Goal: Book appointment/travel/reservation

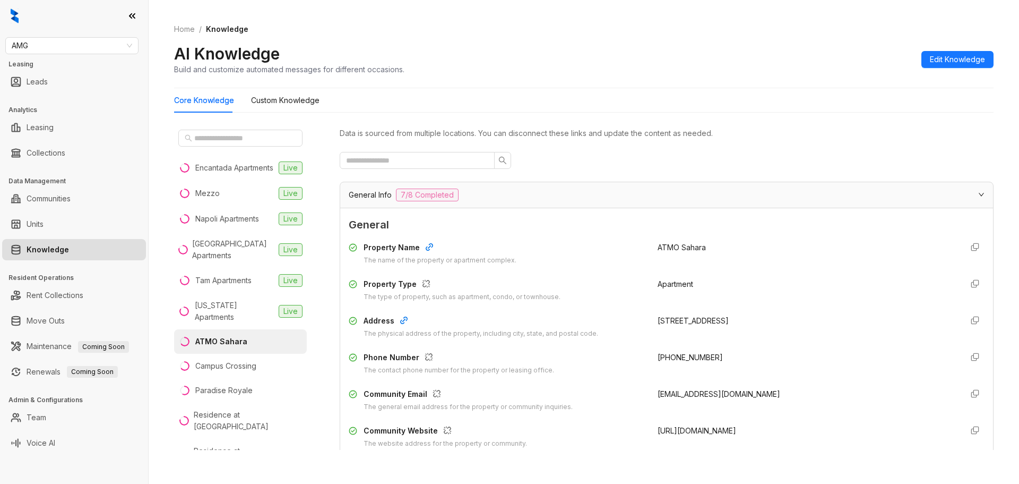
click at [51, 249] on link "Knowledge" at bounding box center [48, 249] width 42 height 21
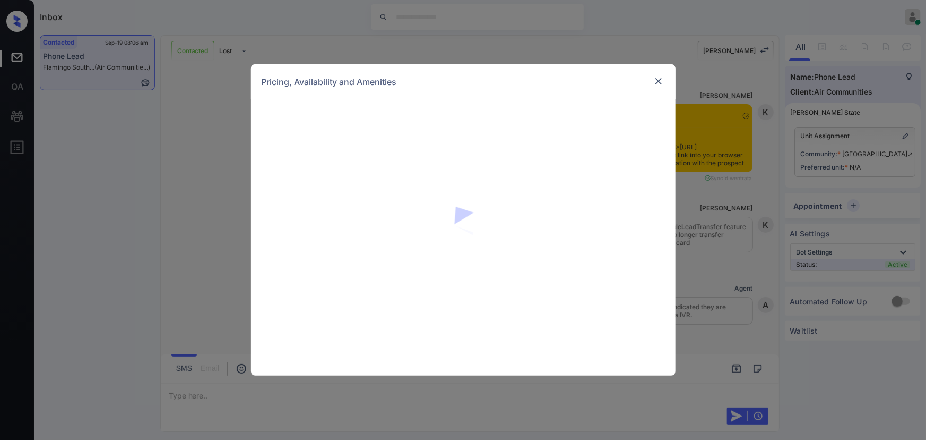
scroll to position [435, 0]
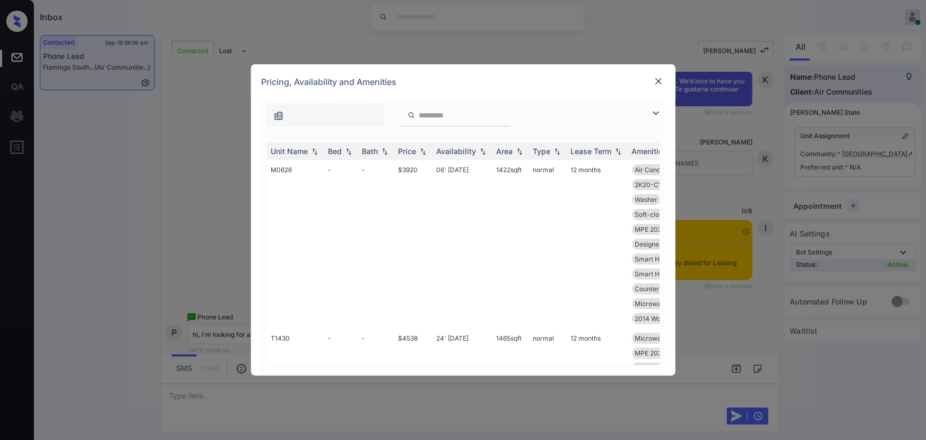
click at [660, 115] on img at bounding box center [656, 113] width 13 height 13
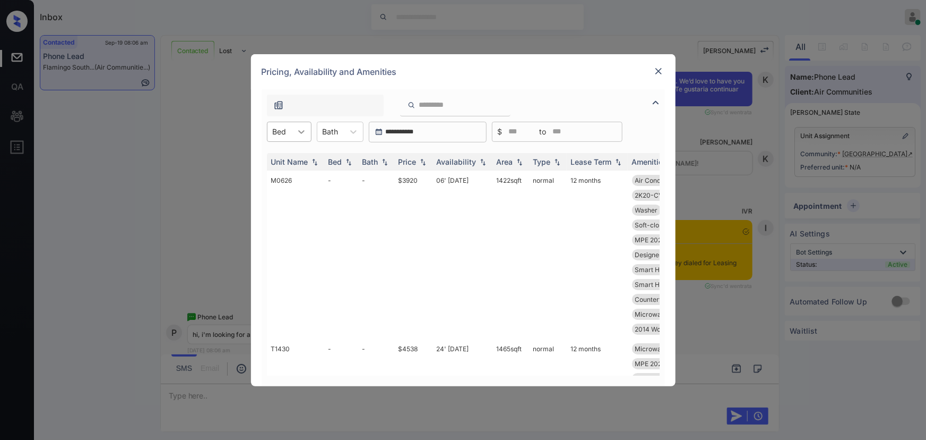
click at [305, 134] on icon at bounding box center [301, 131] width 11 height 11
click at [303, 128] on icon at bounding box center [301, 131] width 11 height 11
click at [298, 132] on icon at bounding box center [301, 131] width 11 height 11
click at [373, 207] on td "-" at bounding box center [376, 254] width 36 height 168
click at [306, 132] on icon at bounding box center [301, 131] width 11 height 11
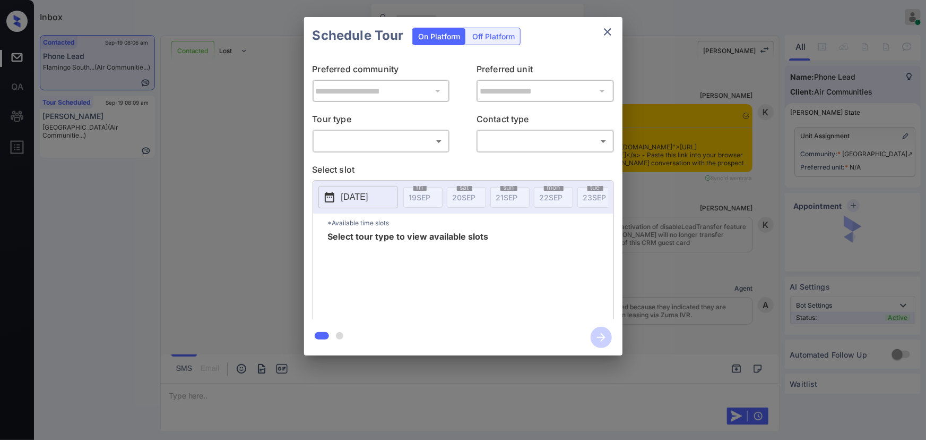
scroll to position [661, 0]
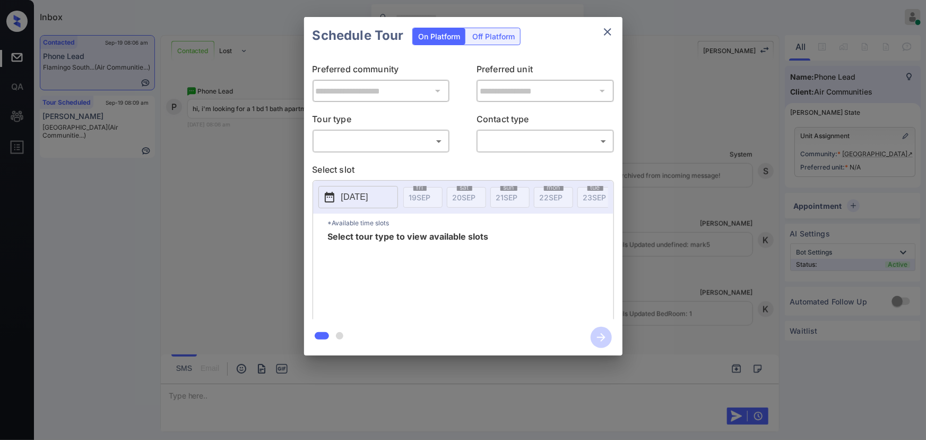
click at [734, 219] on div "**********" at bounding box center [463, 186] width 926 height 372
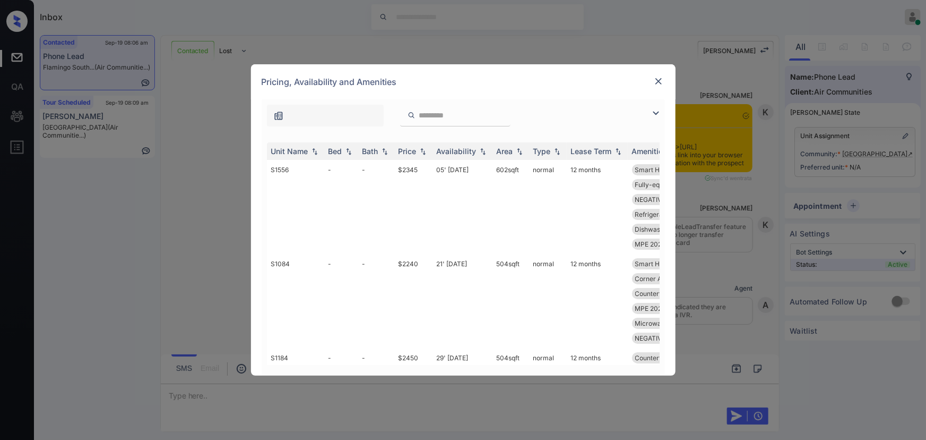
scroll to position [661, 0]
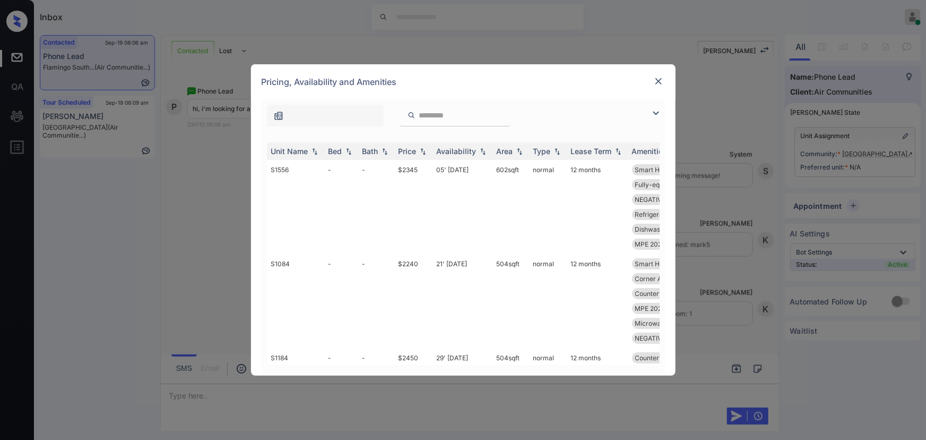
click at [653, 112] on img at bounding box center [656, 113] width 13 height 13
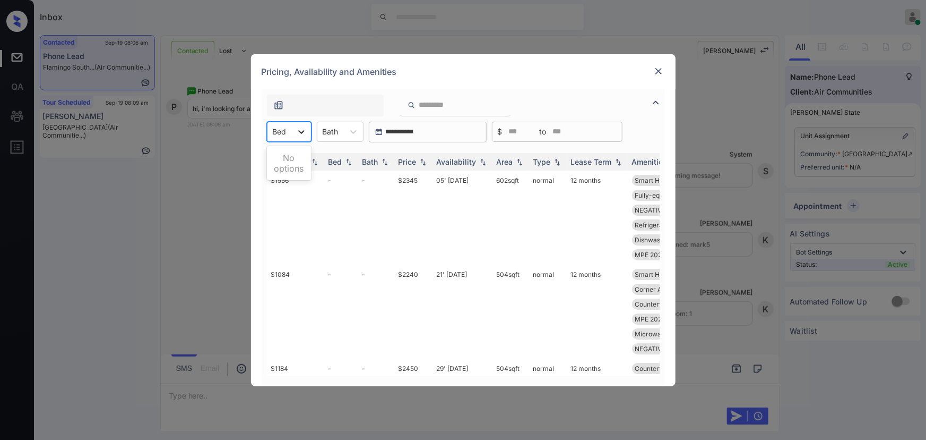
click at [300, 127] on icon at bounding box center [301, 131] width 11 height 11
drag, startPoint x: 877, startPoint y: 166, endPoint x: 834, endPoint y: 80, distance: 95.7
click at [878, 165] on div "**********" at bounding box center [463, 220] width 926 height 440
click at [823, 46] on div "**********" at bounding box center [463, 220] width 926 height 440
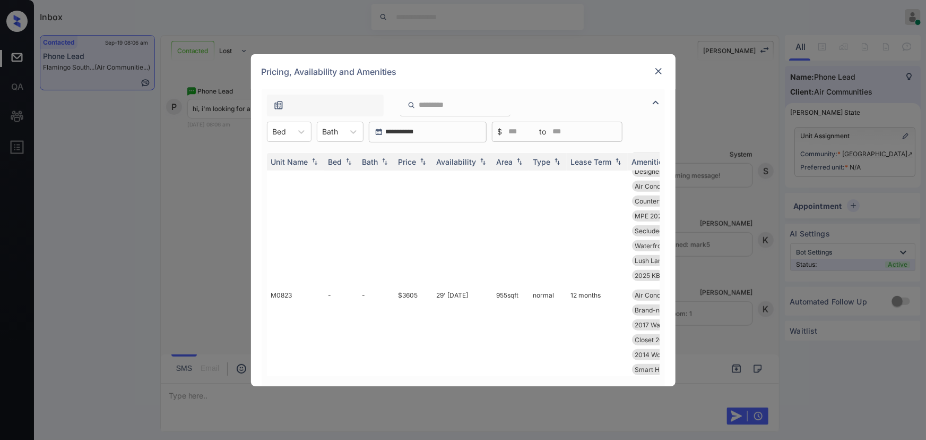
scroll to position [2313, 0]
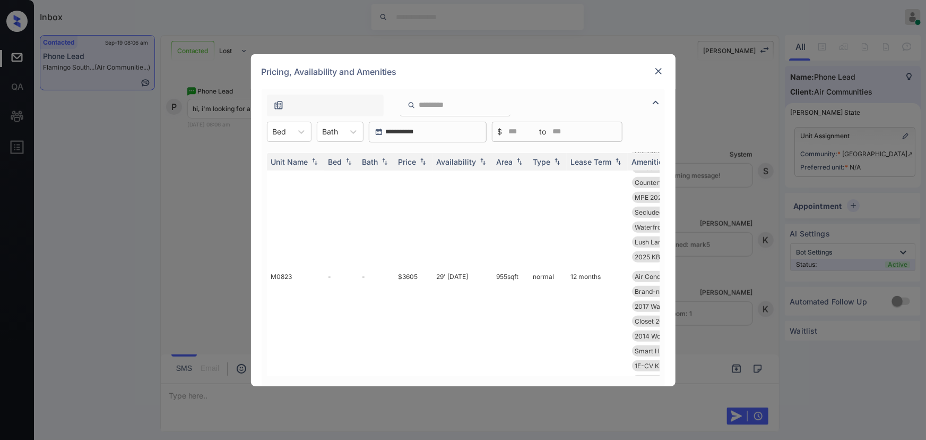
click at [657, 72] on img at bounding box center [659, 71] width 11 height 11
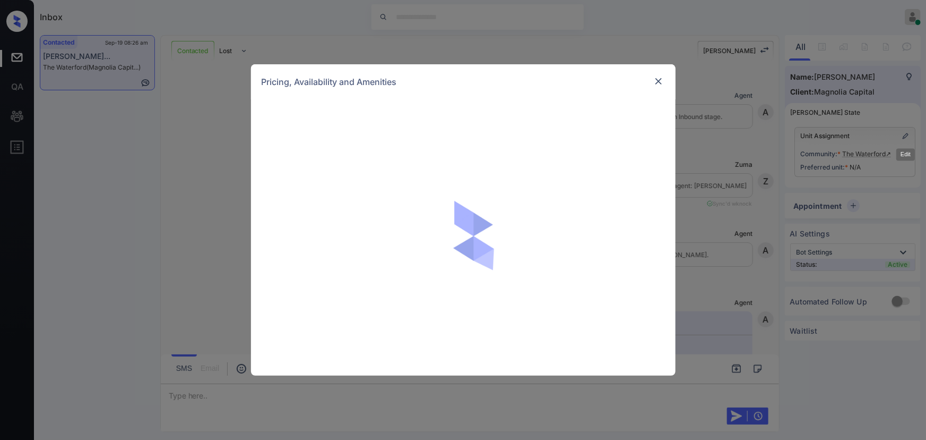
scroll to position [10308, 0]
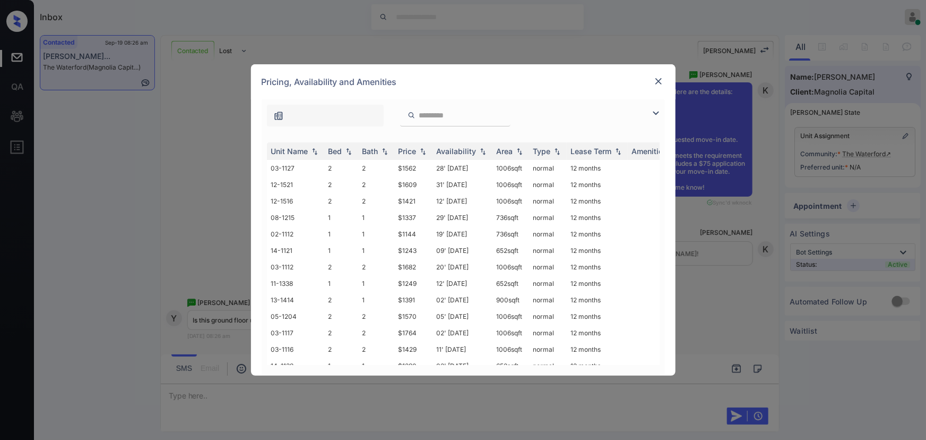
click at [710, 144] on div "**********" at bounding box center [463, 220] width 926 height 440
click at [658, 81] on img at bounding box center [659, 81] width 11 height 11
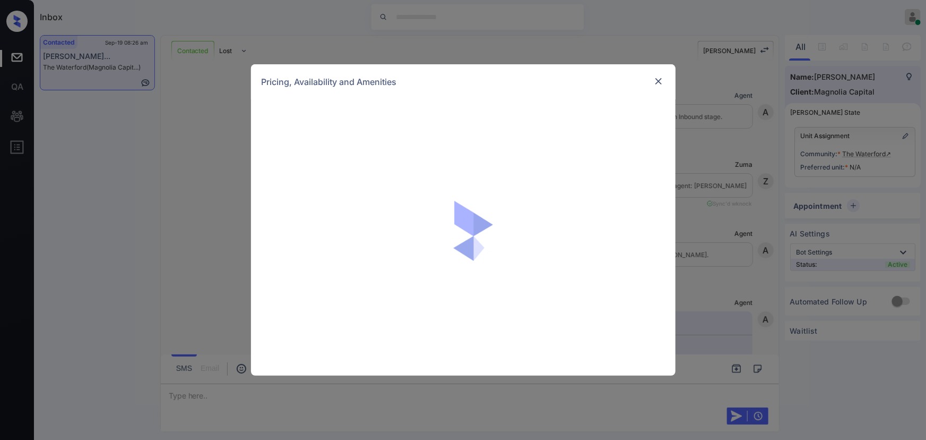
scroll to position [10308, 0]
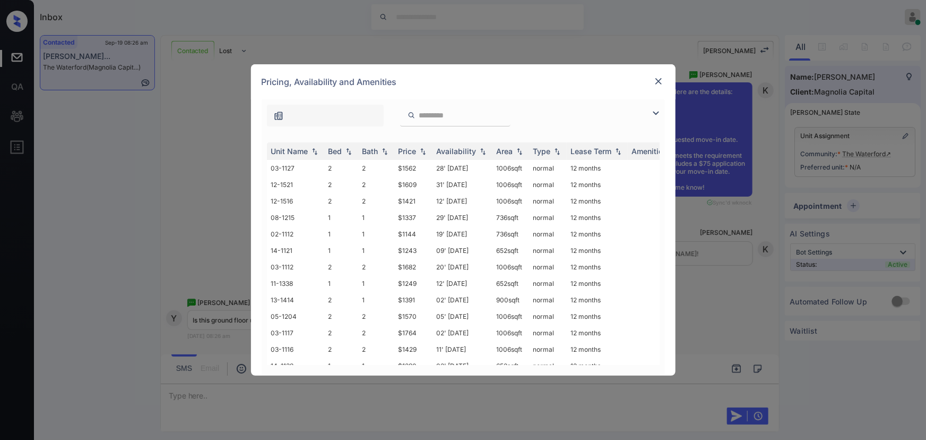
click at [658, 115] on img at bounding box center [656, 113] width 13 height 13
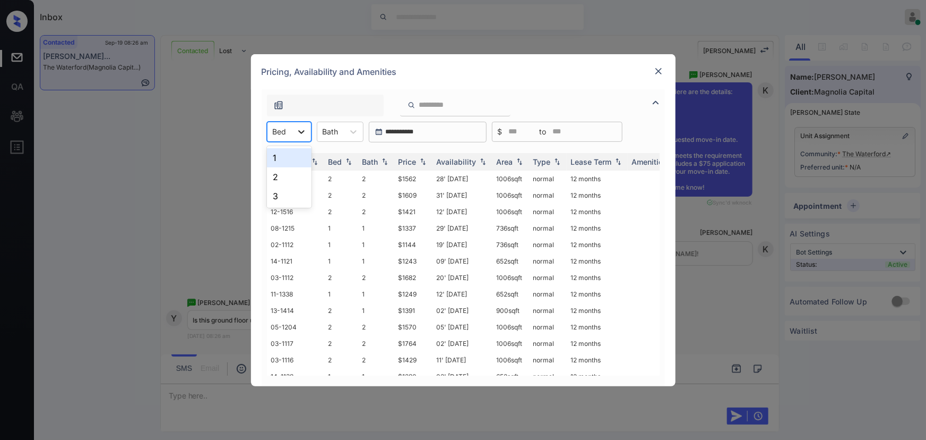
click at [298, 127] on icon at bounding box center [301, 131] width 11 height 11
click at [453, 66] on div "Pricing, Availability and Amenities" at bounding box center [463, 71] width 425 height 35
click at [717, 256] on div "**********" at bounding box center [463, 220] width 926 height 440
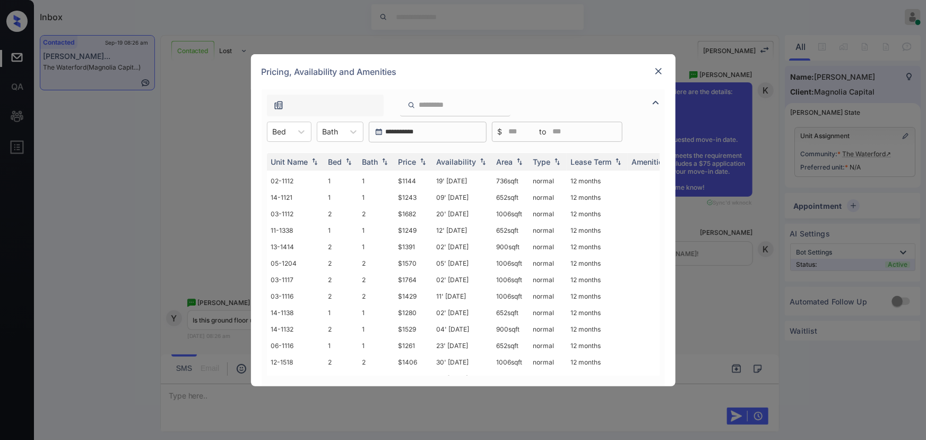
click at [660, 72] on img at bounding box center [659, 71] width 11 height 11
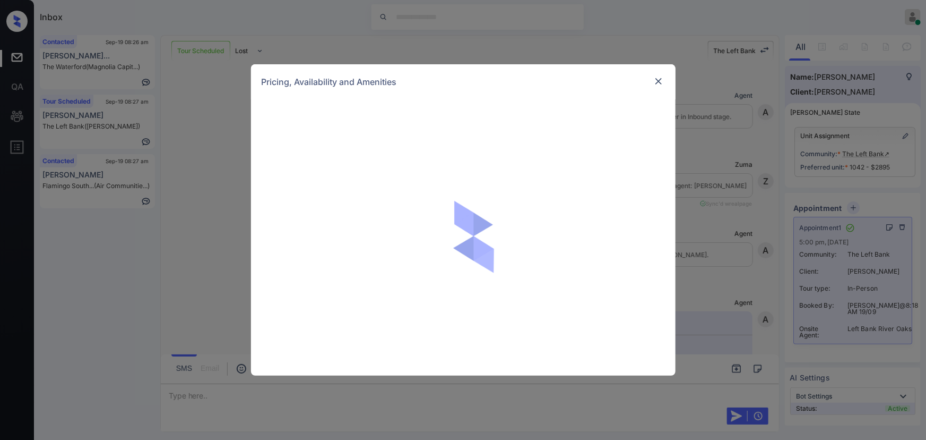
scroll to position [2350, 0]
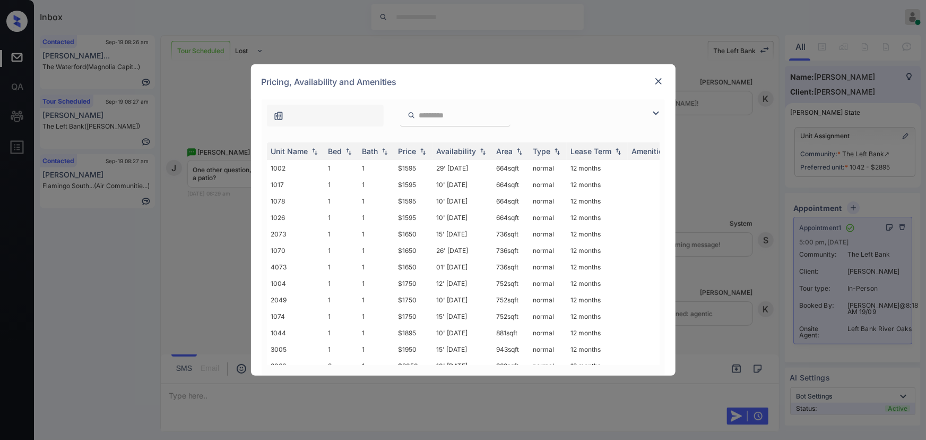
click at [656, 82] on img at bounding box center [659, 81] width 11 height 11
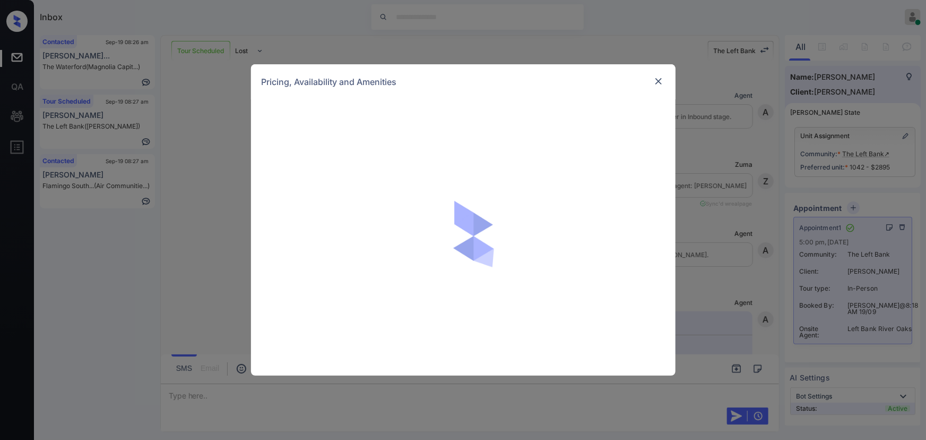
scroll to position [2350, 0]
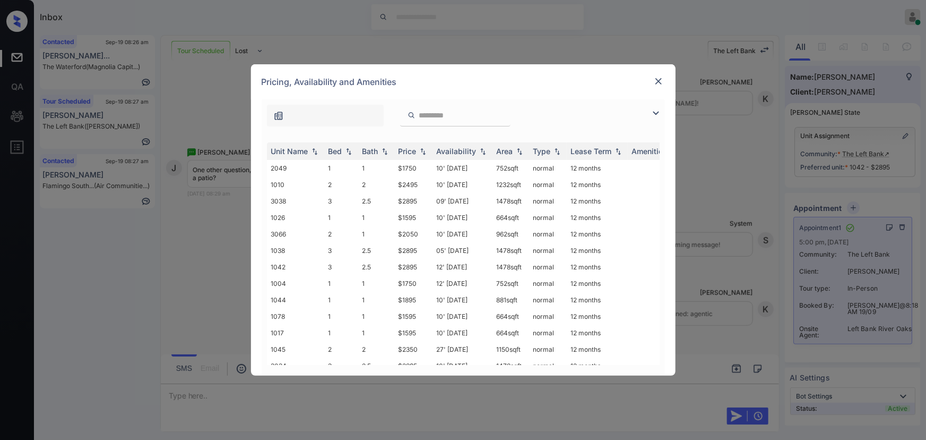
click at [90, 123] on div "**********" at bounding box center [463, 220] width 926 height 440
click at [219, 119] on div "**********" at bounding box center [463, 220] width 926 height 440
click at [657, 82] on img at bounding box center [659, 81] width 11 height 11
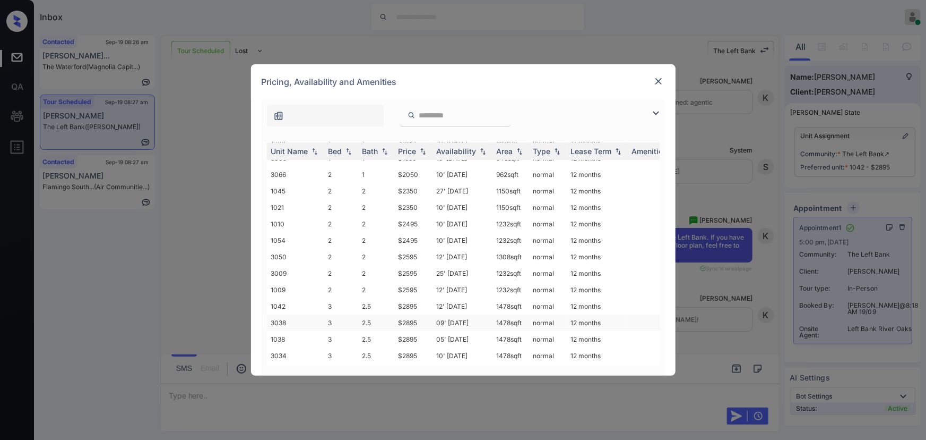
scroll to position [193, 0]
click at [660, 81] on img at bounding box center [659, 81] width 11 height 11
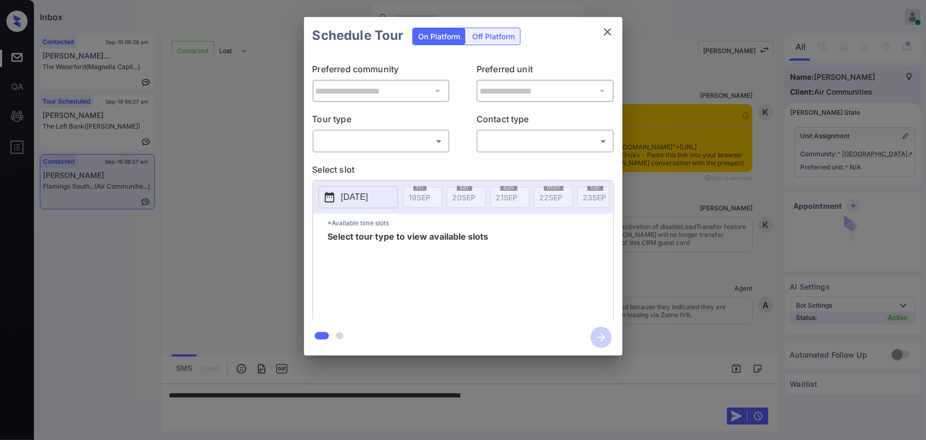
scroll to position [3355, 0]
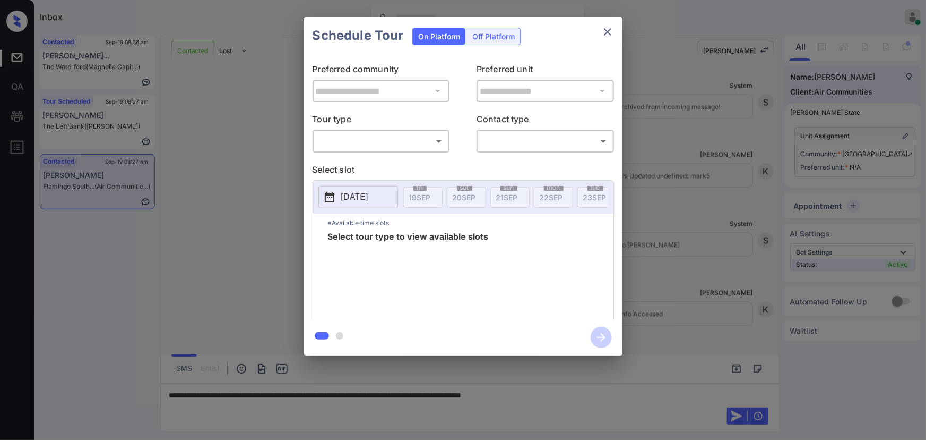
click at [389, 143] on body "Inbox [PERSON_NAME] Online Set yourself offline Set yourself on break Profile S…" at bounding box center [463, 220] width 926 height 440
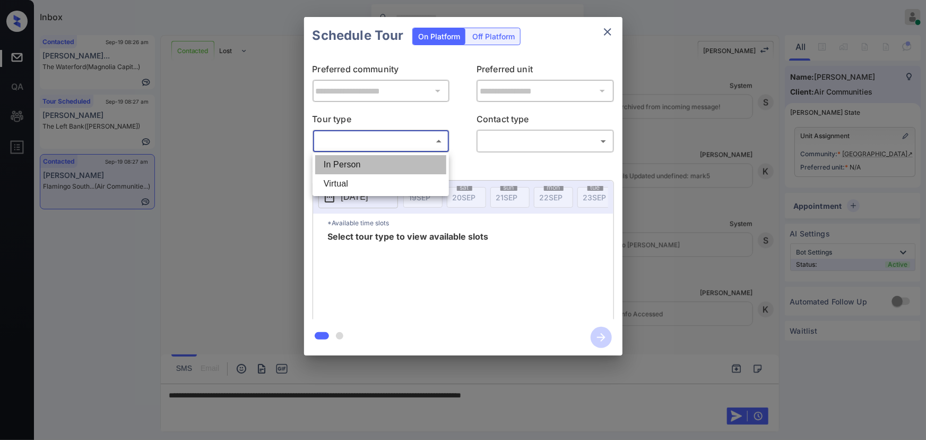
drag, startPoint x: 360, startPoint y: 166, endPoint x: 453, endPoint y: 166, distance: 93.4
click at [361, 166] on li "In Person" at bounding box center [380, 164] width 131 height 19
type input "********"
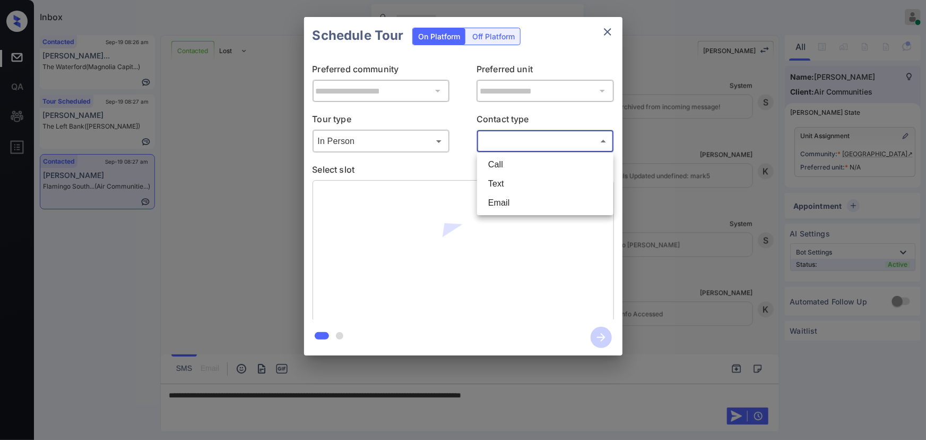
click at [520, 145] on body "Inbox [PERSON_NAME] Online Set yourself offline Set yourself on break Profile S…" at bounding box center [463, 220] width 926 height 440
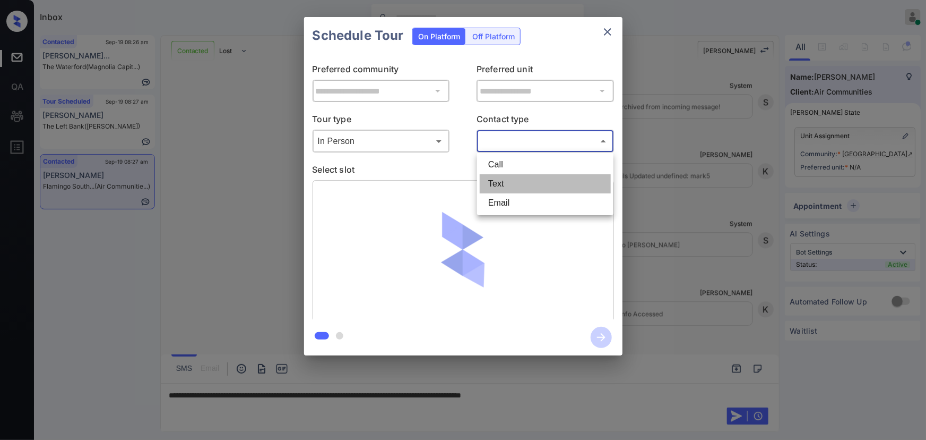
click at [490, 184] on li "Text" at bounding box center [545, 183] width 131 height 19
type input "****"
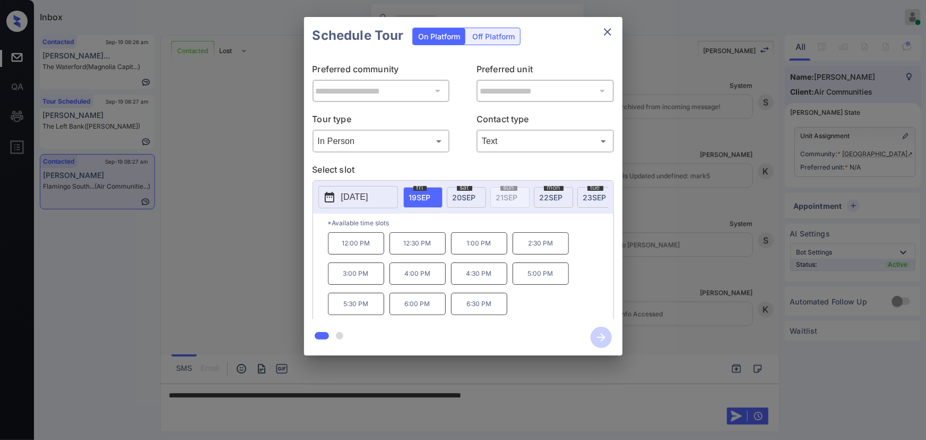
drag, startPoint x: 355, startPoint y: 281, endPoint x: 470, endPoint y: 396, distance: 162.2
click at [356, 281] on p "3:00 PM" at bounding box center [356, 273] width 56 height 22
click at [589, 393] on div at bounding box center [463, 220] width 926 height 440
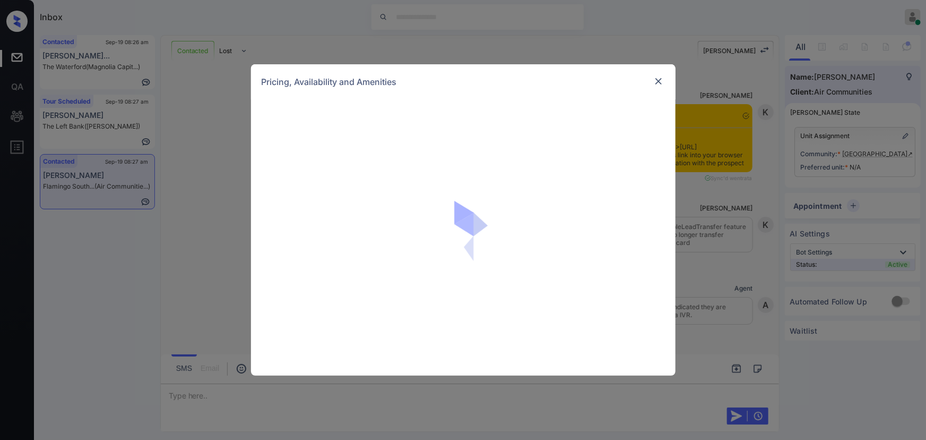
scroll to position [981, 0]
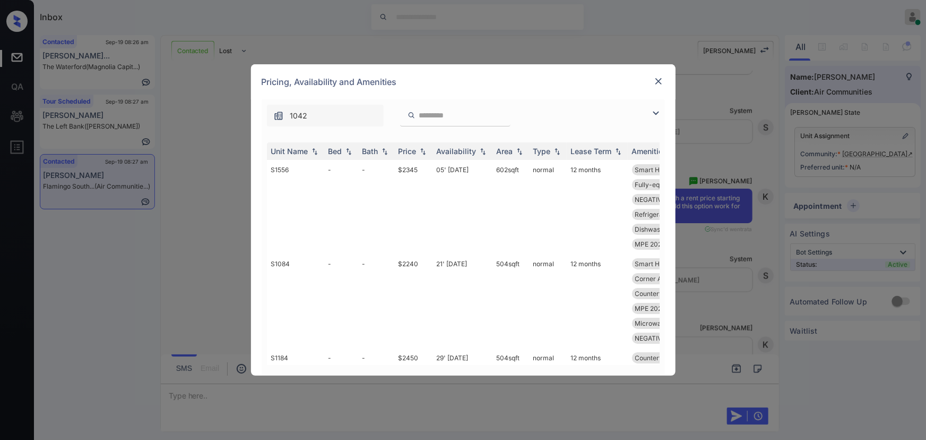
click at [654, 110] on img at bounding box center [656, 113] width 13 height 13
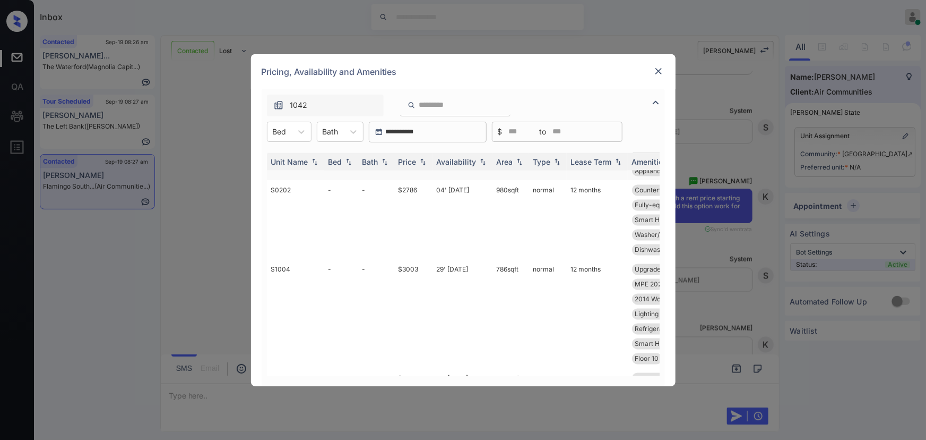
scroll to position [998, 0]
click at [419, 197] on td "$2786" at bounding box center [413, 216] width 38 height 79
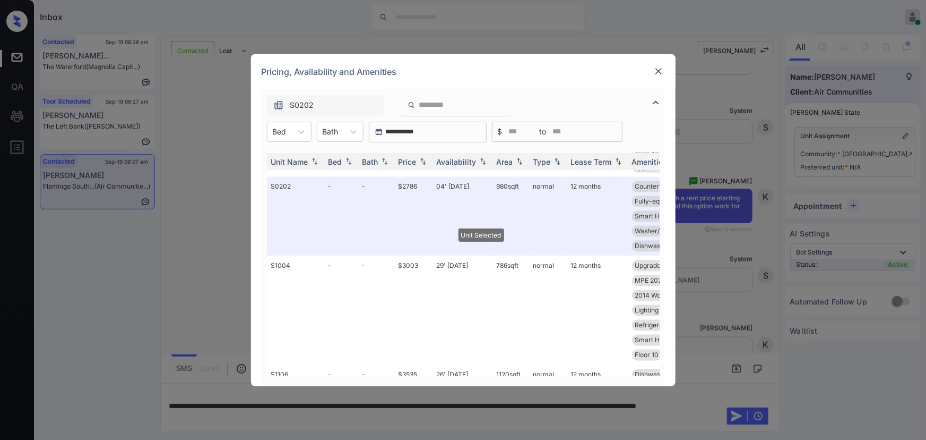
click at [659, 67] on img at bounding box center [659, 71] width 11 height 11
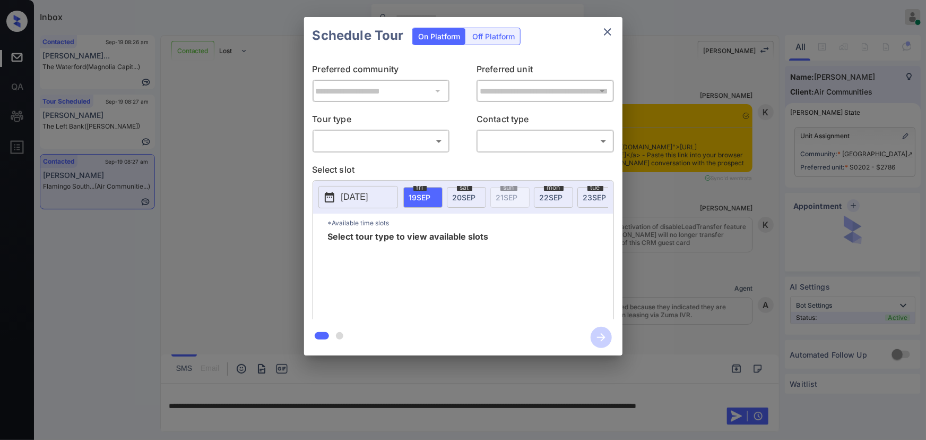
scroll to position [3496, 0]
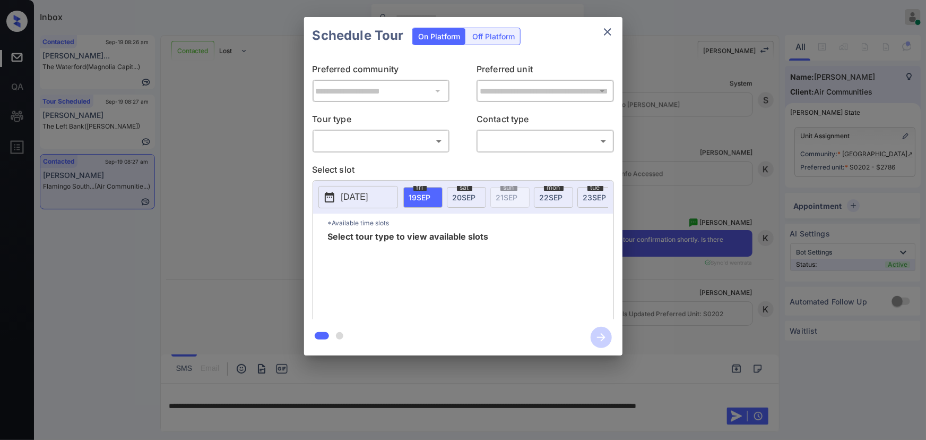
click at [367, 142] on body "Inbox [PERSON_NAME] Online Set yourself offline Set yourself on break Profile S…" at bounding box center [463, 220] width 926 height 440
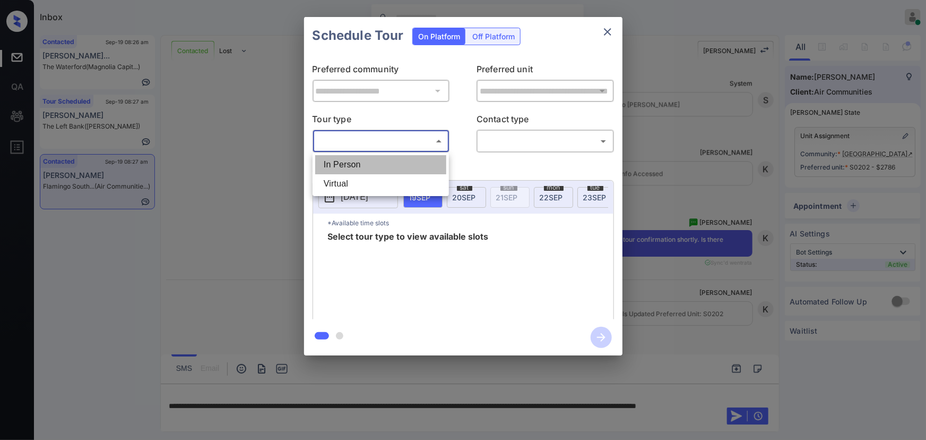
click at [352, 163] on li "In Person" at bounding box center [380, 164] width 131 height 19
type input "********"
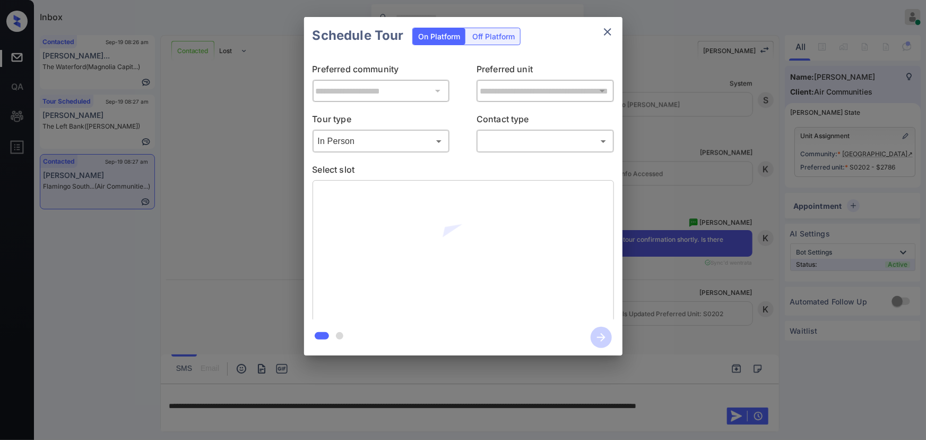
click at [703, 197] on div "**********" at bounding box center [463, 186] width 926 height 372
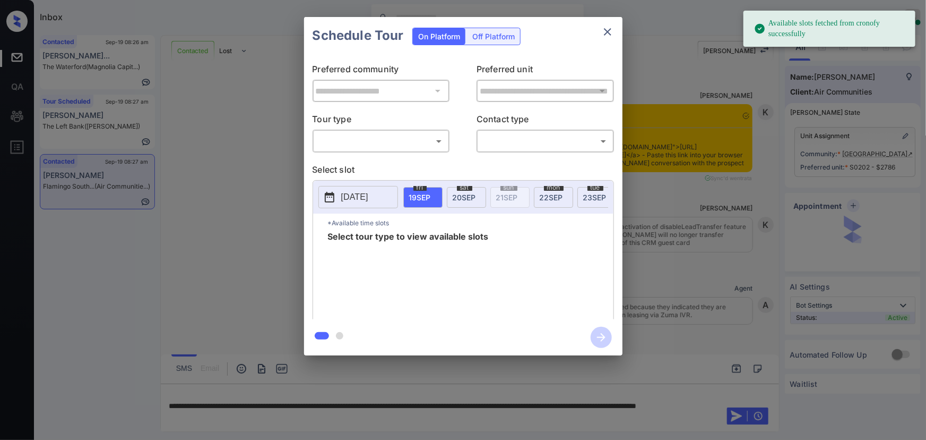
scroll to position [2788, 0]
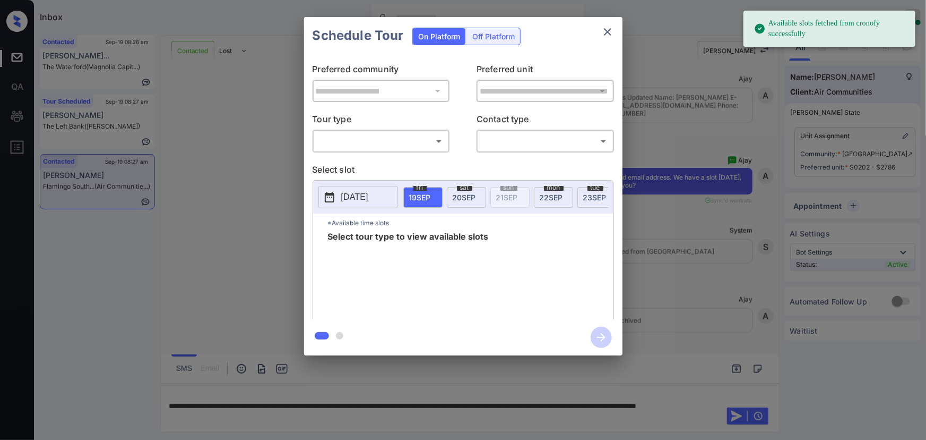
click at [392, 147] on body "Available slots fetched from cronofy successfully Inbox Kenneth Umali Online Se…" at bounding box center [463, 220] width 926 height 440
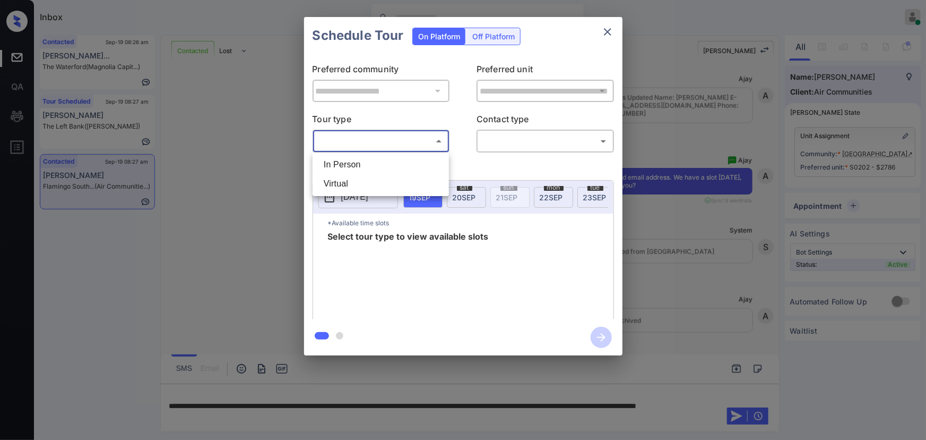
click at [372, 182] on li "Virtual" at bounding box center [380, 183] width 131 height 19
type input "*******"
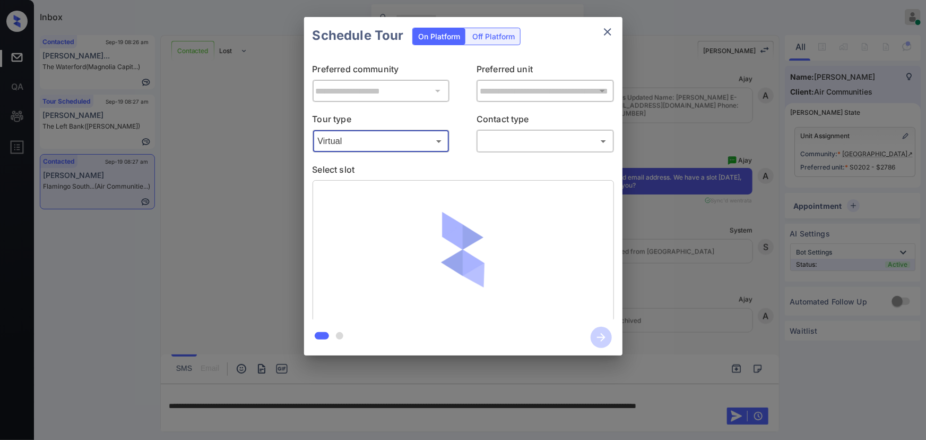
click at [504, 138] on body "Inbox Kenneth Umali Online Set yourself offline Set yourself on break Profile S…" at bounding box center [463, 220] width 926 height 440
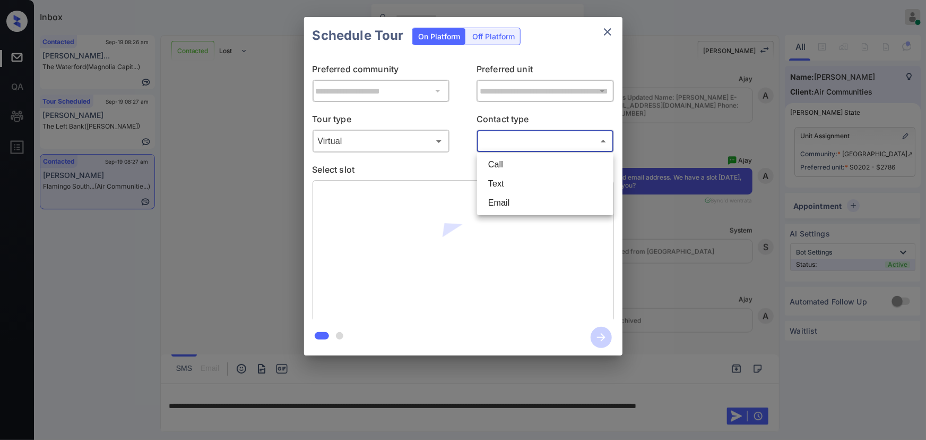
click at [500, 185] on li "Text" at bounding box center [545, 183] width 131 height 19
type input "****"
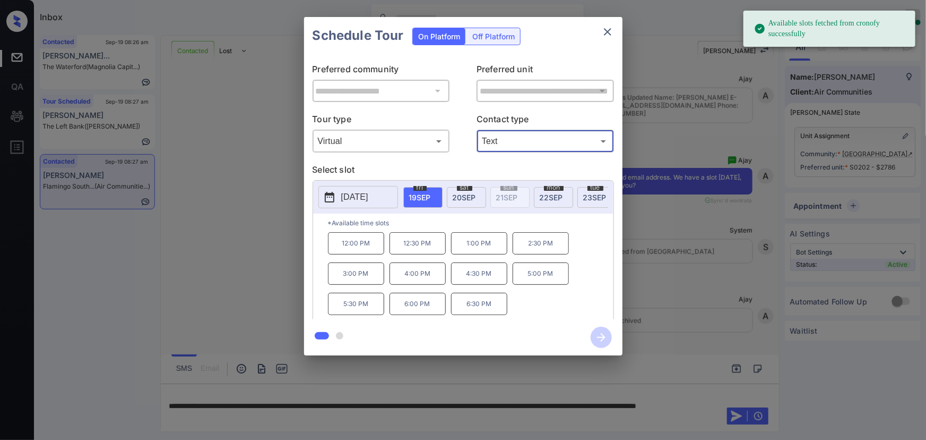
click at [359, 277] on p "3:00 PM" at bounding box center [356, 273] width 56 height 22
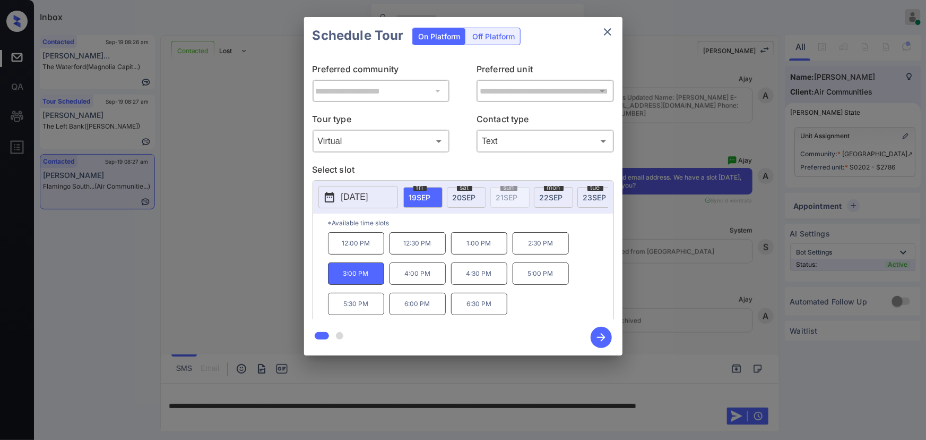
click at [600, 337] on icon "button" at bounding box center [601, 337] width 21 height 21
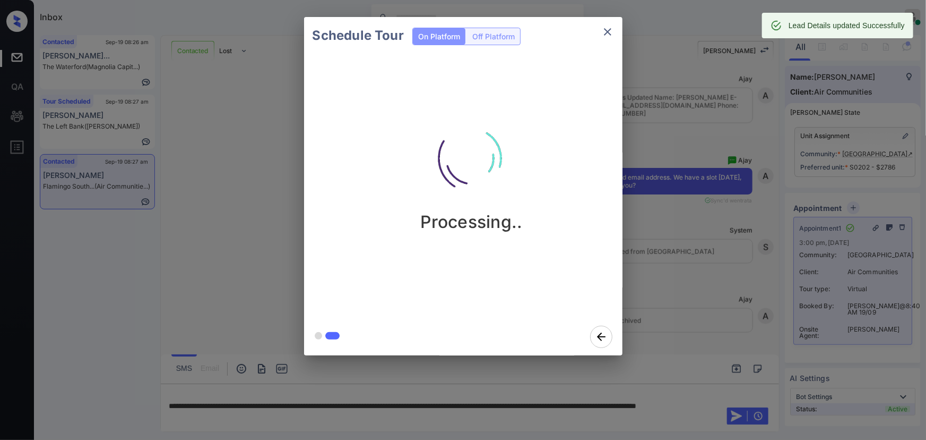
drag, startPoint x: 607, startPoint y: 27, endPoint x: 712, endPoint y: 170, distance: 177.3
click at [711, 170] on div "Schedule Tour On Platform Off Platform Processing.." at bounding box center [463, 186] width 926 height 372
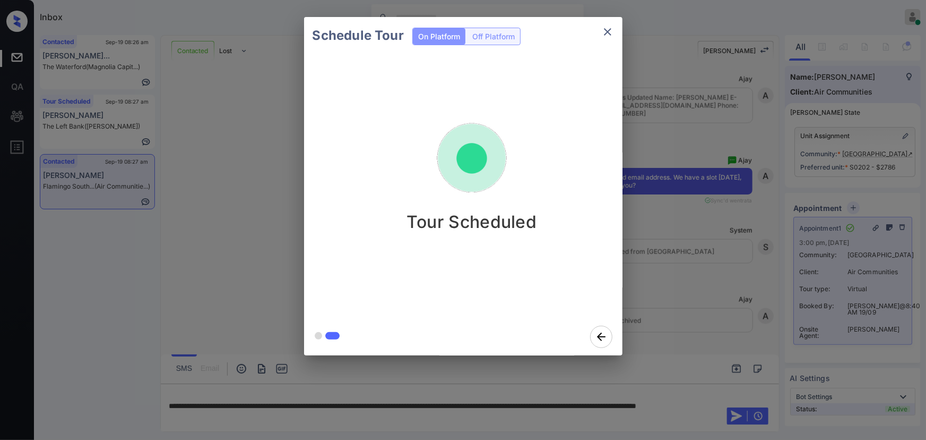
click at [606, 27] on icon "close" at bounding box center [608, 31] width 13 height 13
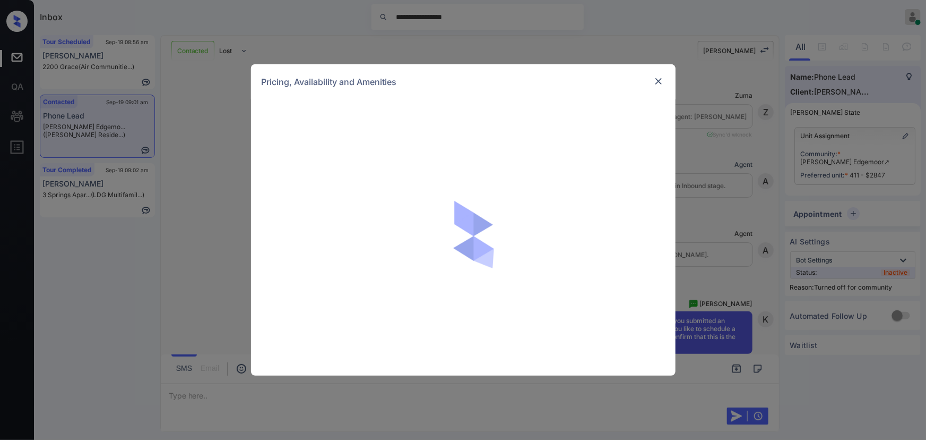
scroll to position [876, 0]
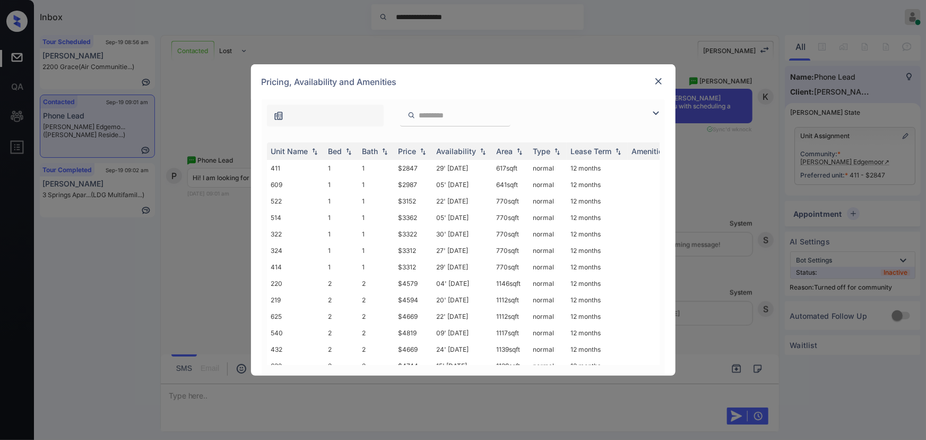
click at [656, 111] on img at bounding box center [656, 113] width 13 height 13
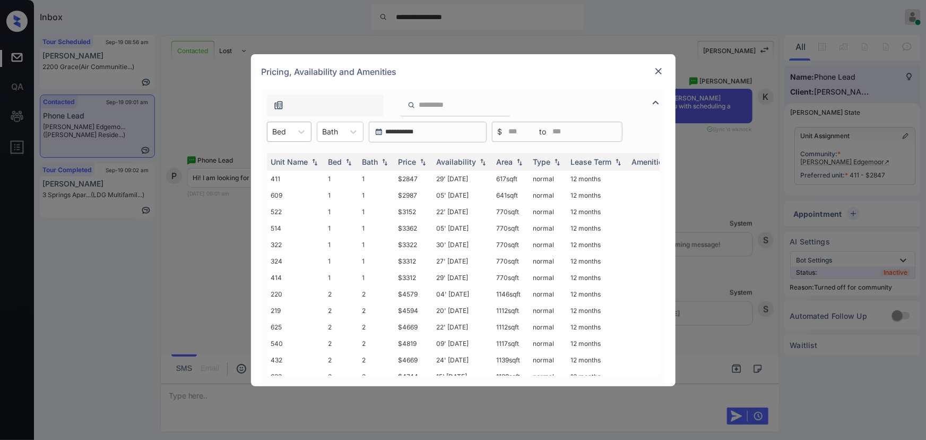
click at [291, 132] on div "Bed" at bounding box center [280, 131] width 24 height 15
click at [282, 153] on div "1" at bounding box center [289, 157] width 45 height 19
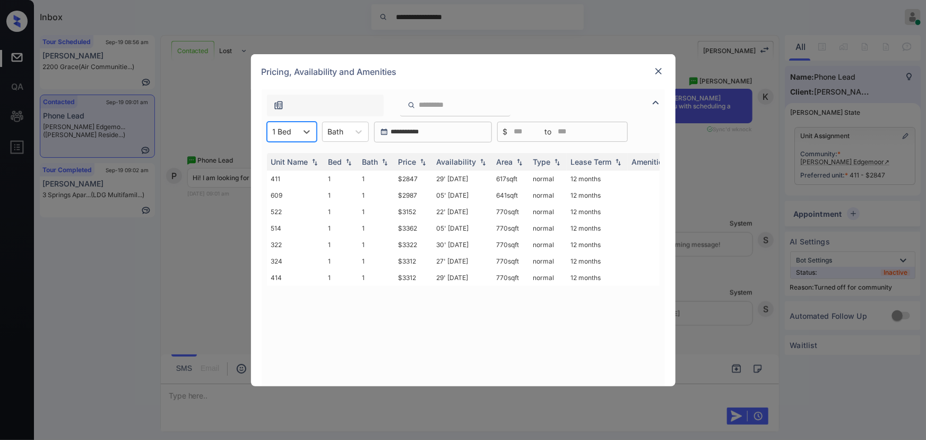
click at [354, 131] on icon at bounding box center [359, 131] width 11 height 11
click at [339, 154] on div "1" at bounding box center [345, 157] width 47 height 19
click at [423, 160] on img at bounding box center [423, 161] width 11 height 7
click at [423, 160] on img at bounding box center [423, 162] width 11 height 8
click at [470, 178] on td "29' Oct 25" at bounding box center [463, 178] width 60 height 16
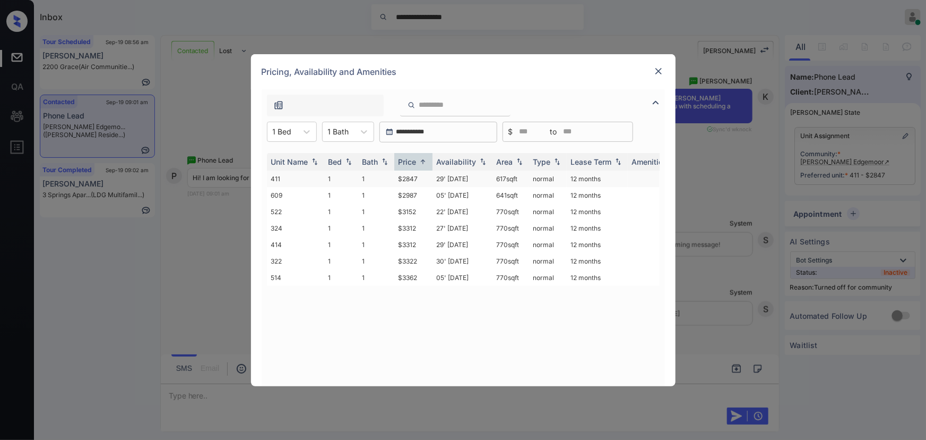
click at [470, 178] on td "29' Oct 25" at bounding box center [463, 178] width 60 height 16
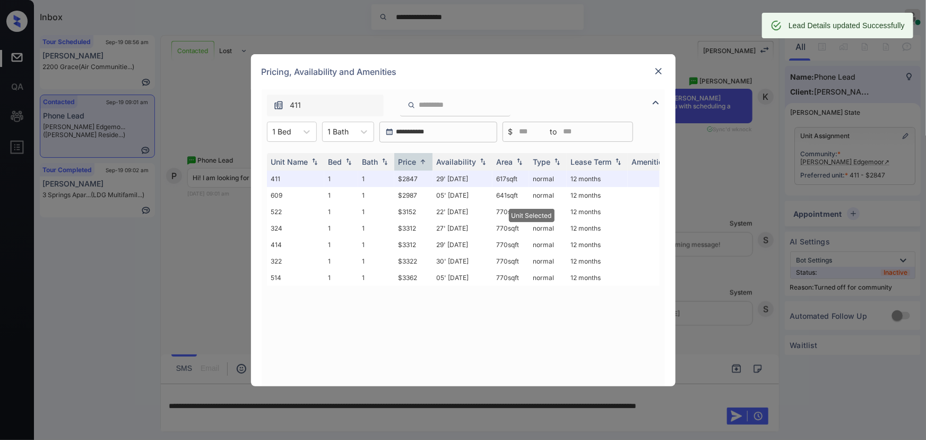
click at [657, 72] on img at bounding box center [659, 71] width 11 height 11
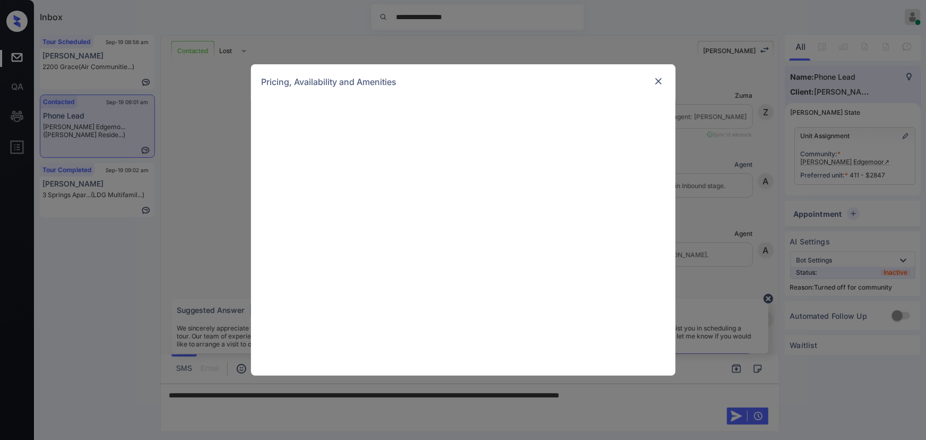
scroll to position [945, 0]
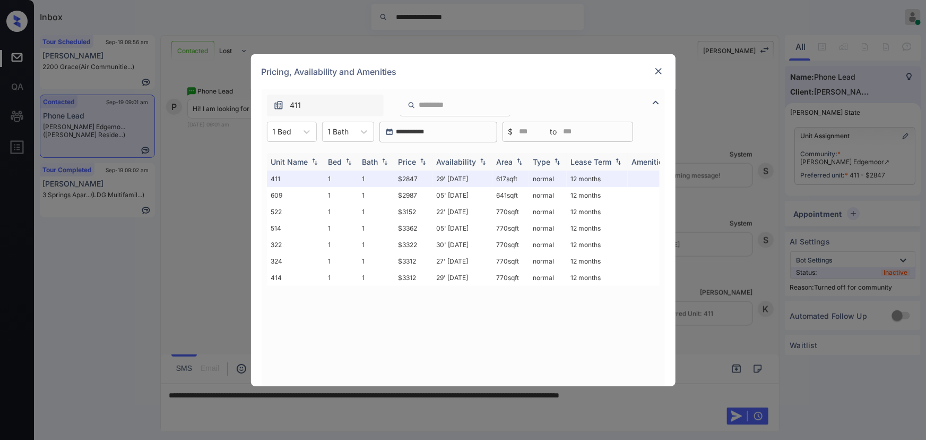
click at [428, 160] on img at bounding box center [423, 161] width 11 height 7
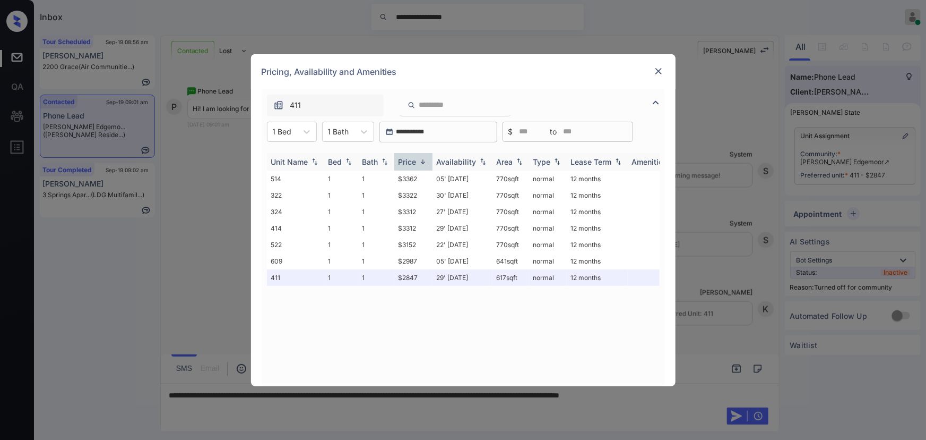
click at [428, 159] on img at bounding box center [423, 162] width 11 height 8
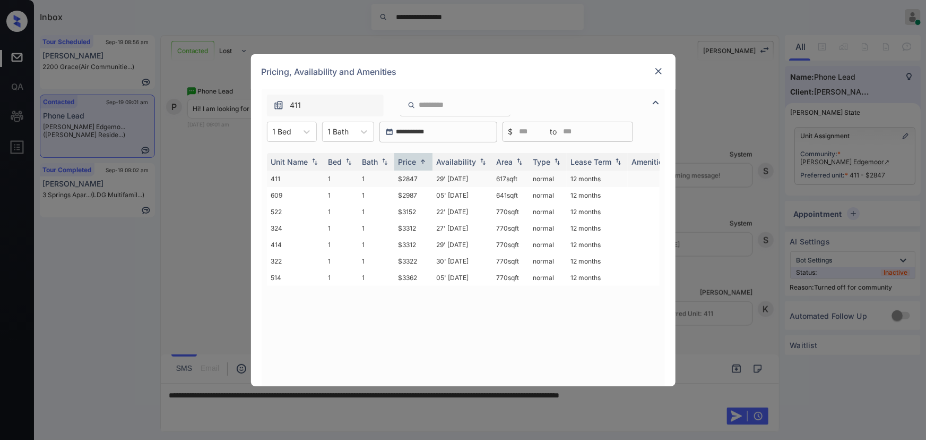
copy tr "617 sqft"
drag, startPoint x: 524, startPoint y: 179, endPoint x: 605, endPoint y: 123, distance: 98.8
click at [491, 181] on tr "411 1 1 $2847 29' [DATE] 617 sqft normal 12 months" at bounding box center [544, 178] width 555 height 16
click at [657, 68] on img at bounding box center [659, 71] width 11 height 11
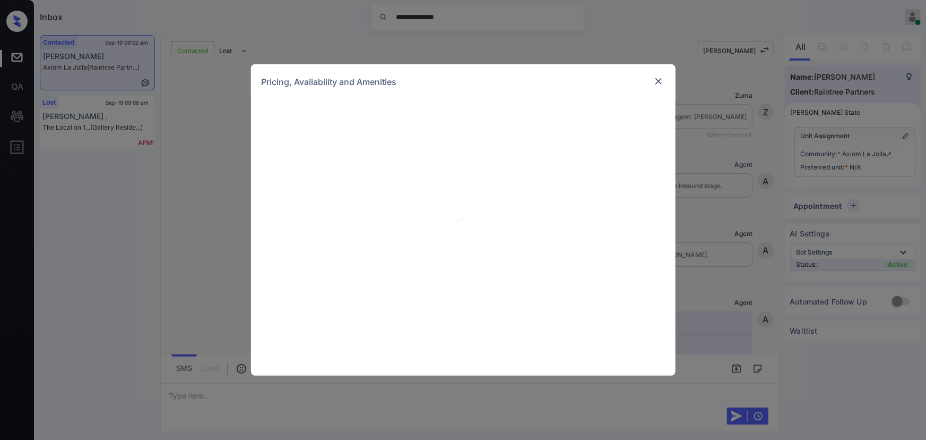
scroll to position [578, 0]
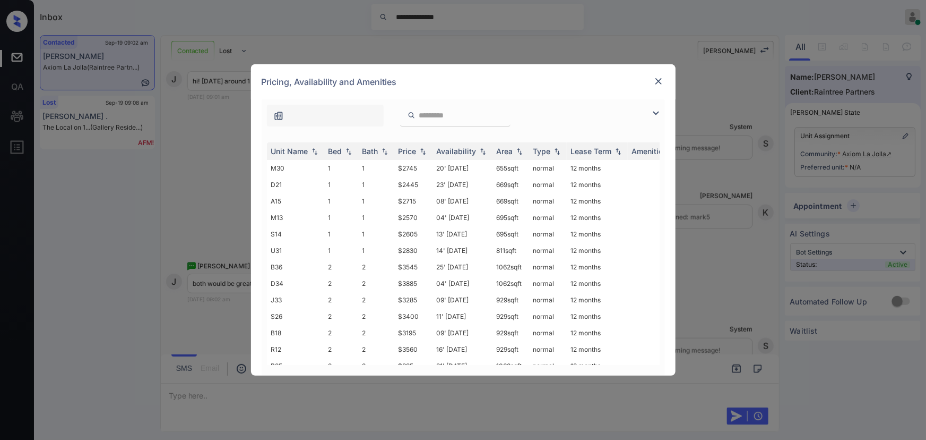
click at [656, 111] on img at bounding box center [656, 113] width 13 height 13
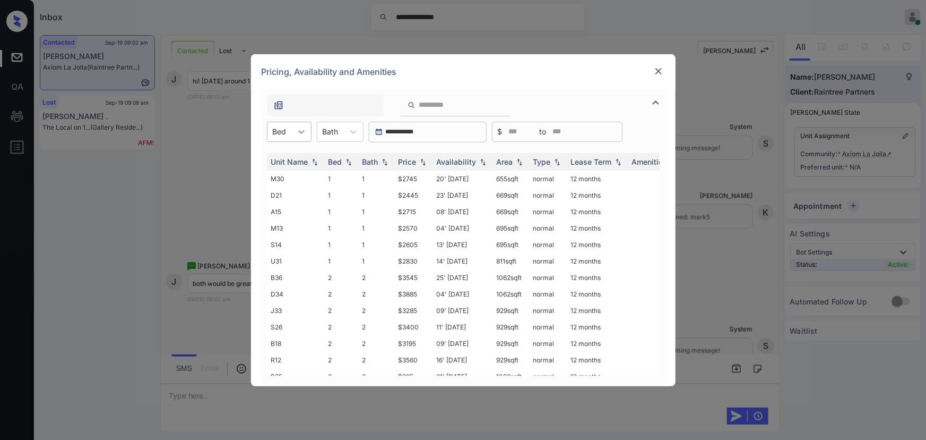
click at [297, 127] on icon at bounding box center [301, 131] width 11 height 11
drag, startPoint x: 285, startPoint y: 157, endPoint x: 350, endPoint y: 140, distance: 67.3
click at [288, 154] on div "1" at bounding box center [289, 157] width 45 height 19
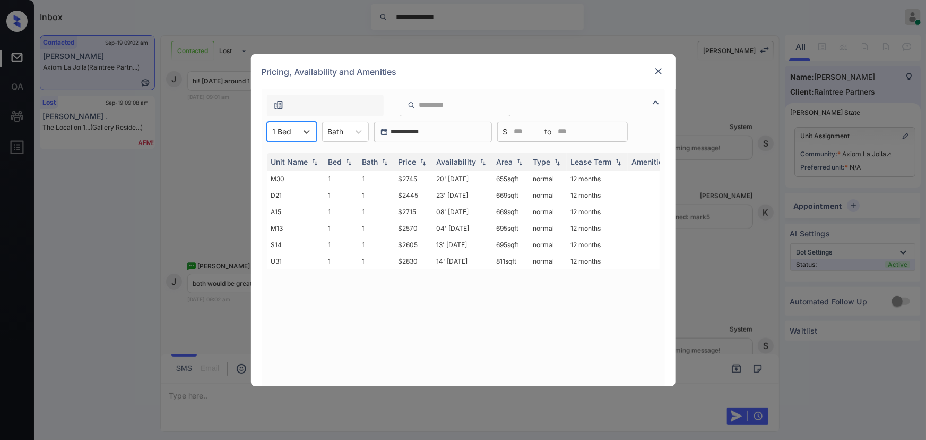
click at [355, 133] on icon at bounding box center [359, 131] width 11 height 11
click at [346, 153] on div "1" at bounding box center [345, 157] width 47 height 19
click at [423, 163] on img at bounding box center [423, 161] width 11 height 7
click at [423, 163] on img at bounding box center [423, 162] width 11 height 8
click at [285, 179] on td "D21" at bounding box center [295, 178] width 57 height 16
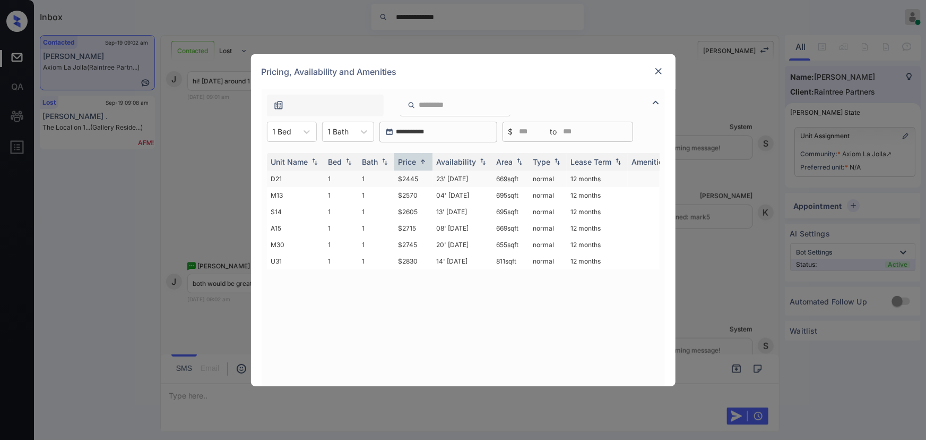
click at [285, 179] on td "D21" at bounding box center [295, 178] width 57 height 16
click at [286, 177] on td "D21" at bounding box center [295, 178] width 57 height 16
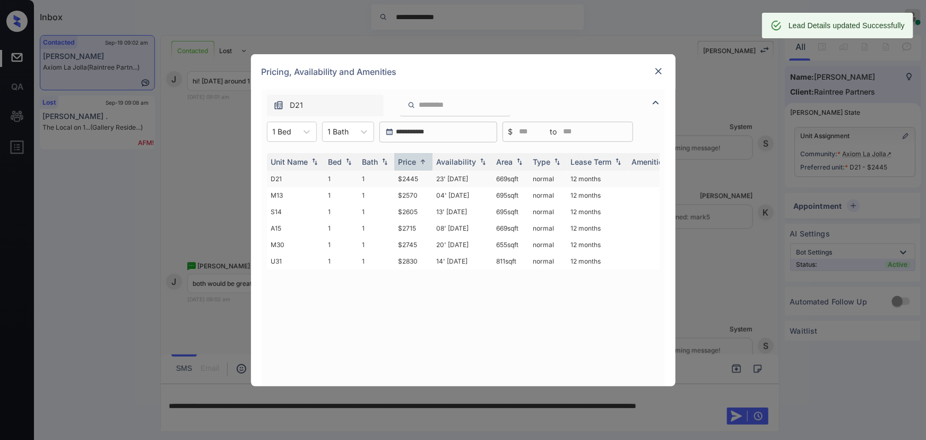
copy tr "669 sqft"
drag, startPoint x: 521, startPoint y: 177, endPoint x: 599, endPoint y: 146, distance: 84.4
click at [493, 179] on td "669 sqft" at bounding box center [511, 178] width 37 height 16
click at [657, 69] on img at bounding box center [659, 71] width 11 height 11
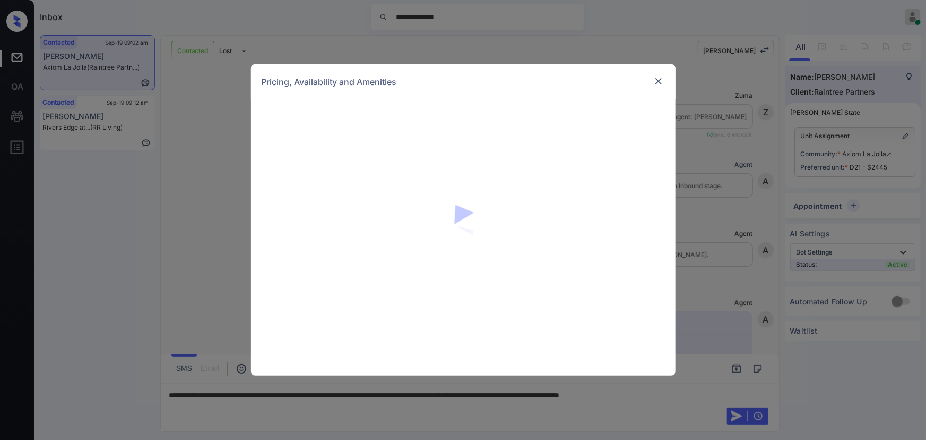
scroll to position [578, 0]
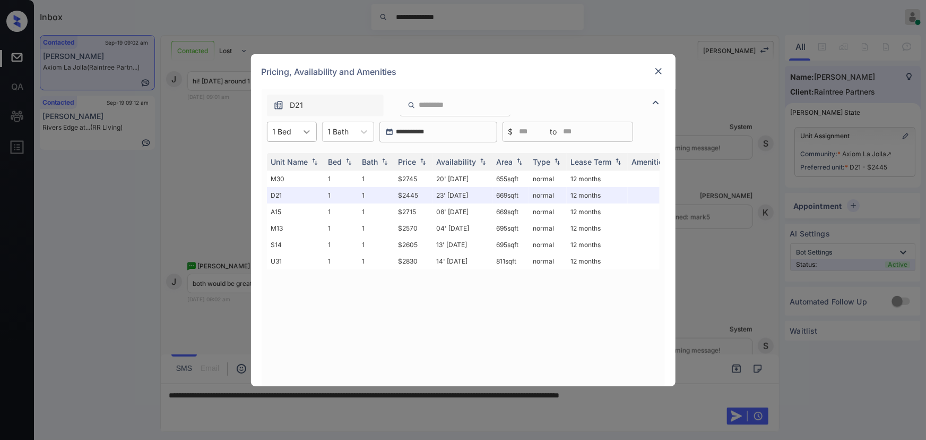
click at [302, 127] on icon at bounding box center [307, 131] width 11 height 11
click at [275, 175] on div "2" at bounding box center [292, 176] width 50 height 19
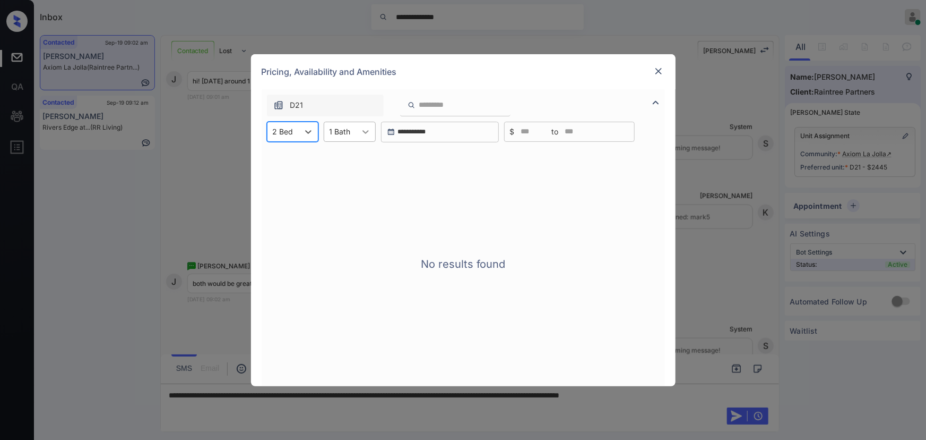
click at [361, 127] on icon at bounding box center [365, 131] width 11 height 11
click at [332, 172] on div "2" at bounding box center [350, 176] width 52 height 19
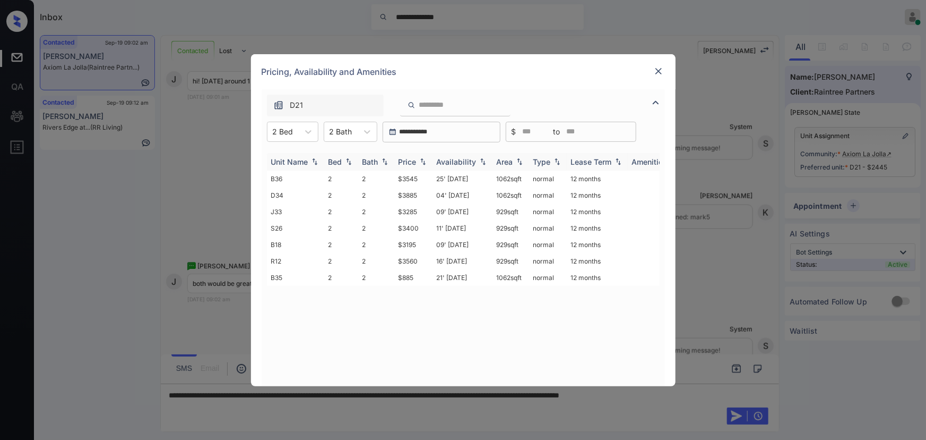
click at [418, 160] on img at bounding box center [423, 161] width 11 height 7
click at [418, 160] on img at bounding box center [423, 162] width 11 height 8
click at [410, 176] on td "$885" at bounding box center [413, 178] width 38 height 16
click at [412, 176] on td "$885" at bounding box center [413, 178] width 38 height 16
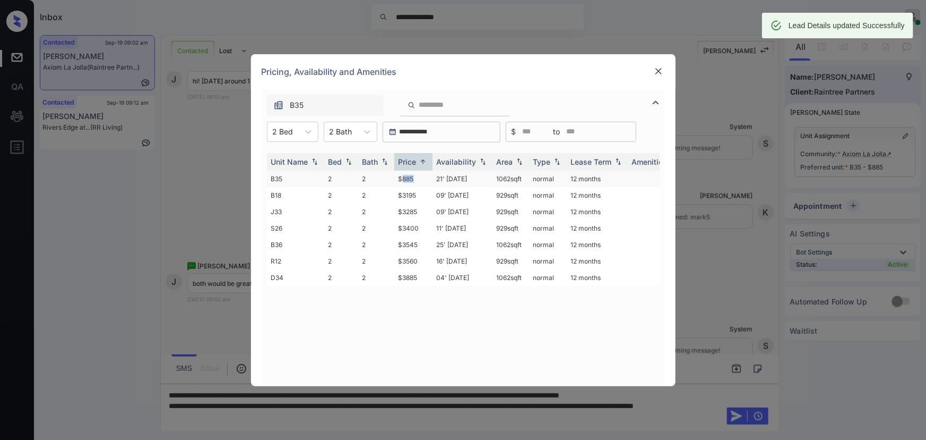
copy td "062 sqft"
copy td "1062 sqft"
drag, startPoint x: 524, startPoint y: 179, endPoint x: 495, endPoint y: 178, distance: 28.7
click at [495, 178] on td "1062 sqft" at bounding box center [511, 178] width 37 height 16
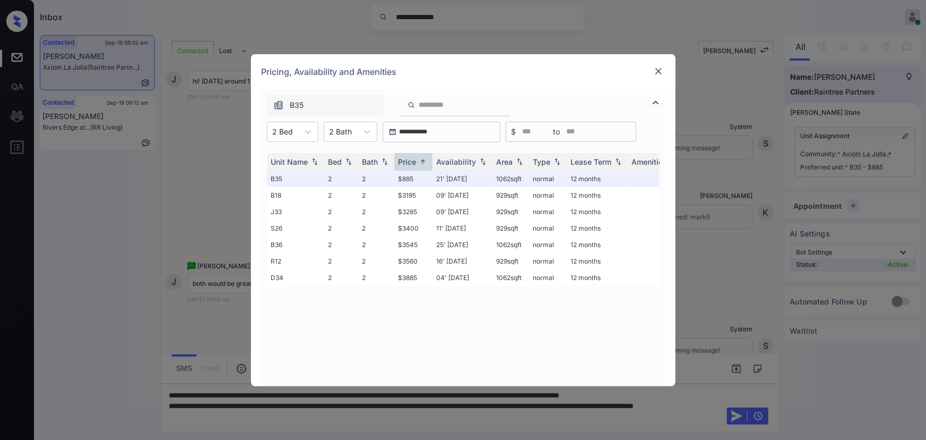
click at [665, 71] on div "Pricing, Availability and Amenities" at bounding box center [463, 71] width 425 height 35
click at [656, 69] on img at bounding box center [659, 71] width 11 height 11
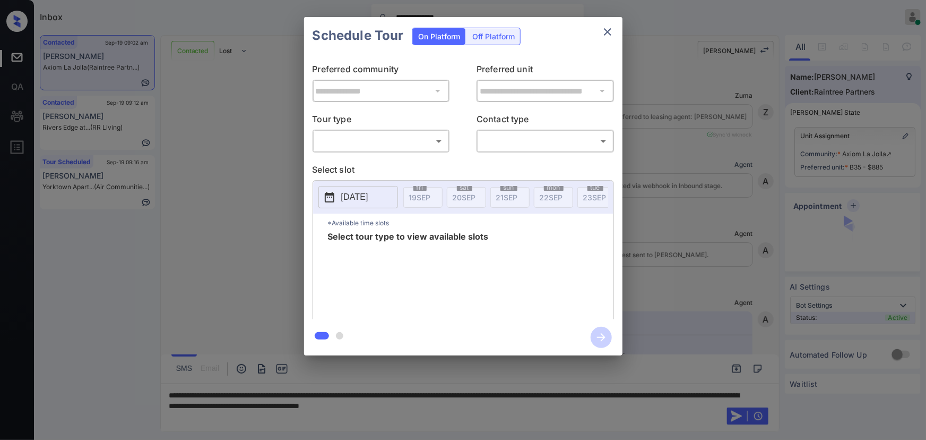
scroll to position [496, 0]
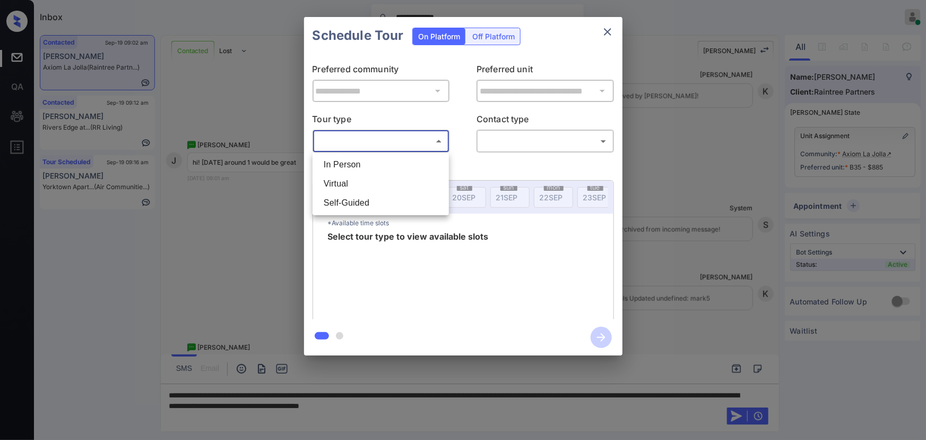
click at [346, 136] on body "**********" at bounding box center [463, 220] width 926 height 440
drag, startPoint x: 344, startPoint y: 166, endPoint x: 430, endPoint y: 160, distance: 86.2
click at [348, 166] on li "In Person" at bounding box center [380, 164] width 131 height 19
type input "********"
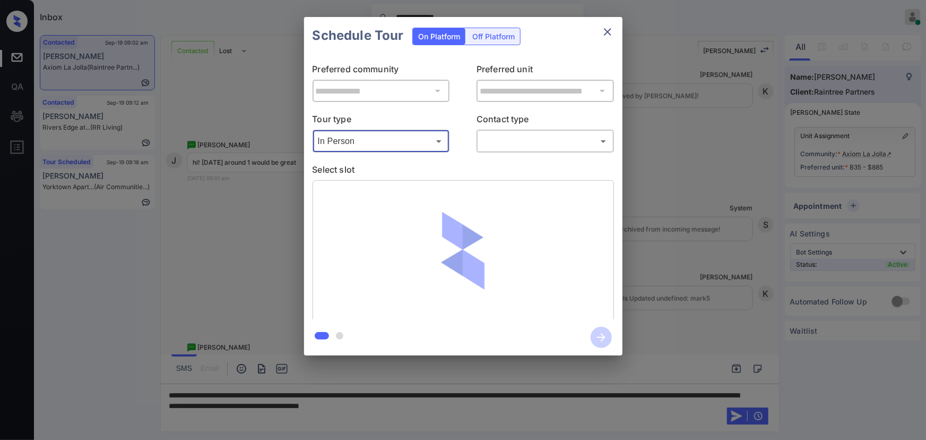
click at [525, 144] on body "**********" at bounding box center [463, 220] width 926 height 440
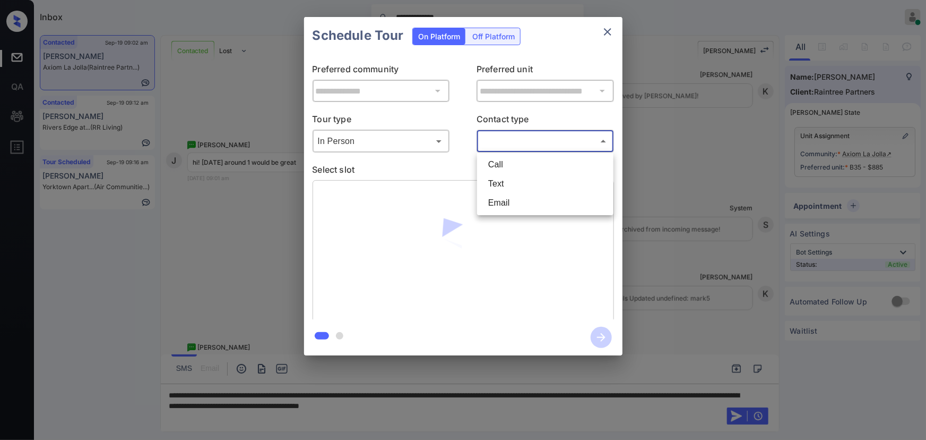
click at [505, 181] on li "Text" at bounding box center [545, 183] width 131 height 19
type input "****"
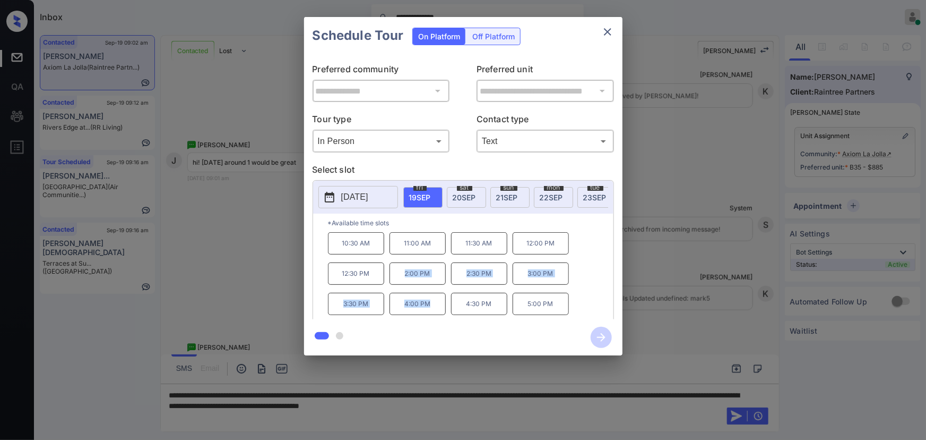
drag, startPoint x: 432, startPoint y: 307, endPoint x: 396, endPoint y: 276, distance: 47.9
click at [396, 277] on div "10:30 AM 11:00 AM 11:30 AM 12:00 PM 12:30 PM 2:00 PM 2:30 PM 3:00 PM 3:30 PM 4:…" at bounding box center [471, 274] width 286 height 85
copy div "2:00 PM 2:30 PM 3:00 PM 3:30 PM 4:00 PM"
click at [565, 407] on div at bounding box center [463, 220] width 926 height 440
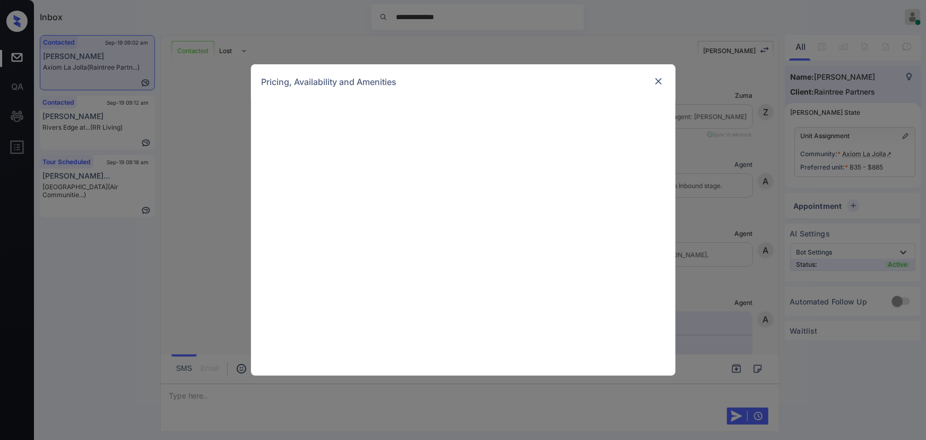
scroll to position [1132, 0]
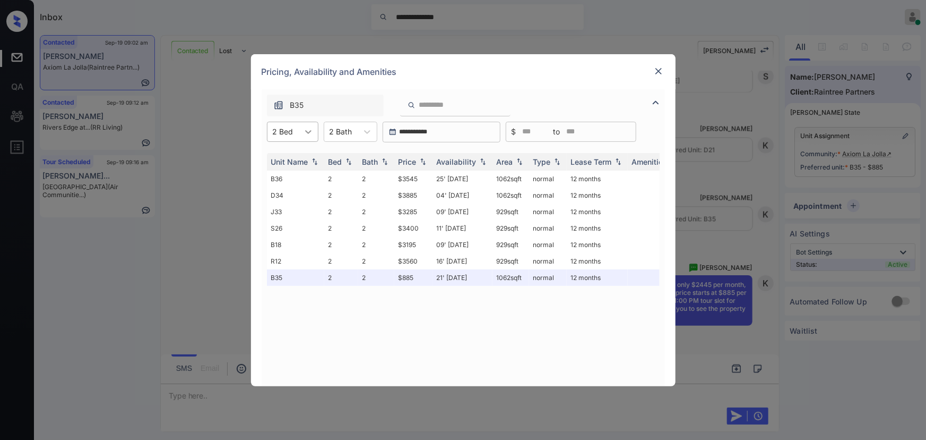
click at [308, 132] on icon at bounding box center [308, 132] width 6 height 4
drag, startPoint x: 282, startPoint y: 158, endPoint x: 349, endPoint y: 129, distance: 73.3
click at [285, 158] on div "1" at bounding box center [292, 157] width 51 height 19
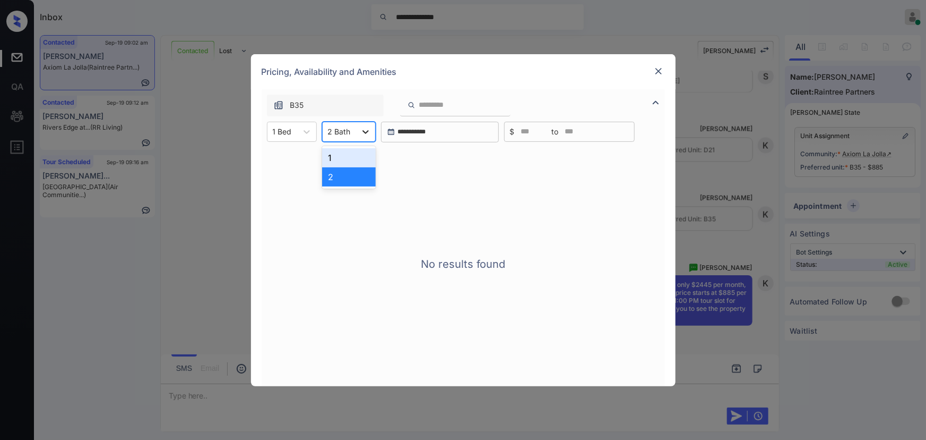
click at [365, 128] on icon at bounding box center [365, 131] width 11 height 11
click at [341, 151] on div "1" at bounding box center [349, 157] width 54 height 19
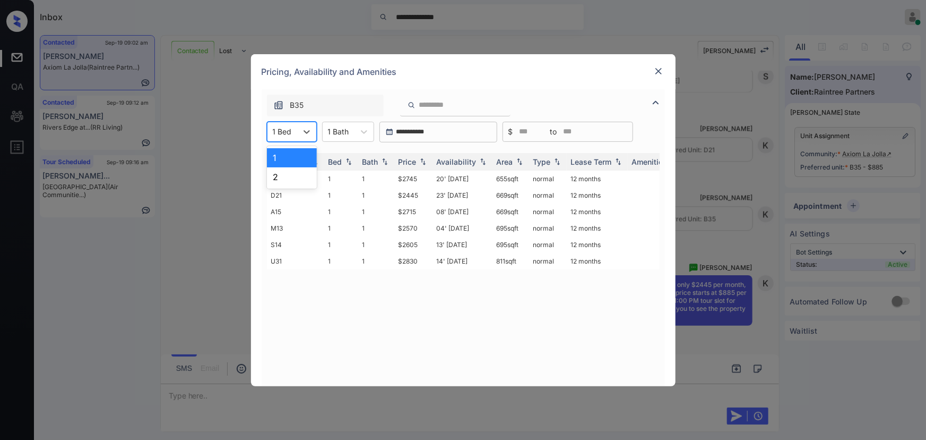
click at [294, 133] on div "1 Bed" at bounding box center [283, 131] width 30 height 15
drag, startPoint x: 281, startPoint y: 179, endPoint x: 285, endPoint y: 170, distance: 9.3
click at [281, 178] on div "2" at bounding box center [292, 176] width 50 height 19
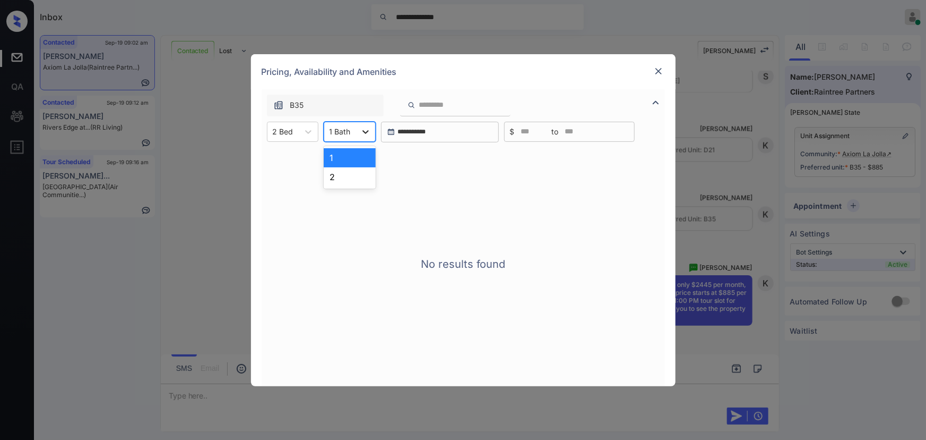
click at [359, 131] on div at bounding box center [365, 131] width 19 height 19
click at [342, 176] on div "2" at bounding box center [350, 176] width 52 height 19
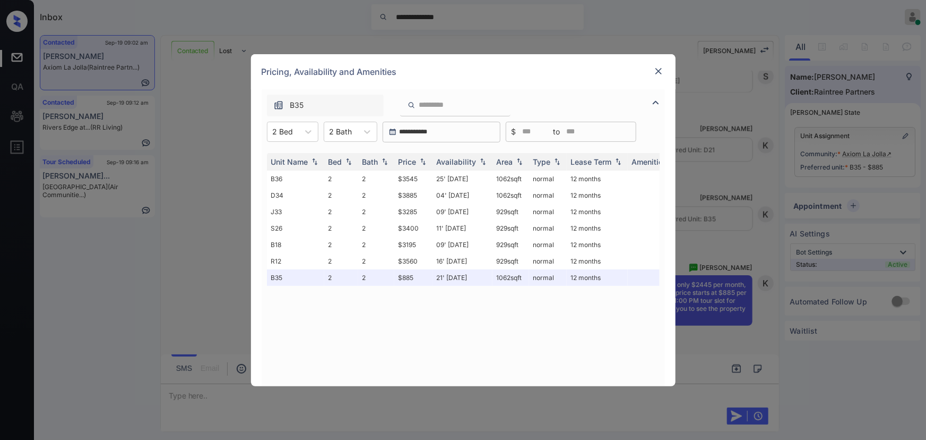
click at [658, 69] on img at bounding box center [659, 71] width 11 height 11
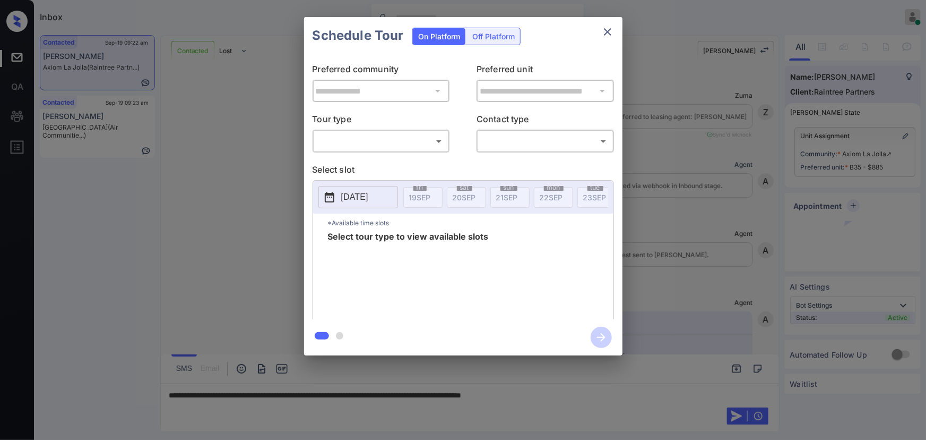
scroll to position [1673, 0]
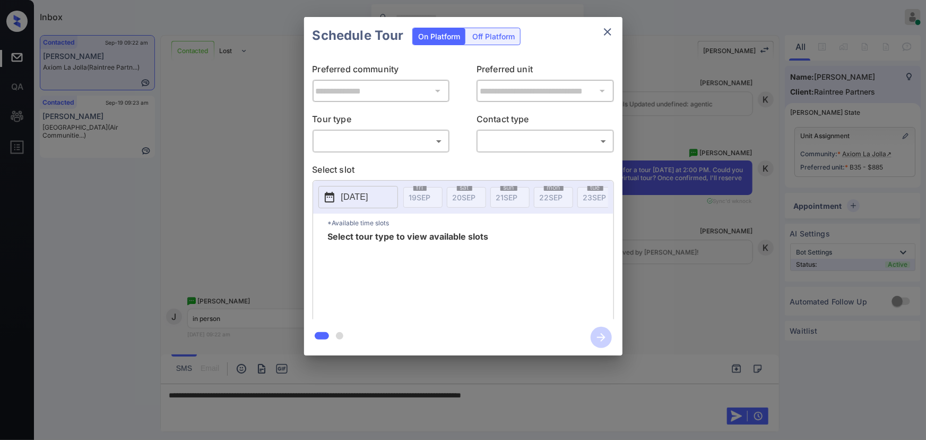
click at [370, 130] on div "​ ​" at bounding box center [382, 141] width 138 height 23
click at [367, 141] on body "Inbox Kenneth Umali Online Set yourself offline Set yourself on break Profile S…" at bounding box center [463, 220] width 926 height 440
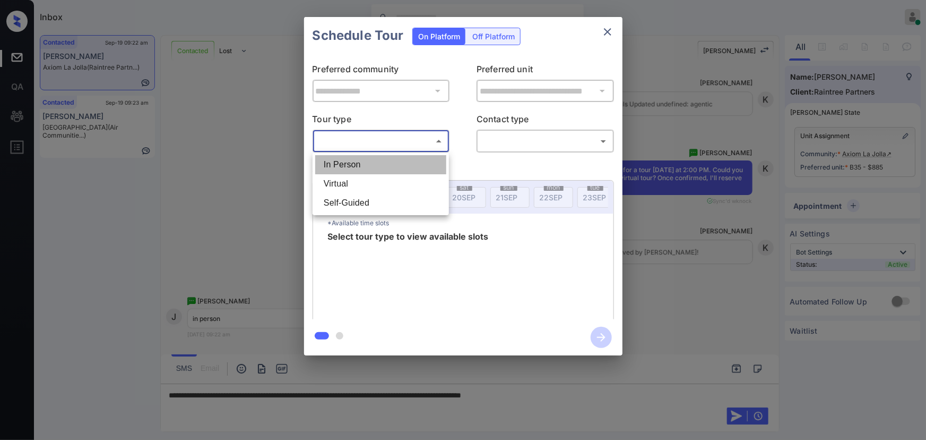
drag, startPoint x: 353, startPoint y: 165, endPoint x: 448, endPoint y: 157, distance: 95.9
click at [353, 165] on li "In Person" at bounding box center [380, 164] width 131 height 19
type input "********"
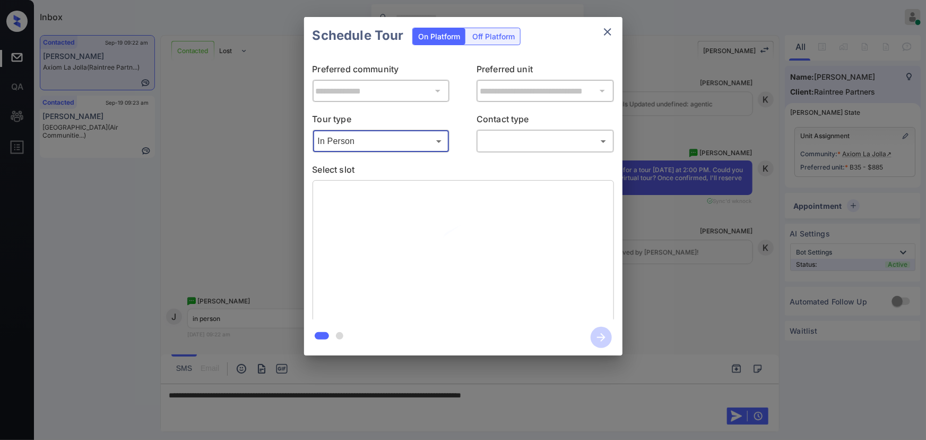
click at [499, 146] on body "Inbox Kenneth Umali Online Set yourself offline Set yourself on break Profile S…" at bounding box center [463, 220] width 926 height 440
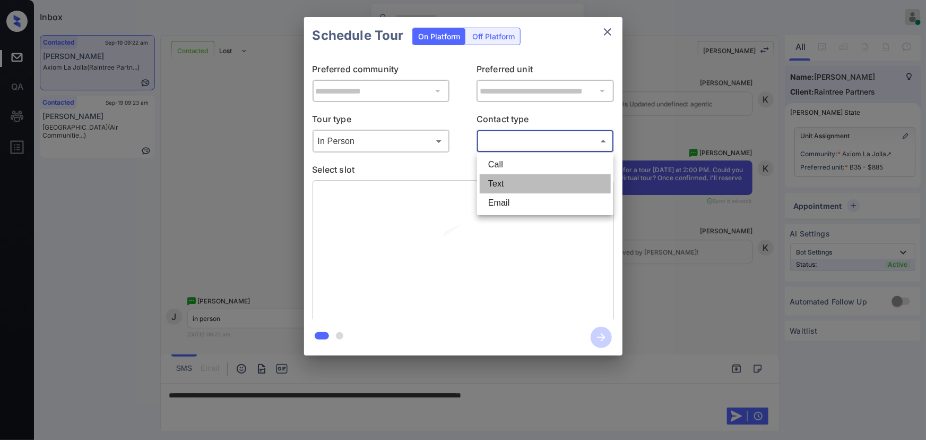
click at [492, 181] on li "Text" at bounding box center [545, 183] width 131 height 19
type input "****"
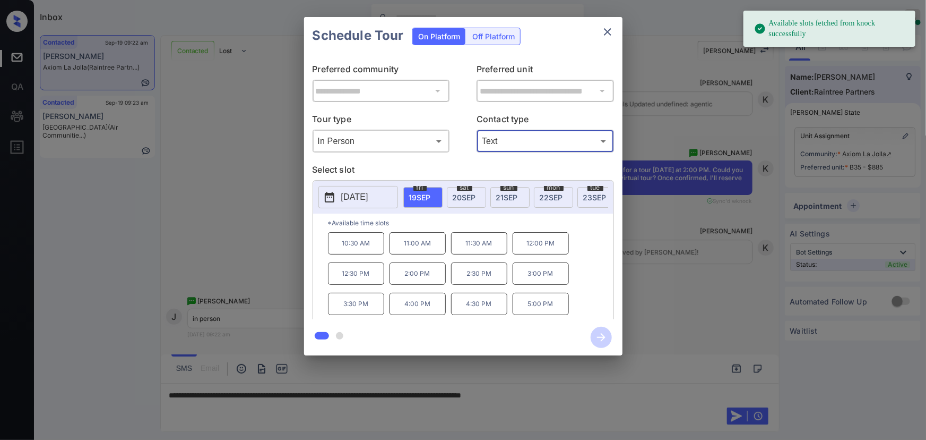
click at [423, 280] on p "2:00 PM" at bounding box center [418, 273] width 56 height 22
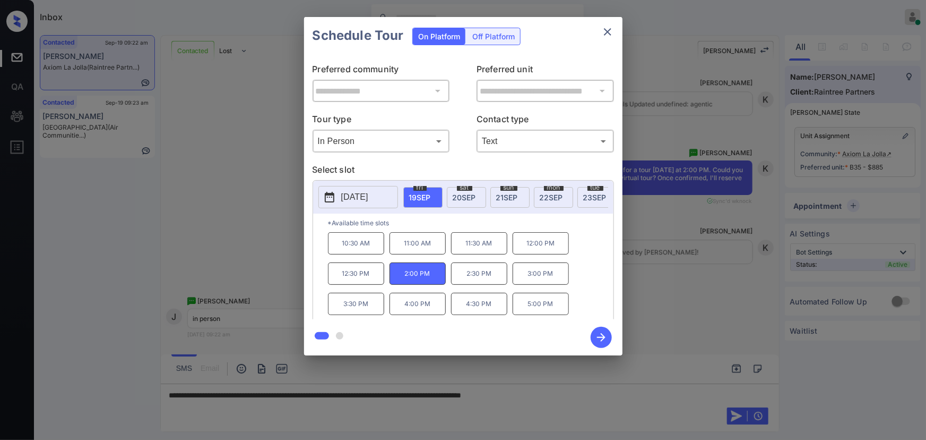
click at [574, 391] on div at bounding box center [463, 220] width 926 height 440
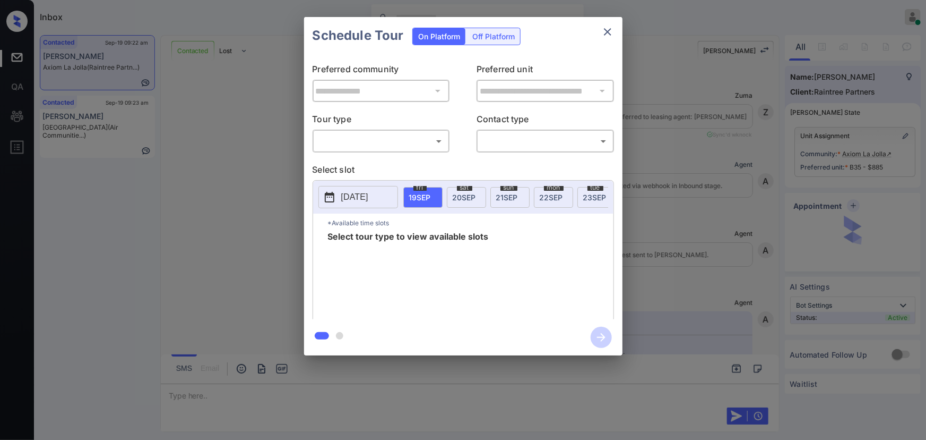
scroll to position [2034, 0]
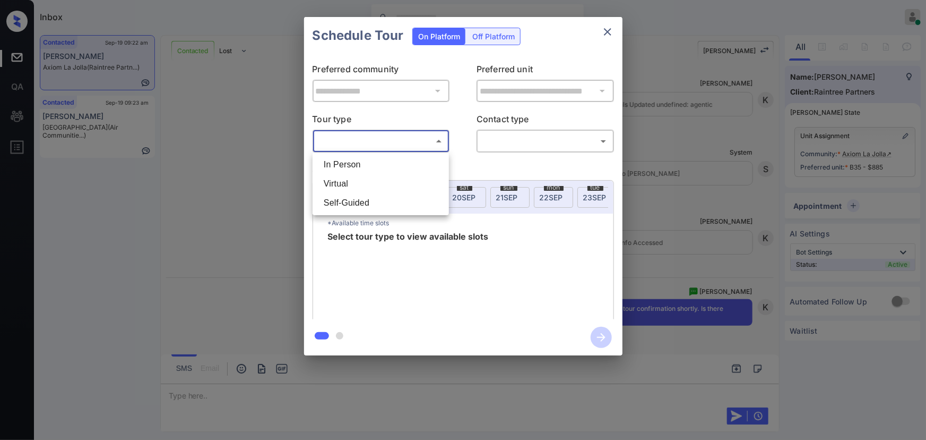
click at [407, 143] on body "Inbox [PERSON_NAME] Online Set yourself offline Set yourself on break Profile S…" at bounding box center [463, 220] width 926 height 440
drag, startPoint x: 368, startPoint y: 165, endPoint x: 376, endPoint y: 163, distance: 8.6
click at [368, 165] on li "In Person" at bounding box center [380, 164] width 131 height 19
type input "********"
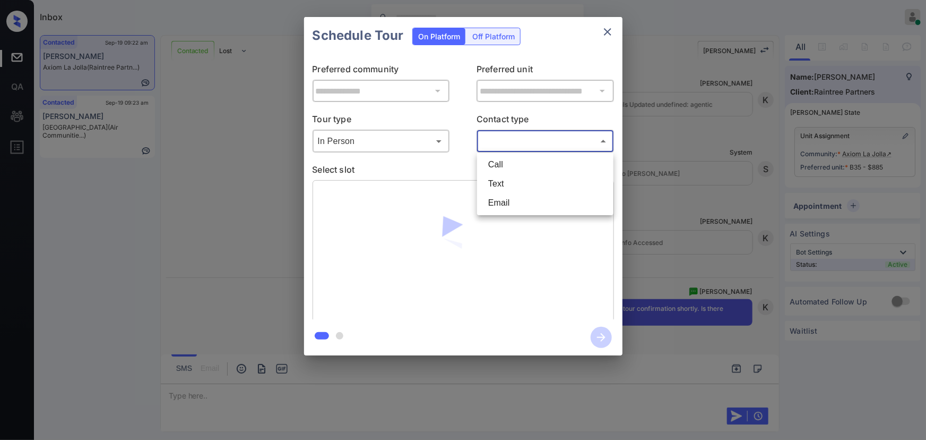
click at [523, 145] on body "Inbox Kenneth Umali Online Set yourself offline Set yourself on break Profile S…" at bounding box center [463, 220] width 926 height 440
click at [496, 186] on li "Text" at bounding box center [545, 183] width 131 height 19
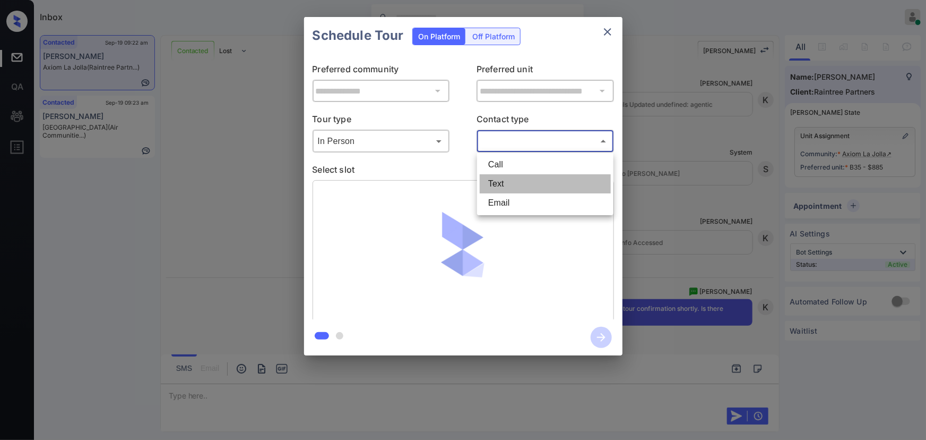
type input "****"
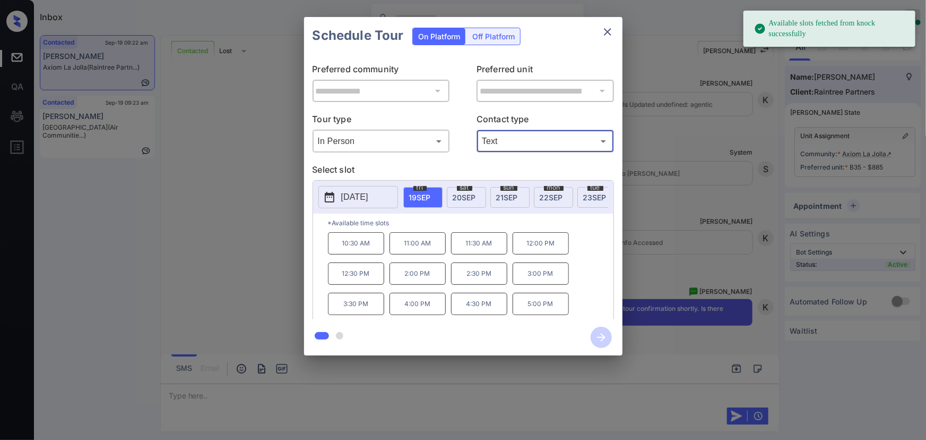
click at [419, 277] on p "2:00 PM" at bounding box center [418, 273] width 56 height 22
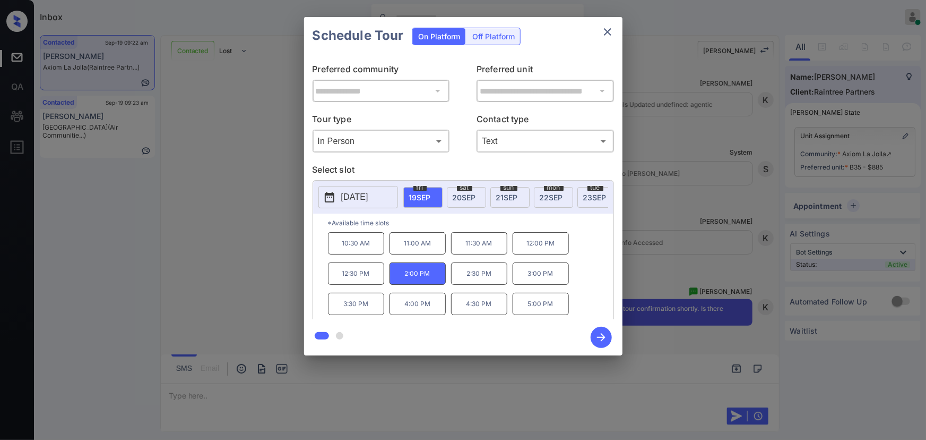
click at [599, 336] on icon "button" at bounding box center [601, 337] width 21 height 21
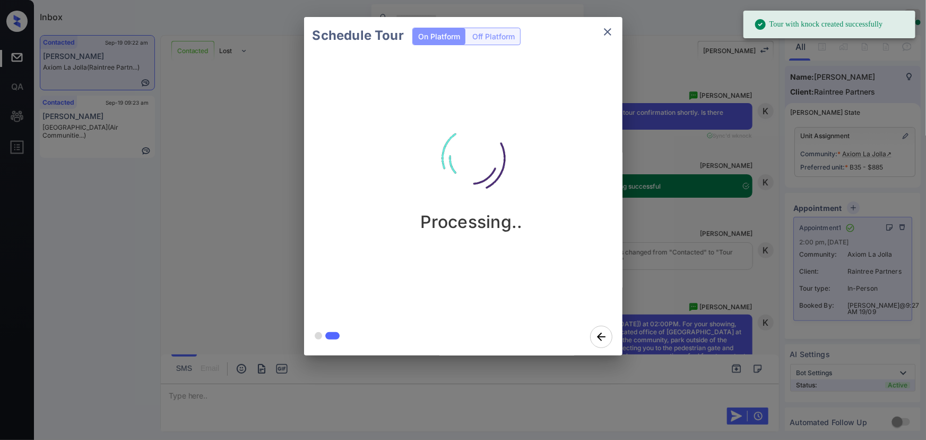
scroll to position [2323, 0]
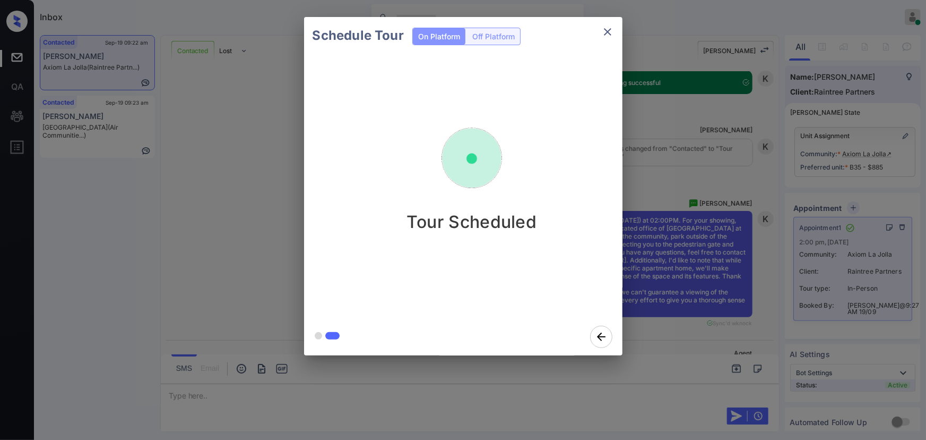
click at [606, 31] on icon "close" at bounding box center [607, 31] width 7 height 7
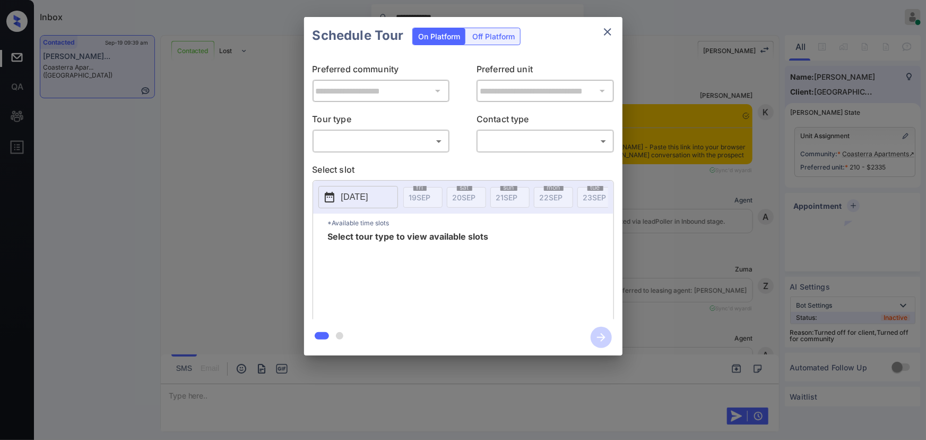
scroll to position [2541, 0]
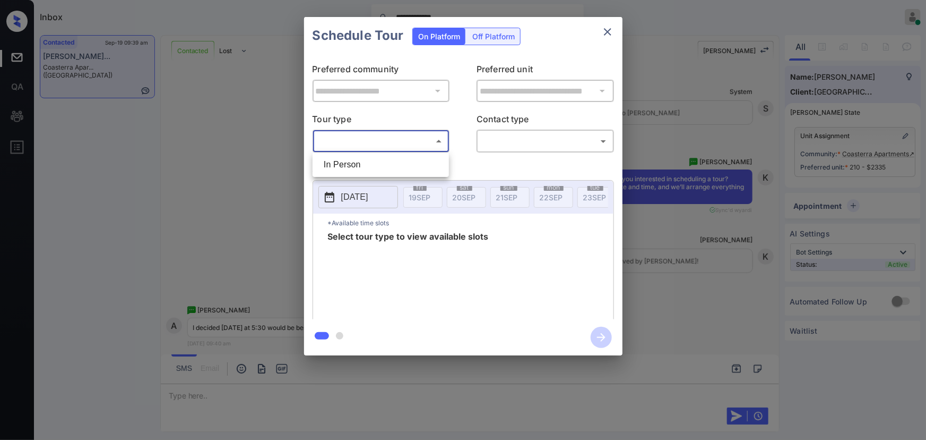
click at [356, 140] on body "**********" at bounding box center [463, 220] width 926 height 440
drag, startPoint x: 348, startPoint y: 168, endPoint x: 427, endPoint y: 174, distance: 79.3
click at [350, 167] on li "In Person" at bounding box center [380, 164] width 131 height 19
type input "********"
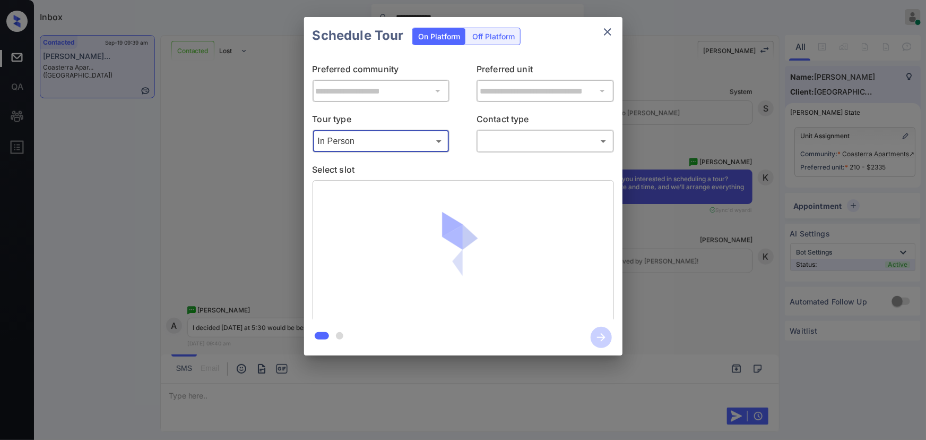
click at [533, 144] on body "**********" at bounding box center [463, 220] width 926 height 440
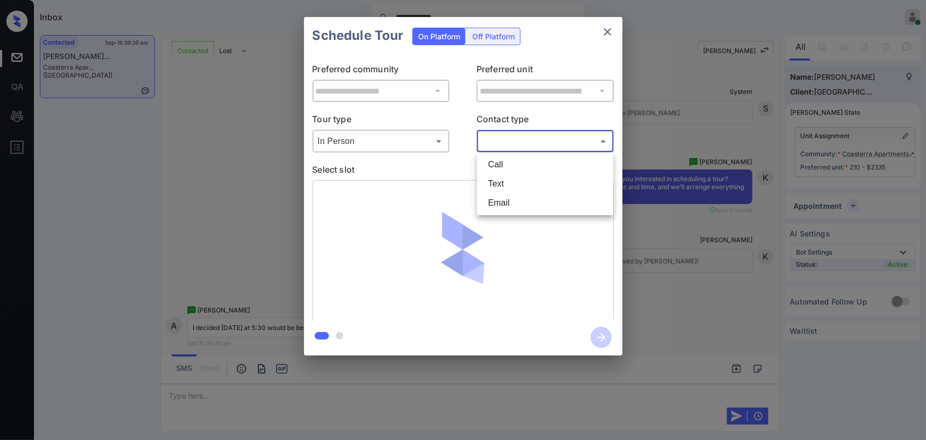
click at [503, 178] on li "Text" at bounding box center [545, 183] width 131 height 19
type input "****"
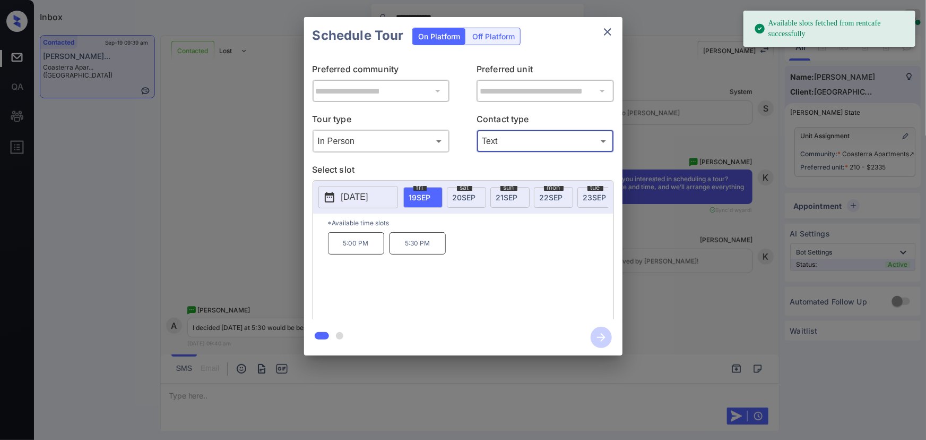
click at [419, 247] on p "5:30 PM" at bounding box center [418, 243] width 56 height 22
click at [677, 297] on div "**********" at bounding box center [463, 186] width 926 height 372
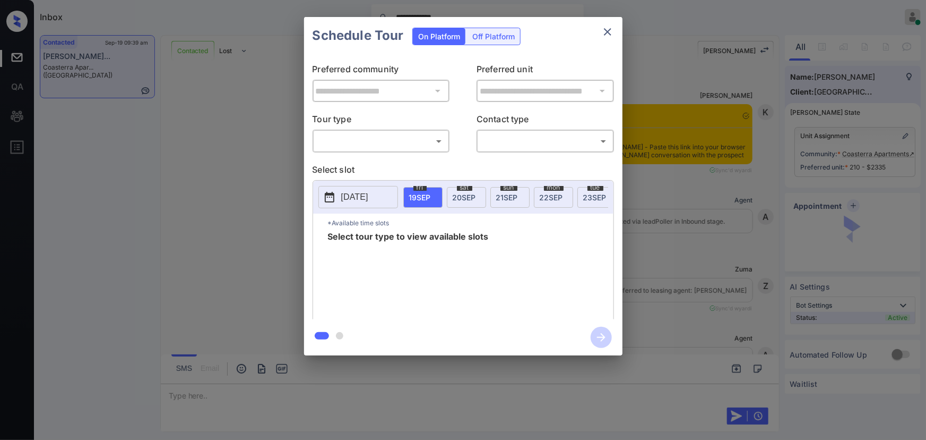
scroll to position [2771, 0]
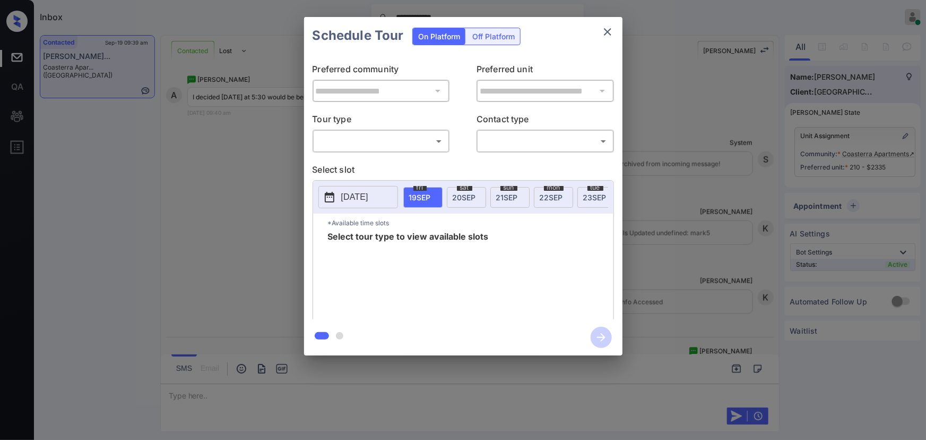
click at [407, 139] on body "**********" at bounding box center [463, 220] width 926 height 440
click at [391, 165] on li "In Person" at bounding box center [380, 164] width 131 height 19
type input "********"
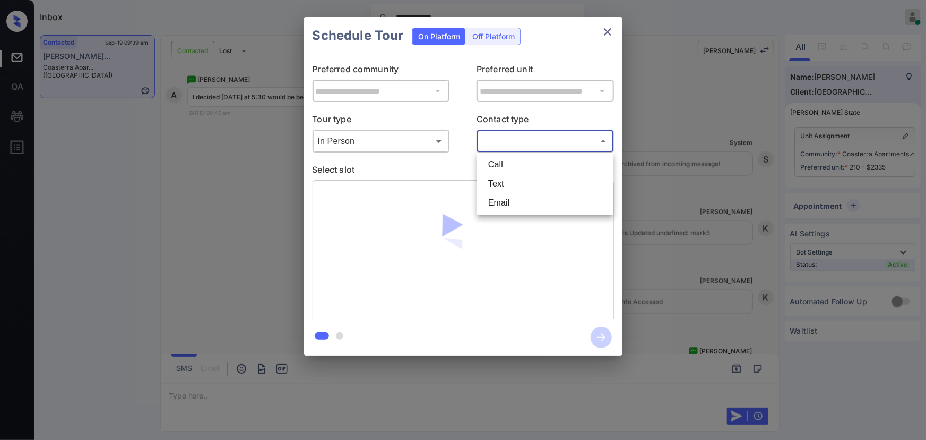
click at [522, 143] on body "**********" at bounding box center [463, 220] width 926 height 440
click at [496, 181] on li "Text" at bounding box center [545, 183] width 131 height 19
type input "****"
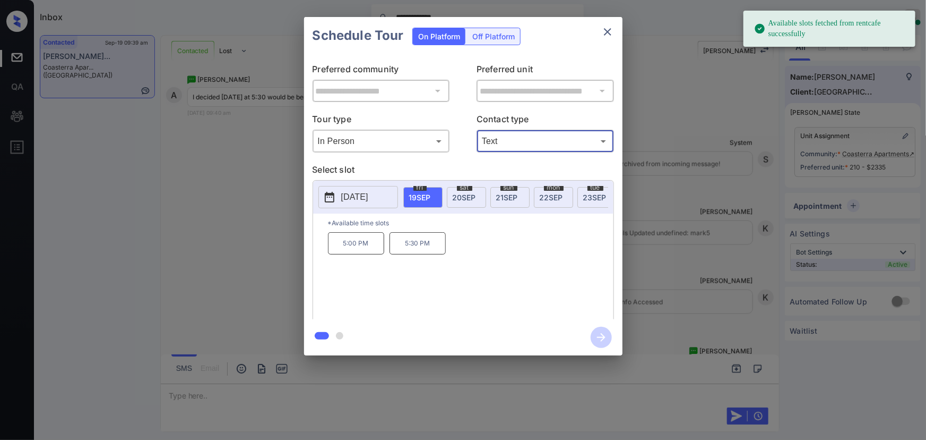
click at [414, 138] on body "**********" at bounding box center [463, 220] width 926 height 440
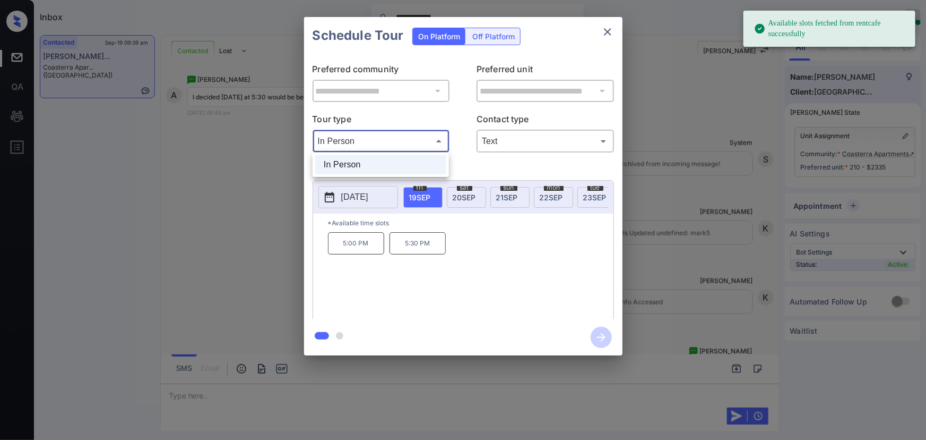
click at [401, 161] on li "In Person" at bounding box center [380, 164] width 131 height 19
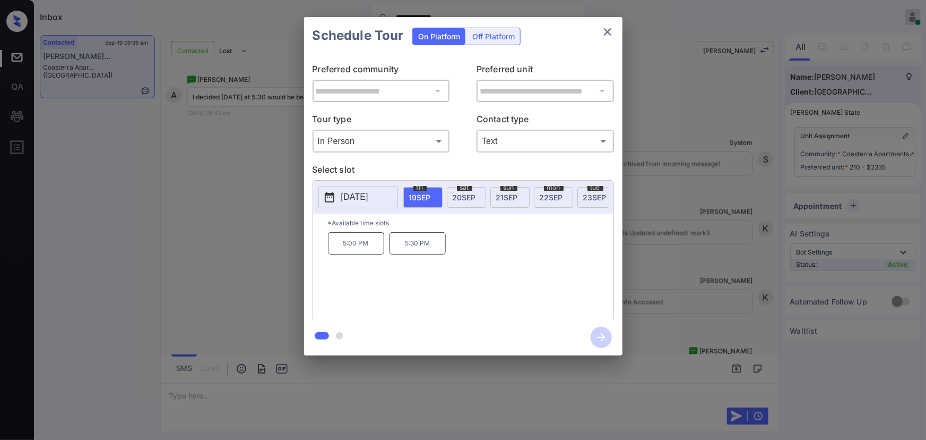
click at [426, 196] on span "19 SEP" at bounding box center [420, 197] width 22 height 9
click at [419, 246] on p "5:30 PM" at bounding box center [418, 243] width 56 height 22
click at [602, 343] on icon "button" at bounding box center [601, 337] width 21 height 21
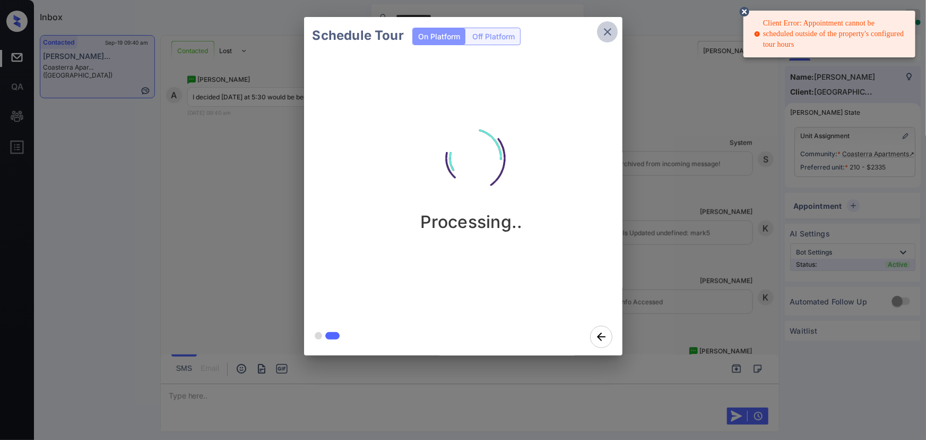
click at [608, 34] on icon "close" at bounding box center [608, 31] width 13 height 13
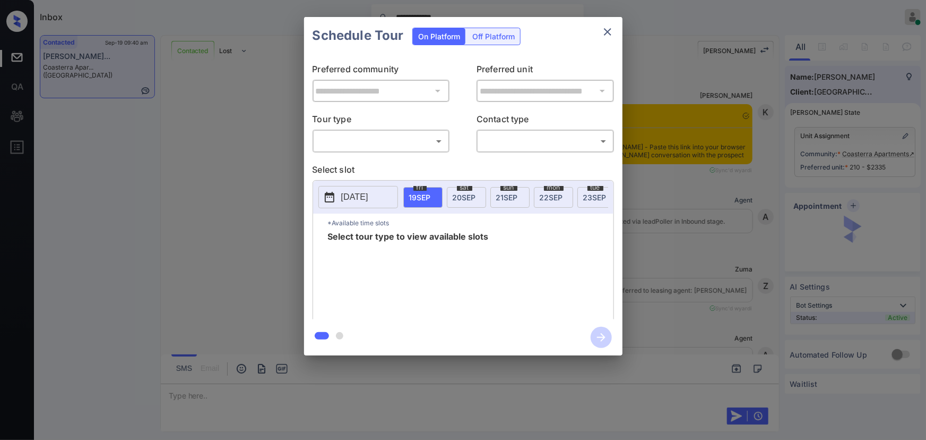
scroll to position [3334, 0]
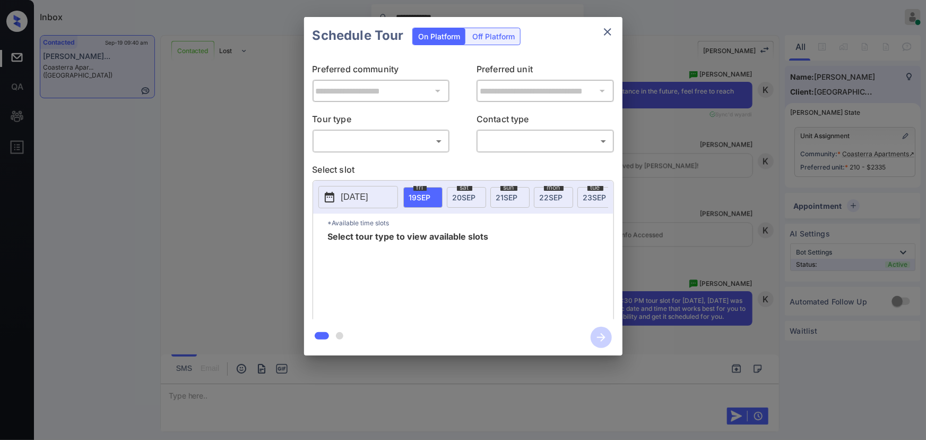
click at [402, 142] on body "**********" at bounding box center [463, 220] width 926 height 440
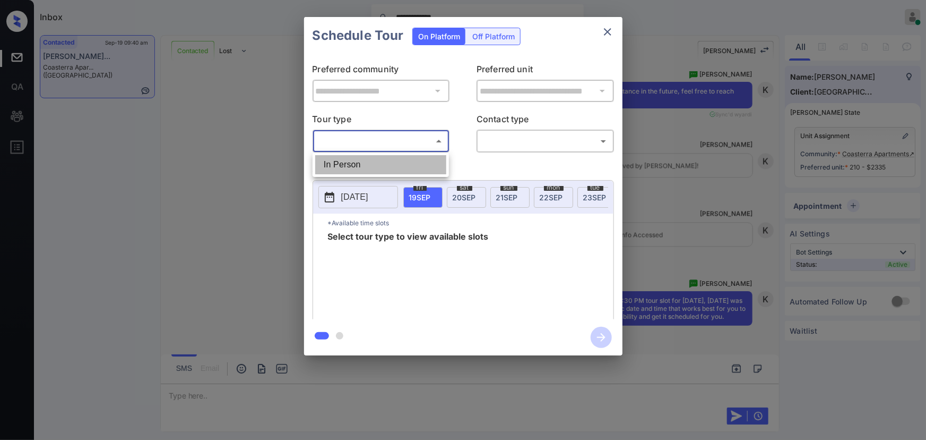
drag, startPoint x: 354, startPoint y: 161, endPoint x: 491, endPoint y: 146, distance: 137.8
click at [355, 161] on li "In Person" at bounding box center [380, 164] width 131 height 19
type input "********"
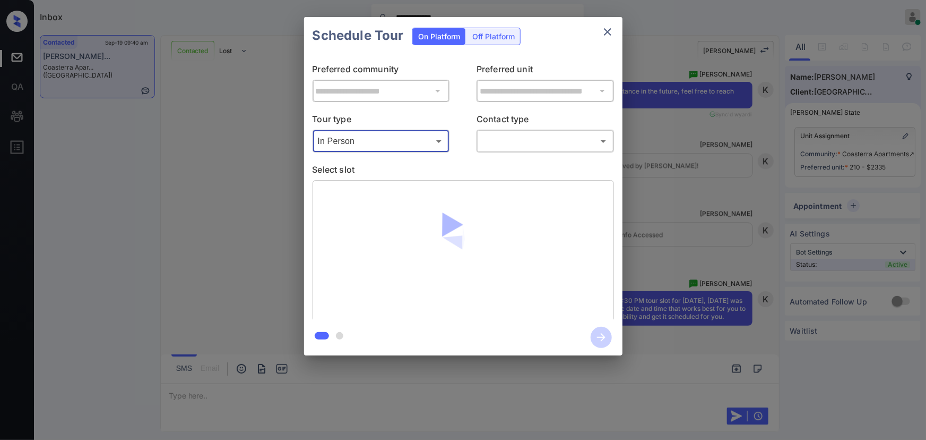
click at [518, 141] on body "**********" at bounding box center [463, 220] width 926 height 440
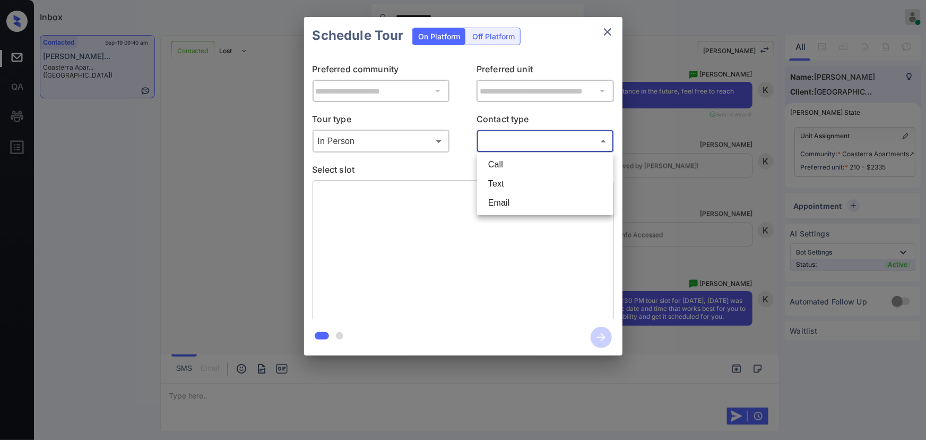
click at [490, 181] on li "Text" at bounding box center [545, 183] width 131 height 19
type input "****"
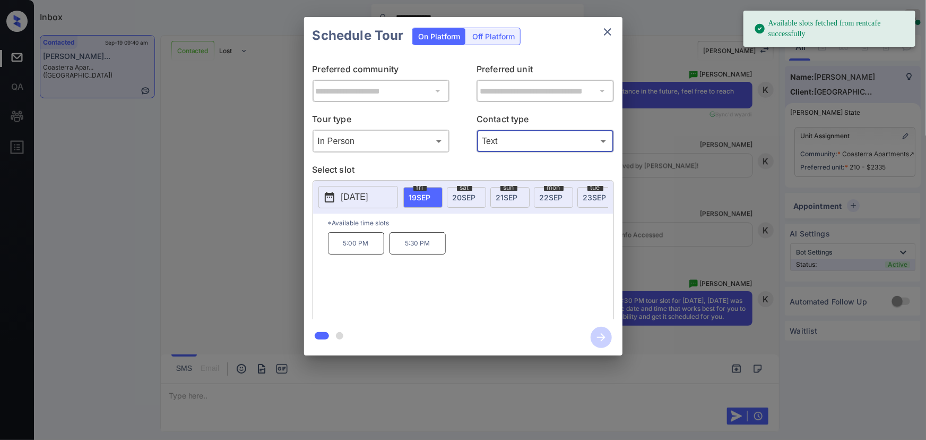
click at [413, 249] on p "5:30 PM" at bounding box center [418, 243] width 56 height 22
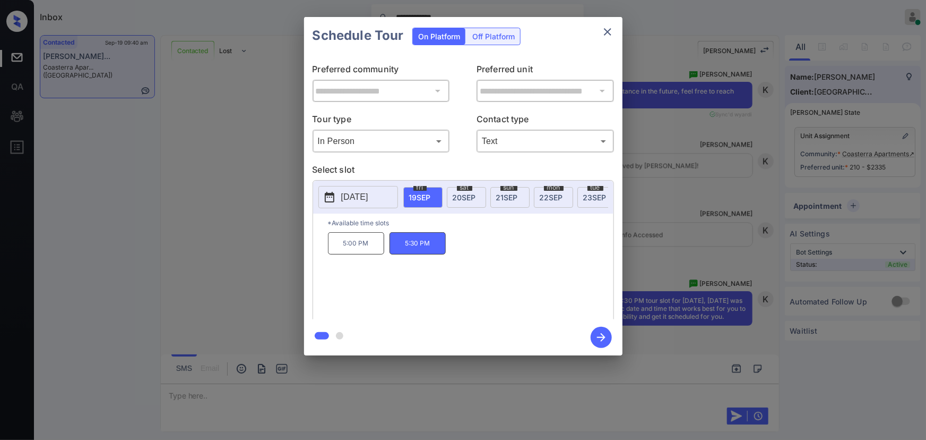
click at [600, 340] on icon "button" at bounding box center [601, 337] width 21 height 21
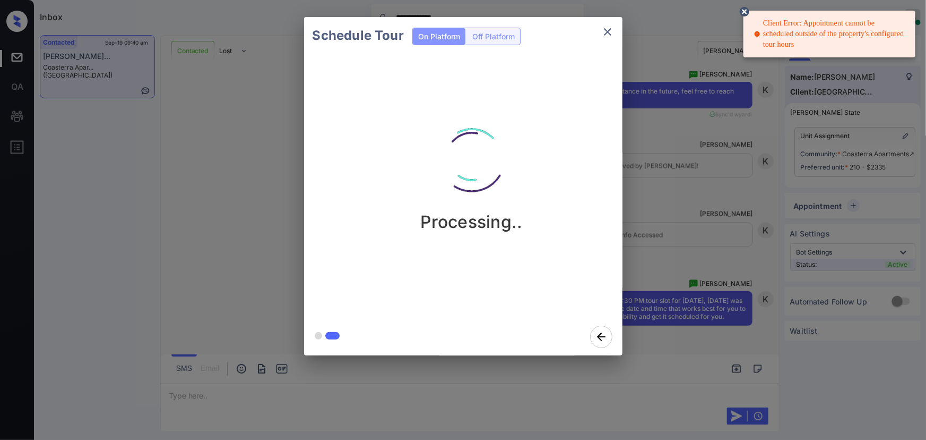
drag, startPoint x: 801, startPoint y: 47, endPoint x: 769, endPoint y: 23, distance: 39.5
click at [766, 23] on div "Client Error: Appointment cannot be scheduled outside of the property's configu…" at bounding box center [830, 34] width 153 height 40
click at [772, 25] on div "Client Error: Appointment cannot be scheduled outside of the property's configu…" at bounding box center [830, 34] width 153 height 40
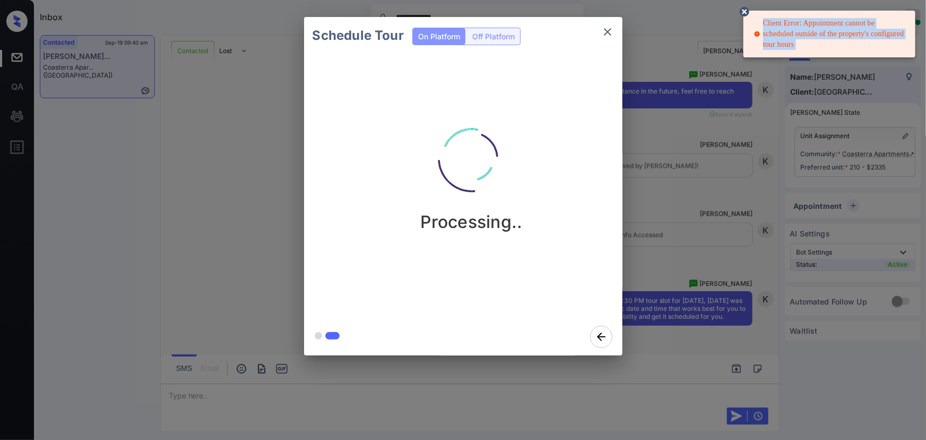
click at [773, 25] on div "Client Error: Appointment cannot be scheduled outside of the property's configu…" at bounding box center [830, 34] width 153 height 40
copy div "Client Error: Appointment cannot be scheduled outside of the property's configu…"
click at [607, 31] on icon "close" at bounding box center [608, 31] width 13 height 13
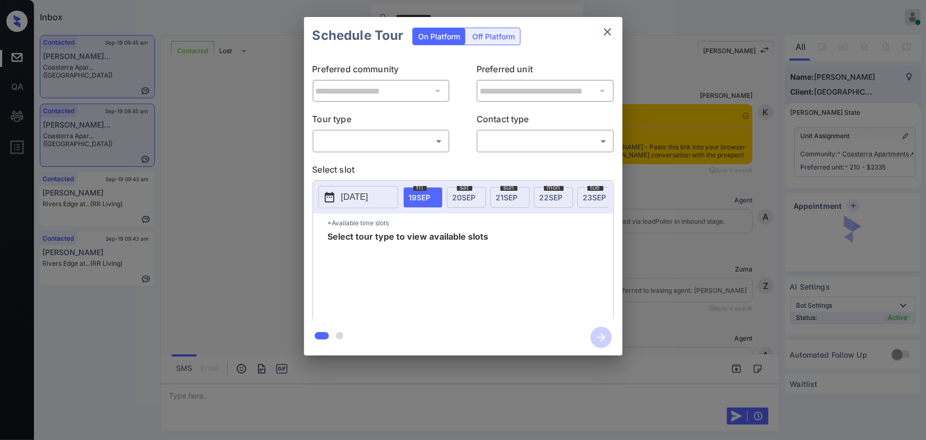
scroll to position [4266, 0]
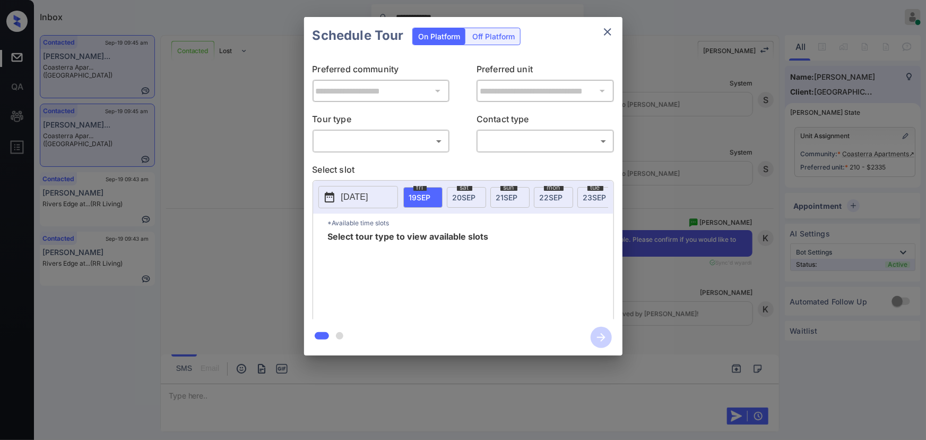
click at [343, 143] on body "**********" at bounding box center [463, 220] width 926 height 440
drag, startPoint x: 343, startPoint y: 162, endPoint x: 453, endPoint y: 153, distance: 110.3
click at [343, 162] on li "In Person" at bounding box center [380, 164] width 131 height 19
type input "********"
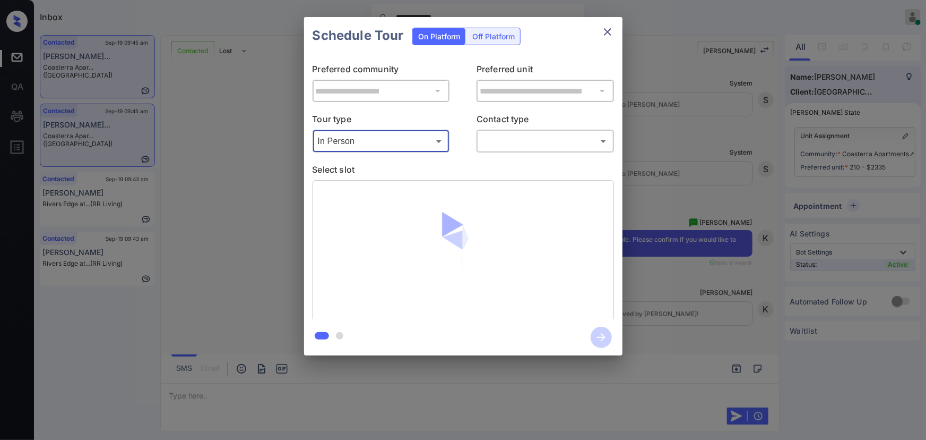
click at [506, 145] on body "**********" at bounding box center [463, 220] width 926 height 440
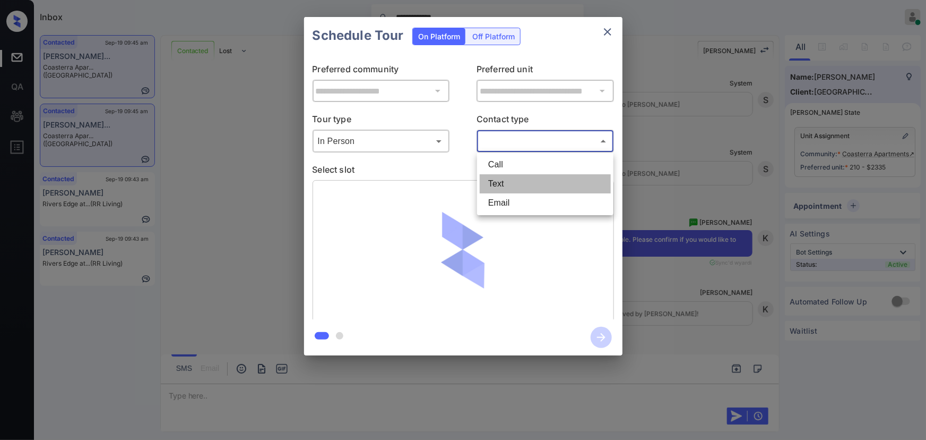
click at [492, 178] on li "Text" at bounding box center [545, 183] width 131 height 19
type input "****"
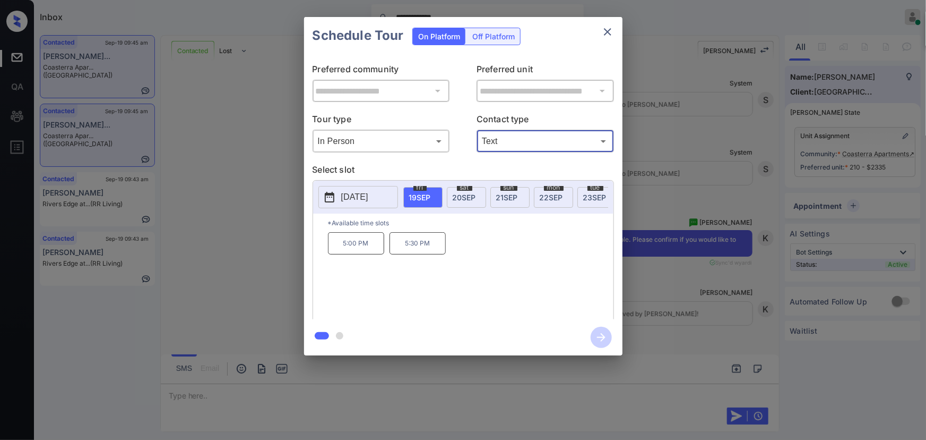
click at [354, 245] on p "5:00 PM" at bounding box center [356, 243] width 56 height 22
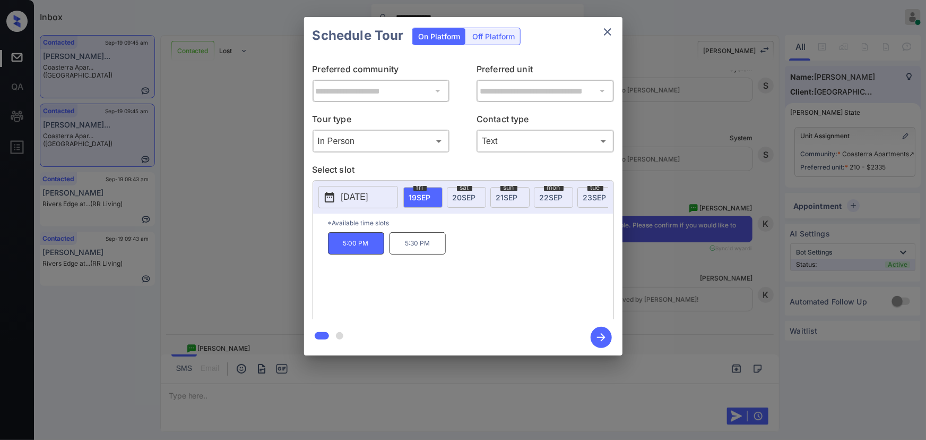
click at [663, 269] on div "**********" at bounding box center [463, 186] width 926 height 372
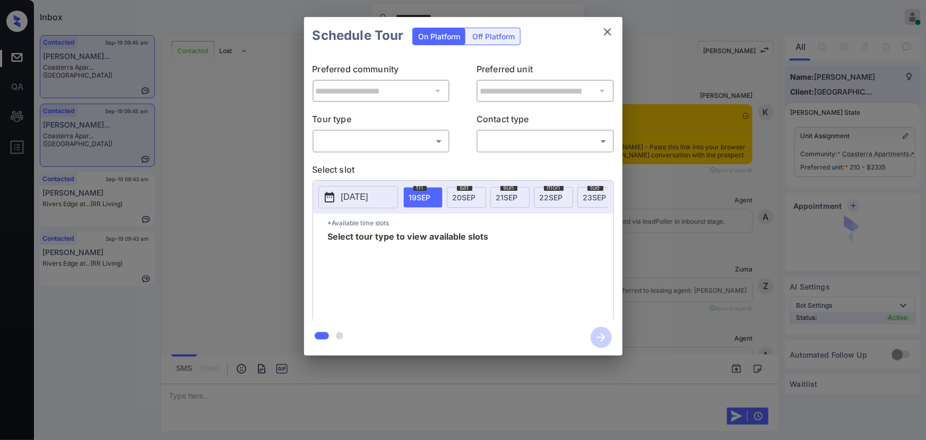
scroll to position [4395, 0]
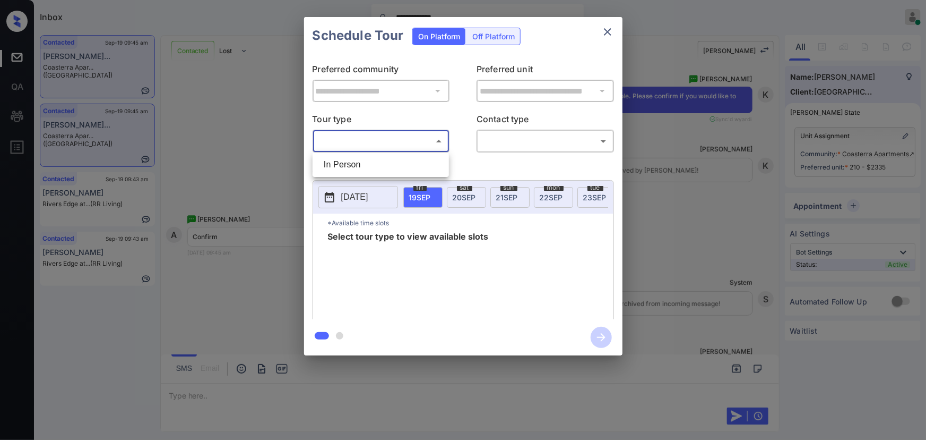
click at [404, 136] on body "**********" at bounding box center [463, 220] width 926 height 440
click at [357, 166] on li "In Person" at bounding box center [380, 164] width 131 height 19
type input "********"
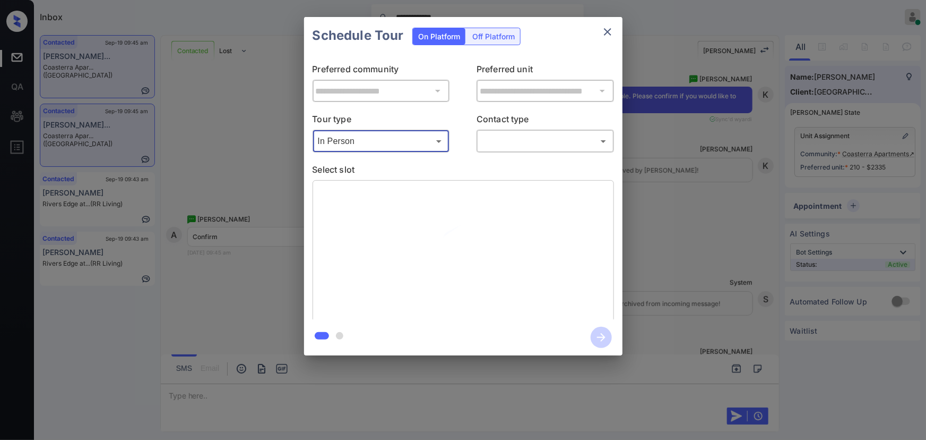
click at [547, 148] on body "**********" at bounding box center [463, 220] width 926 height 440
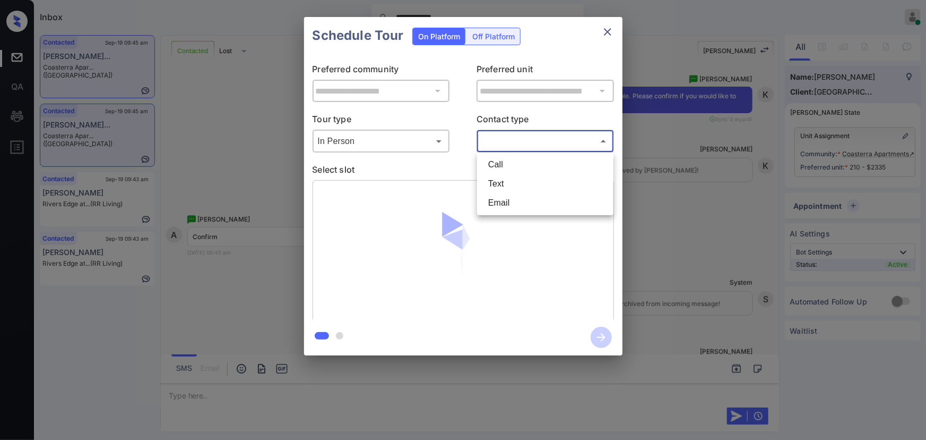
click at [503, 186] on li "Text" at bounding box center [545, 183] width 131 height 19
type input "****"
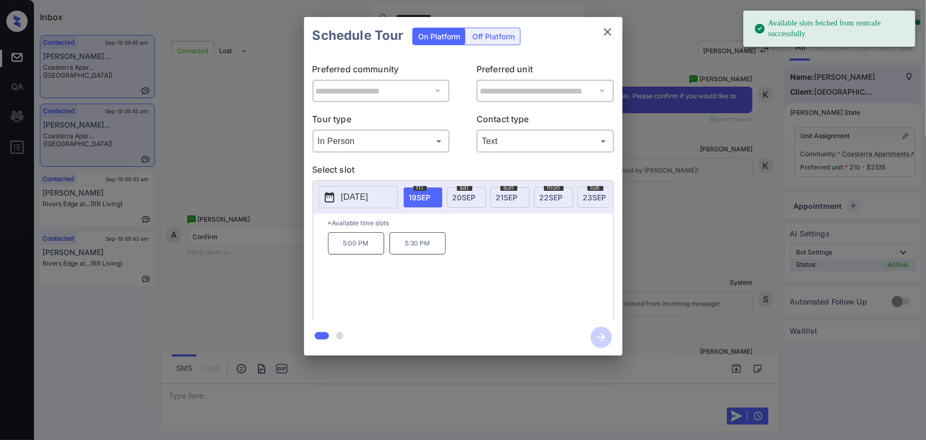
click at [358, 253] on p "5:00 PM" at bounding box center [356, 243] width 56 height 22
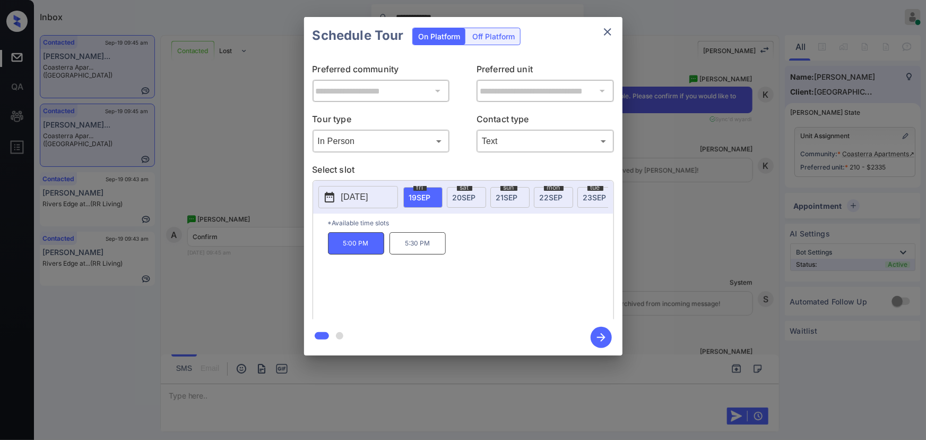
click at [600, 340] on icon "button" at bounding box center [601, 337] width 21 height 21
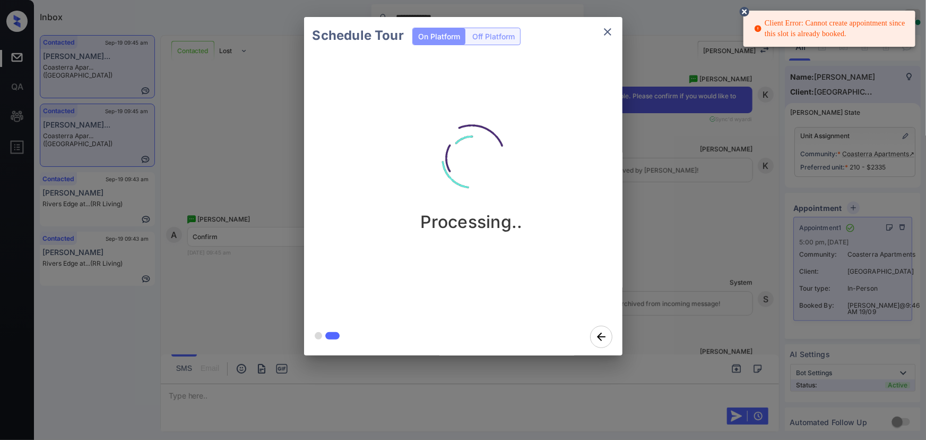
click at [606, 32] on icon "close" at bounding box center [607, 31] width 7 height 7
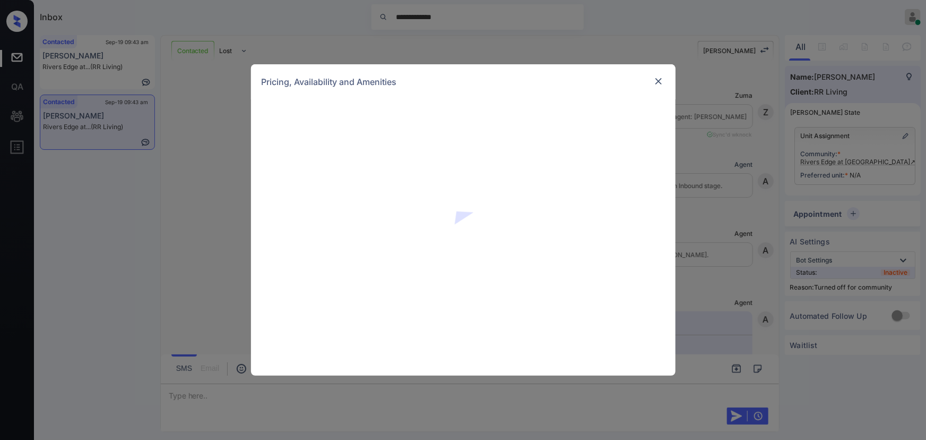
scroll to position [824, 0]
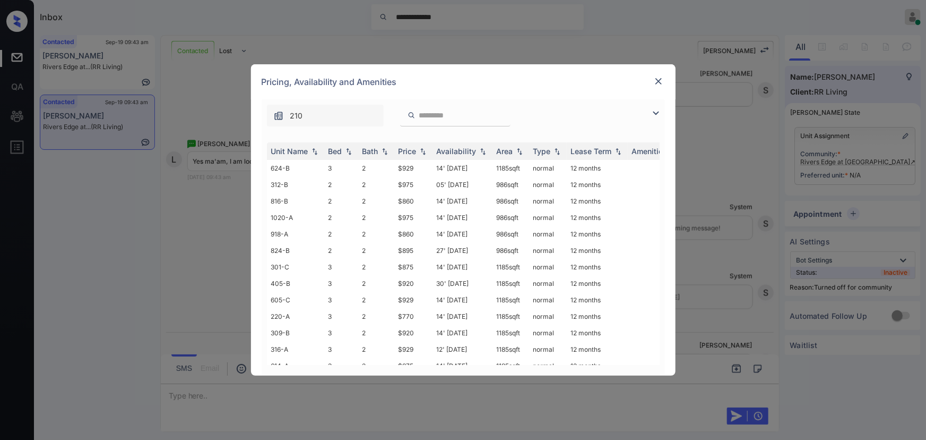
click at [655, 108] on img at bounding box center [656, 113] width 13 height 13
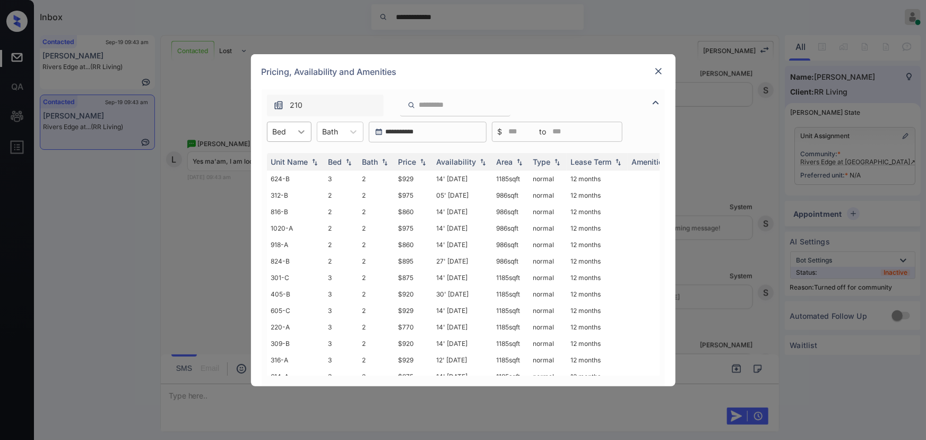
click at [301, 128] on icon at bounding box center [301, 131] width 11 height 11
click at [284, 173] on div "2" at bounding box center [289, 176] width 45 height 19
click at [360, 131] on icon at bounding box center [360, 131] width 11 height 11
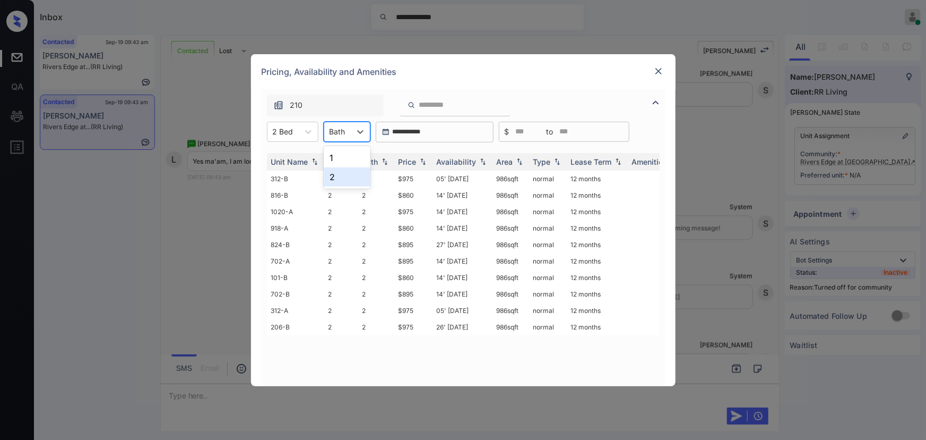
click at [333, 179] on div "2" at bounding box center [347, 176] width 47 height 19
click at [415, 161] on div "Price" at bounding box center [408, 161] width 18 height 9
click at [415, 160] on div "Price" at bounding box center [408, 161] width 18 height 9
click at [409, 179] on td "$860" at bounding box center [413, 178] width 38 height 16
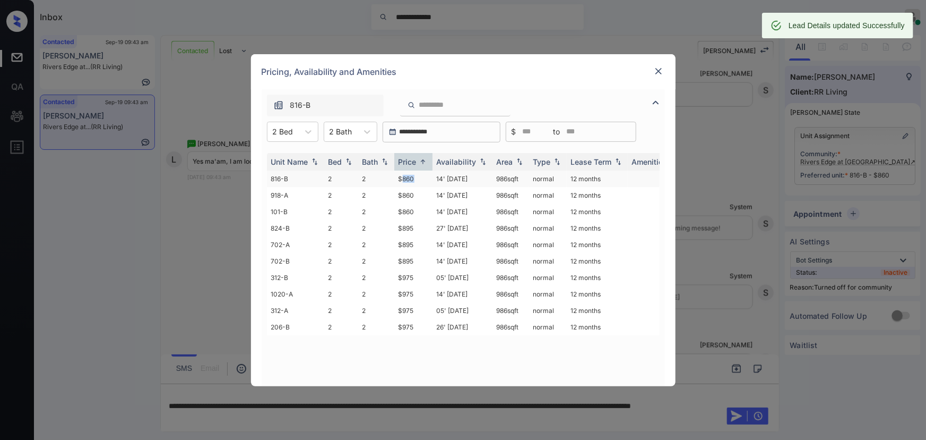
copy tr "986 sqft"
drag, startPoint x: 523, startPoint y: 175, endPoint x: 657, endPoint y: 126, distance: 141.9
click at [493, 174] on td "986 sqft" at bounding box center [511, 178] width 37 height 16
click at [660, 67] on img at bounding box center [659, 71] width 11 height 11
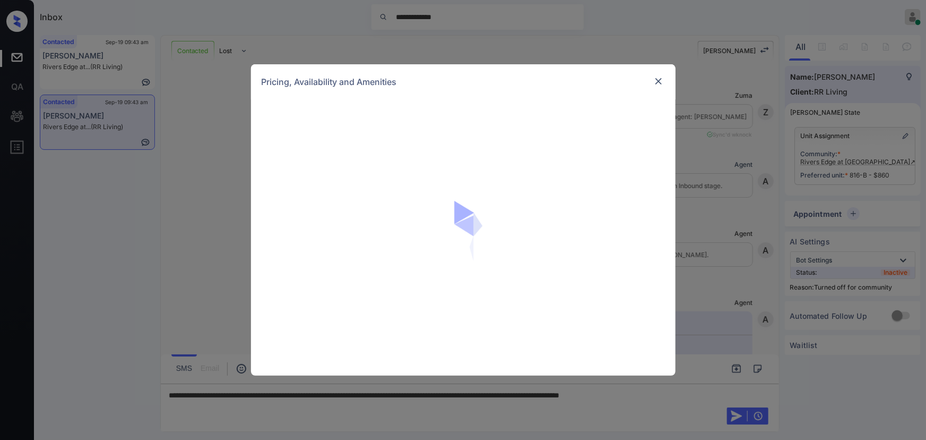
scroll to position [824, 0]
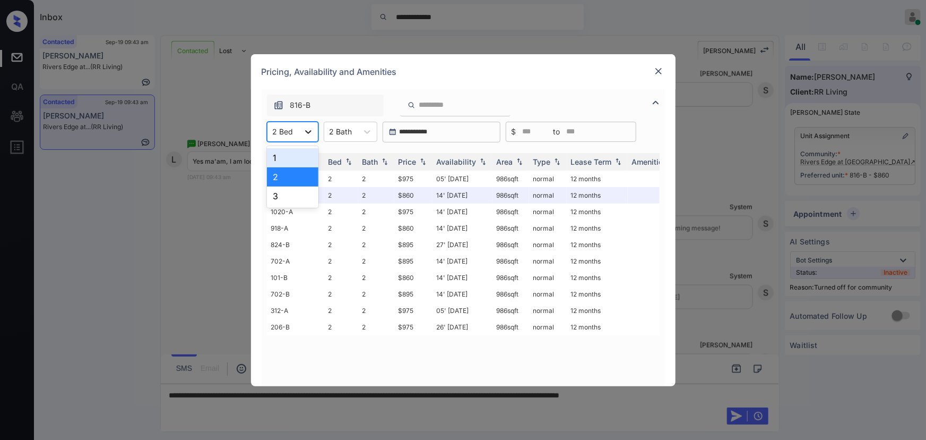
click at [304, 131] on icon at bounding box center [308, 131] width 11 height 11
click at [282, 194] on div "3" at bounding box center [292, 195] width 51 height 19
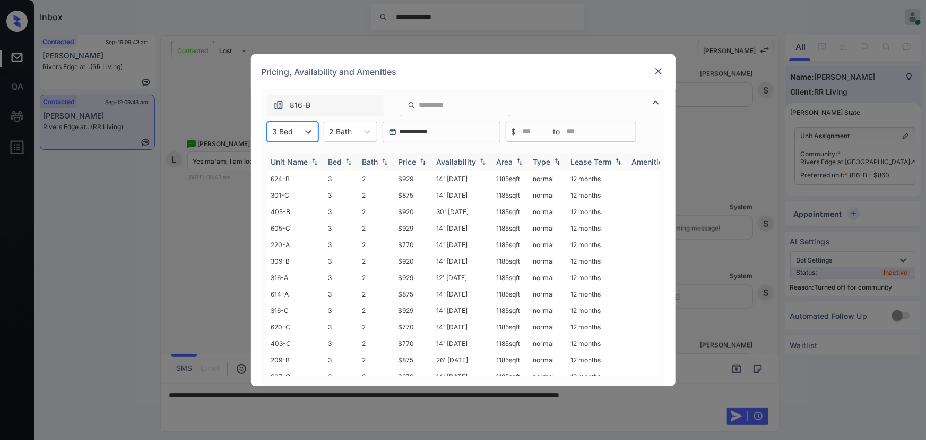
click at [426, 161] on img at bounding box center [423, 161] width 11 height 7
click at [426, 161] on img at bounding box center [423, 162] width 11 height 8
copy tr "$875"
drag, startPoint x: 415, startPoint y: 356, endPoint x: 388, endPoint y: 354, distance: 27.7
click at [388, 354] on tr "614-B 3 2 $875 14' Aug 25 1185 sqft normal 12 months" at bounding box center [544, 359] width 555 height 16
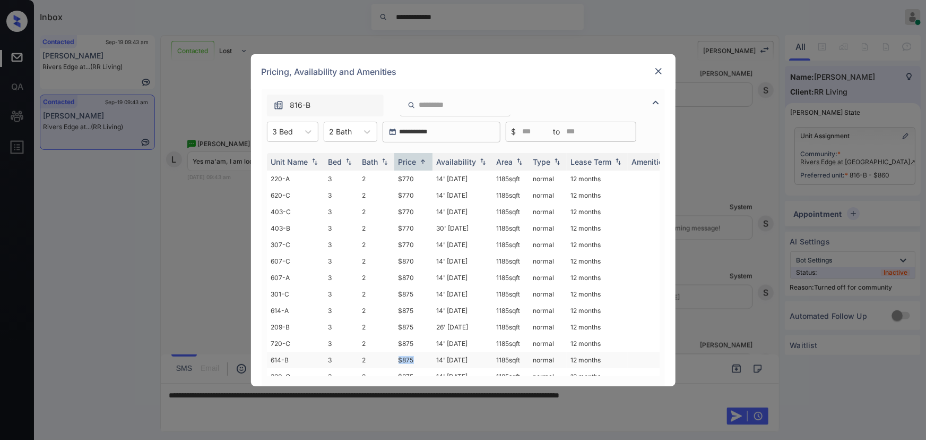
click at [405, 356] on td "$875" at bounding box center [413, 359] width 38 height 16
copy td "1185 sqft"
drag, startPoint x: 524, startPoint y: 356, endPoint x: 492, endPoint y: 354, distance: 32.5
click at [493, 354] on td "1185 sqft" at bounding box center [511, 359] width 37 height 16
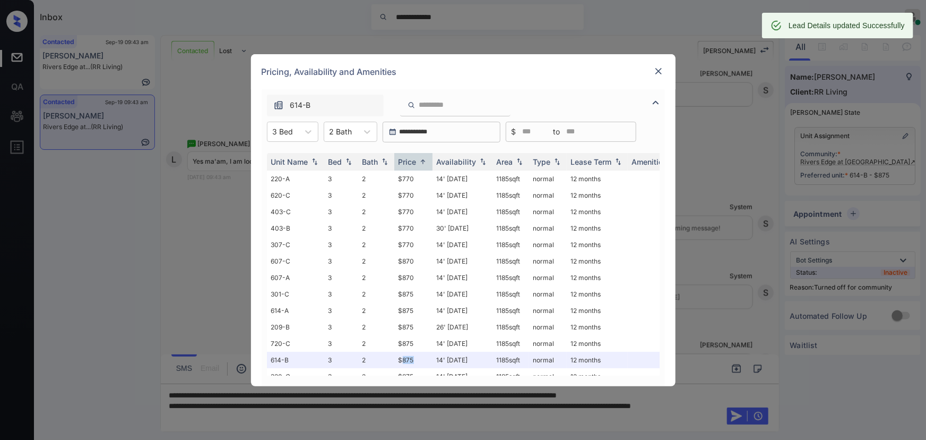
click at [656, 70] on img at bounding box center [659, 71] width 11 height 11
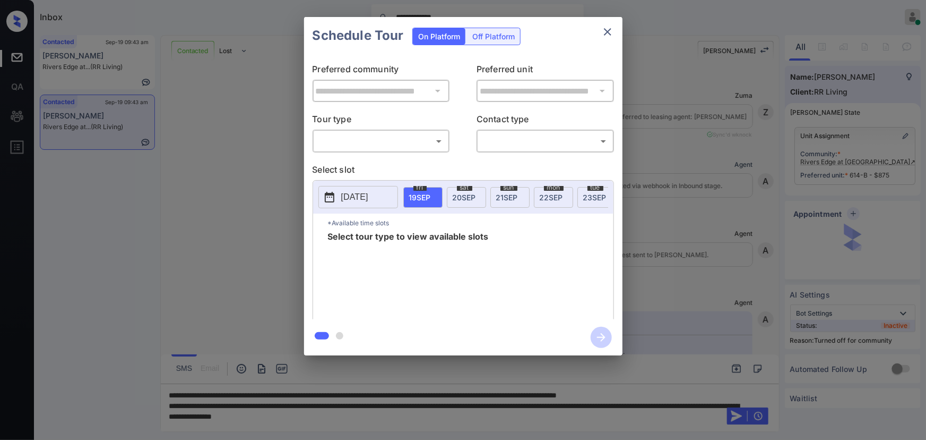
scroll to position [824, 0]
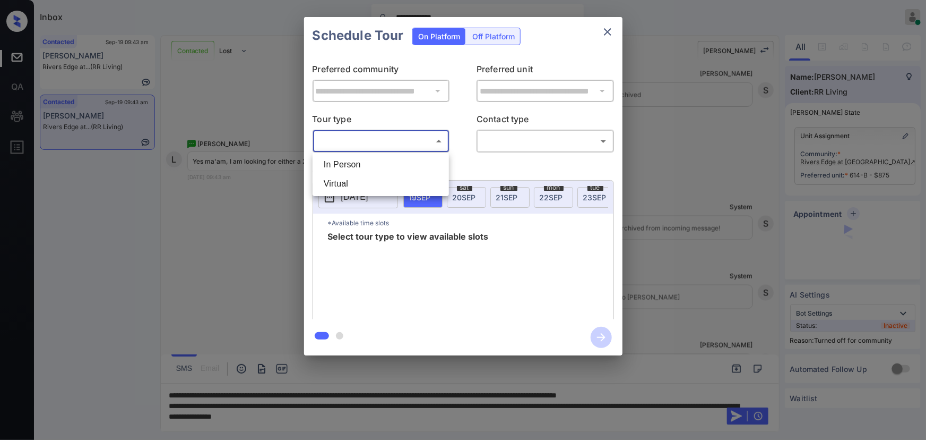
click at [358, 144] on body "**********" at bounding box center [463, 220] width 926 height 440
drag, startPoint x: 350, startPoint y: 168, endPoint x: 374, endPoint y: 164, distance: 24.2
click at [350, 168] on li "In Person" at bounding box center [380, 164] width 131 height 19
type input "********"
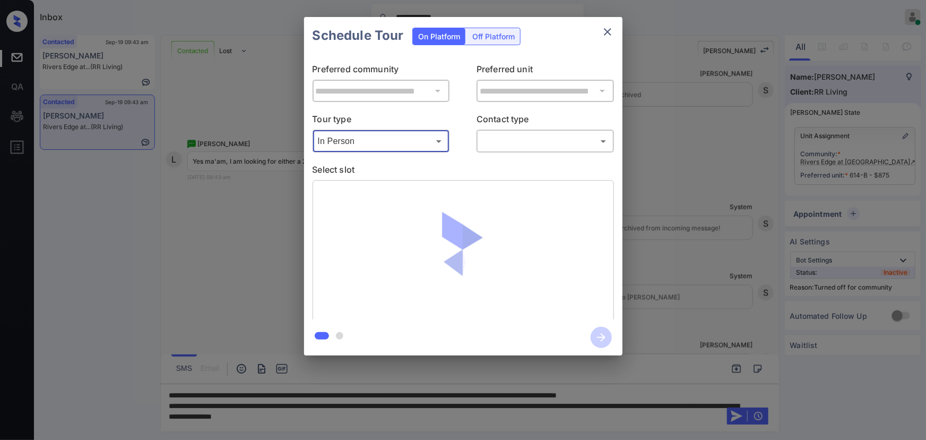
click at [516, 145] on body "**********" at bounding box center [463, 220] width 926 height 440
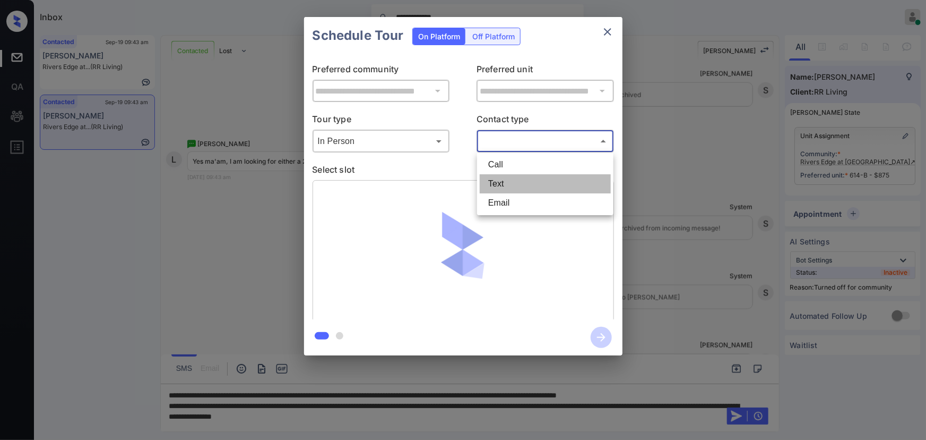
click at [492, 186] on li "Text" at bounding box center [545, 183] width 131 height 19
type input "****"
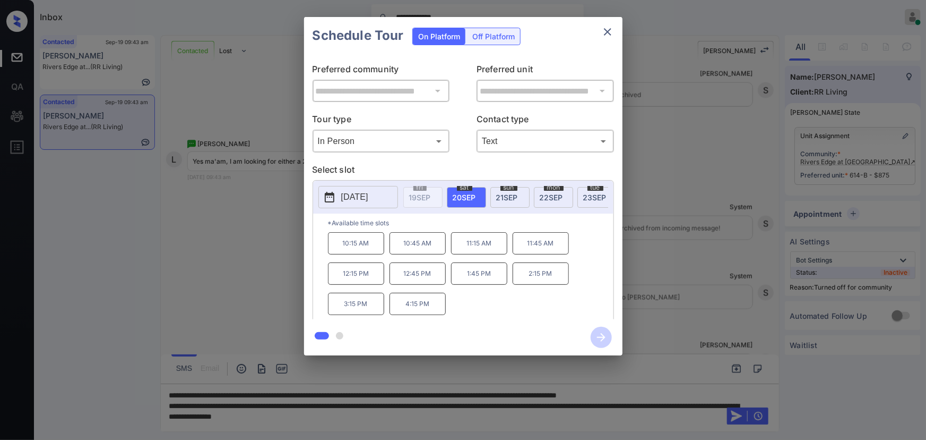
click at [461, 196] on span "[DATE]" at bounding box center [464, 197] width 23 height 9
drag, startPoint x: 371, startPoint y: 307, endPoint x: 331, endPoint y: 268, distance: 55.6
click at [337, 243] on div "10:15 AM 10:45 AM 11:15 AM 11:45 AM 12:15 PM 12:45 PM 1:45 PM 2:15 PM 3:15 PM 4…" at bounding box center [471, 274] width 286 height 85
copy div "10:15 AM 10:45 AM 11:15 AM 11:45 AM 12:15 PM 12:45 PM 1:45 PM 2:15 PM 3:15 PM"
click at [435, 411] on div at bounding box center [463, 220] width 926 height 440
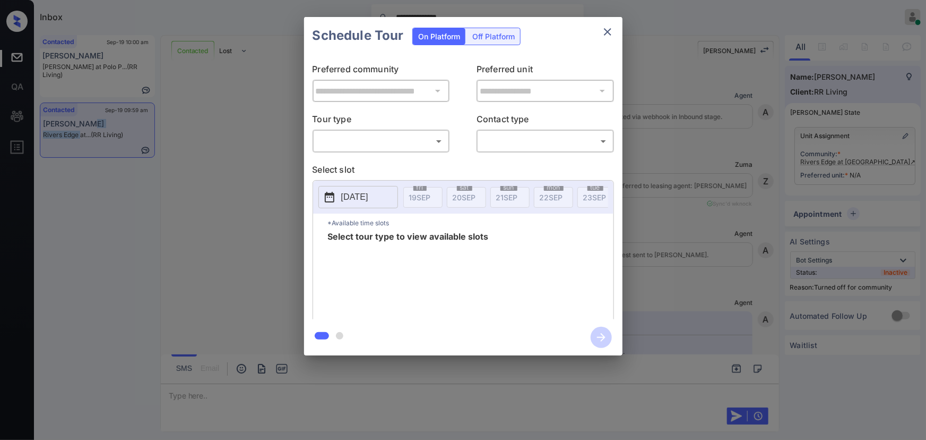
scroll to position [1455, 0]
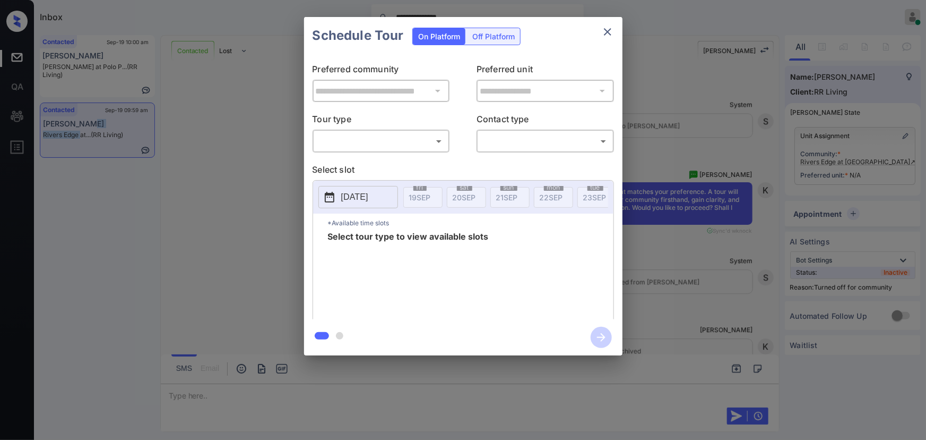
click at [357, 144] on body "**********" at bounding box center [463, 220] width 926 height 440
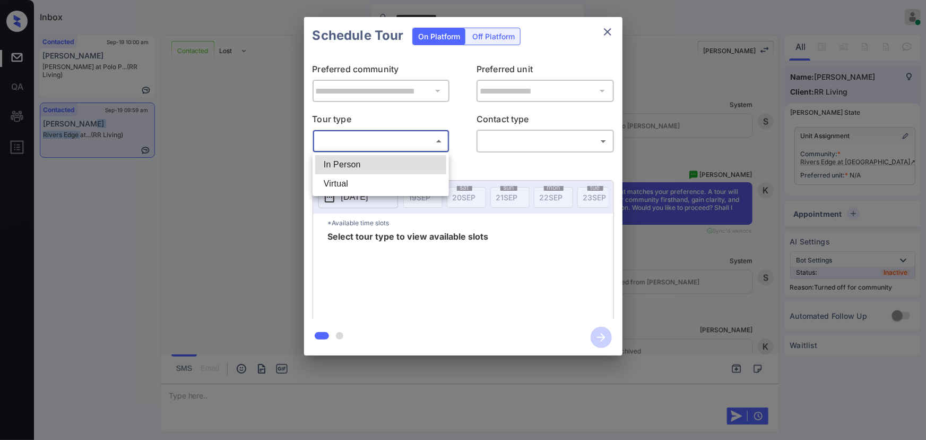
drag, startPoint x: 346, startPoint y: 166, endPoint x: 522, endPoint y: 188, distance: 177.1
click at [348, 165] on li "In Person" at bounding box center [380, 164] width 131 height 19
type input "********"
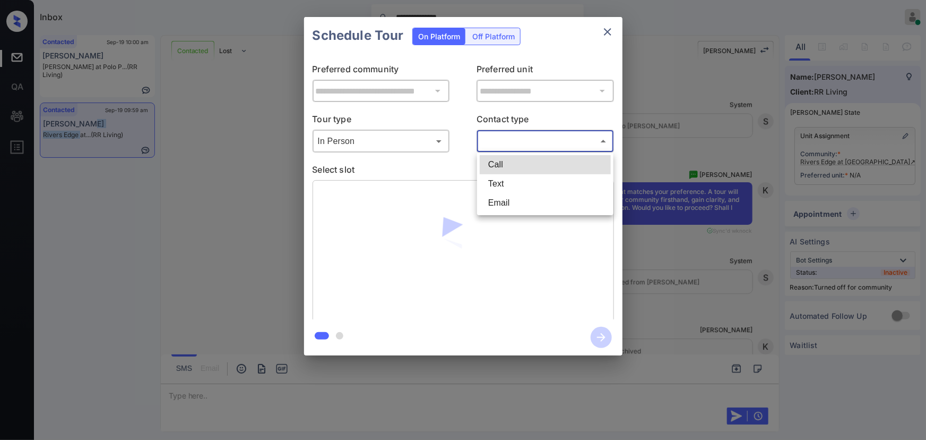
click at [541, 133] on body "**********" at bounding box center [463, 220] width 926 height 440
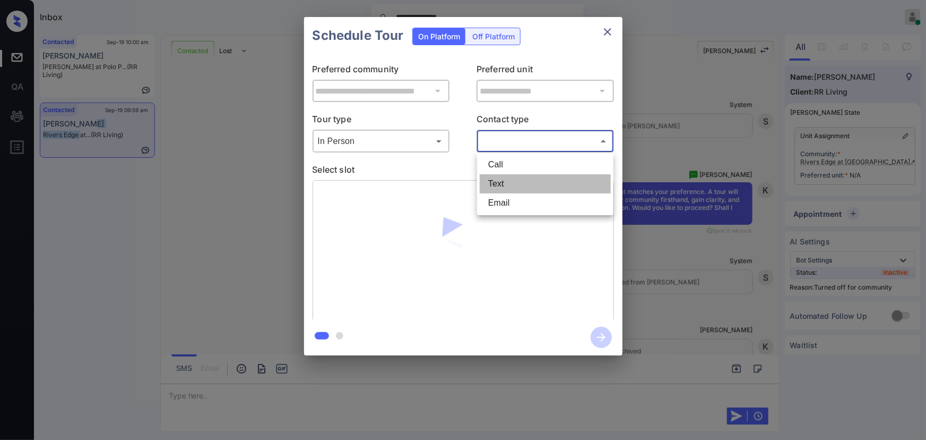
drag, startPoint x: 494, startPoint y: 184, endPoint x: 488, endPoint y: 192, distance: 9.9
click at [494, 184] on li "Text" at bounding box center [545, 183] width 131 height 19
type input "****"
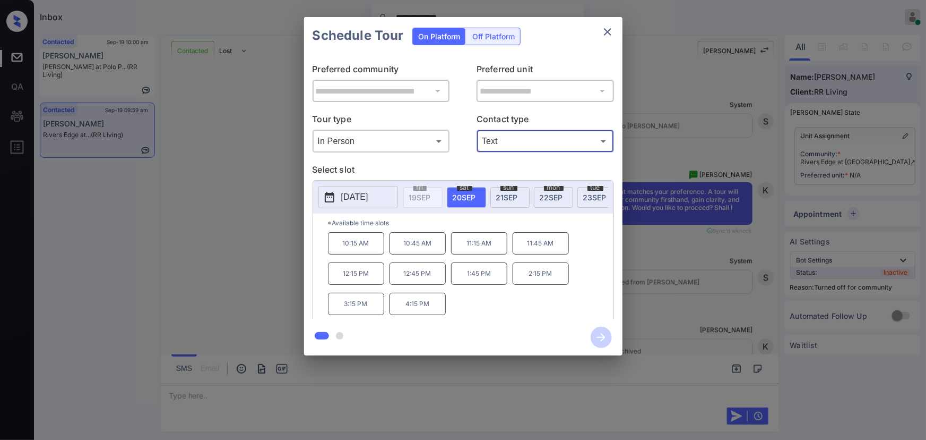
click at [469, 193] on span "[DATE]" at bounding box center [464, 197] width 23 height 9
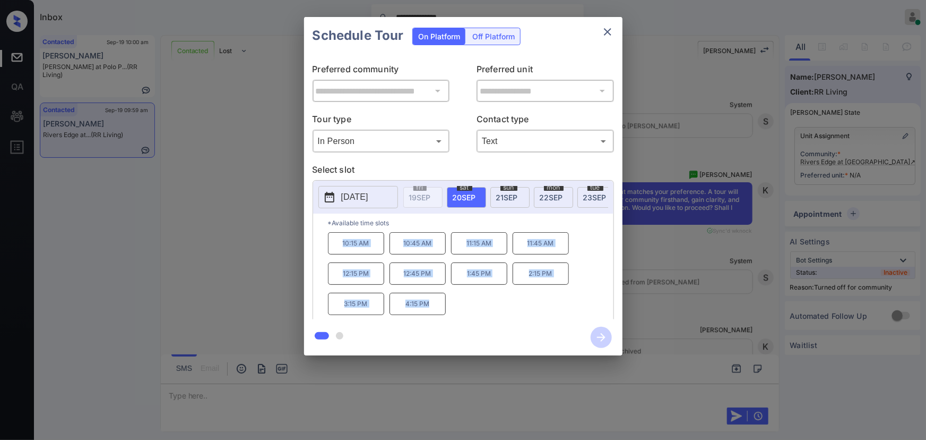
drag, startPoint x: 432, startPoint y: 306, endPoint x: 335, endPoint y: 248, distance: 113.4
click at [338, 248] on div "10:15 AM 10:45 AM 11:15 AM 11:45 AM 12:15 PM 12:45 PM 1:45 PM 2:15 PM 3:15 PM 4…" at bounding box center [471, 274] width 286 height 85
copy div "10:15 AM 10:45 AM 11:15 AM 11:45 AM 12:15 PM 12:45 PM 1:45 PM 2:15 PM 3:15 PM 4…"
click at [261, 391] on div at bounding box center [463, 220] width 926 height 440
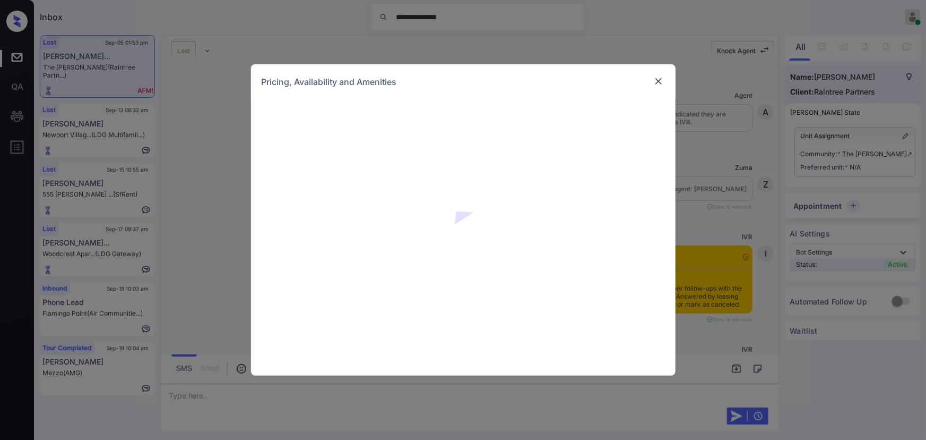
scroll to position [8530, 0]
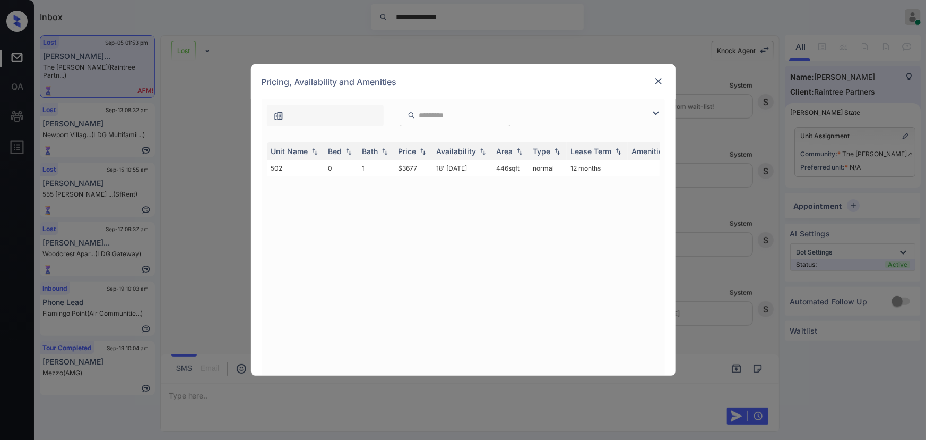
click at [656, 110] on img at bounding box center [656, 113] width 13 height 13
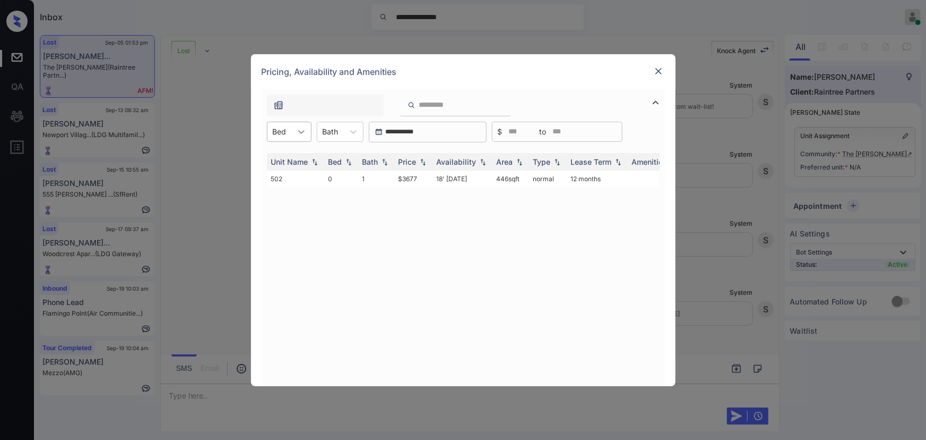
click at [302, 130] on icon at bounding box center [301, 131] width 11 height 11
click at [287, 160] on div "0" at bounding box center [289, 157] width 45 height 19
click at [755, 241] on div "**********" at bounding box center [463, 220] width 926 height 440
click at [717, 321] on div "**********" at bounding box center [463, 220] width 926 height 440
click at [658, 62] on div "Pricing, Availability and Amenities" at bounding box center [463, 71] width 425 height 35
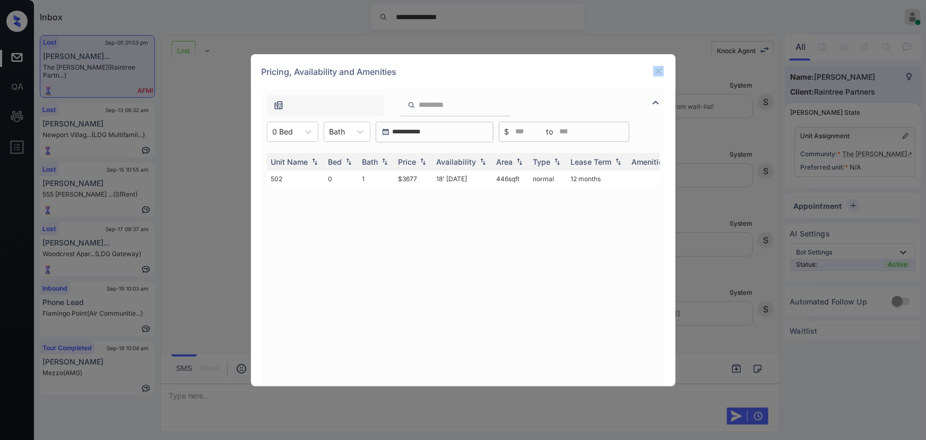
click at [654, 69] on div "Pricing, Availability and Amenities" at bounding box center [463, 71] width 425 height 35
click at [658, 70] on img at bounding box center [659, 71] width 11 height 11
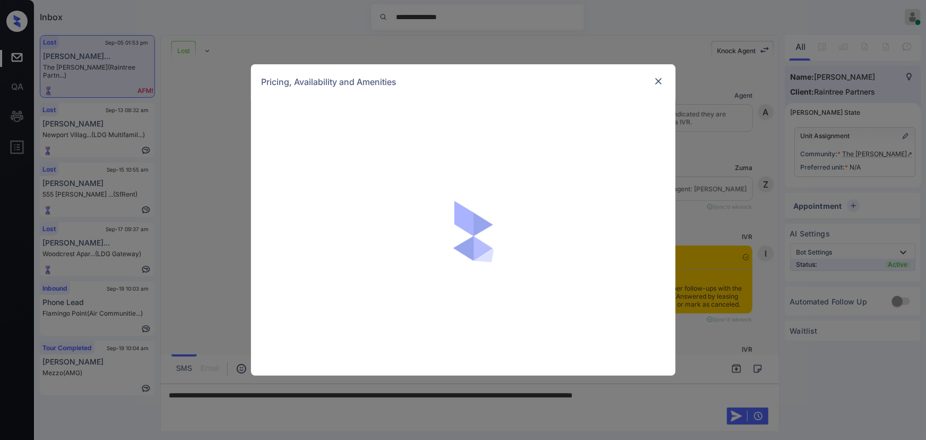
scroll to position [5945, 0]
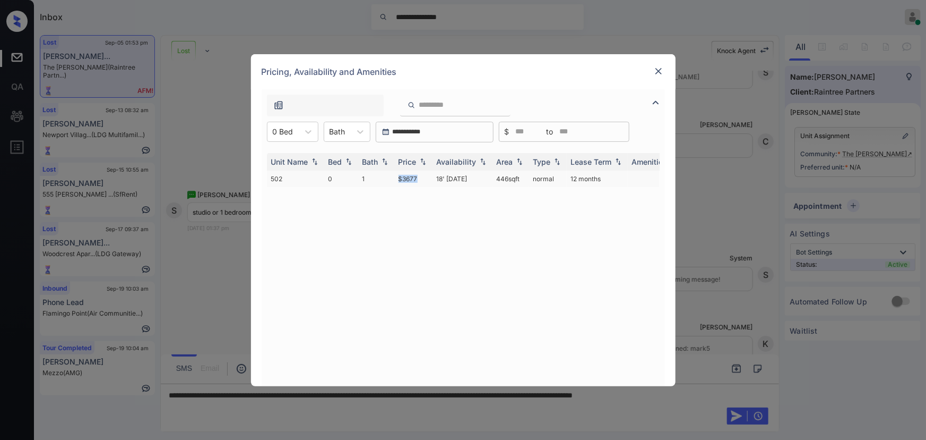
copy td "$3677"
drag, startPoint x: 421, startPoint y: 176, endPoint x: 394, endPoint y: 176, distance: 27.1
click at [394, 176] on td "$3677" at bounding box center [413, 178] width 38 height 16
copy tr "446 sqft"
drag, startPoint x: 520, startPoint y: 178, endPoint x: 488, endPoint y: 178, distance: 32.4
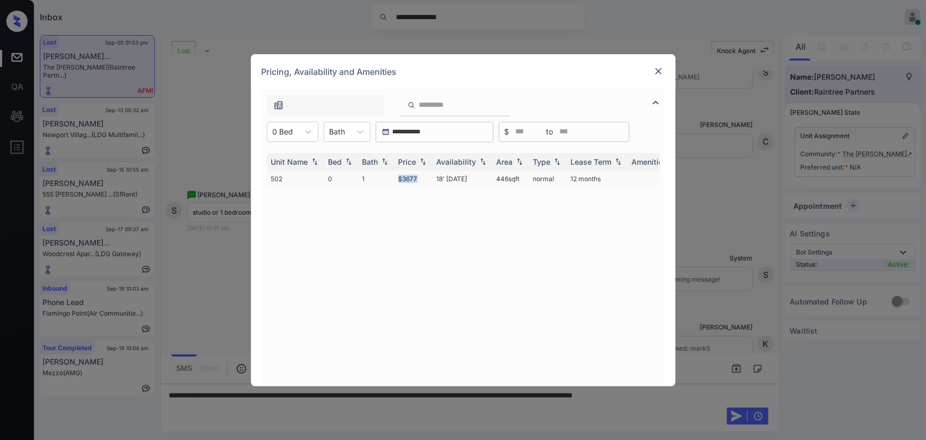
click at [488, 178] on tr "502 0 1 $3677 18' [DATE] 446 sqft normal 12 months" at bounding box center [544, 178] width 555 height 16
click at [504, 177] on td "446 sqft" at bounding box center [511, 178] width 37 height 16
drag, startPoint x: 504, startPoint y: 177, endPoint x: 647, endPoint y: 96, distance: 164.0
click at [504, 177] on td "446 sqft" at bounding box center [511, 178] width 37 height 16
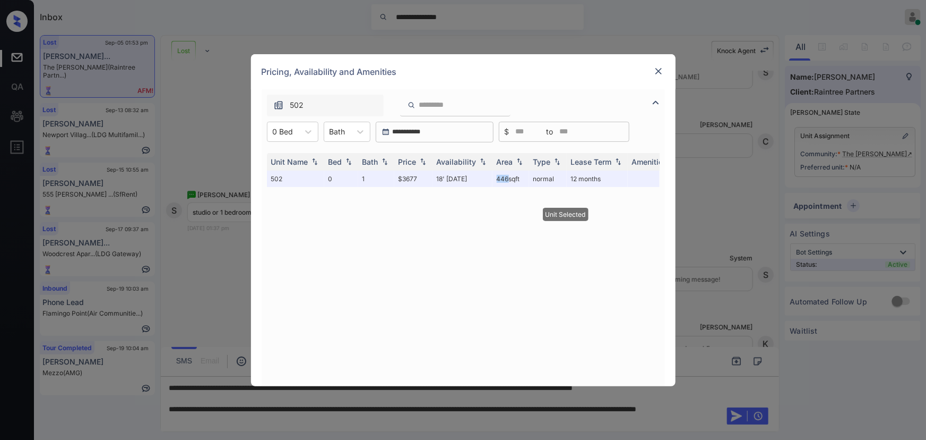
click at [659, 69] on img at bounding box center [659, 71] width 11 height 11
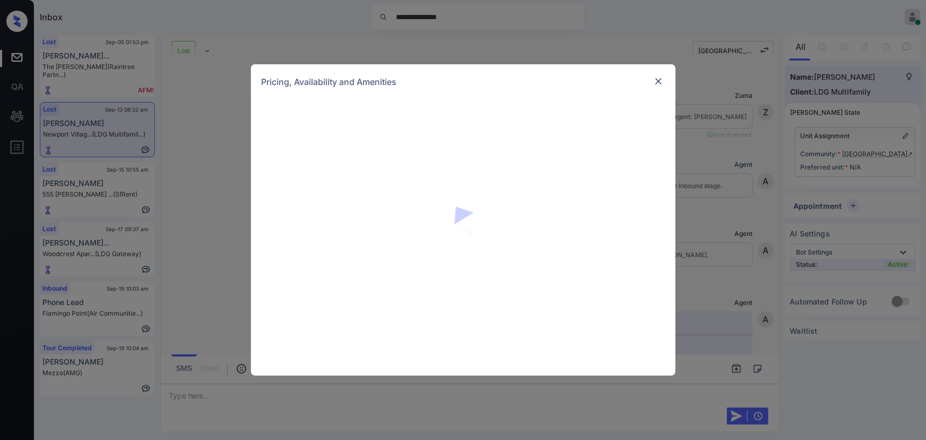
scroll to position [1362, 0]
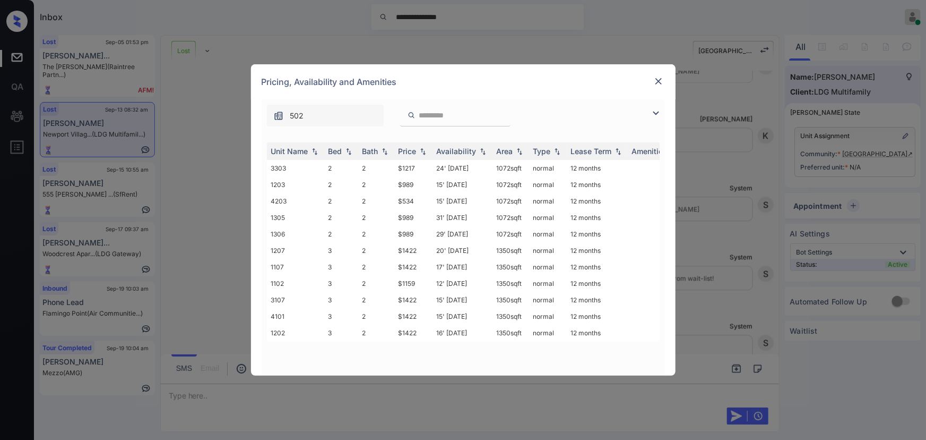
click at [657, 112] on img at bounding box center [656, 113] width 13 height 13
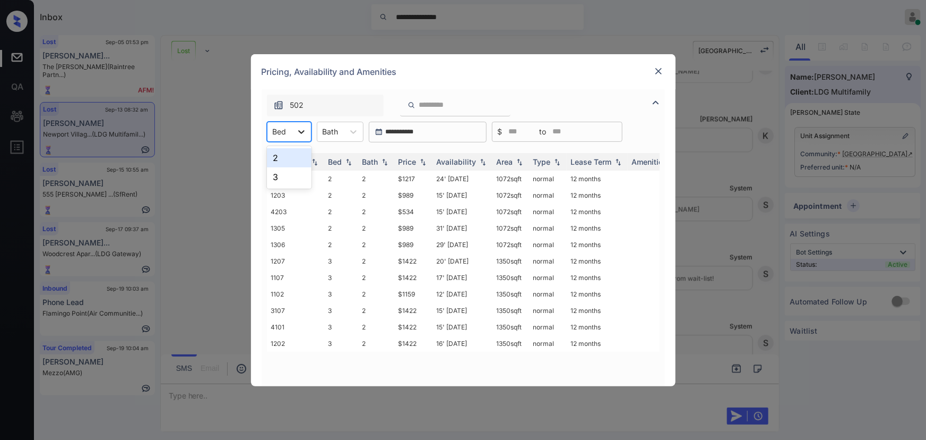
click at [298, 127] on icon at bounding box center [301, 131] width 11 height 11
drag, startPoint x: 285, startPoint y: 161, endPoint x: 649, endPoint y: 107, distance: 367.7
click at [285, 160] on div "2" at bounding box center [289, 157] width 45 height 19
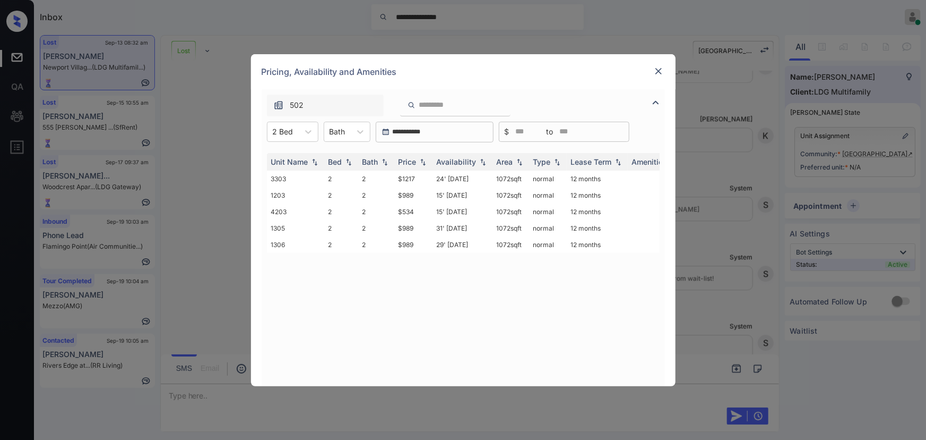
click at [658, 70] on img at bounding box center [659, 71] width 11 height 11
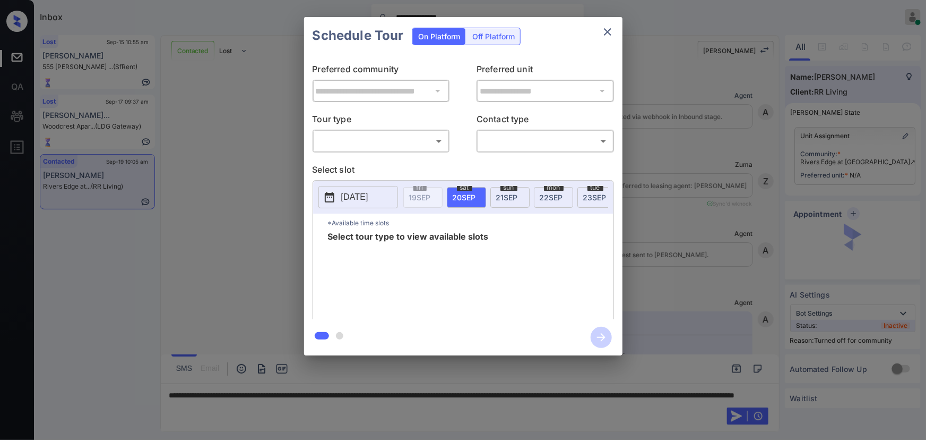
scroll to position [1932, 0]
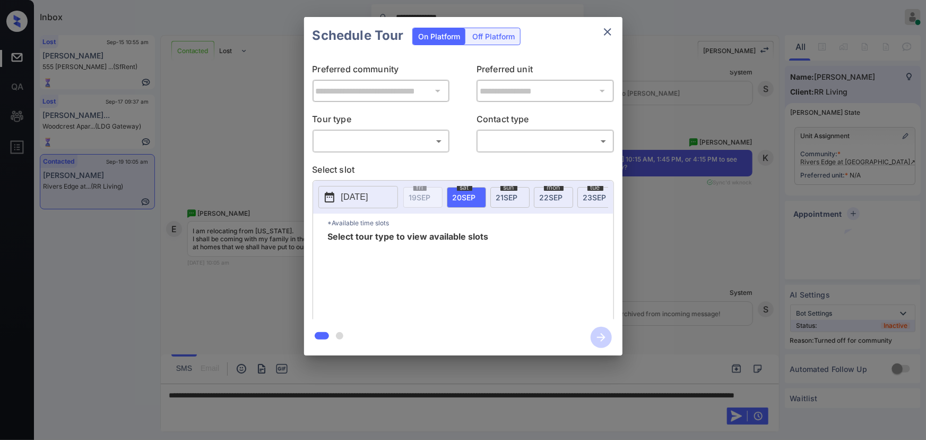
click at [416, 140] on body "**********" at bounding box center [463, 220] width 926 height 440
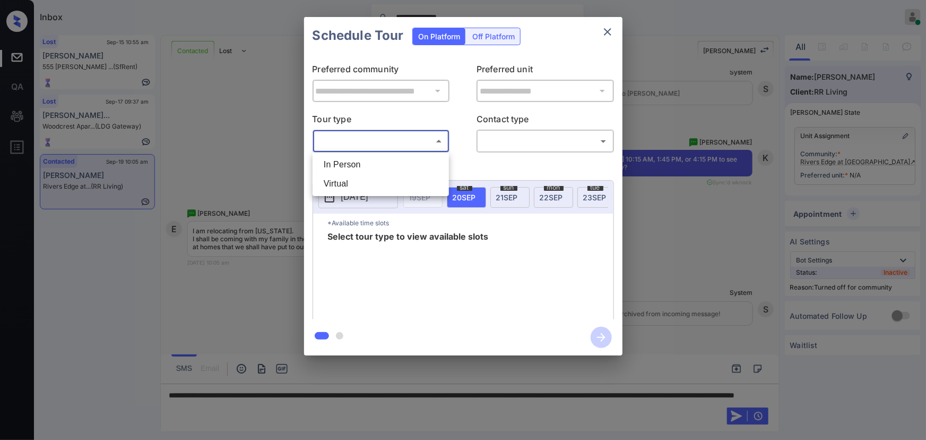
drag, startPoint x: 381, startPoint y: 167, endPoint x: 485, endPoint y: 170, distance: 104.1
click at [383, 166] on li "In Person" at bounding box center [380, 164] width 131 height 19
type input "********"
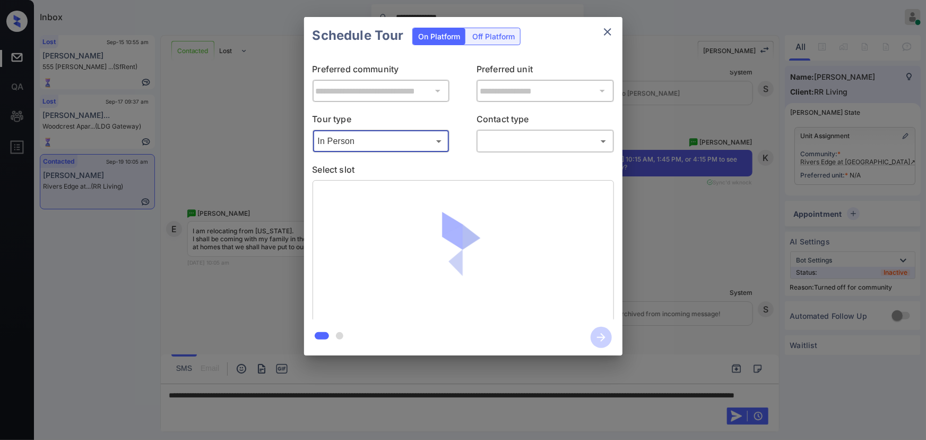
click at [552, 146] on body "**********" at bounding box center [463, 220] width 926 height 440
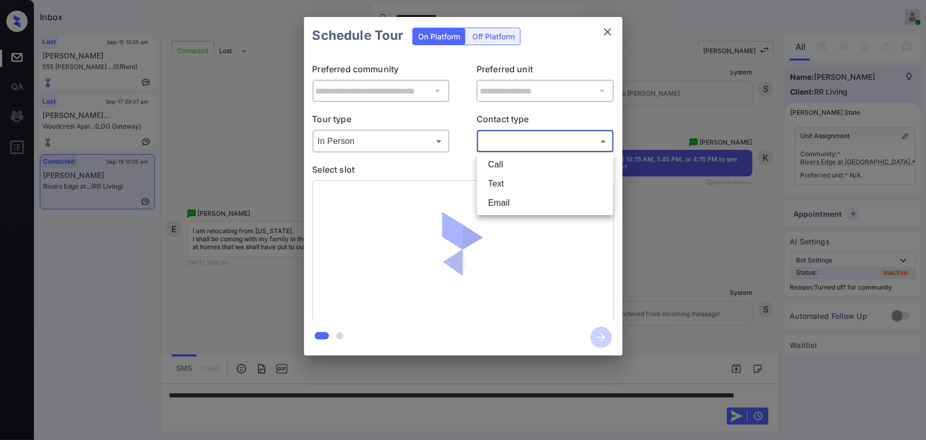
drag, startPoint x: 512, startPoint y: 181, endPoint x: 518, endPoint y: 184, distance: 7.1
click at [511, 181] on li "Text" at bounding box center [545, 183] width 131 height 19
type input "****"
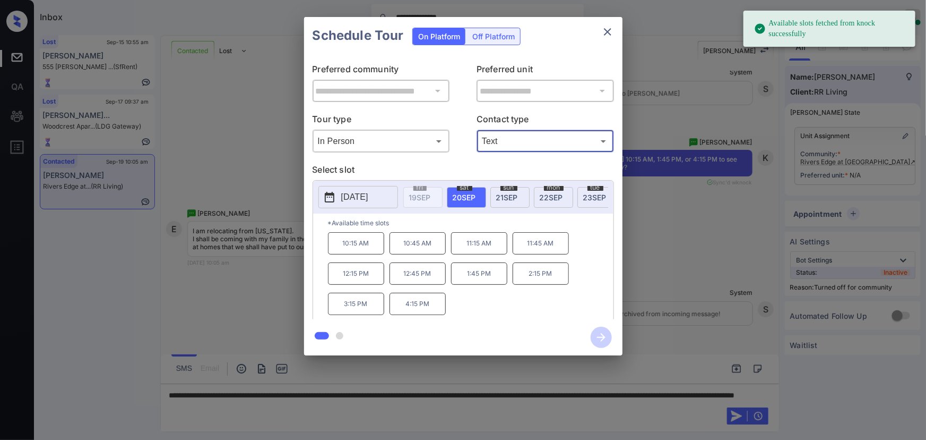
click at [349, 194] on p "2025-09-20" at bounding box center [354, 197] width 27 height 13
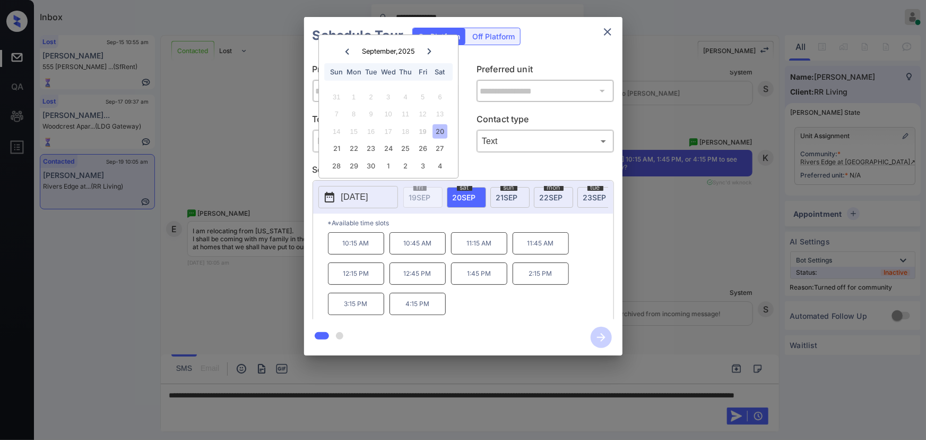
click at [356, 410] on div at bounding box center [463, 220] width 926 height 440
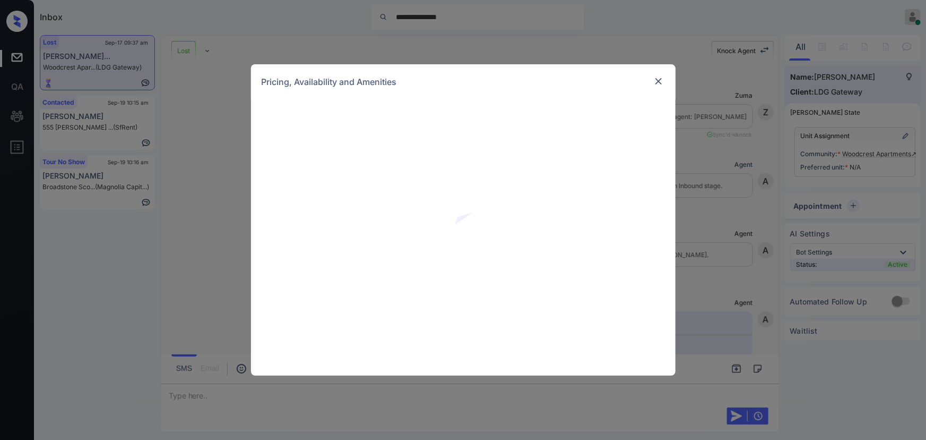
scroll to position [5142, 0]
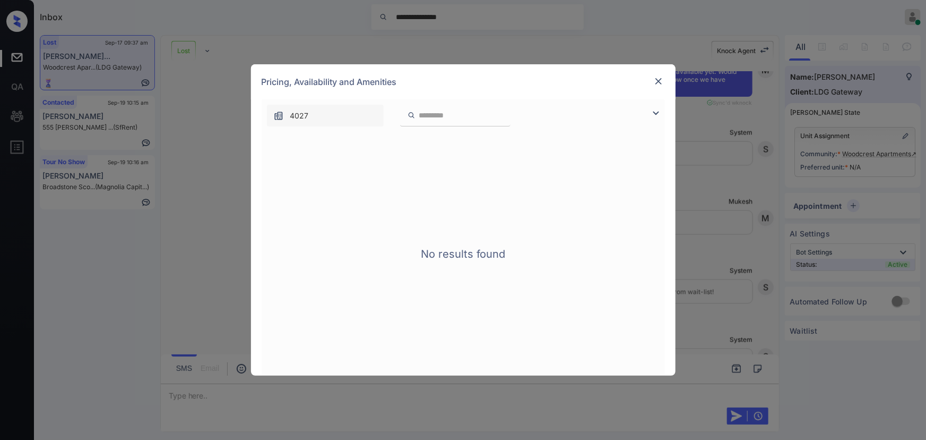
click at [656, 108] on img at bounding box center [656, 113] width 13 height 13
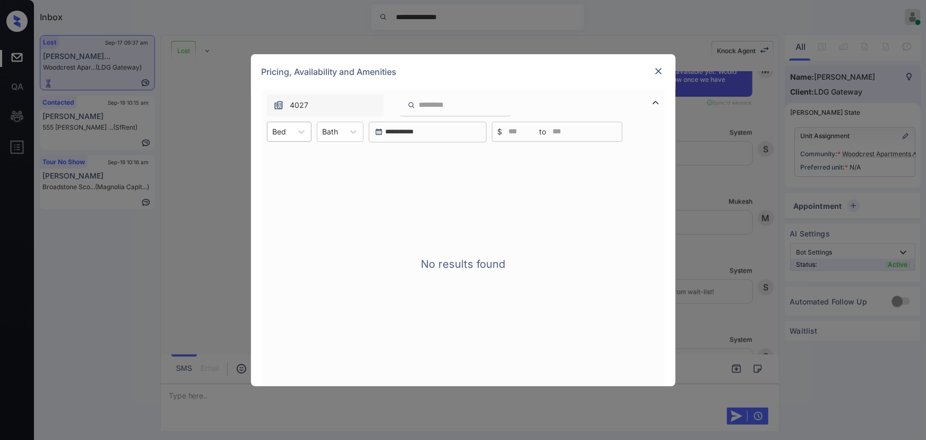
click at [291, 132] on div "Bed" at bounding box center [280, 131] width 24 height 15
click at [338, 131] on div "Bath" at bounding box center [330, 131] width 27 height 15
click at [284, 153] on div "No results found" at bounding box center [463, 264] width 403 height 244
click at [293, 133] on div at bounding box center [301, 131] width 19 height 19
click at [293, 156] on div "2" at bounding box center [289, 157] width 45 height 19
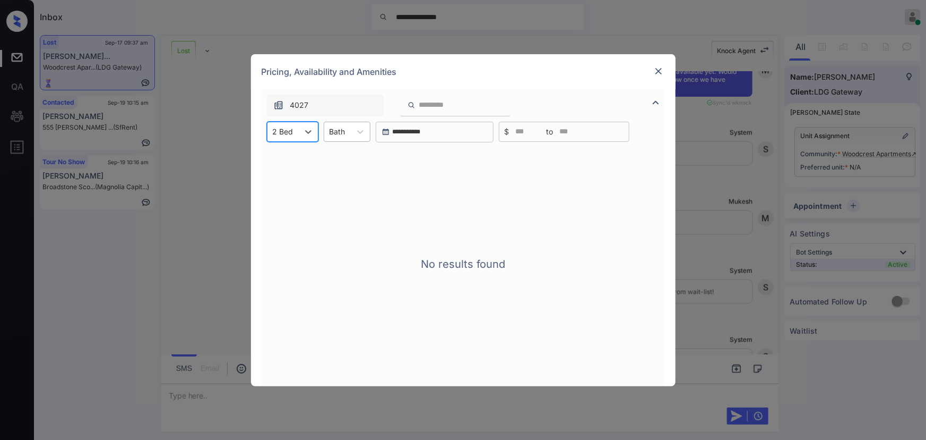
click at [349, 133] on div "Bath" at bounding box center [337, 131] width 27 height 15
click at [658, 70] on img at bounding box center [659, 71] width 11 height 11
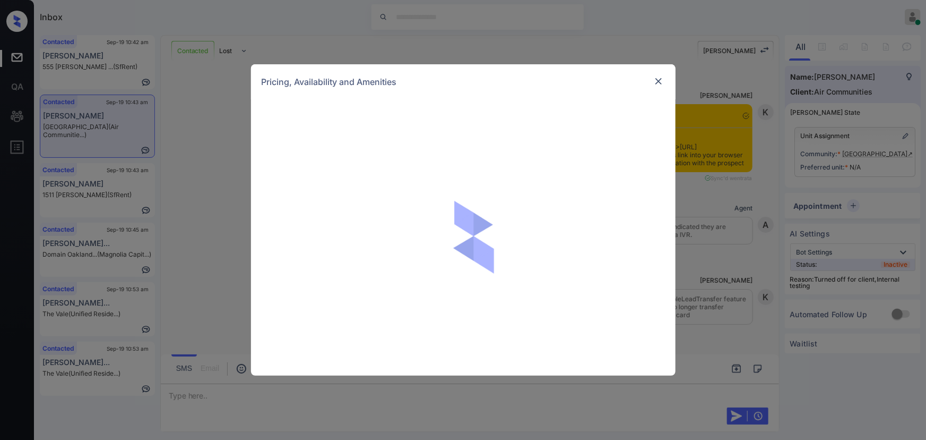
scroll to position [1827, 0]
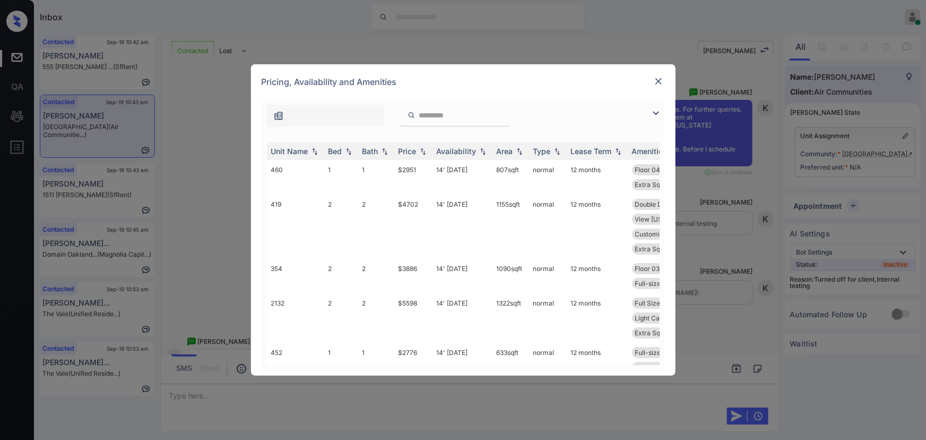
click at [658, 111] on img at bounding box center [656, 113] width 13 height 13
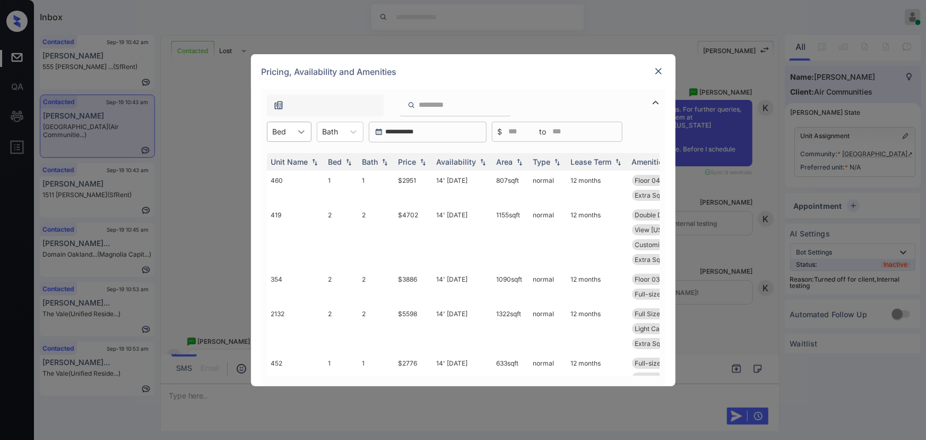
click at [297, 137] on div at bounding box center [301, 131] width 19 height 19
drag, startPoint x: 281, startPoint y: 173, endPoint x: 358, endPoint y: 134, distance: 86.2
click at [281, 173] on div "2" at bounding box center [289, 176] width 45 height 19
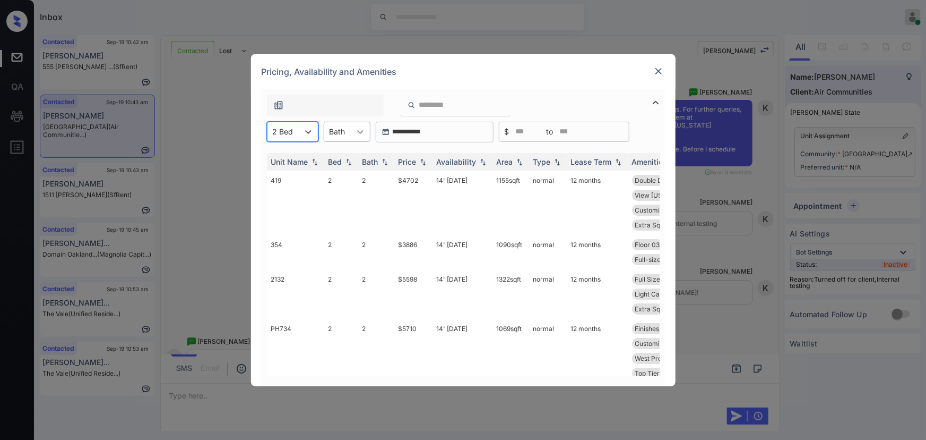
click at [355, 132] on icon at bounding box center [360, 131] width 11 height 11
click at [333, 170] on div "2" at bounding box center [347, 176] width 47 height 19
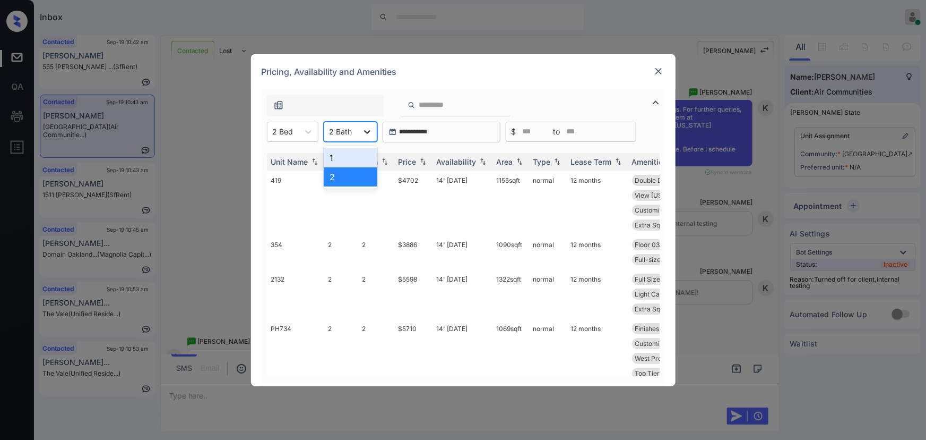
click at [366, 128] on icon at bounding box center [367, 131] width 11 height 11
click at [340, 156] on div "1" at bounding box center [351, 157] width 54 height 19
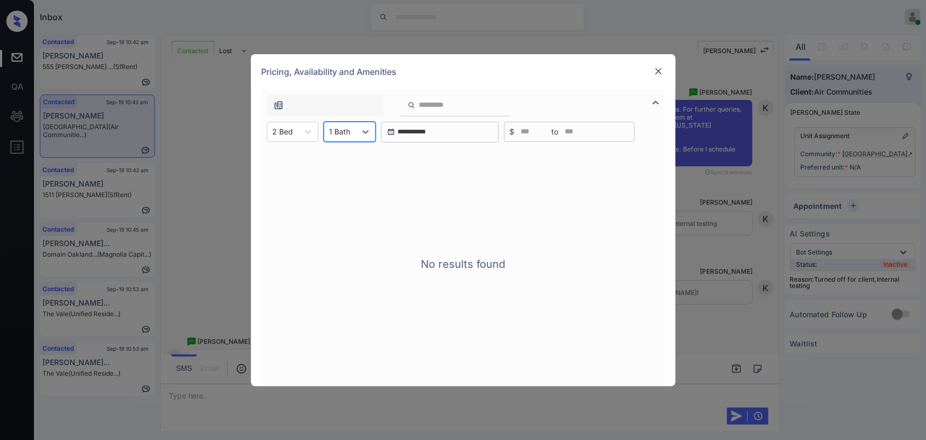
click at [360, 133] on icon at bounding box center [365, 131] width 11 height 11
click at [345, 176] on div "2" at bounding box center [350, 176] width 52 height 19
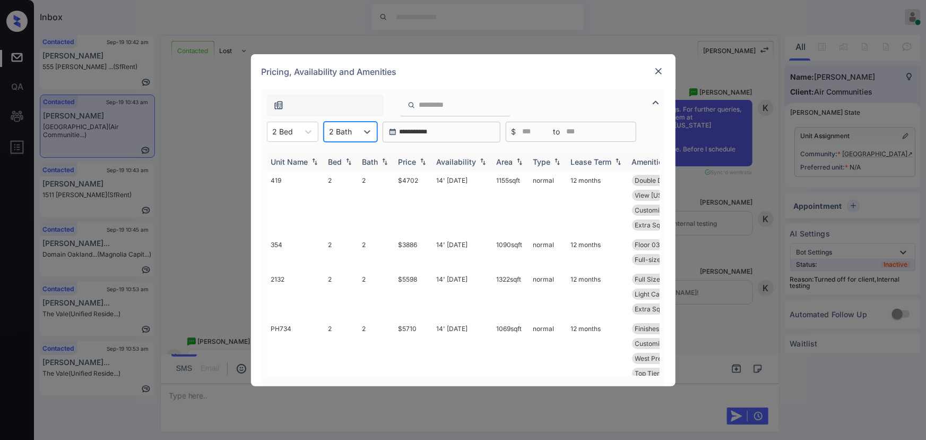
click at [417, 161] on div "Price" at bounding box center [408, 161] width 18 height 9
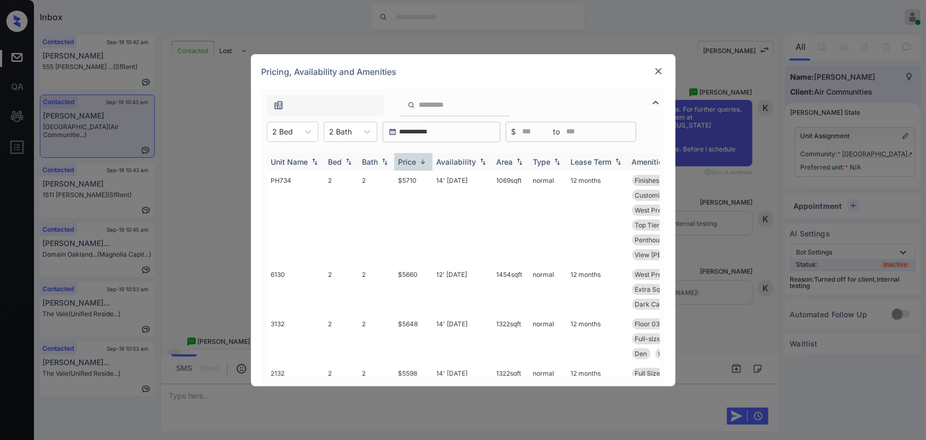
click at [418, 161] on img at bounding box center [423, 162] width 11 height 8
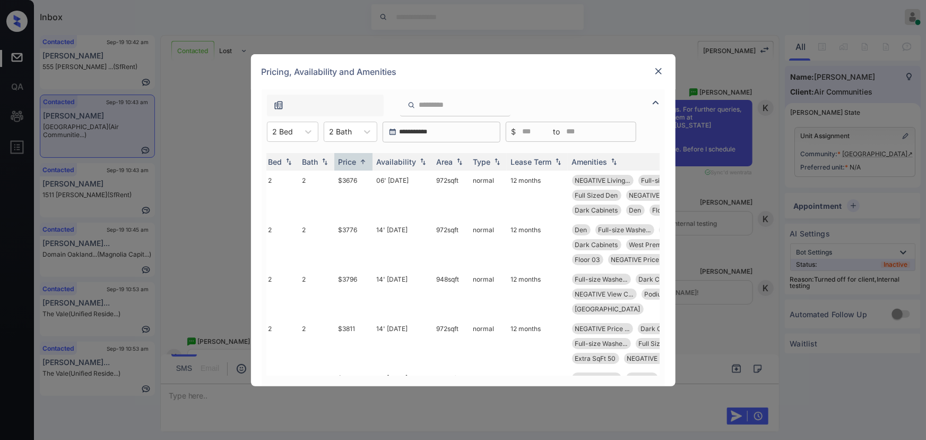
scroll to position [0, 62]
click at [357, 180] on td "$3676" at bounding box center [352, 194] width 38 height 49
drag, startPoint x: 357, startPoint y: 180, endPoint x: 367, endPoint y: 187, distance: 11.8
click at [359, 179] on td "$3676" at bounding box center [352, 194] width 38 height 49
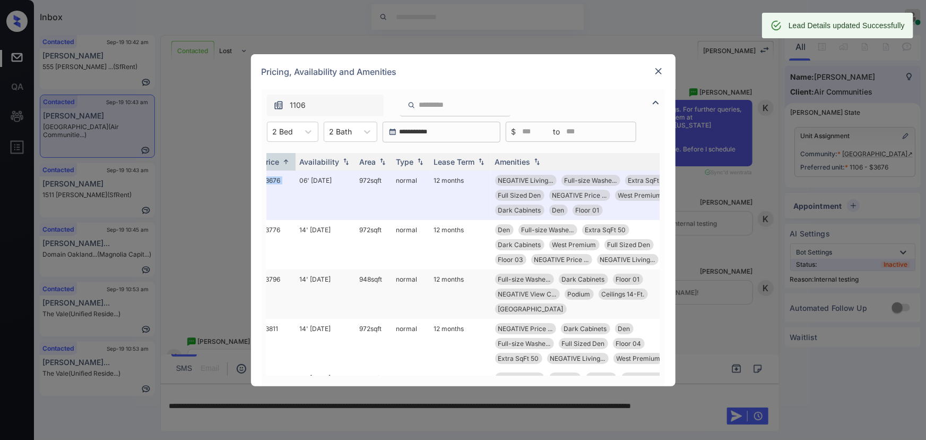
scroll to position [0, 168]
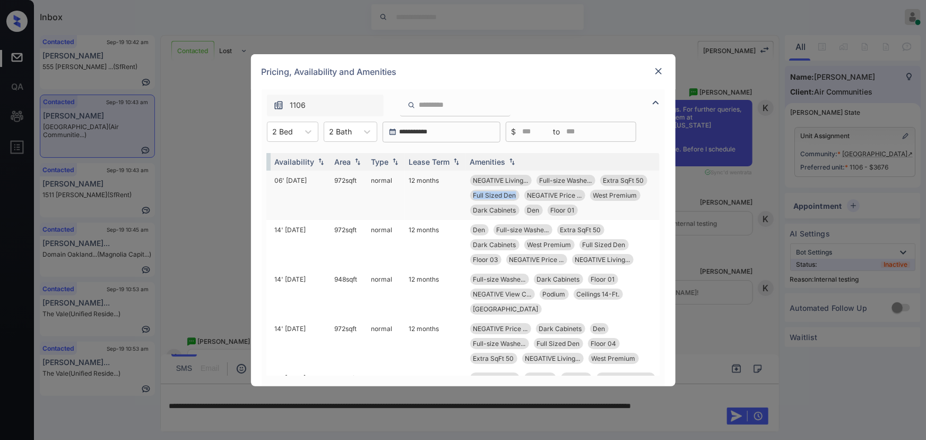
copy span "Full Sized Den"
drag, startPoint x: 510, startPoint y: 192, endPoint x: 461, endPoint y: 193, distance: 48.3
click at [466, 193] on td "NEGATIVE Living... Full-size Washe... Extra SqFt 50 Full Sized Den NEGATIVE Pri…" at bounding box center [563, 194] width 194 height 49
copy td "972 sqft"
drag, startPoint x: 353, startPoint y: 176, endPoint x: 327, endPoint y: 181, distance: 26.4
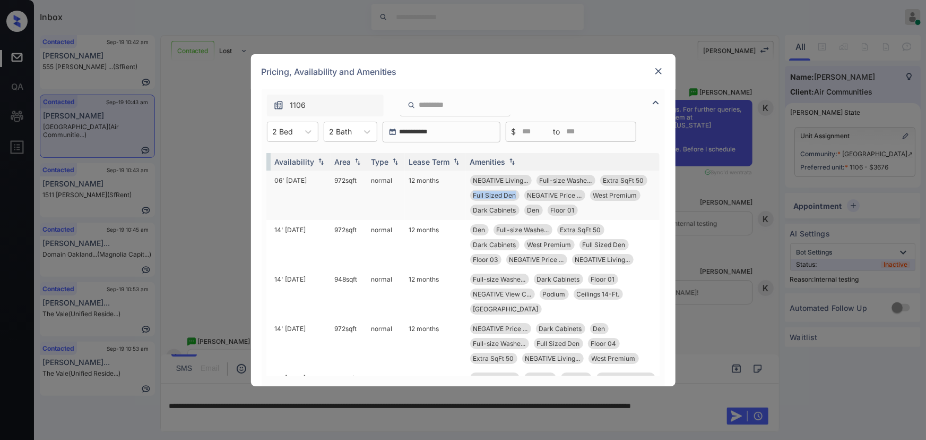
click at [331, 179] on td "972 sqft" at bounding box center [349, 194] width 37 height 49
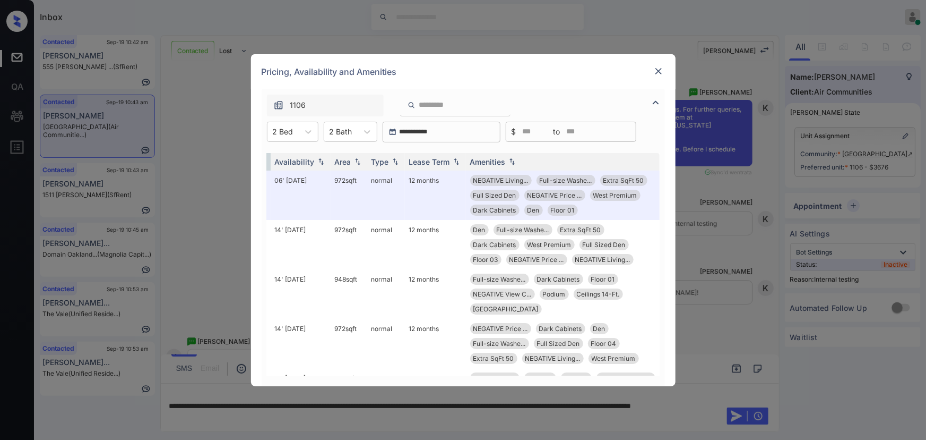
click at [399, 415] on div "**********" at bounding box center [463, 220] width 926 height 440
click at [659, 68] on img at bounding box center [659, 71] width 11 height 11
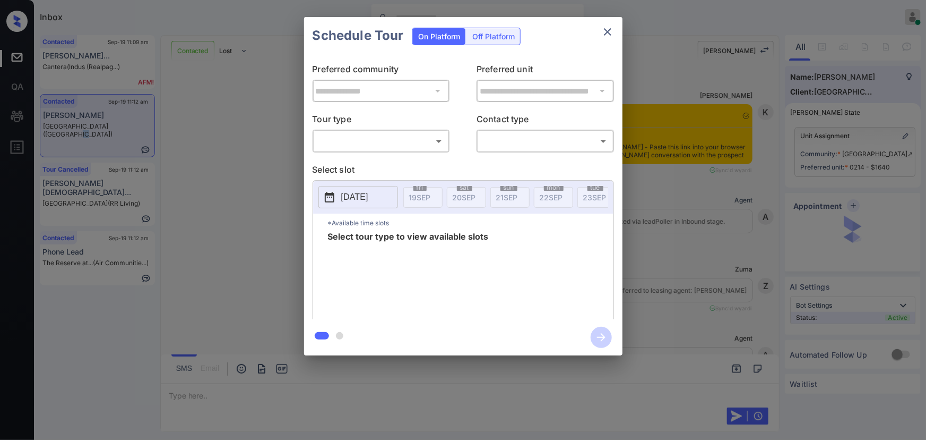
scroll to position [1580, 0]
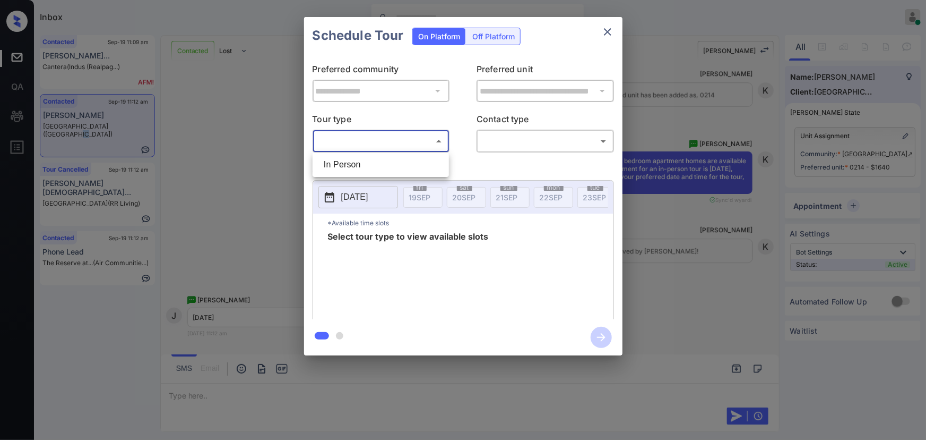
click at [431, 143] on body "Inbox Kenneth Umali Online Set yourself offline Set yourself on break Profile S…" at bounding box center [463, 220] width 926 height 440
click at [370, 171] on li "In Person" at bounding box center [380, 164] width 131 height 19
type input "********"
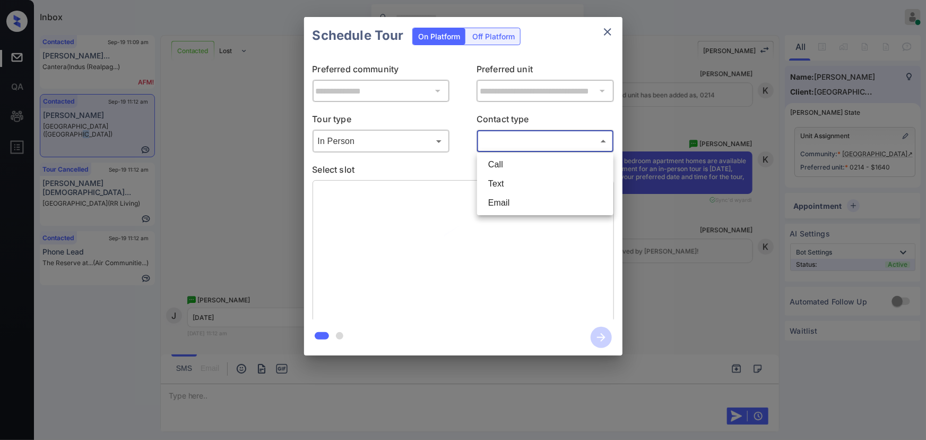
click at [543, 143] on body "Inbox Kenneth Umali Online Set yourself offline Set yourself on break Profile S…" at bounding box center [463, 220] width 926 height 440
click at [502, 182] on li "Text" at bounding box center [545, 183] width 131 height 19
type input "****"
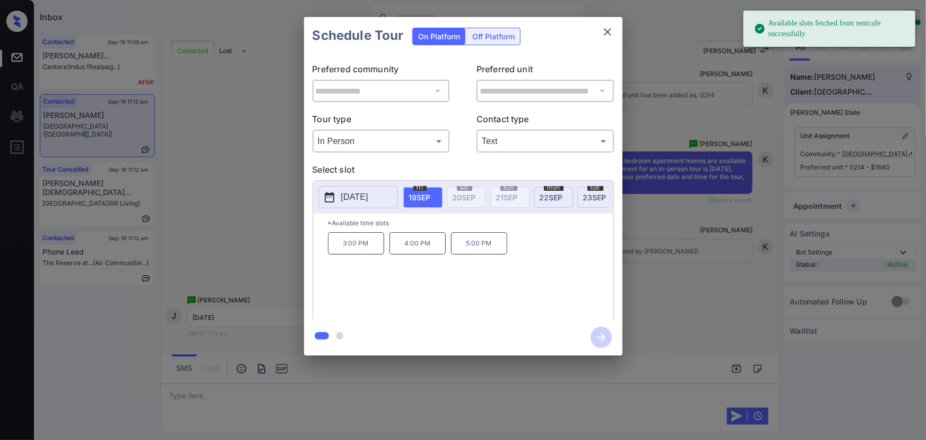
click at [368, 193] on p "2025-09-19" at bounding box center [354, 197] width 27 height 13
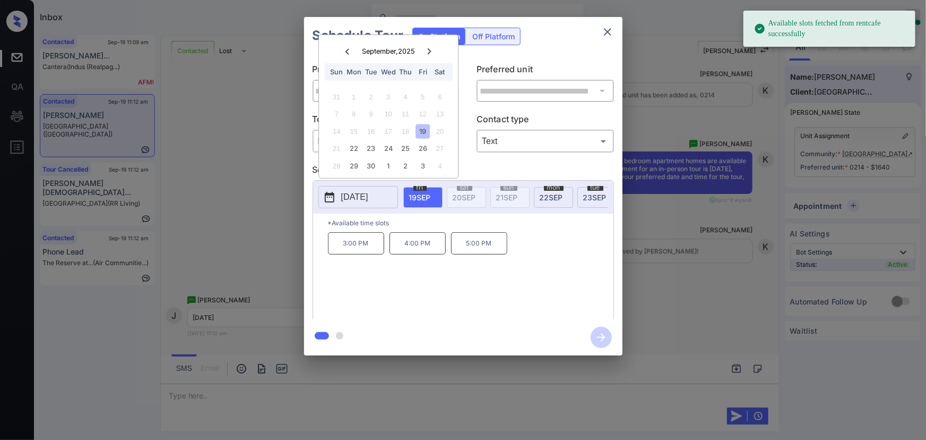
click at [430, 48] on icon at bounding box center [430, 51] width 4 height 6
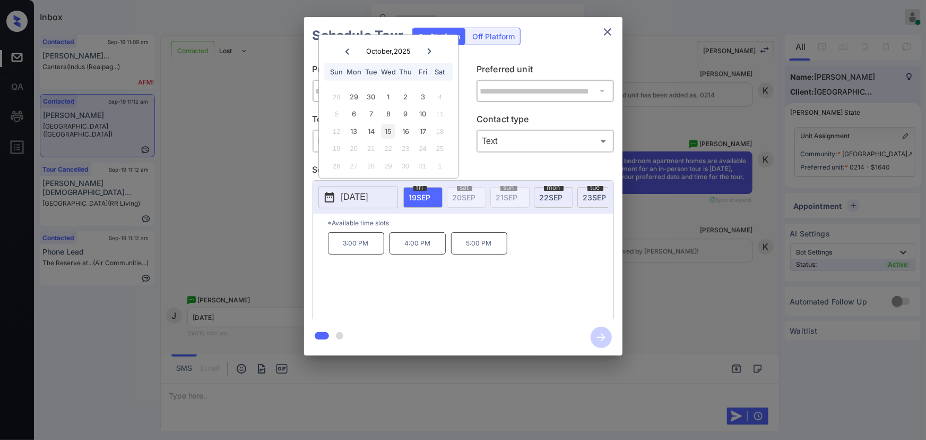
click at [392, 131] on div "15" at bounding box center [388, 131] width 14 height 14
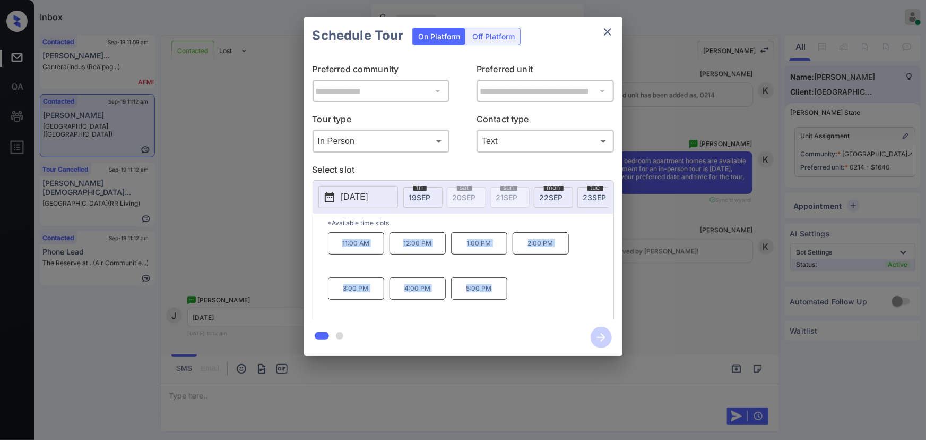
drag, startPoint x: 493, startPoint y: 295, endPoint x: 340, endPoint y: 254, distance: 157.8
click at [340, 254] on div "11:00 AM 12:00 PM 1:00 PM 2:00 PM 3:00 PM 4:00 PM 5:00 PM" at bounding box center [471, 274] width 286 height 85
copy div "11:00 AM 12:00 PM 1:00 PM 2:00 PM 3:00 PM 4:00 PM 5:00 PM"
click at [355, 394] on div at bounding box center [463, 220] width 926 height 440
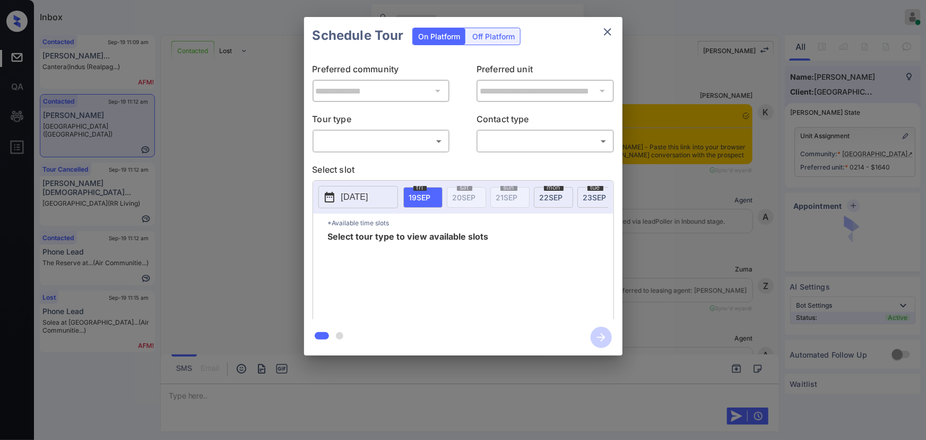
scroll to position [1788, 0]
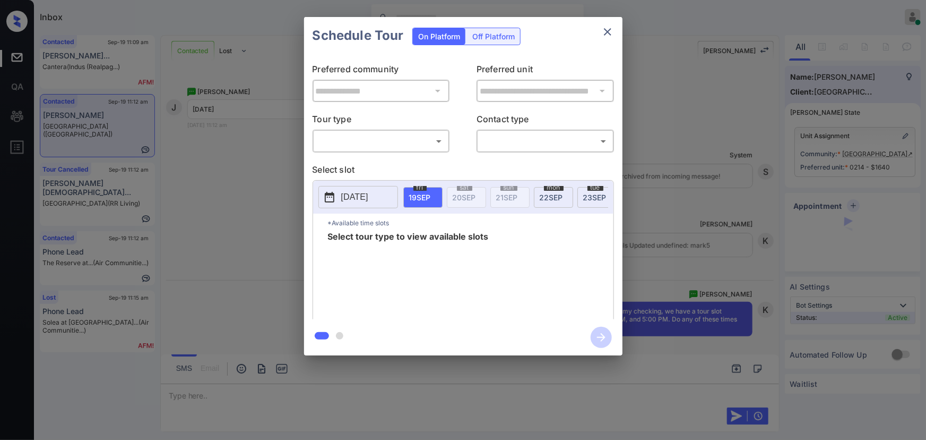
click at [345, 138] on body "Inbox [PERSON_NAME] Online Set yourself offline Set yourself on break Profile S…" at bounding box center [463, 220] width 926 height 440
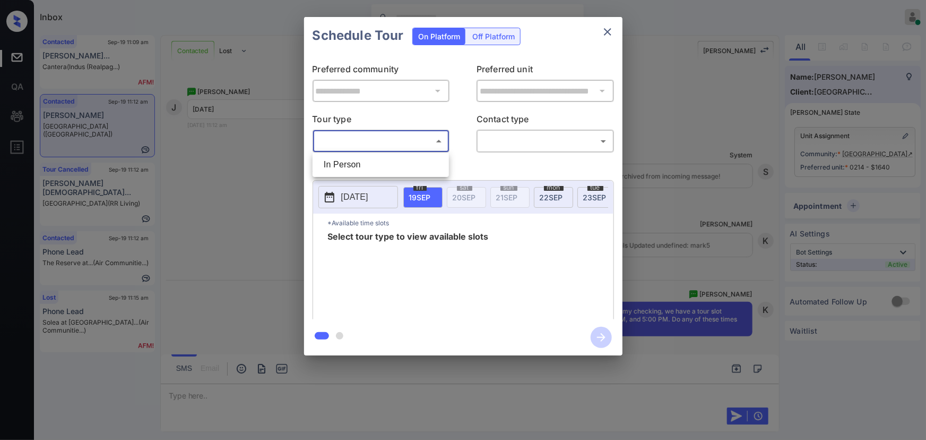
drag, startPoint x: 341, startPoint y: 165, endPoint x: 457, endPoint y: 164, distance: 116.3
click at [350, 165] on li "In Person" at bounding box center [380, 164] width 131 height 19
type input "********"
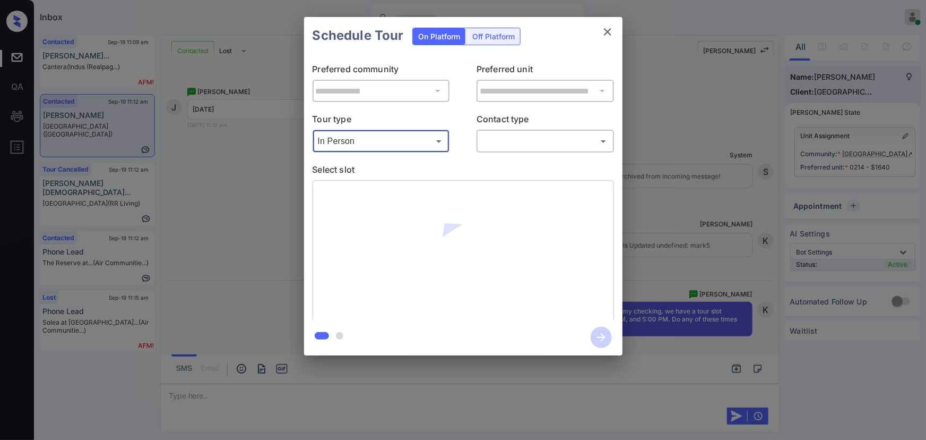
click at [521, 139] on body "Inbox [PERSON_NAME] Online Set yourself offline Set yourself on break Profile S…" at bounding box center [463, 220] width 926 height 440
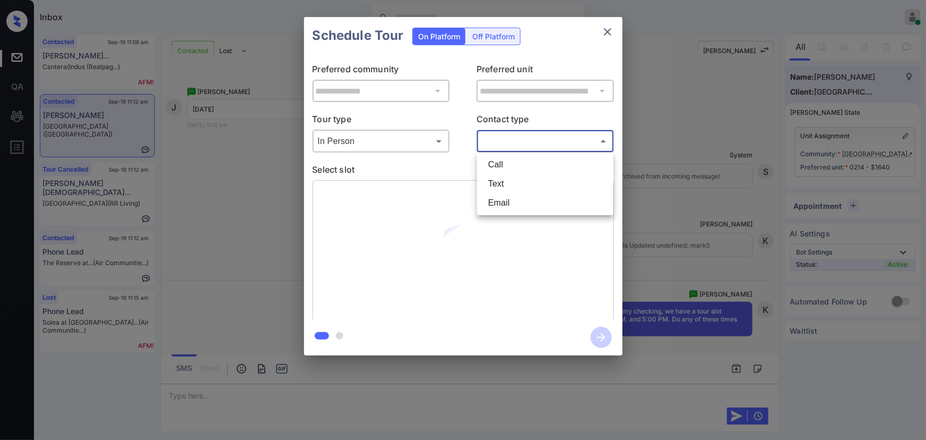
drag, startPoint x: 503, startPoint y: 184, endPoint x: 498, endPoint y: 185, distance: 5.3
click at [503, 183] on li "Text" at bounding box center [545, 183] width 131 height 19
type input "****"
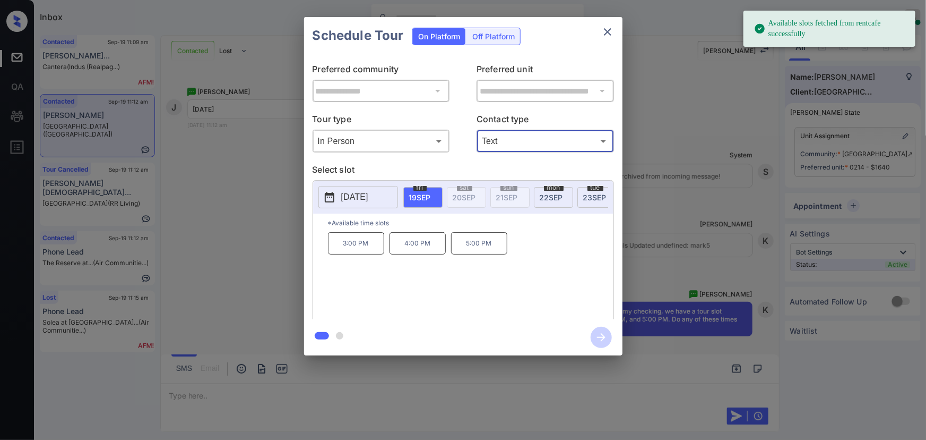
click at [368, 192] on p "[DATE]" at bounding box center [354, 197] width 27 height 13
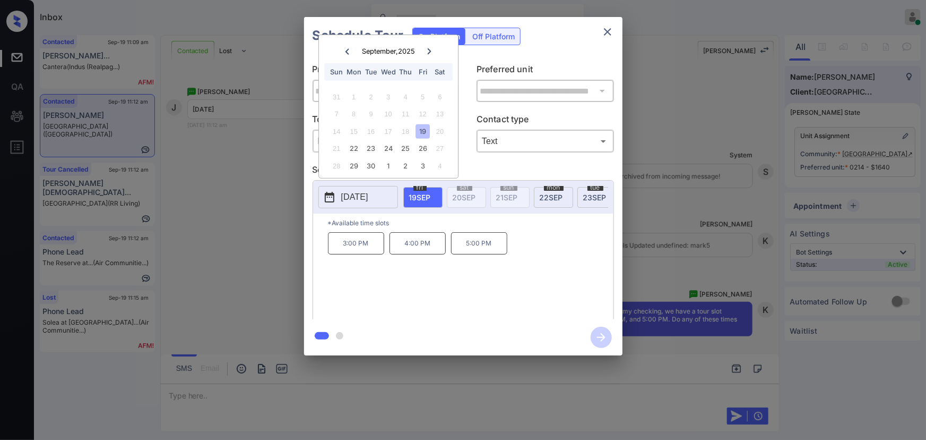
click at [432, 50] on icon at bounding box center [429, 51] width 6 height 6
click at [390, 133] on div "15" at bounding box center [388, 131] width 14 height 14
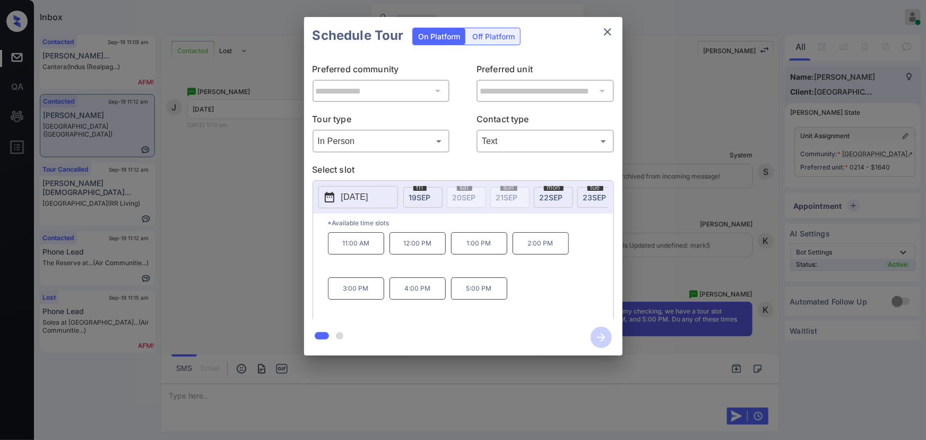
click at [697, 252] on div "**********" at bounding box center [463, 186] width 926 height 372
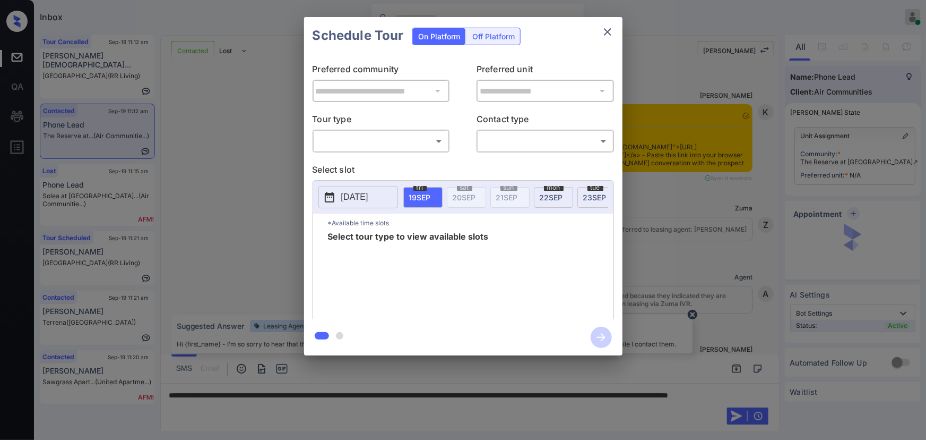
scroll to position [749, 0]
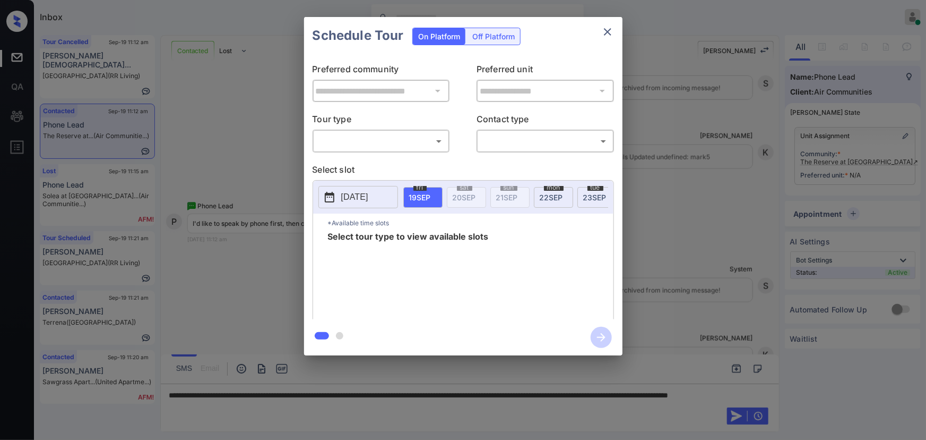
click at [373, 135] on body "Inbox Kenneth Umali Online Set yourself offline Set yourself on break Profile S…" at bounding box center [463, 220] width 926 height 440
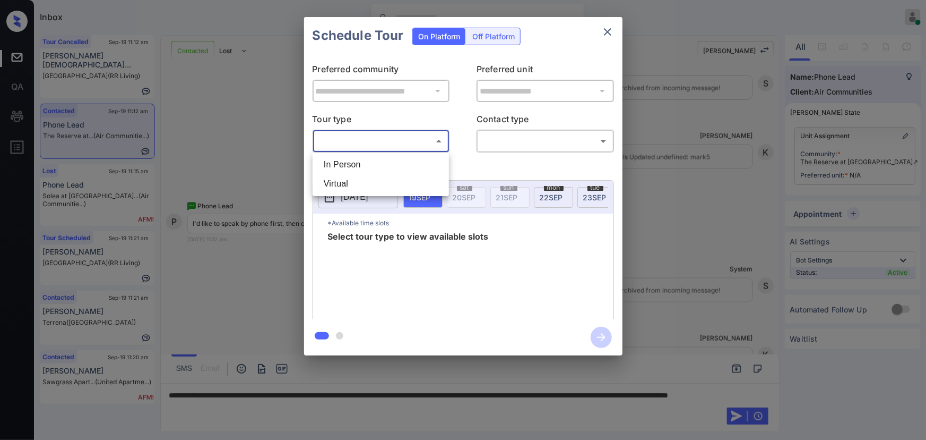
drag, startPoint x: 355, startPoint y: 165, endPoint x: 431, endPoint y: 163, distance: 75.4
click at [359, 165] on li "In Person" at bounding box center [380, 164] width 131 height 19
type input "********"
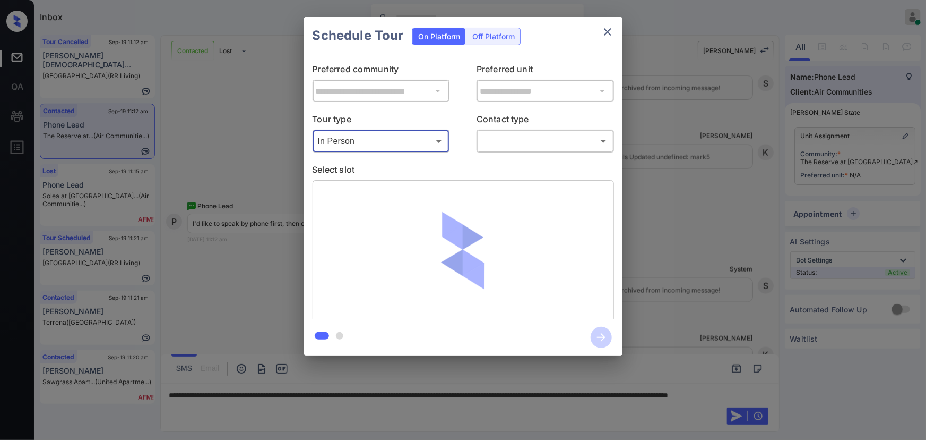
click at [507, 150] on div "​ ​" at bounding box center [546, 141] width 138 height 23
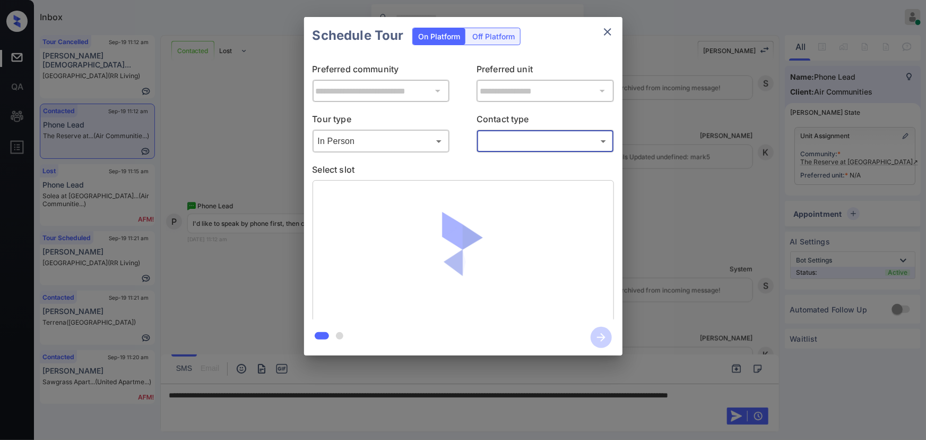
click at [496, 142] on body "Inbox Kenneth Umali Online Set yourself offline Set yourself on break Profile S…" at bounding box center [463, 220] width 926 height 440
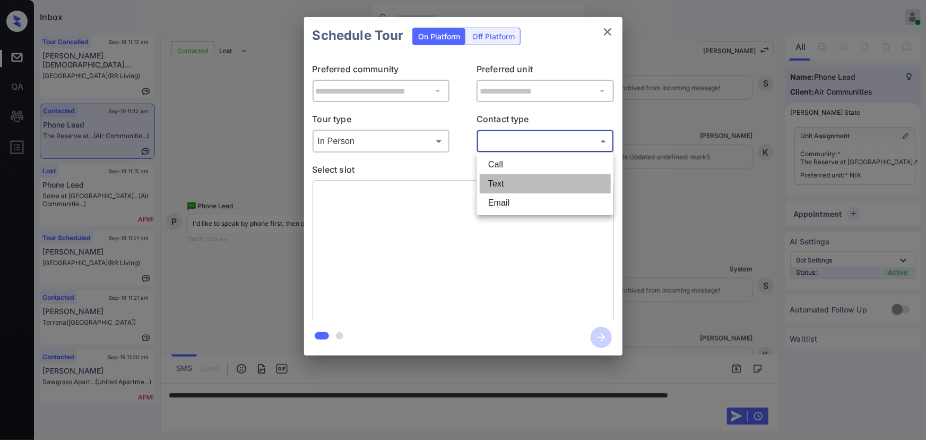
click at [496, 184] on li "Text" at bounding box center [545, 183] width 131 height 19
type input "****"
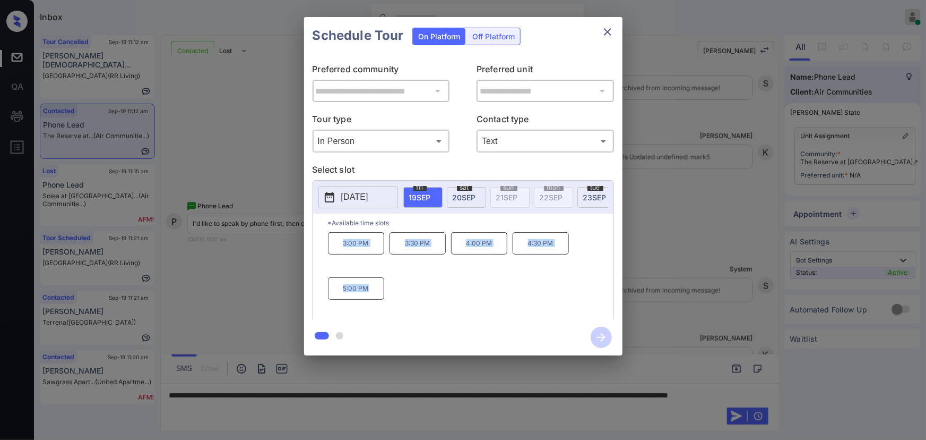
drag, startPoint x: 372, startPoint y: 293, endPoint x: 335, endPoint y: 249, distance: 57.6
click at [335, 249] on div "3:00 PM 3:30 PM 4:00 PM 4:30 PM 5:00 PM" at bounding box center [471, 274] width 286 height 85
copy div "3:00 PM 3:30 PM 4:00 PM 4:30 PM 5:00 PM"
click at [273, 411] on div at bounding box center [463, 220] width 926 height 440
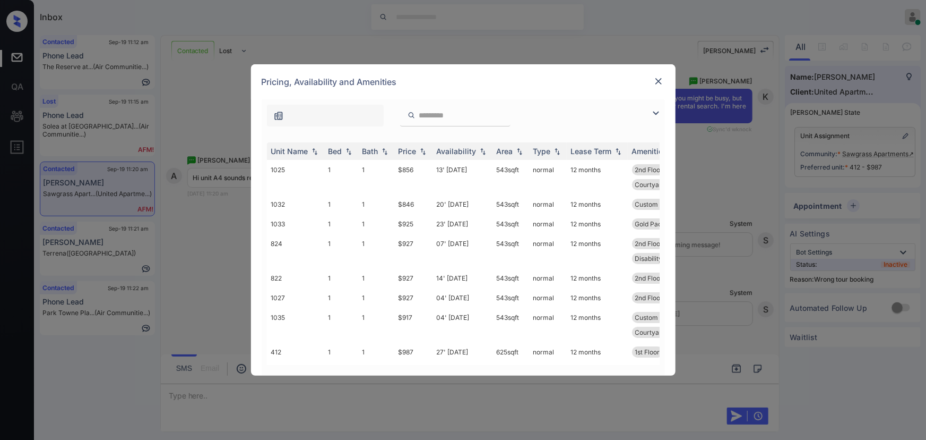
scroll to position [154, 0]
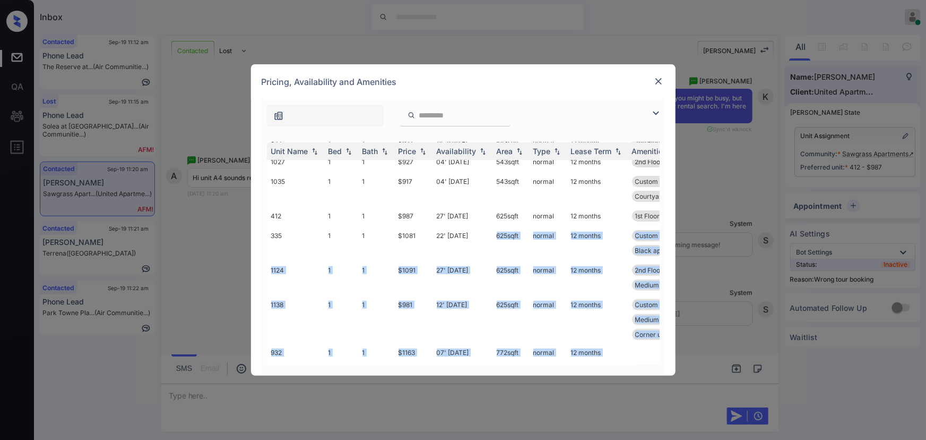
drag, startPoint x: 484, startPoint y: 365, endPoint x: 494, endPoint y: 361, distance: 10.5
click at [494, 362] on div "Unit Name Bed Bath Price Availability Area Type Lease Term Amenities 1025 1 1 $…" at bounding box center [463, 254] width 403 height 244
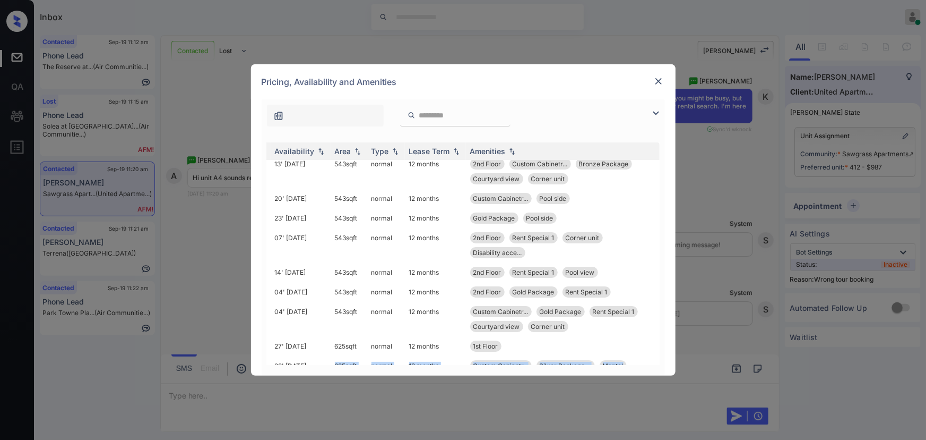
scroll to position [0, 162]
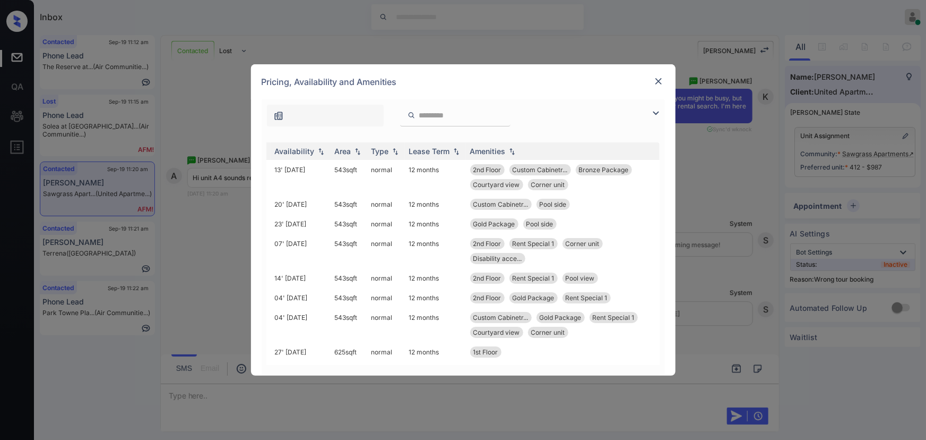
click at [726, 199] on div "**********" at bounding box center [463, 220] width 926 height 440
click at [656, 81] on img at bounding box center [659, 81] width 11 height 11
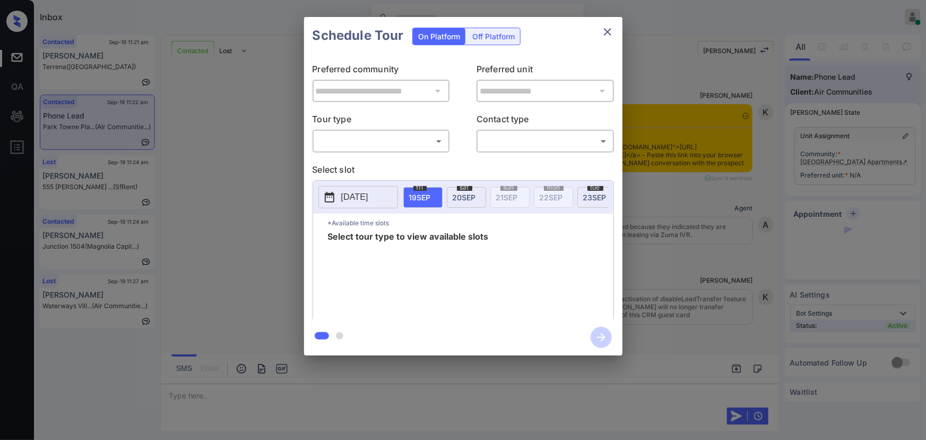
scroll to position [483, 0]
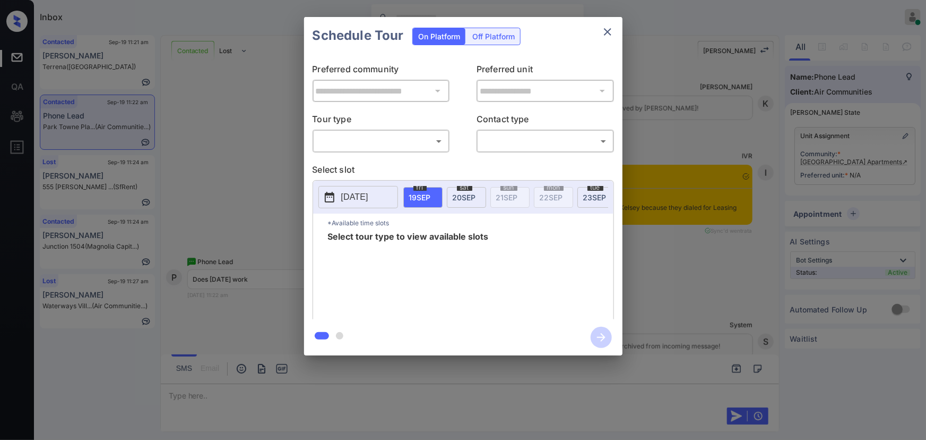
click at [411, 143] on body "Inbox Kenneth Umali Online Set yourself offline Set yourself on break Profile S…" at bounding box center [463, 220] width 926 height 440
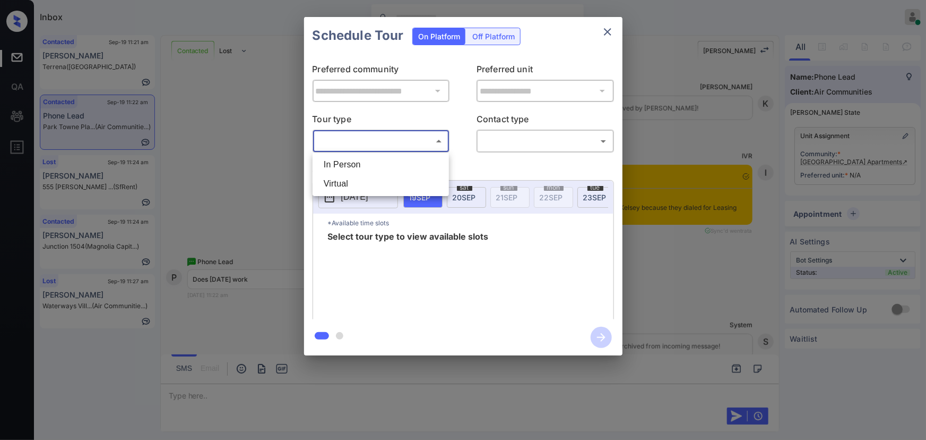
click at [376, 162] on li "In Person" at bounding box center [380, 164] width 131 height 19
type input "********"
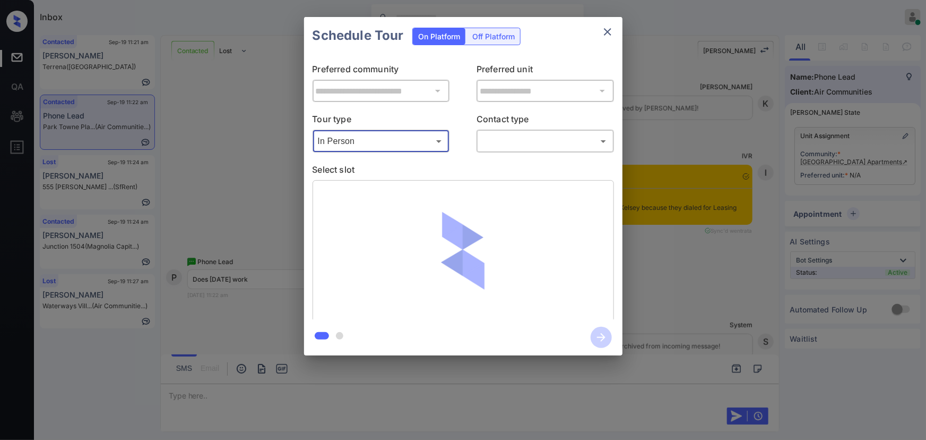
click at [527, 143] on body "Inbox Kenneth Umali Online Set yourself offline Set yourself on break Profile S…" at bounding box center [463, 220] width 926 height 440
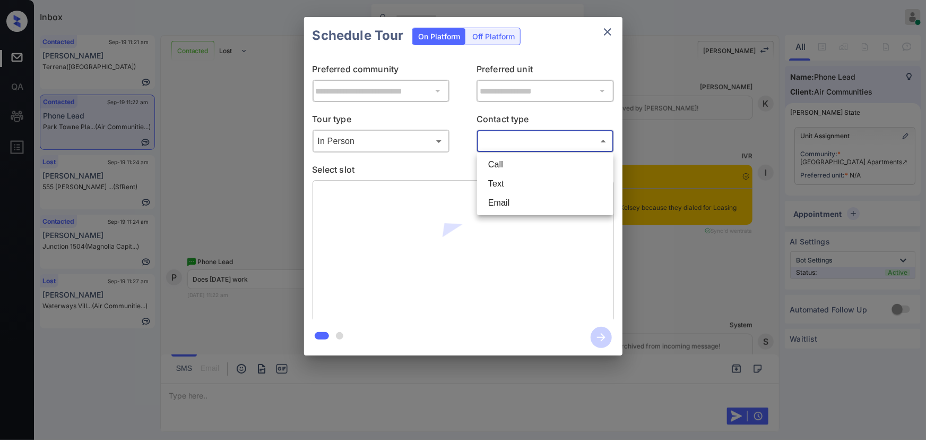
click at [504, 186] on li "Text" at bounding box center [545, 183] width 131 height 19
type input "****"
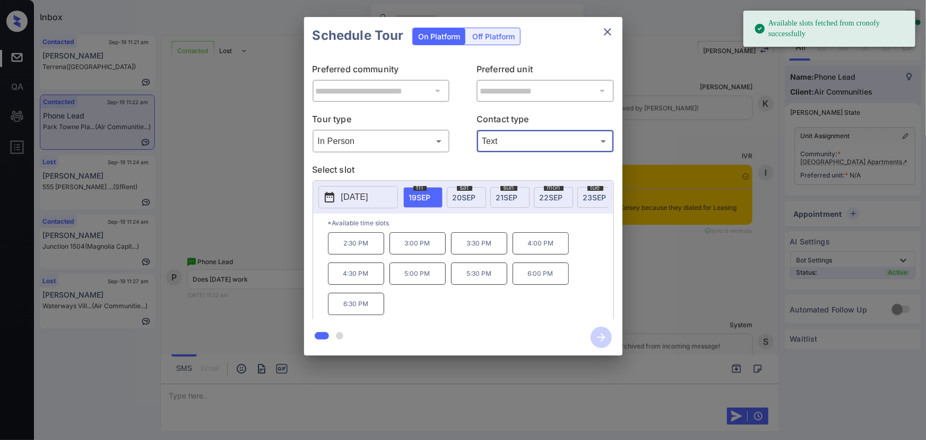
click at [467, 195] on span "20 SEP" at bounding box center [464, 197] width 23 height 9
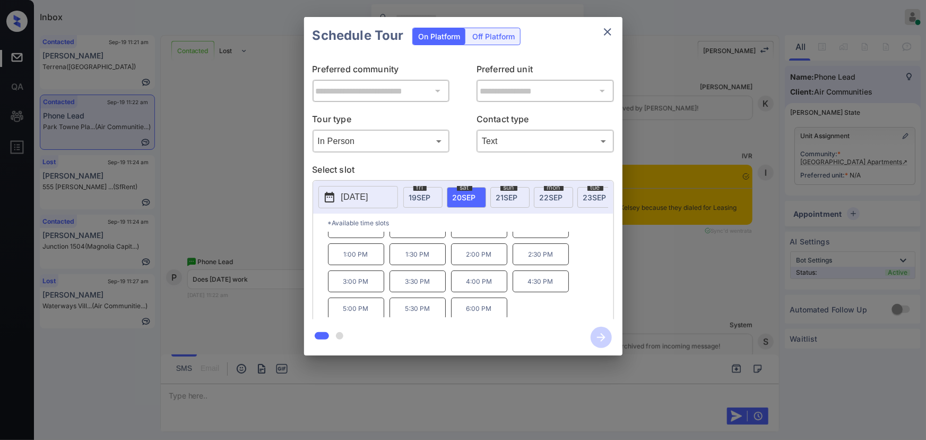
scroll to position [44, 0]
drag, startPoint x: 490, startPoint y: 284, endPoint x: 454, endPoint y: 285, distance: 35.6
click at [491, 284] on p "4:00 PM" at bounding box center [479, 280] width 56 height 22
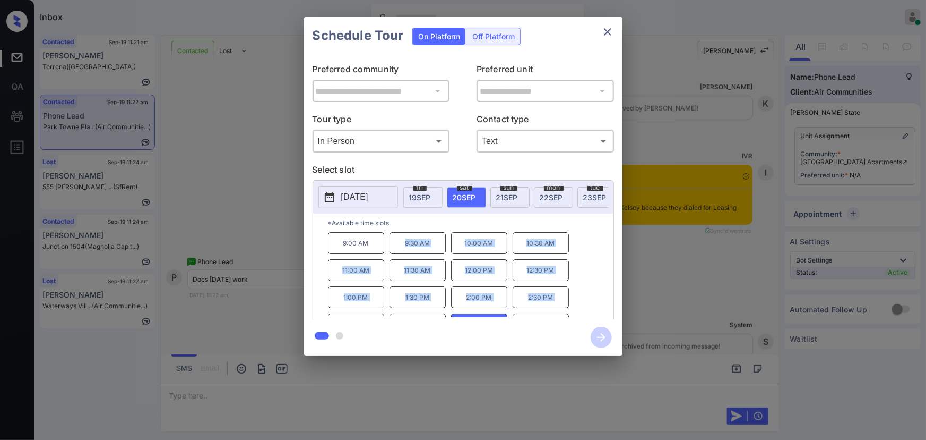
copy div "9:30 AM 10:00 AM 10:30 AM 11:00 AM 11:30 AM 12:00 PM 12:30 PM 1:00 PM 1:30 PM 2…"
drag, startPoint x: 372, startPoint y: 286, endPoint x: 332, endPoint y: 321, distance: 53.4
click at [400, 247] on div "9:00 AM 9:30 AM 10:00 AM 10:30 AM 11:00 AM 11:30 AM 12:00 PM 12:30 PM 1:00 PM 1…" at bounding box center [471, 274] width 286 height 85
click at [274, 397] on div at bounding box center [463, 220] width 926 height 440
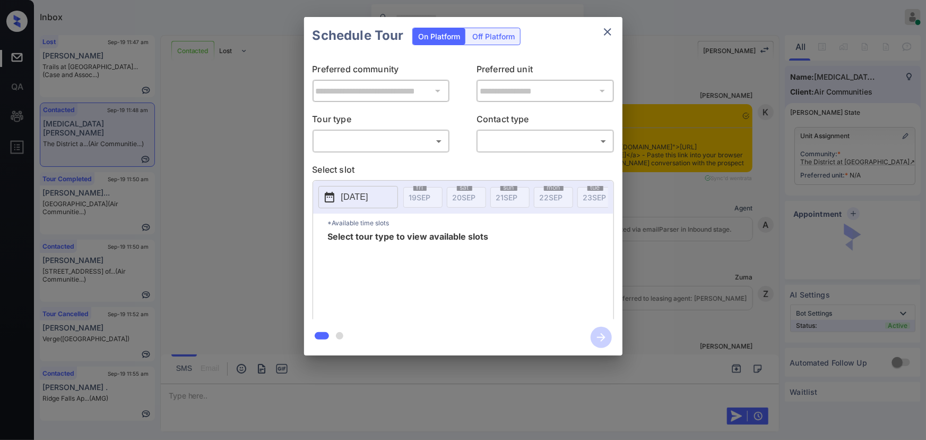
scroll to position [956, 0]
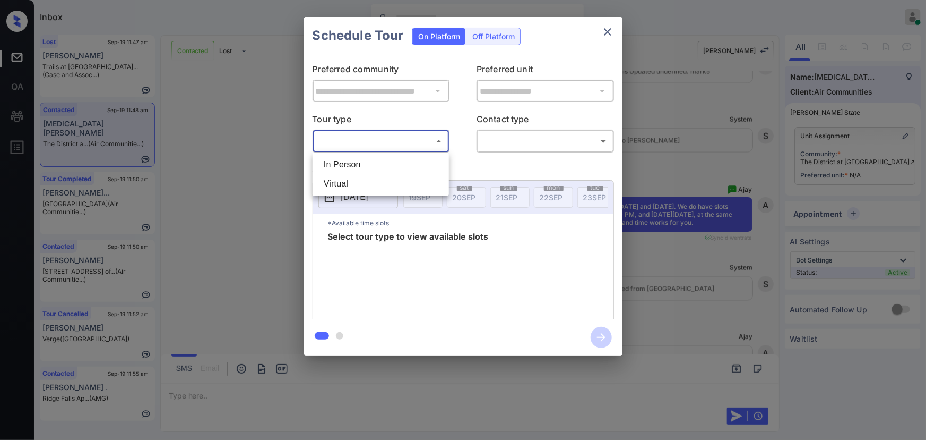
click at [410, 140] on body "Inbox [PERSON_NAME] Online Set yourself offline Set yourself on break Profile S…" at bounding box center [463, 220] width 926 height 440
click at [380, 166] on li "In Person" at bounding box center [380, 164] width 131 height 19
type input "********"
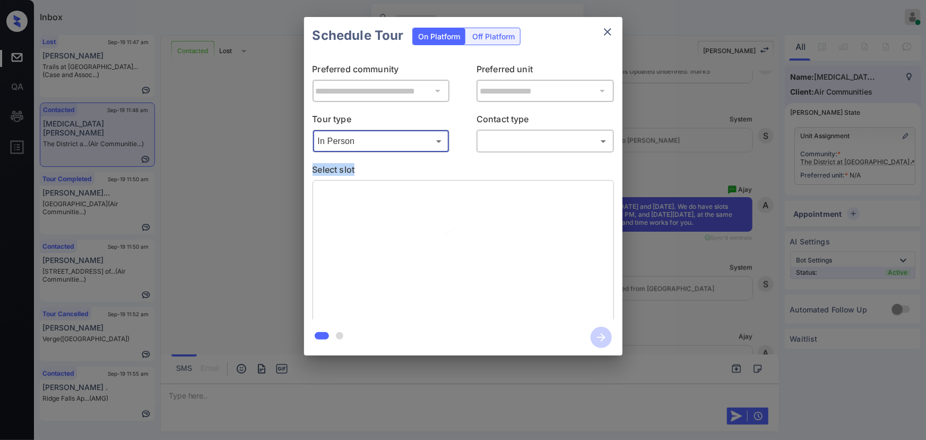
click at [520, 152] on div "**********" at bounding box center [463, 186] width 319 height 265
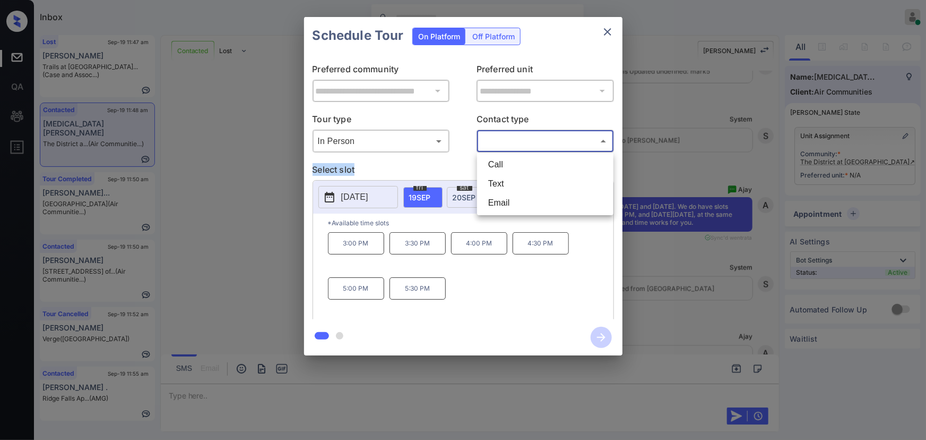
click at [499, 139] on body "Inbox [PERSON_NAME] Online Set yourself offline Set yourself on break Profile S…" at bounding box center [463, 220] width 926 height 440
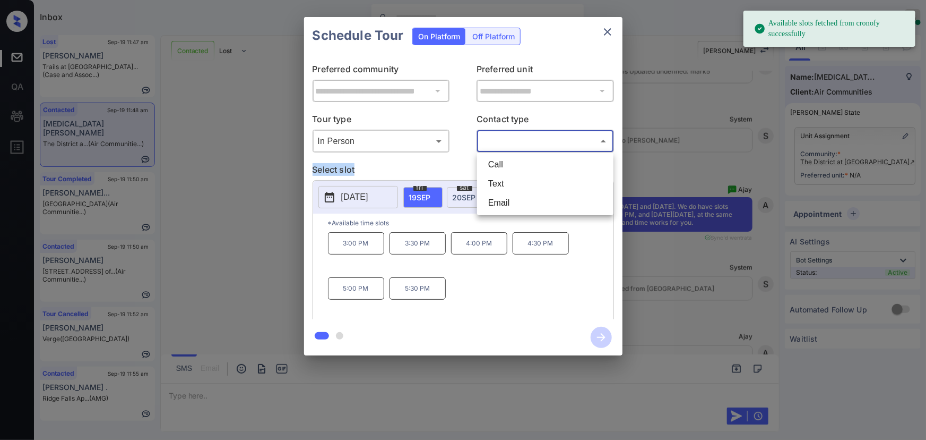
click at [490, 182] on li "Text" at bounding box center [545, 183] width 131 height 19
type input "****"
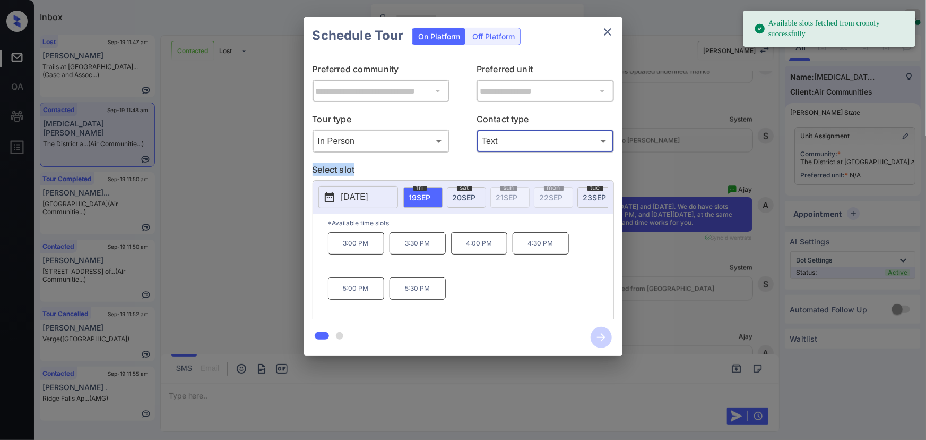
click at [364, 192] on p "[DATE]" at bounding box center [354, 197] width 27 height 13
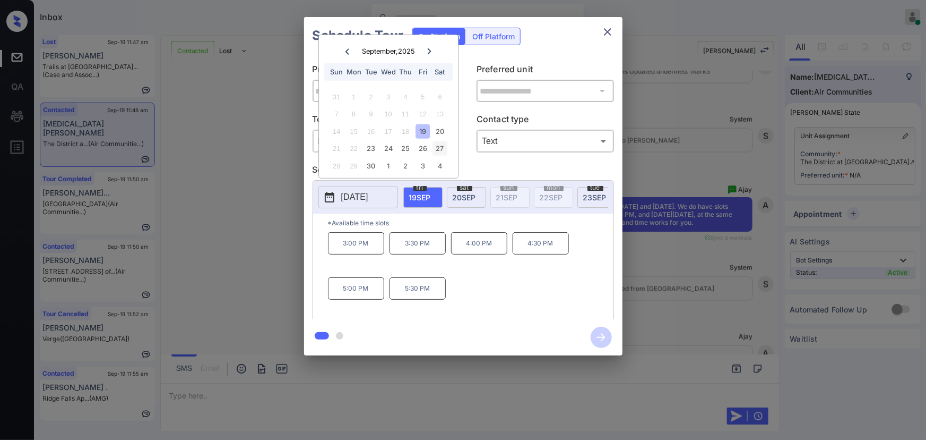
click at [443, 146] on div "27" at bounding box center [440, 148] width 14 height 14
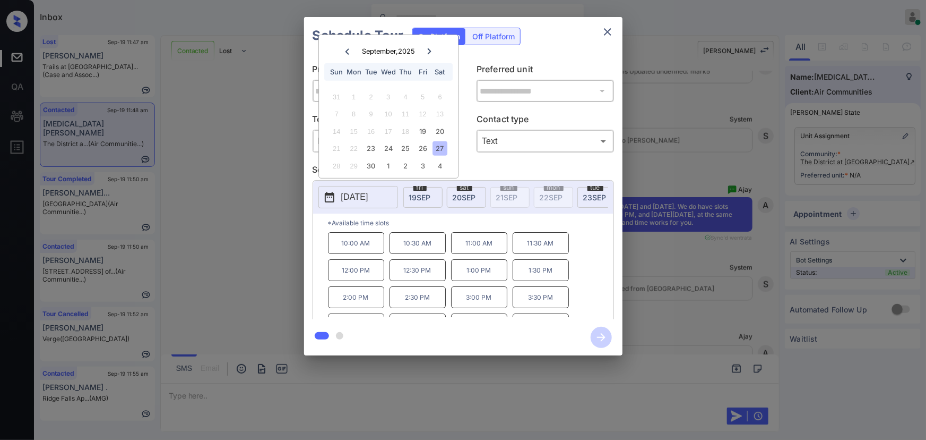
scroll to position [18, 0]
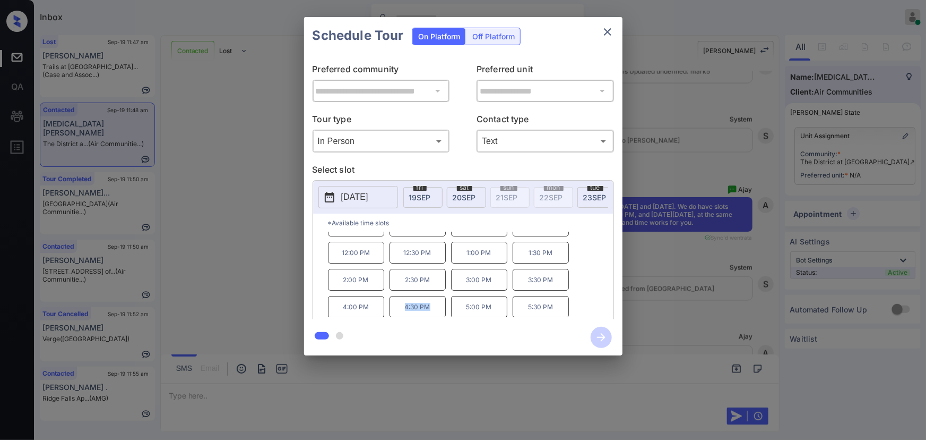
copy p "4:30 PM"
drag, startPoint x: 436, startPoint y: 310, endPoint x: 402, endPoint y: 308, distance: 34.0
click at [402, 308] on p "4:30 PM" at bounding box center [418, 307] width 56 height 22
click at [375, 391] on div at bounding box center [463, 220] width 926 height 440
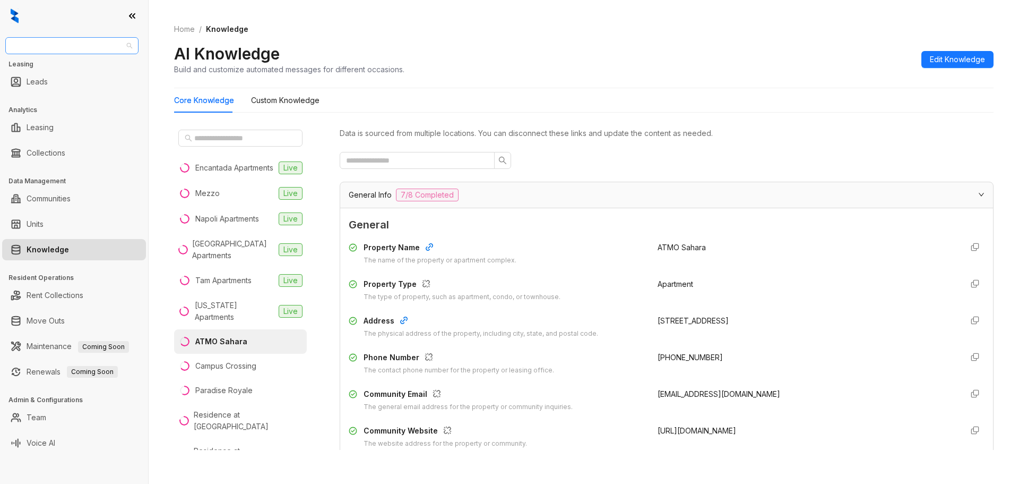
click at [128, 46] on span "AMG" at bounding box center [72, 46] width 121 height 16
click at [35, 150] on div "RR Living" at bounding box center [72, 150] width 116 height 12
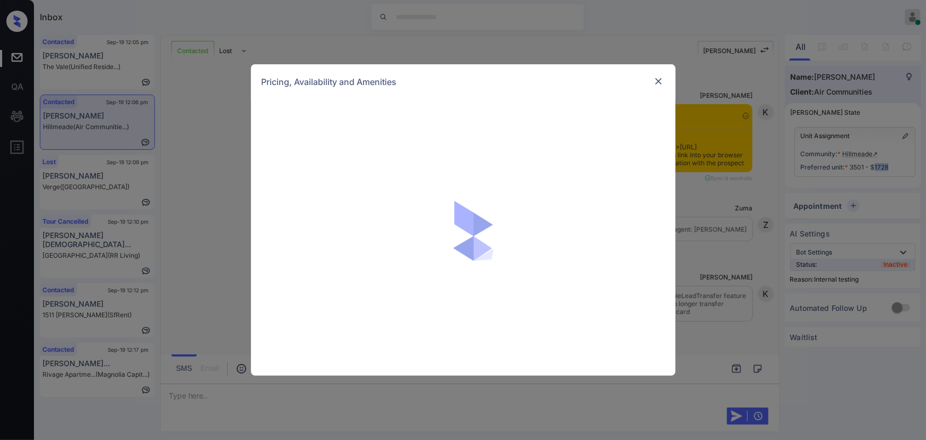
scroll to position [2270, 0]
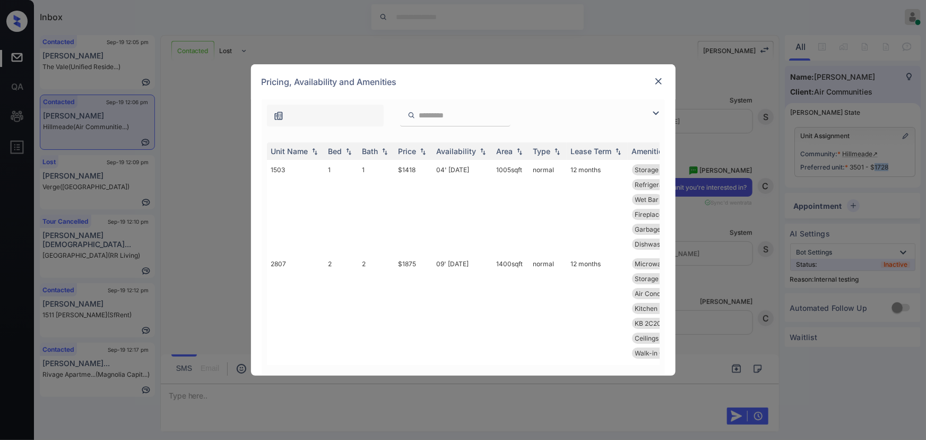
click at [659, 108] on img at bounding box center [656, 113] width 13 height 13
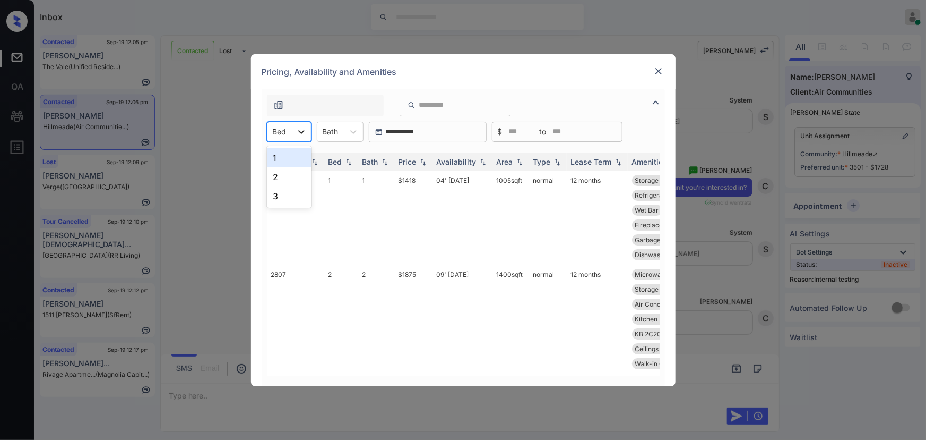
click at [297, 127] on icon at bounding box center [301, 131] width 11 height 11
click at [273, 189] on div "3" at bounding box center [289, 195] width 45 height 19
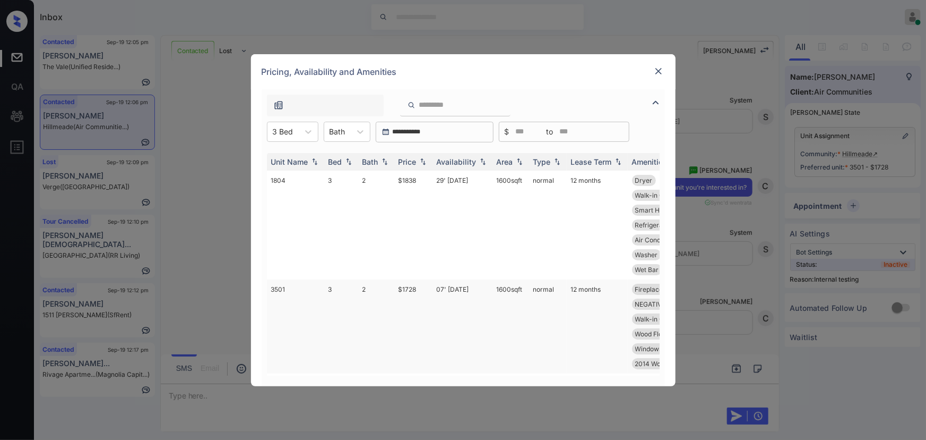
click at [422, 289] on td "$1728" at bounding box center [413, 326] width 38 height 94
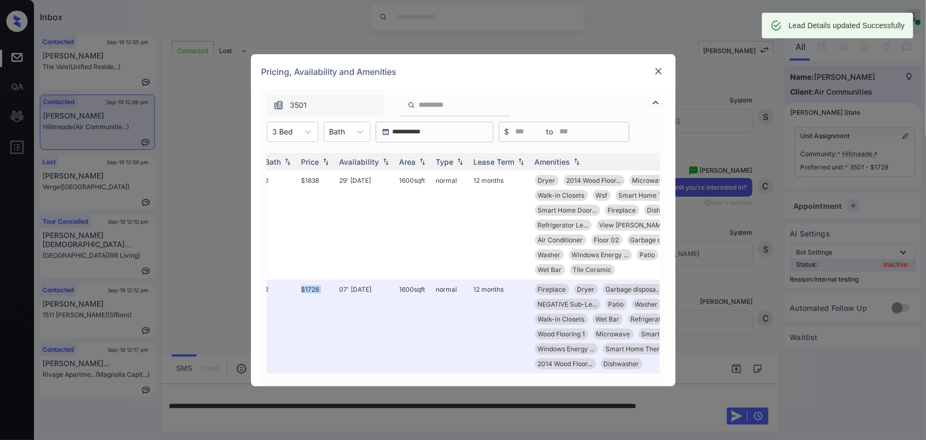
scroll to position [0, 102]
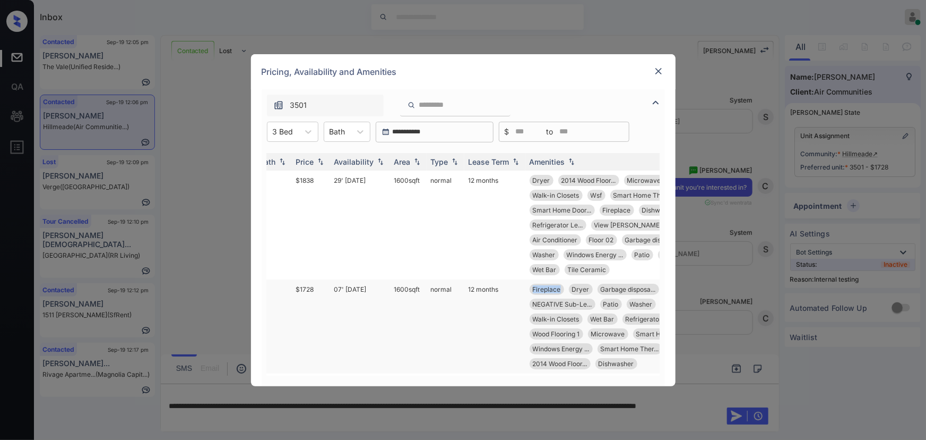
copy span "Fireplace"
drag, startPoint x: 561, startPoint y: 288, endPoint x: 526, endPoint y: 287, distance: 34.5
click at [526, 287] on td "Fireplace Dryer Garbage disposa... NEGATIVE Sub-Le... Patio Washer Air Conditio…" at bounding box center [623, 326] width 194 height 94
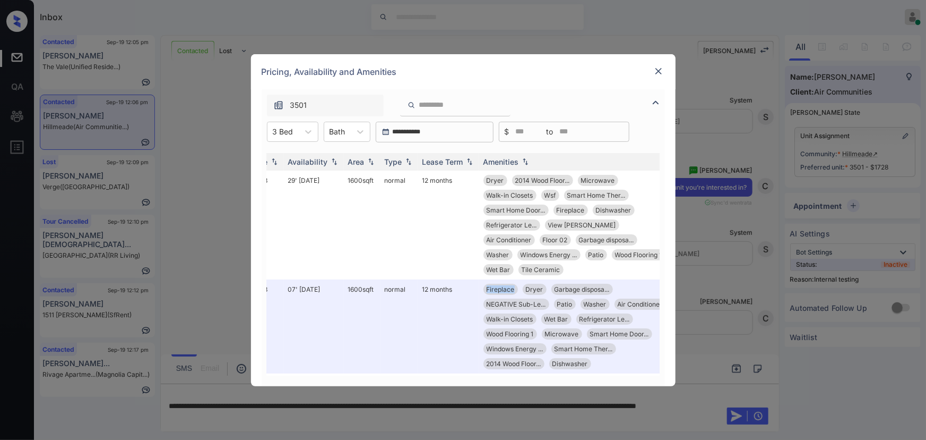
scroll to position [0, 169]
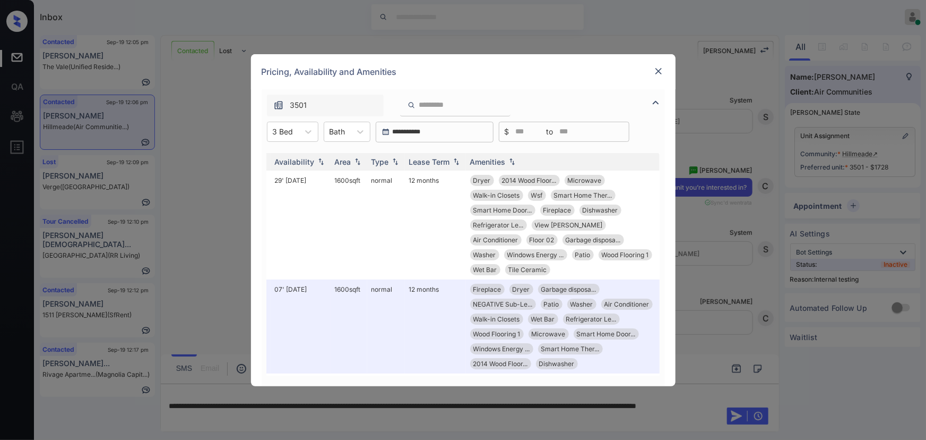
click at [467, 415] on div "**********" at bounding box center [463, 220] width 926 height 440
click at [531, 405] on div "**********" at bounding box center [463, 220] width 926 height 440
click at [658, 67] on img at bounding box center [659, 71] width 11 height 11
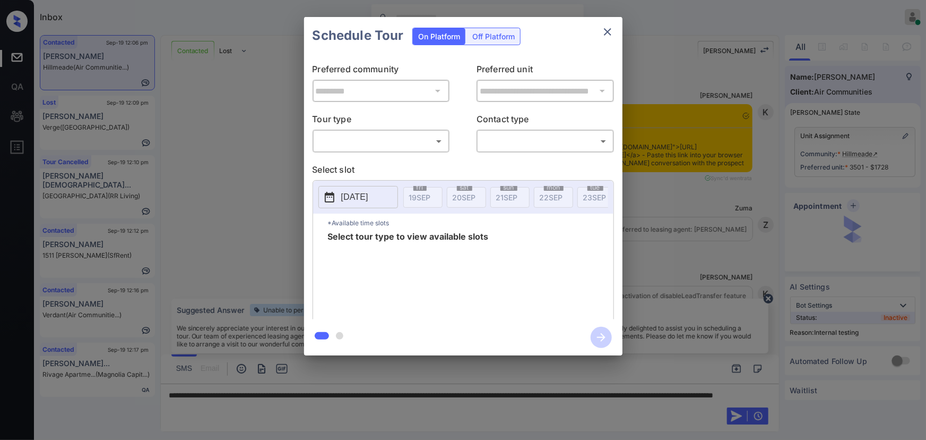
scroll to position [1980, 0]
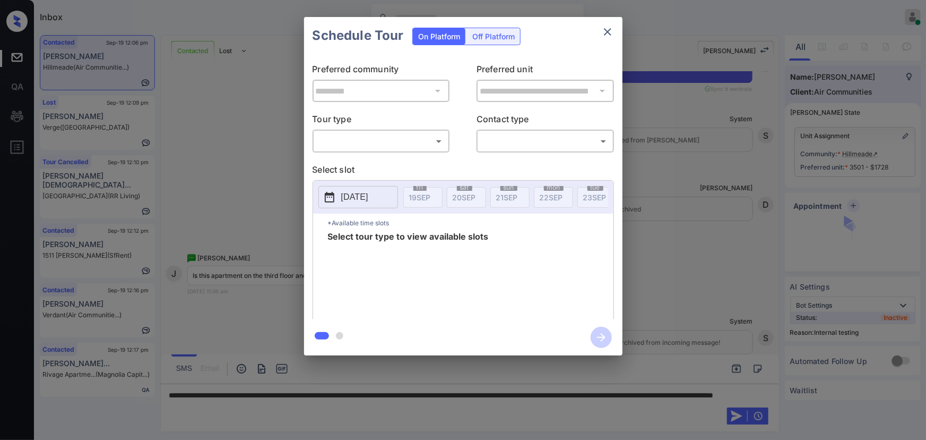
click at [390, 136] on body "Inbox [PERSON_NAME] Online Set yourself offline Set yourself on break Profile S…" at bounding box center [463, 220] width 926 height 440
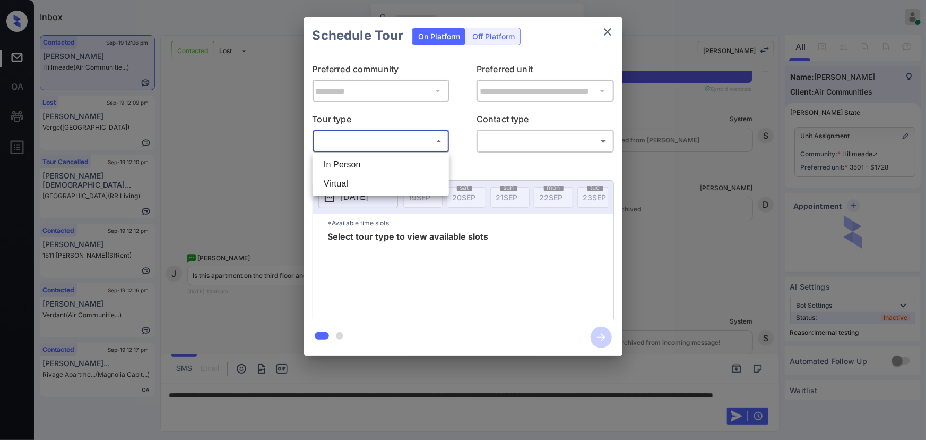
click at [366, 155] on li "In Person" at bounding box center [380, 164] width 131 height 19
type input "********"
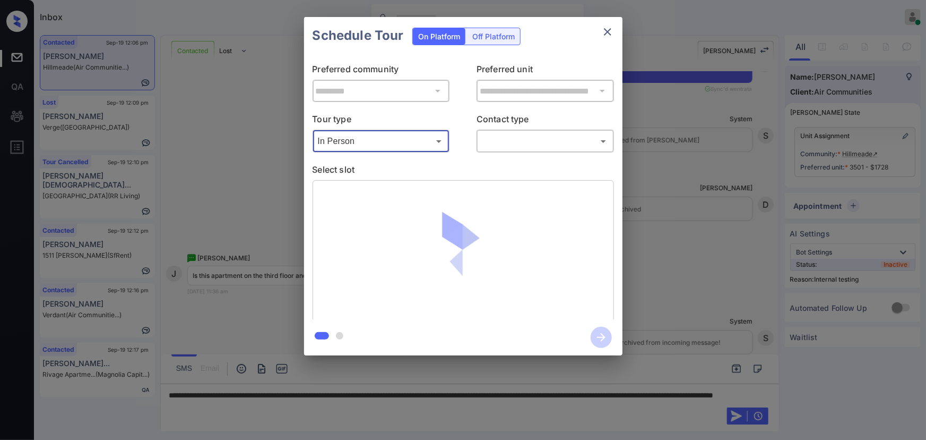
click at [491, 141] on body "Inbox [PERSON_NAME] Online Set yourself offline Set yourself on break Profile S…" at bounding box center [463, 220] width 926 height 440
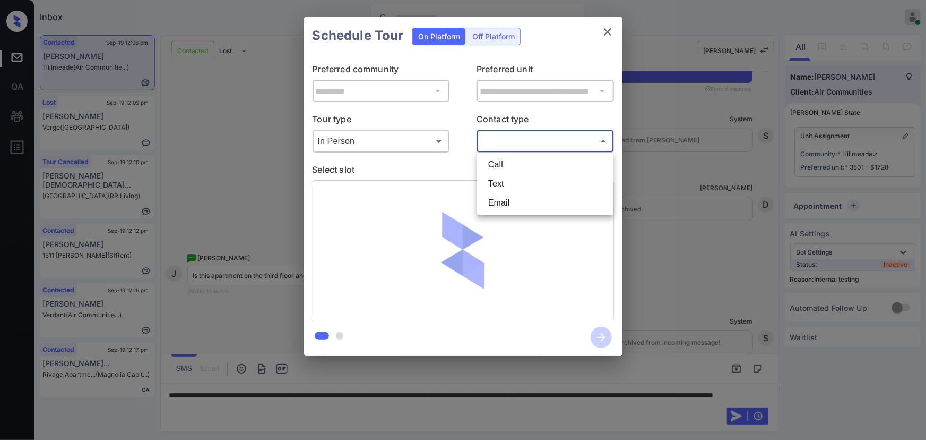
click at [503, 175] on li "Text" at bounding box center [545, 183] width 131 height 19
type input "****"
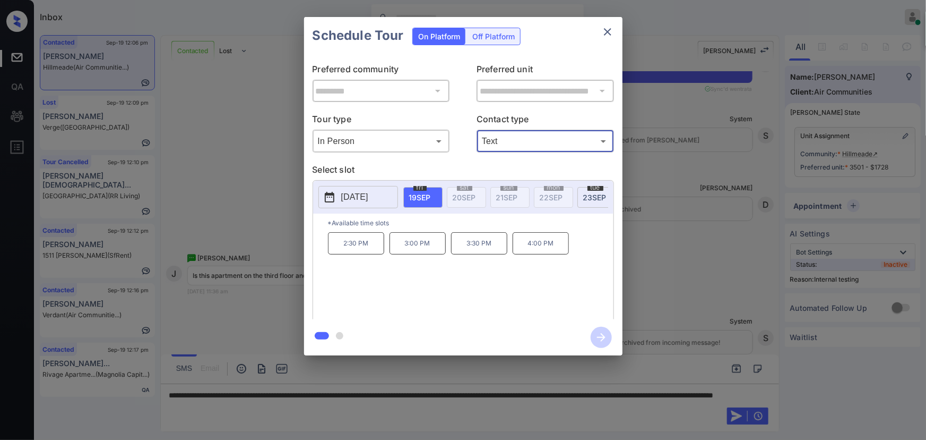
click at [426, 193] on span "[DATE]" at bounding box center [420, 197] width 22 height 9
click at [596, 193] on span "[DATE]" at bounding box center [594, 197] width 23 height 9
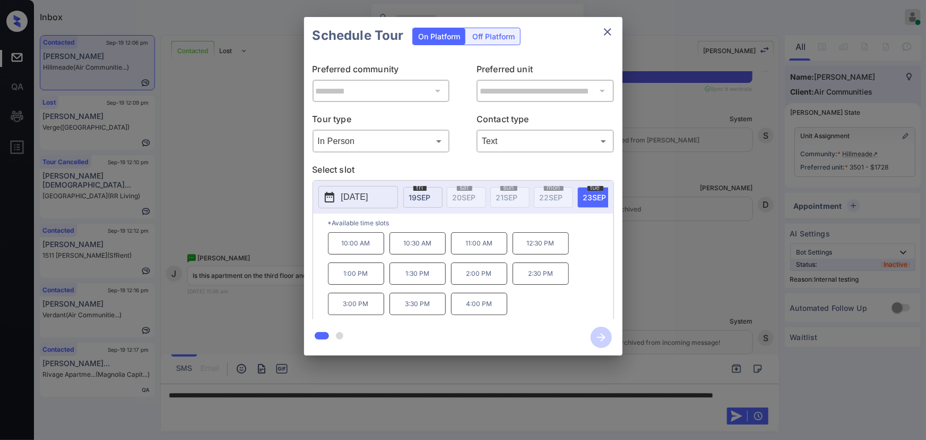
click at [368, 198] on p "[DATE]" at bounding box center [354, 197] width 27 height 13
copy div "10:00 AM 10:30 AM 11:00 AM 12:30 PM 1:00 PM 1:30 PM 2:00 PM 2:30 PM 3:00 PM 3:3…"
drag, startPoint x: 487, startPoint y: 307, endPoint x: 332, endPoint y: 343, distance: 159.1
click at [339, 254] on div "10:00 AM 10:30 AM 11:00 AM 12:30 PM 1:00 PM 1:30 PM 2:00 PM 2:30 PM 3:00 PM 3:3…" at bounding box center [471, 274] width 286 height 85
click at [346, 404] on div at bounding box center [463, 220] width 926 height 440
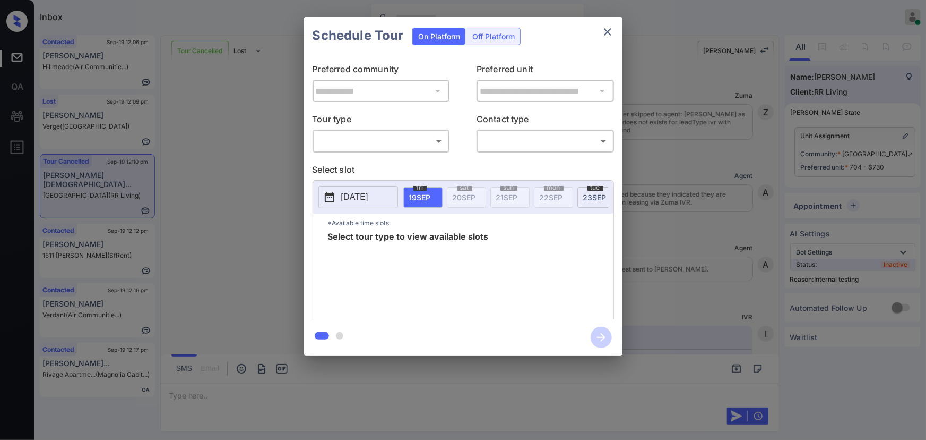
scroll to position [21048, 0]
click at [380, 145] on body "Inbox [PERSON_NAME] Online Set yourself offline Set yourself on break Profile S…" at bounding box center [463, 220] width 926 height 440
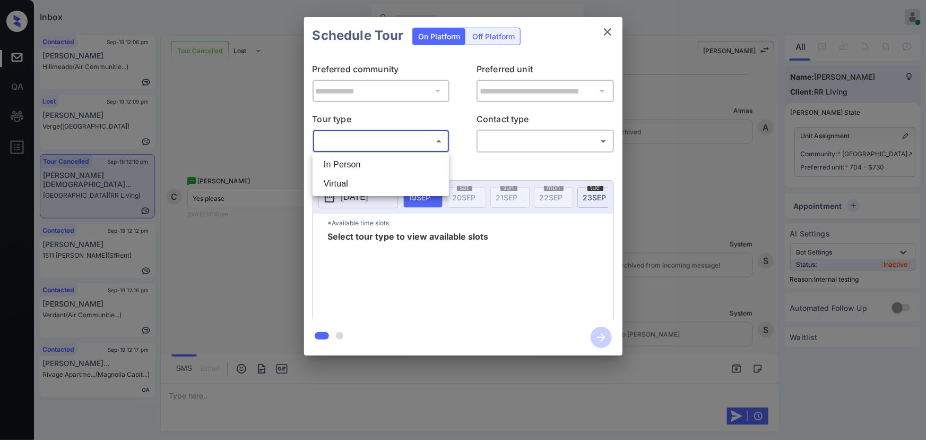
click at [370, 165] on li "In Person" at bounding box center [380, 164] width 131 height 19
type input "********"
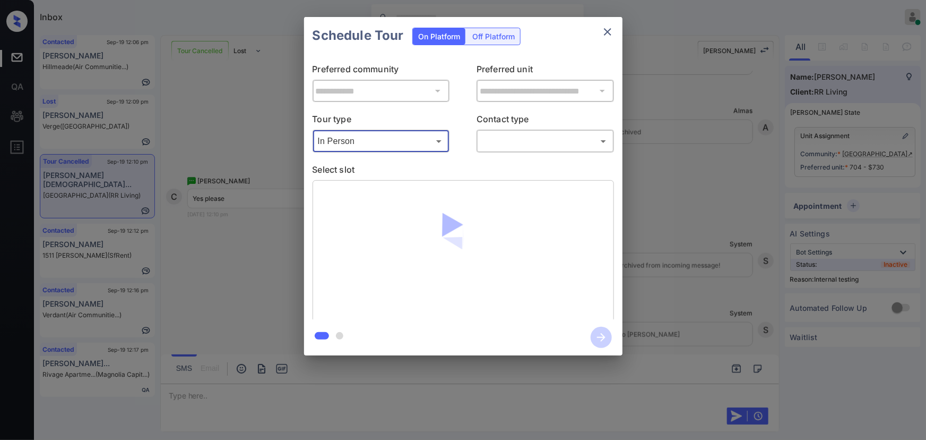
click at [512, 140] on body "Inbox [PERSON_NAME] Online Set yourself offline Set yourself on break Profile S…" at bounding box center [463, 220] width 926 height 440
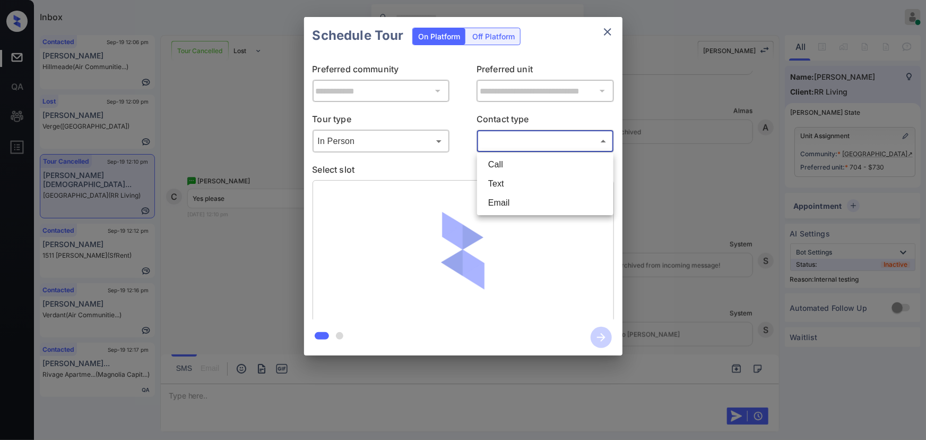
click at [499, 181] on li "Text" at bounding box center [545, 183] width 131 height 19
type input "****"
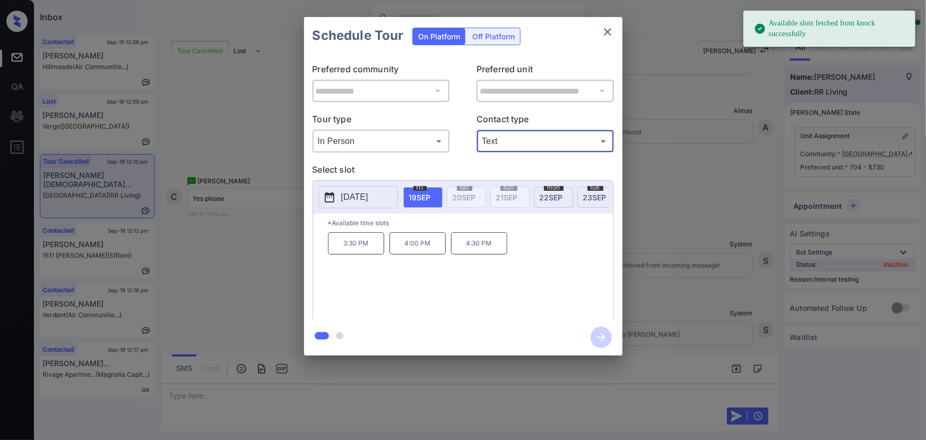
click at [551, 195] on span "[DATE]" at bounding box center [551, 197] width 23 height 9
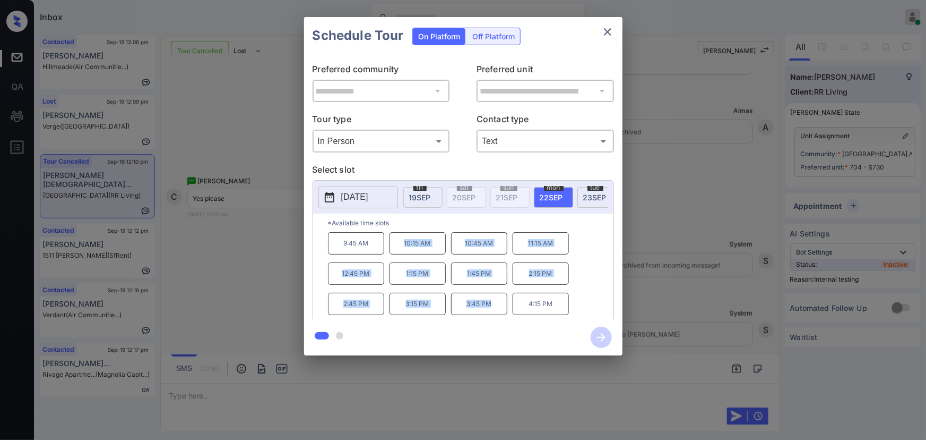
copy div "10:15 AM 10:45 AM 11:15 AM 12:45 PM 1:15 PM 1:45 PM 2:15 PM 2:45 PM 3:15 PM 3:4…"
drag, startPoint x: 491, startPoint y: 307, endPoint x: 384, endPoint y: 251, distance: 120.9
click at [384, 251] on div "9:45 AM 10:15 AM 10:45 AM 11:15 AM 12:45 PM 1:15 PM 1:45 PM 2:15 PM 2:45 PM 3:1…" at bounding box center [471, 274] width 286 height 85
click at [311, 390] on div at bounding box center [463, 220] width 926 height 440
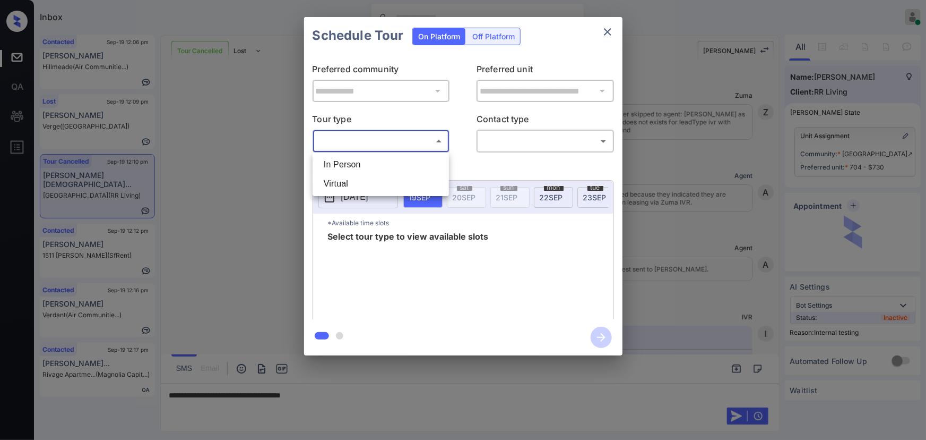
scroll to position [21048, 0]
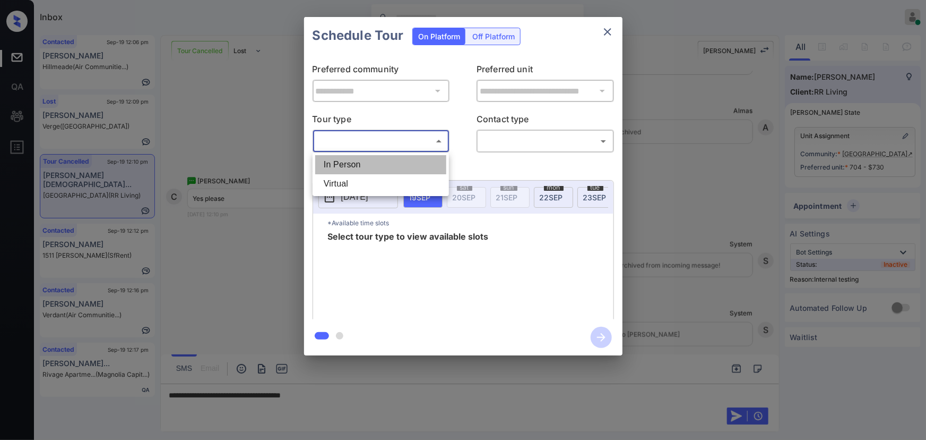
click at [373, 164] on li "In Person" at bounding box center [380, 164] width 131 height 19
type input "********"
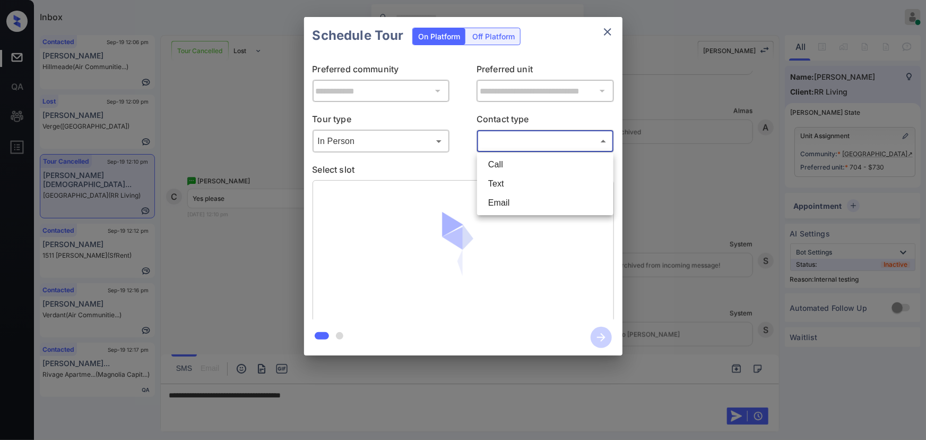
click at [535, 145] on body "Inbox [PERSON_NAME] Online Set yourself offline Set yourself on break Profile S…" at bounding box center [463, 220] width 926 height 440
click at [505, 175] on li "Text" at bounding box center [545, 183] width 131 height 19
type input "****"
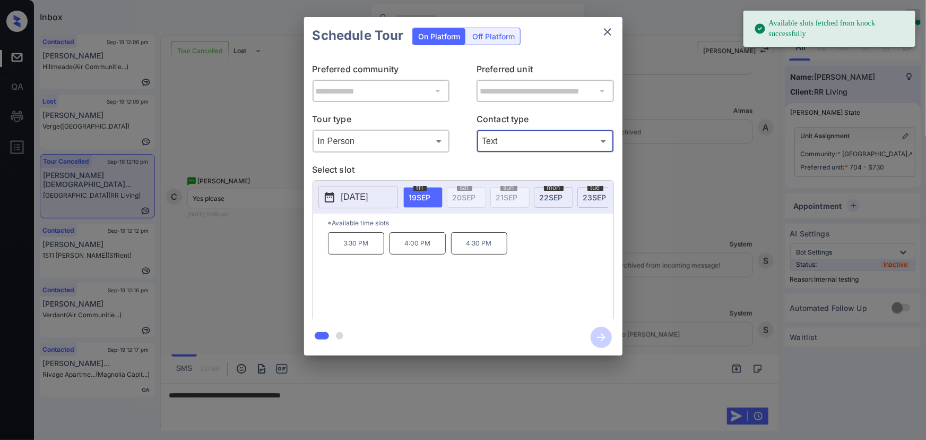
click at [552, 196] on span "22 SEP" at bounding box center [551, 197] width 23 height 9
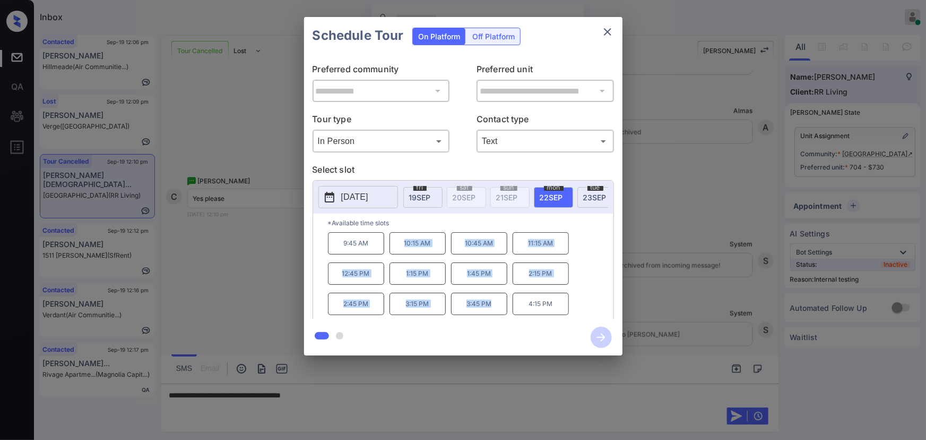
copy div "10:15 AM 10:45 AM 11:15 AM 12:45 PM 1:15 PM 1:45 PM 2:15 PM 2:45 PM 3:15 PM 3:4…"
drag, startPoint x: 488, startPoint y: 308, endPoint x: 403, endPoint y: 247, distance: 104.6
click at [403, 247] on div "9:45 AM 10:15 AM 10:45 AM 11:15 AM 12:45 PM 1:15 PM 1:45 PM 2:15 PM 2:45 PM 3:1…" at bounding box center [471, 274] width 286 height 85
click at [370, 393] on div at bounding box center [463, 220] width 926 height 440
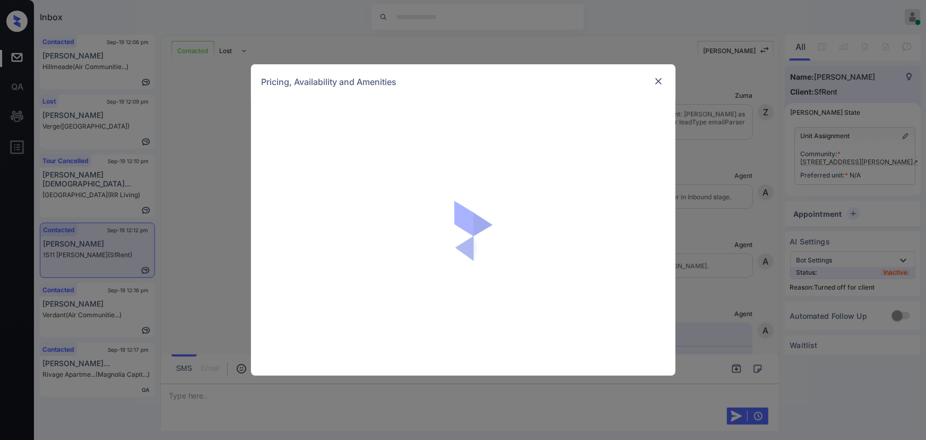
scroll to position [2711, 0]
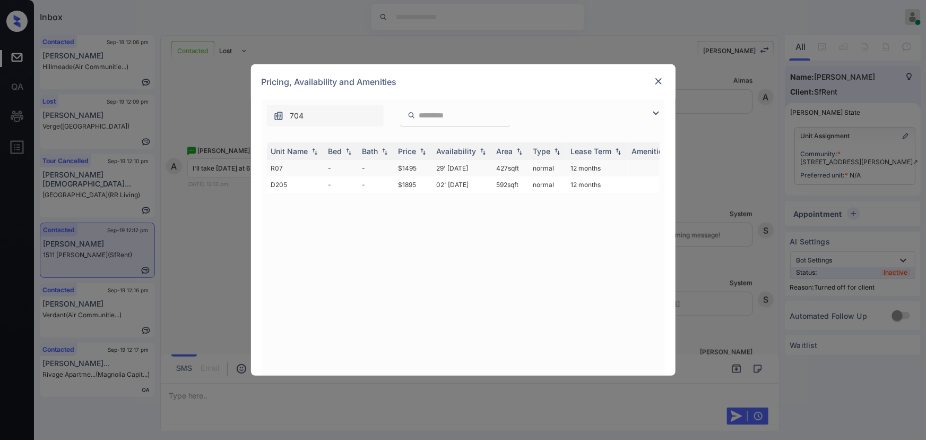
click at [505, 167] on td "427 sqft" at bounding box center [511, 168] width 37 height 16
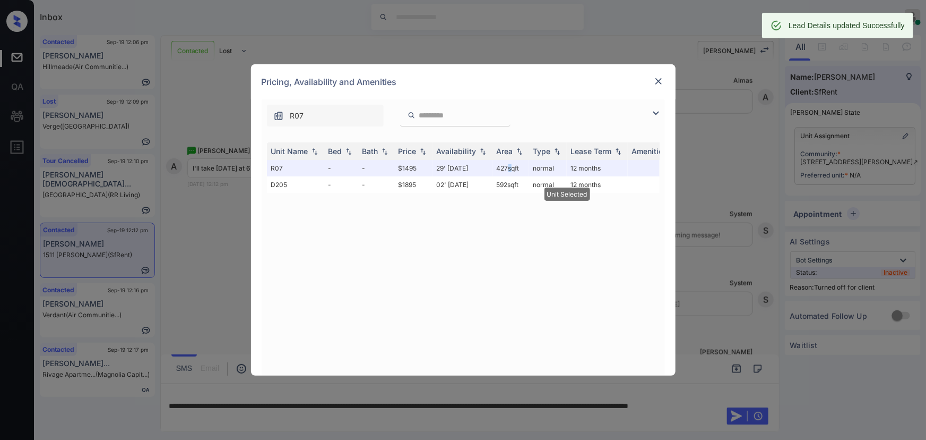
click at [658, 83] on img at bounding box center [659, 81] width 11 height 11
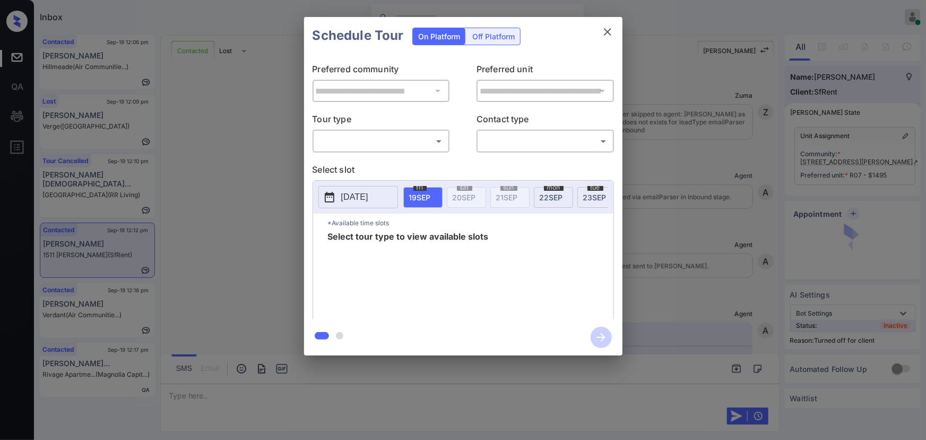
scroll to position [2711, 0]
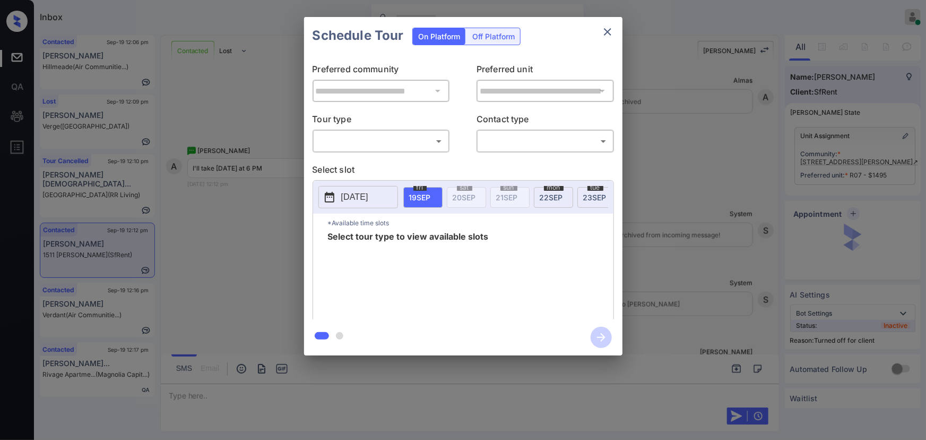
drag, startPoint x: 497, startPoint y: 33, endPoint x: 496, endPoint y: 47, distance: 13.8
click at [497, 33] on div "Off Platform" at bounding box center [493, 36] width 53 height 16
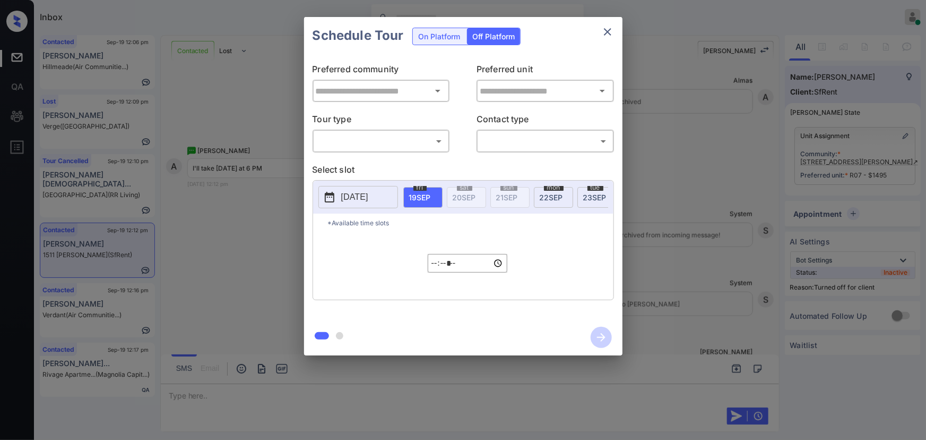
type input "**********"
click at [379, 143] on body "Inbox [PERSON_NAME] Online Set yourself offline Set yourself on break Profile S…" at bounding box center [463, 220] width 926 height 440
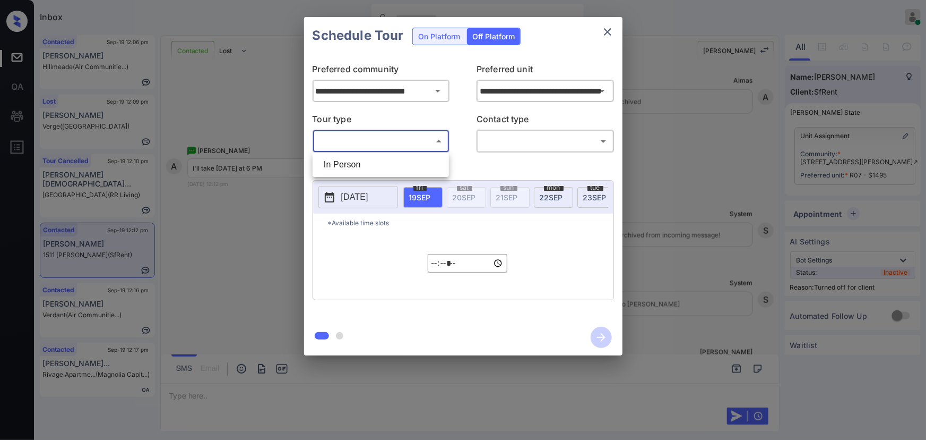
drag, startPoint x: 364, startPoint y: 161, endPoint x: 462, endPoint y: 152, distance: 98.6
click at [365, 161] on li "In Person" at bounding box center [380, 164] width 131 height 19
type input "********"
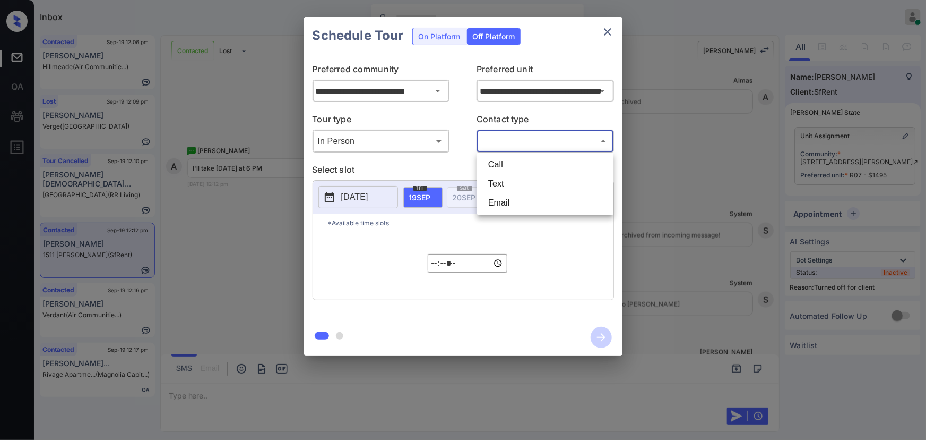
drag, startPoint x: 505, startPoint y: 140, endPoint x: 506, endPoint y: 156, distance: 15.5
click at [506, 141] on body "Inbox [PERSON_NAME] Online Set yourself offline Set yourself on break Profile S…" at bounding box center [463, 220] width 926 height 440
click at [498, 181] on li "Text" at bounding box center [545, 183] width 131 height 19
type input "****"
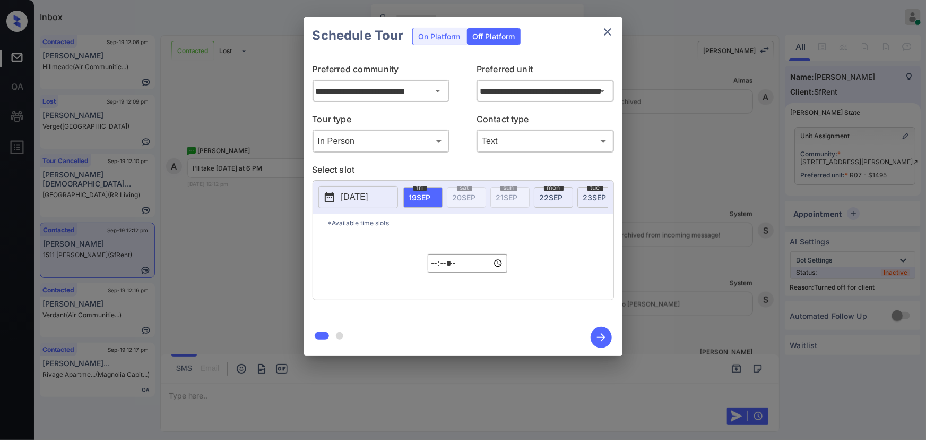
click at [590, 193] on span "23 SEP" at bounding box center [594, 197] width 23 height 9
click at [437, 268] on input "*****" at bounding box center [468, 263] width 80 height 19
type input "*****"
click at [598, 338] on icon "button" at bounding box center [601, 337] width 21 height 21
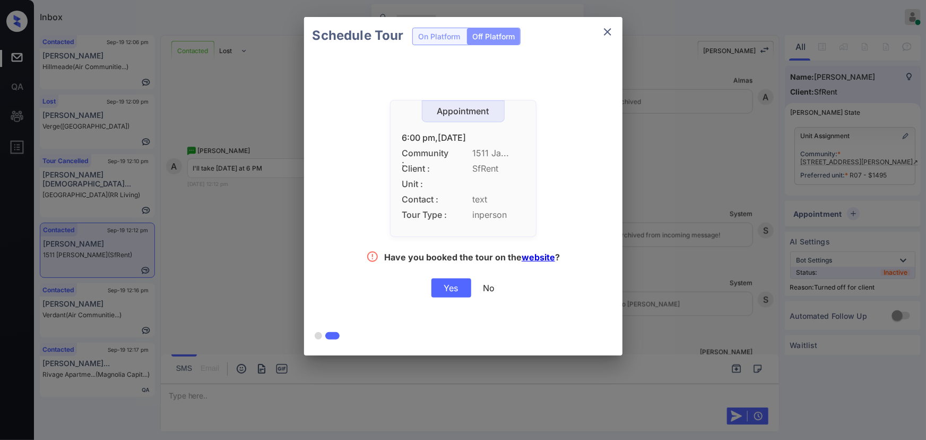
click at [449, 286] on div "Yes" at bounding box center [452, 287] width 40 height 19
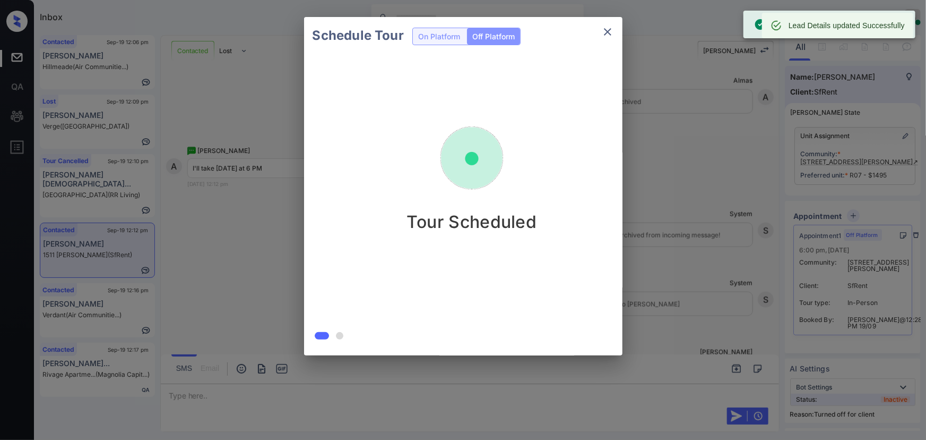
click at [311, 390] on div at bounding box center [463, 220] width 926 height 440
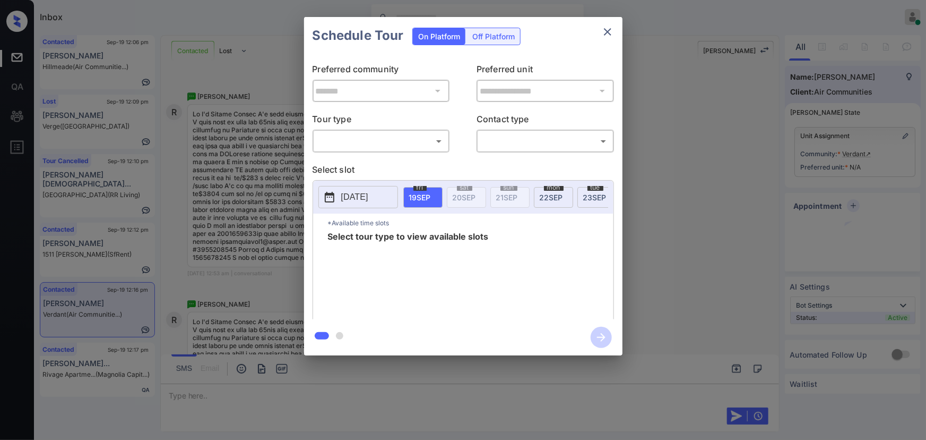
scroll to position [1346, 0]
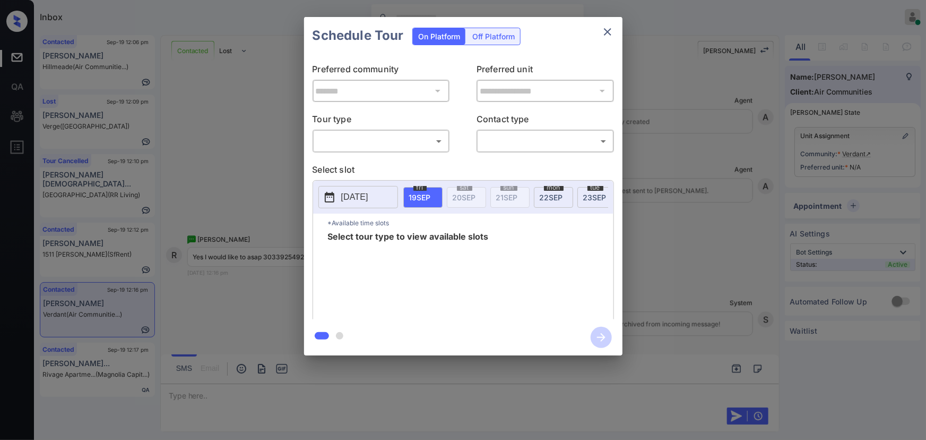
click at [372, 146] on body "Inbox [PERSON_NAME] Online Set yourself offline Set yourself on break Profile S…" at bounding box center [463, 220] width 926 height 440
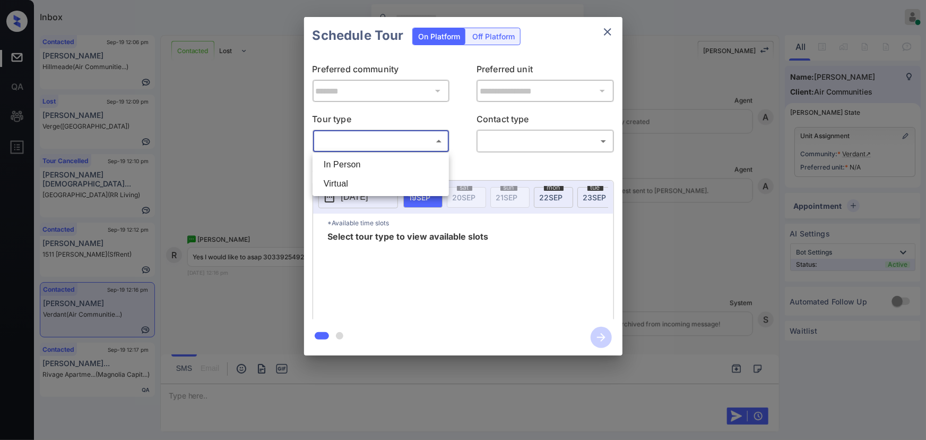
click at [355, 162] on li "In Person" at bounding box center [380, 164] width 131 height 19
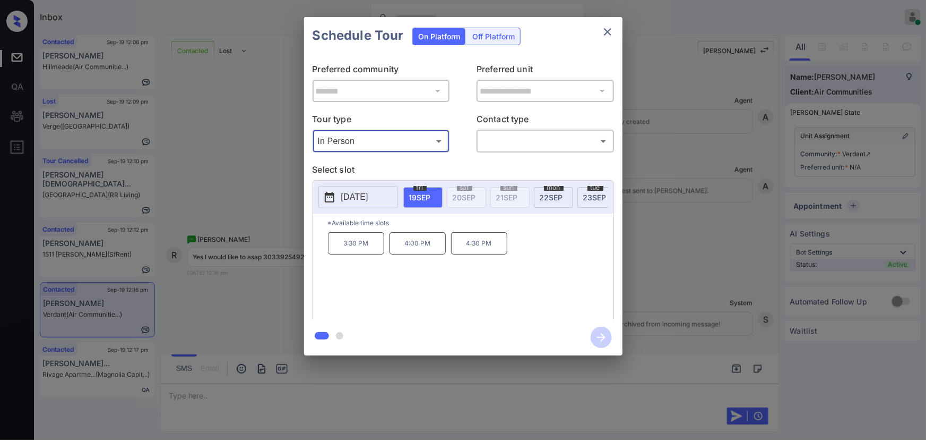
type input "********"
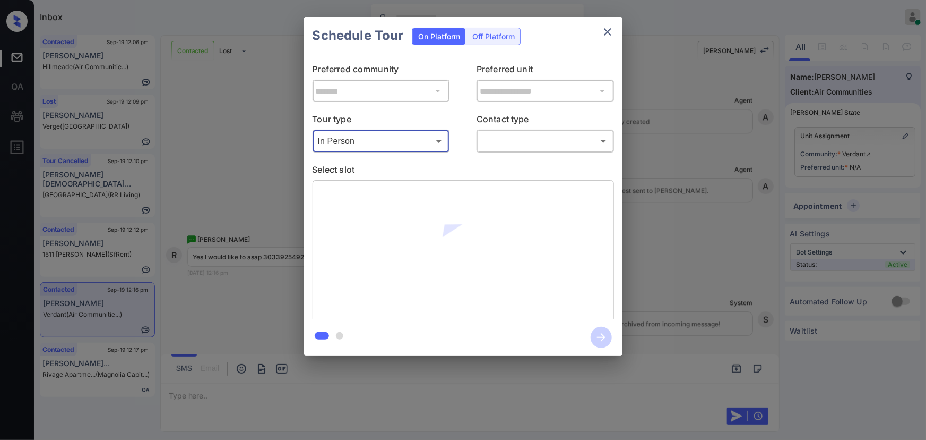
click at [526, 141] on body "Inbox Kenneth Umali Online Set yourself offline Set yourself on break Profile S…" at bounding box center [463, 220] width 926 height 440
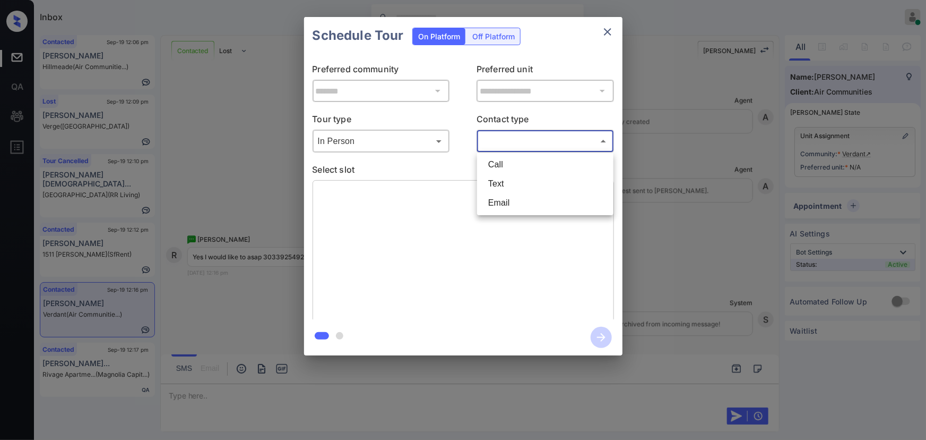
click at [492, 183] on li "Text" at bounding box center [545, 183] width 131 height 19
type input "****"
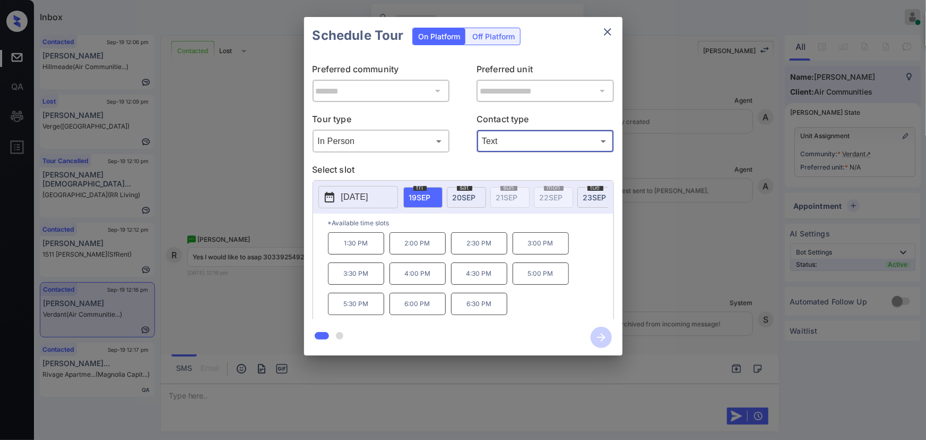
drag, startPoint x: 463, startPoint y: 196, endPoint x: 453, endPoint y: 204, distance: 12.5
click at [463, 196] on span "20 SEP" at bounding box center [464, 197] width 23 height 9
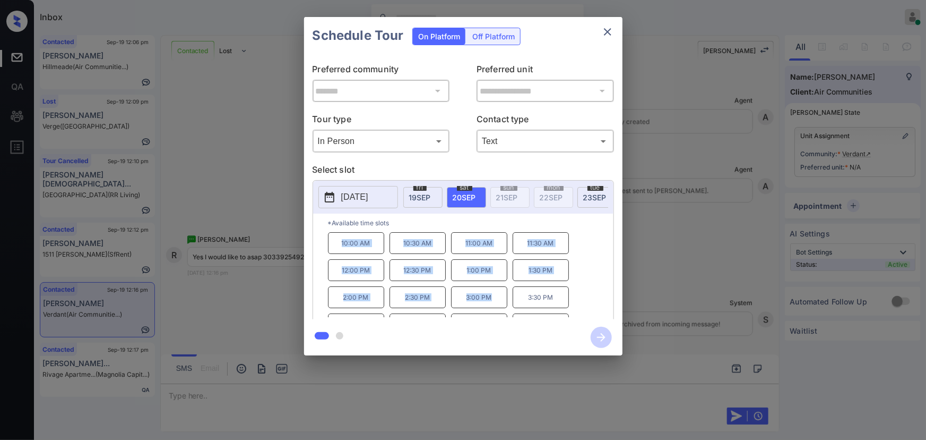
copy div "10:00 AM 10:30 AM 11:00 AM 11:30 AM 12:00 PM 12:30 PM 1:00 PM 1:30 PM 2:00 PM 2…"
drag, startPoint x: 492, startPoint y: 301, endPoint x: 341, endPoint y: 250, distance: 159.2
click at [341, 250] on div "10:00 AM 10:30 AM 11:00 AM 11:30 AM 12:00 PM 12:30 PM 1:00 PM 1:30 PM 2:00 PM 2…" at bounding box center [471, 274] width 286 height 85
click at [351, 382] on div at bounding box center [463, 220] width 926 height 440
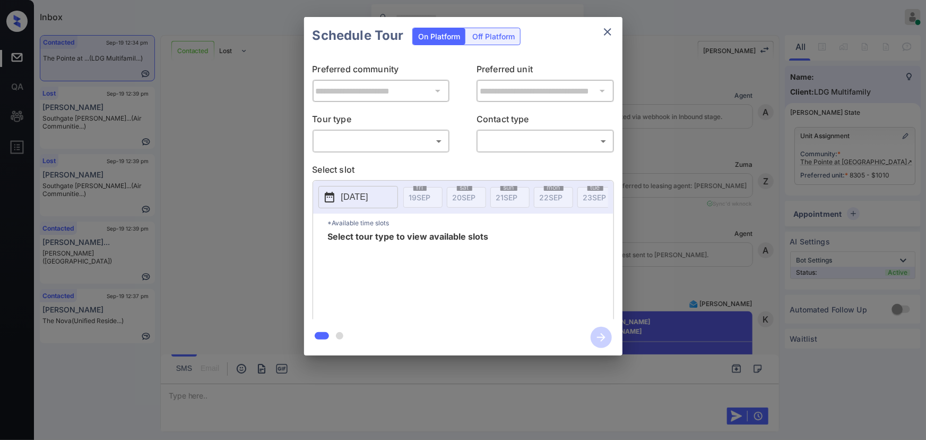
scroll to position [3515, 0]
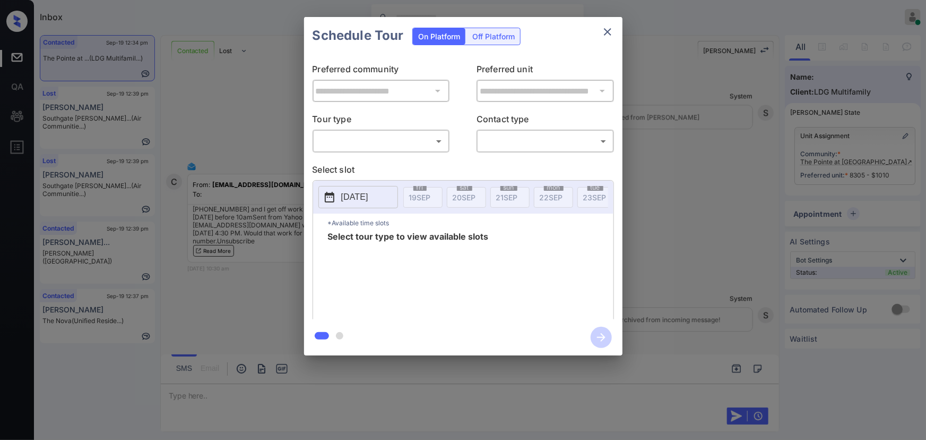
click at [341, 139] on body "Inbox [PERSON_NAME] Online Set yourself offline Set yourself on break Profile S…" at bounding box center [463, 220] width 926 height 440
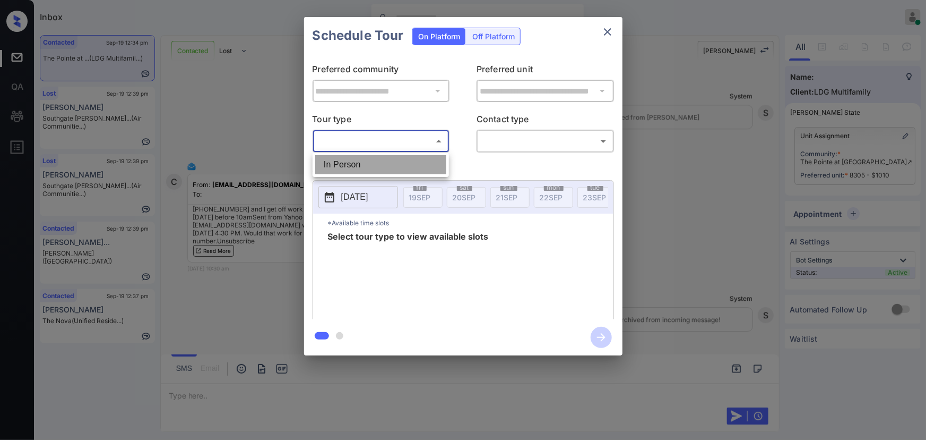
click at [345, 165] on li "In Person" at bounding box center [380, 164] width 131 height 19
type input "********"
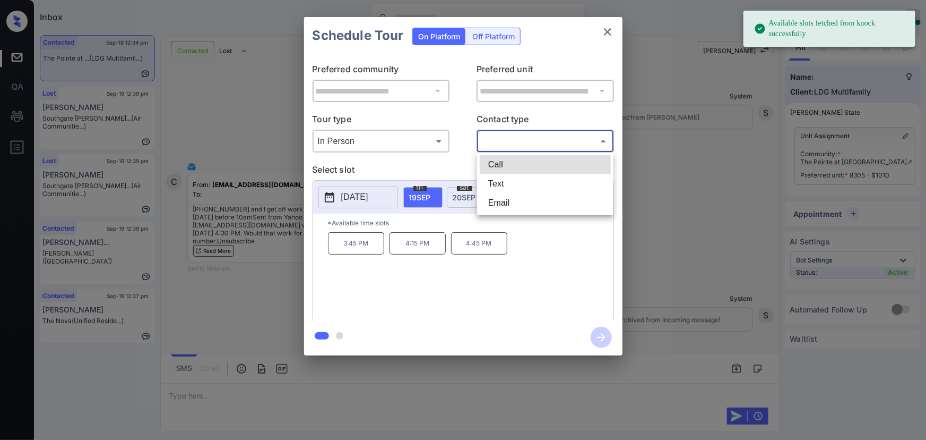
click at [517, 142] on body "Available slots fetched from knock successfully Inbox [PERSON_NAME] Online Set …" at bounding box center [463, 220] width 926 height 440
click at [503, 182] on li "Text" at bounding box center [545, 183] width 131 height 19
type input "****"
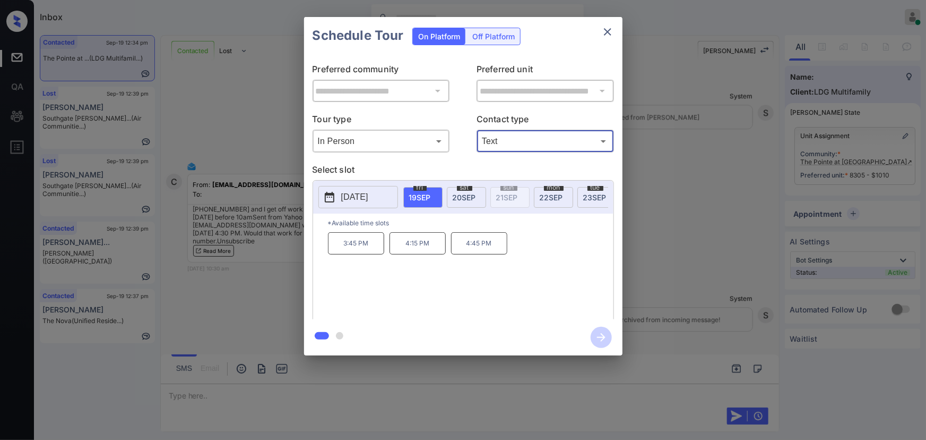
click at [543, 195] on span "[DATE]" at bounding box center [551, 197] width 23 height 9
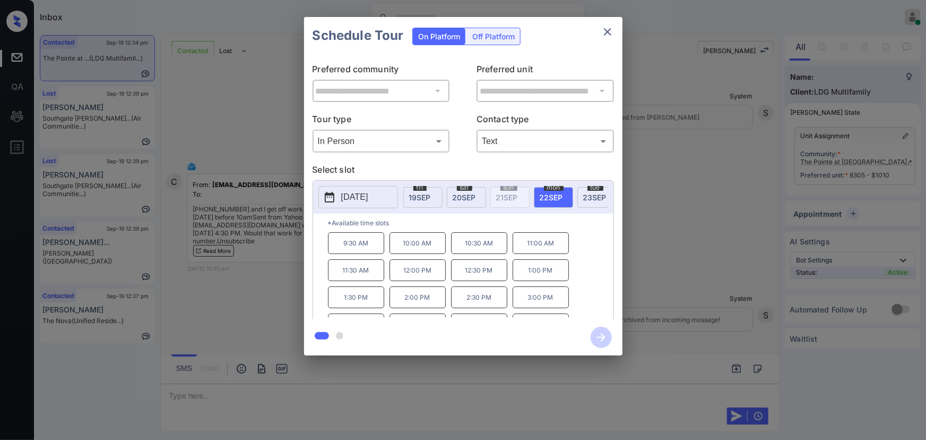
click at [419, 250] on p "10:00 AM" at bounding box center [418, 243] width 56 height 22
click at [519, 399] on div at bounding box center [463, 220] width 926 height 440
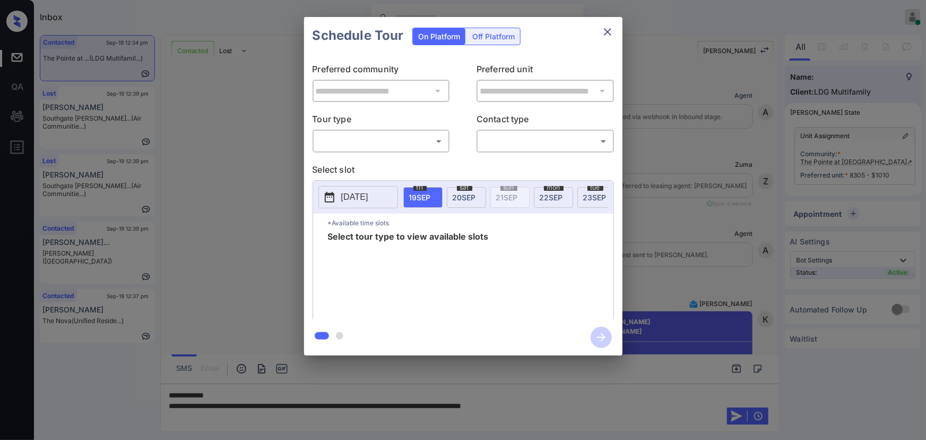
click at [367, 142] on body "Inbox [PERSON_NAME] Online Set yourself offline Set yourself on break Profile S…" at bounding box center [463, 220] width 926 height 440
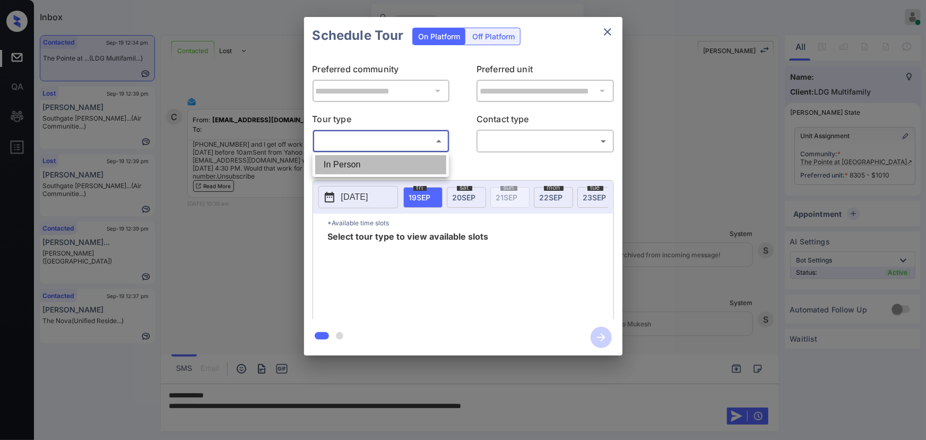
click at [346, 163] on li "In Person" at bounding box center [380, 164] width 131 height 19
type input "********"
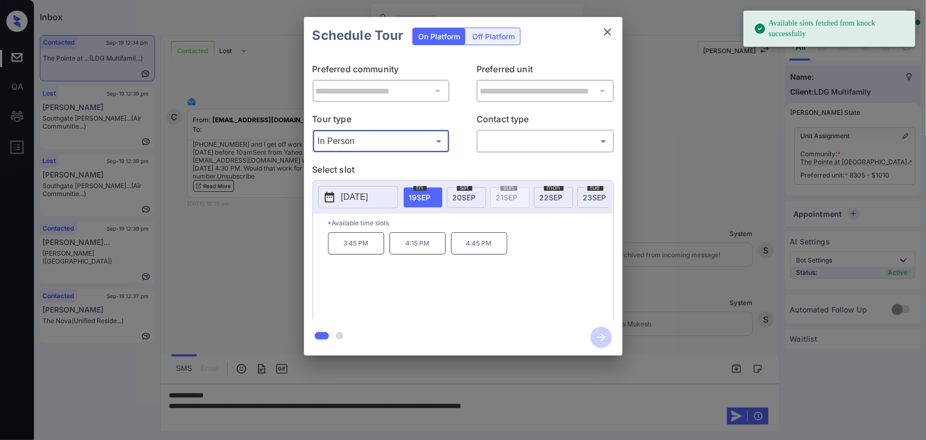
click at [547, 143] on body "Available slots fetched from knock successfully Inbox Kenneth Umali Online Set …" at bounding box center [463, 220] width 926 height 440
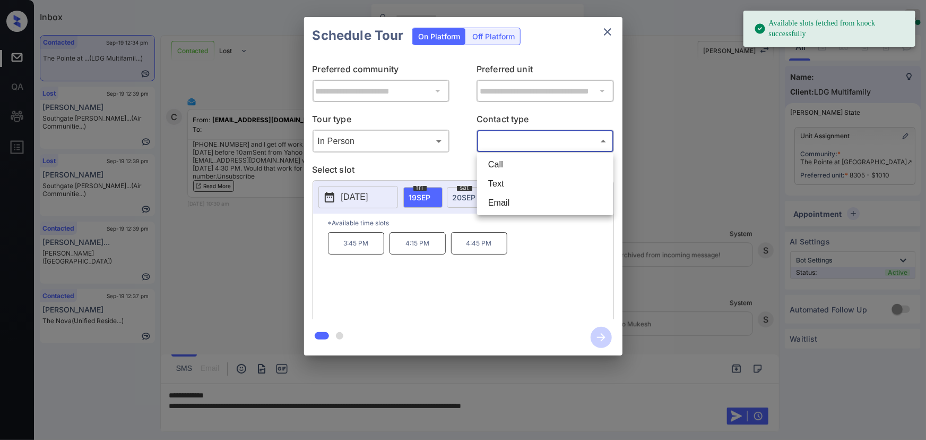
click at [509, 186] on li "Text" at bounding box center [545, 183] width 131 height 19
type input "****"
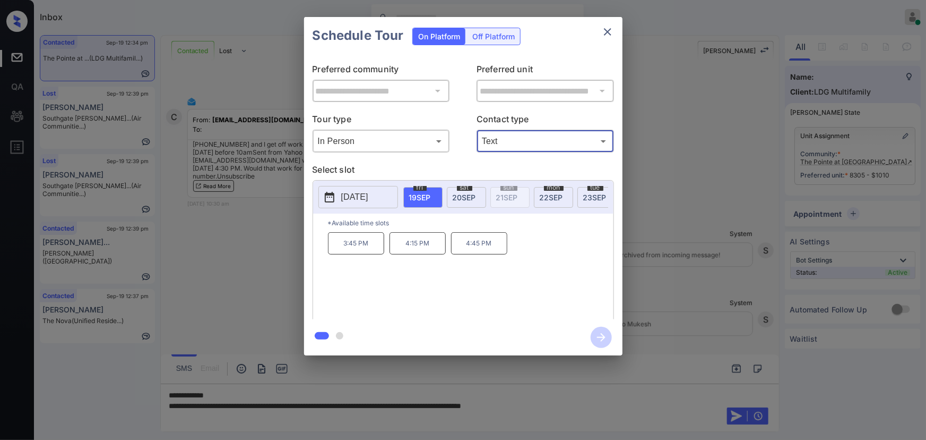
click at [552, 195] on span "22 SEP" at bounding box center [551, 197] width 23 height 9
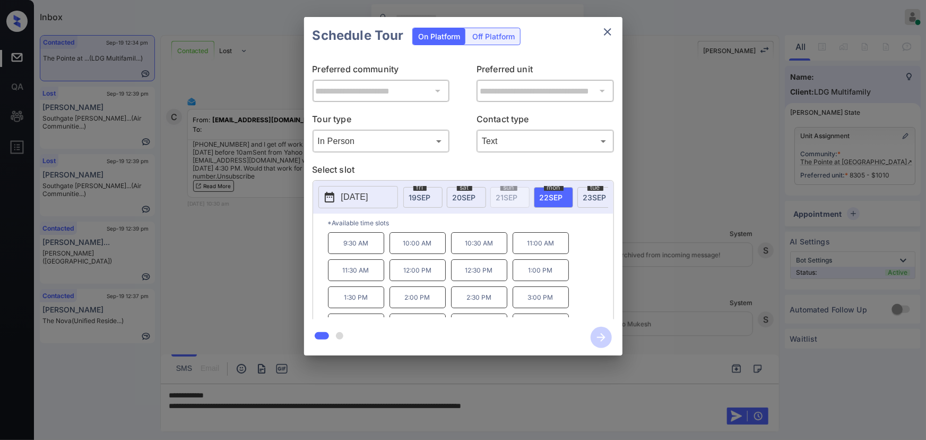
click at [356, 251] on p "9:30 AM" at bounding box center [356, 243] width 56 height 22
copy p "9:30 AM"
drag, startPoint x: 374, startPoint y: 247, endPoint x: 343, endPoint y: 249, distance: 30.9
click at [343, 249] on p "9:30 AM" at bounding box center [356, 243] width 56 height 22
click at [391, 408] on div at bounding box center [463, 220] width 926 height 440
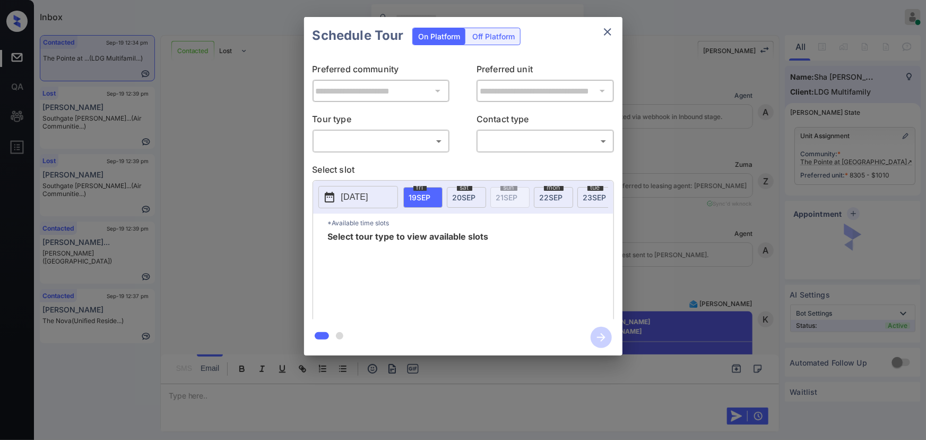
scroll to position [4865, 0]
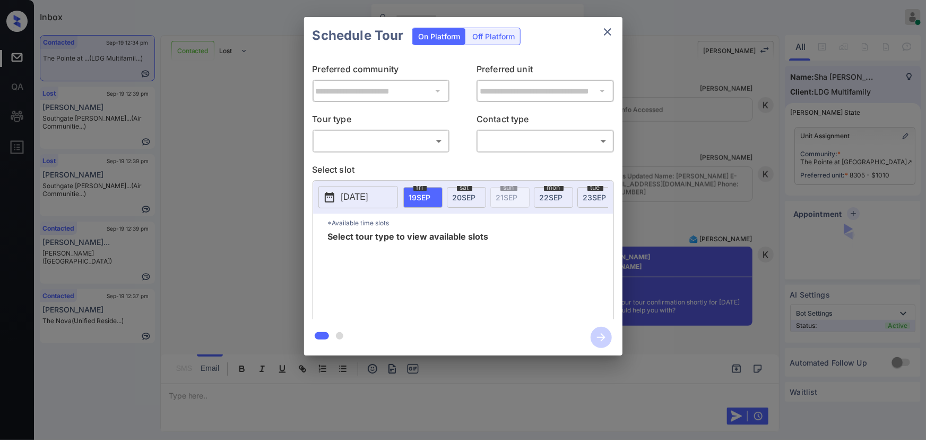
click at [346, 144] on body "Inbox [PERSON_NAME] Online Set yourself offline Set yourself on break Profile S…" at bounding box center [463, 220] width 926 height 440
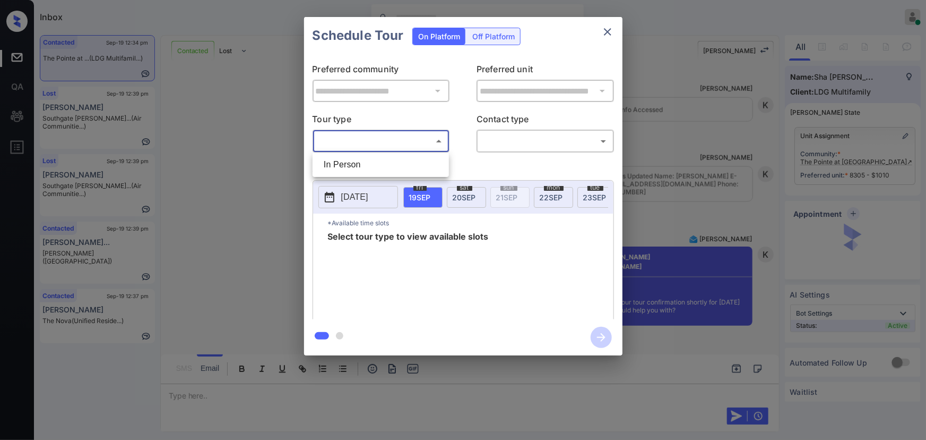
click at [350, 166] on li "In Person" at bounding box center [380, 164] width 131 height 19
type input "********"
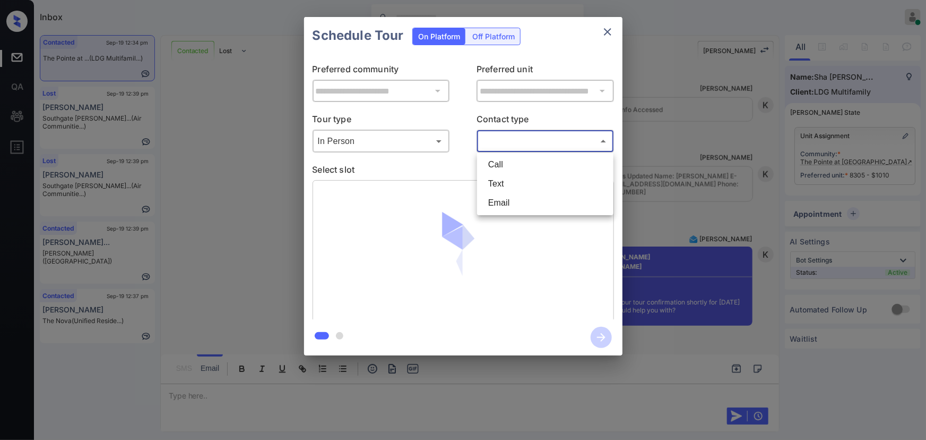
click at [546, 146] on body "Inbox [PERSON_NAME] Online Set yourself offline Set yourself on break Profile S…" at bounding box center [463, 220] width 926 height 440
click at [506, 181] on li "Text" at bounding box center [545, 183] width 131 height 19
type input "****"
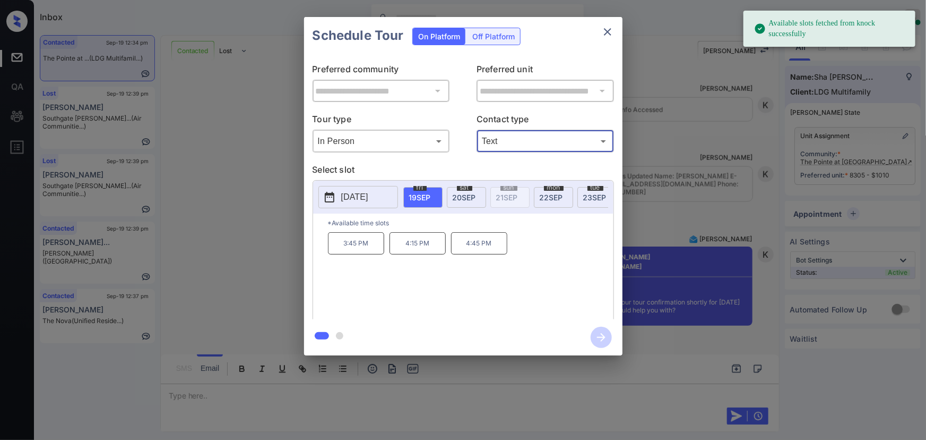
click at [557, 195] on span "22 SEP" at bounding box center [551, 197] width 23 height 9
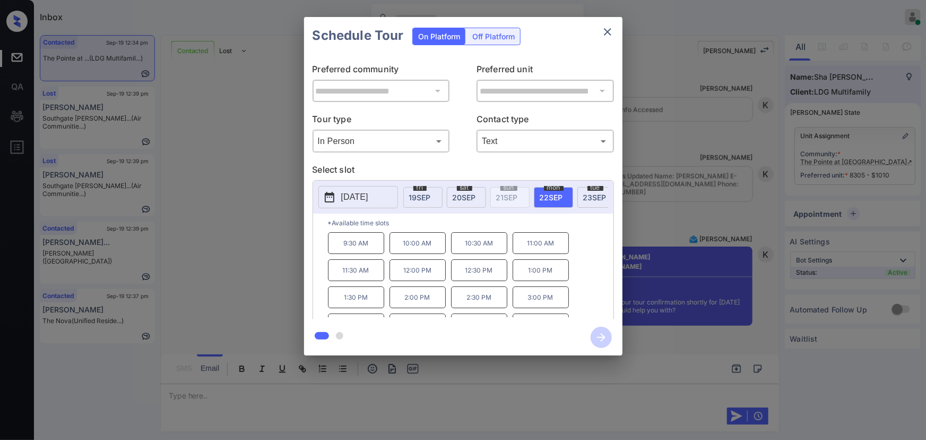
click at [364, 248] on p "9:30 AM" at bounding box center [356, 243] width 56 height 22
click at [595, 334] on icon "button" at bounding box center [601, 337] width 21 height 21
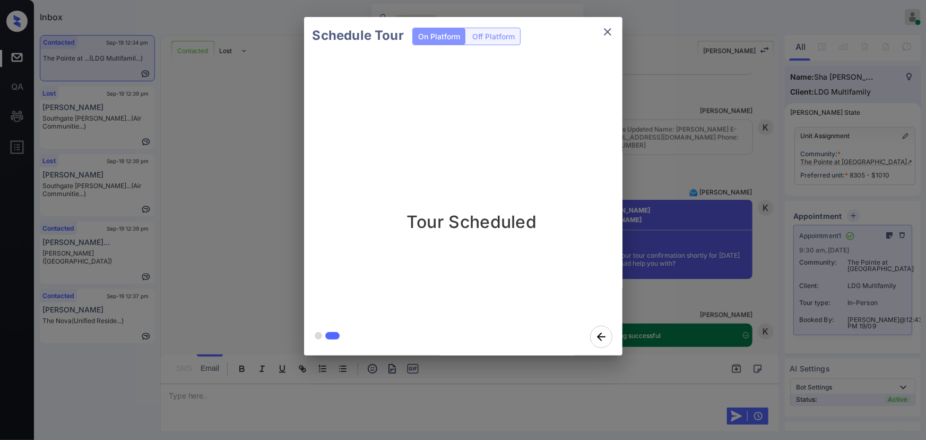
click at [392, 414] on div at bounding box center [463, 220] width 926 height 440
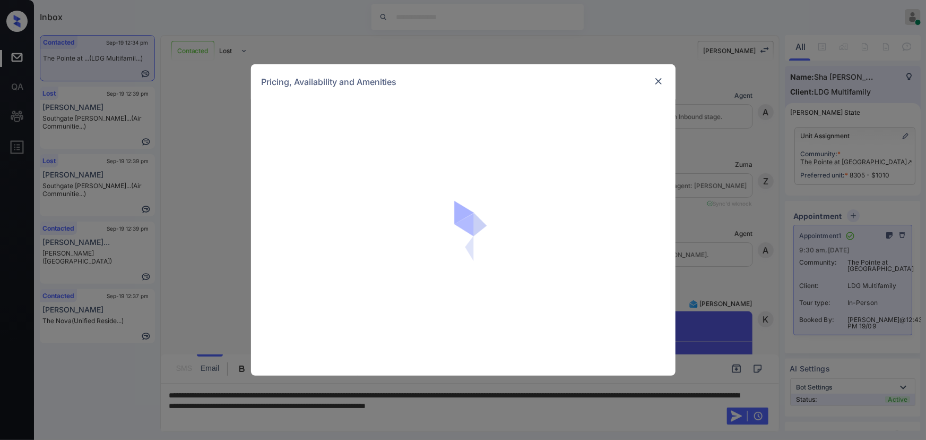
scroll to position [4941, 0]
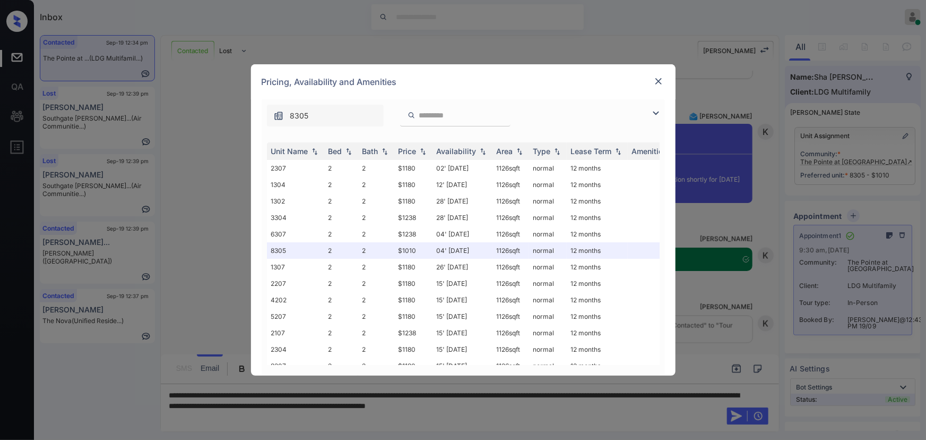
click at [656, 82] on img at bounding box center [659, 81] width 11 height 11
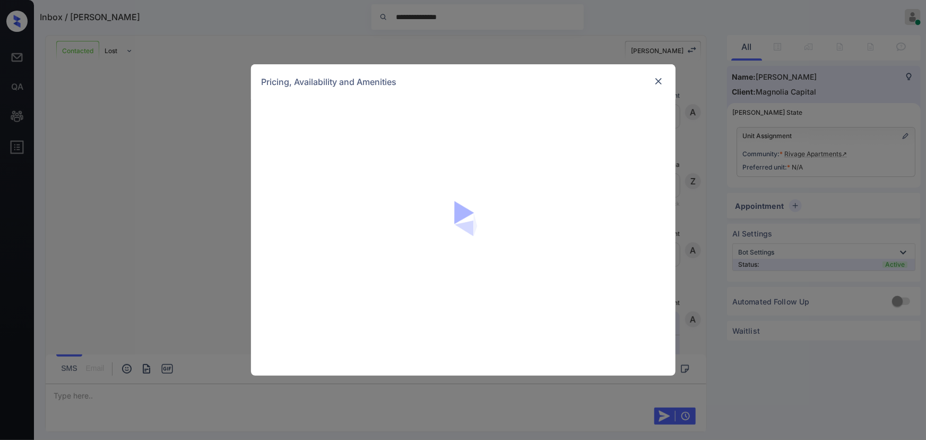
scroll to position [95, 0]
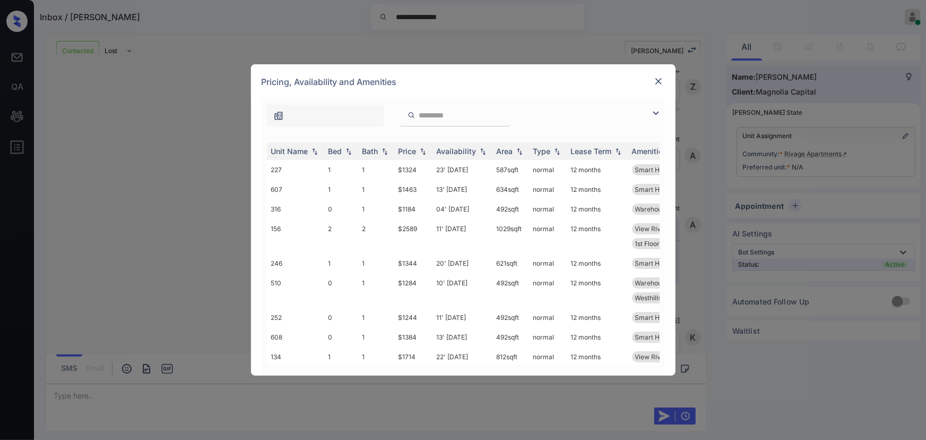
click at [658, 83] on img at bounding box center [659, 81] width 11 height 11
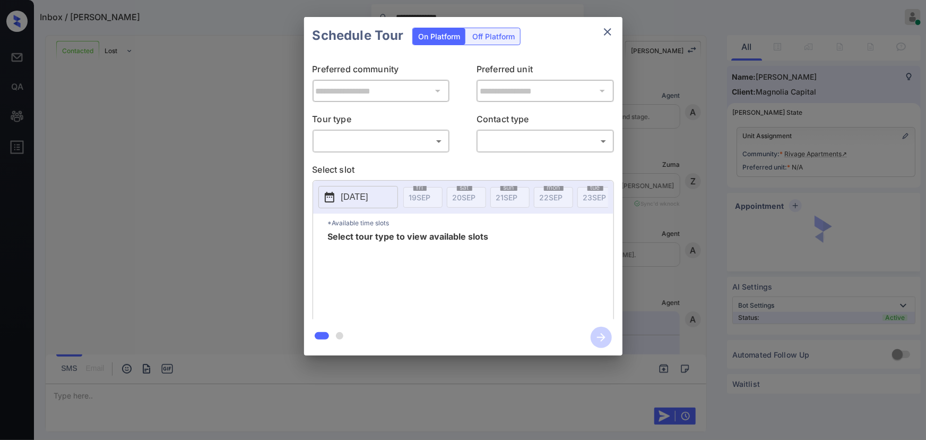
scroll to position [95, 0]
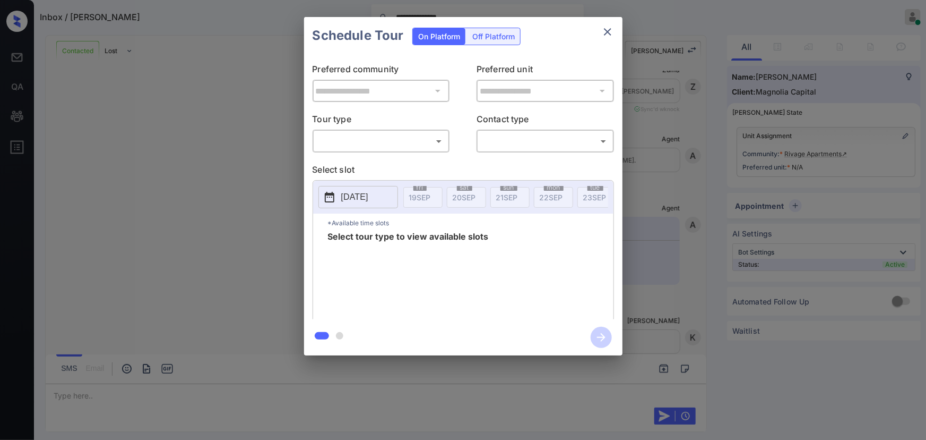
click at [378, 136] on body "**********" at bounding box center [463, 220] width 926 height 440
click at [605, 30] on div at bounding box center [463, 220] width 926 height 440
drag, startPoint x: 124, startPoint y: 99, endPoint x: 138, endPoint y: 89, distance: 17.1
click at [138, 89] on div "**********" at bounding box center [463, 186] width 926 height 372
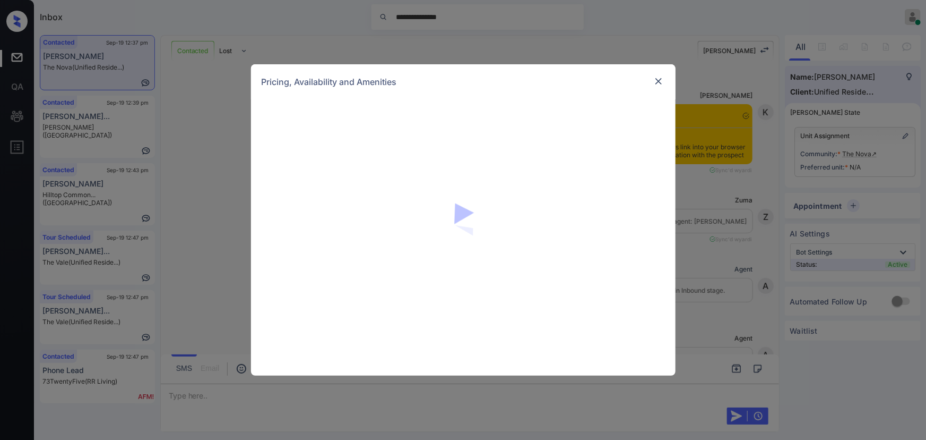
scroll to position [1317, 0]
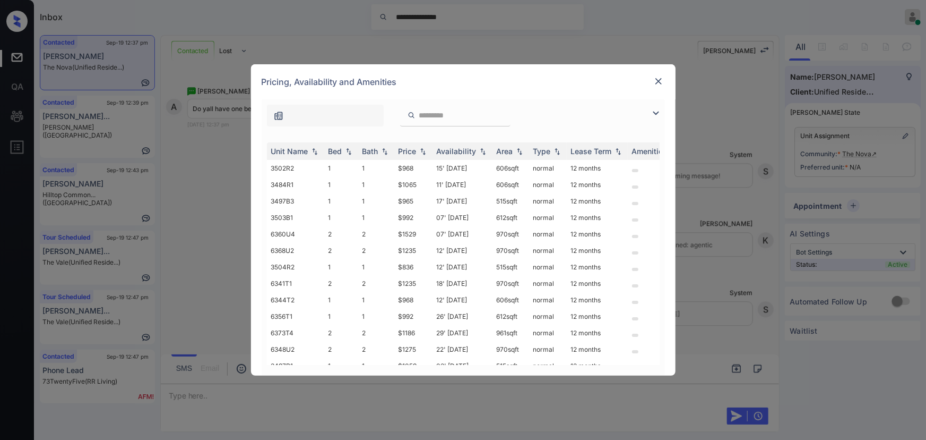
click at [657, 111] on img at bounding box center [656, 113] width 13 height 13
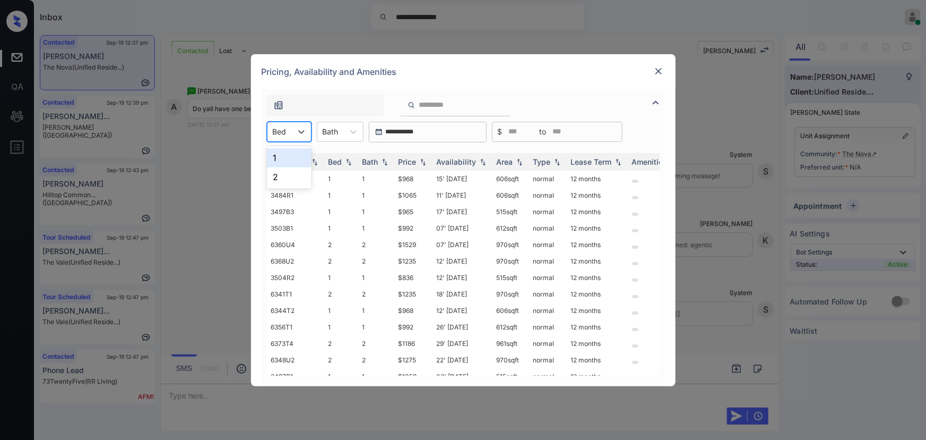
click at [284, 133] on div at bounding box center [280, 131] width 14 height 11
click at [284, 159] on div "1" at bounding box center [289, 157] width 45 height 19
click at [342, 131] on div at bounding box center [336, 131] width 16 height 11
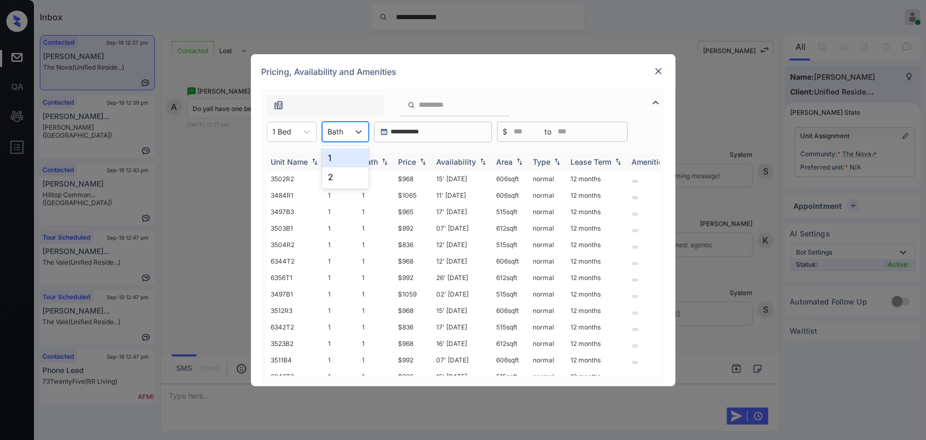
drag, startPoint x: 339, startPoint y: 161, endPoint x: 408, endPoint y: 159, distance: 69.1
click at [340, 161] on div "1" at bounding box center [345, 157] width 47 height 19
click at [420, 165] on img at bounding box center [423, 161] width 11 height 7
click at [420, 165] on img at bounding box center [423, 162] width 11 height 8
click at [415, 182] on td "$836" at bounding box center [413, 178] width 38 height 16
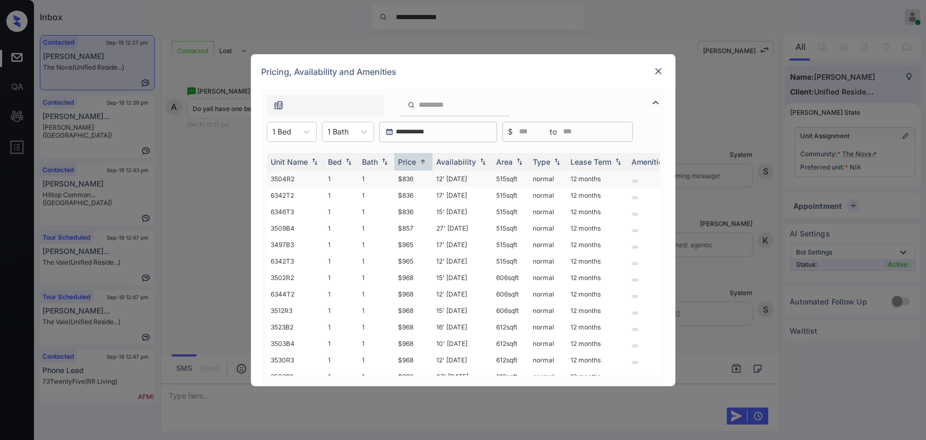
click at [415, 182] on td "$836" at bounding box center [413, 178] width 38 height 16
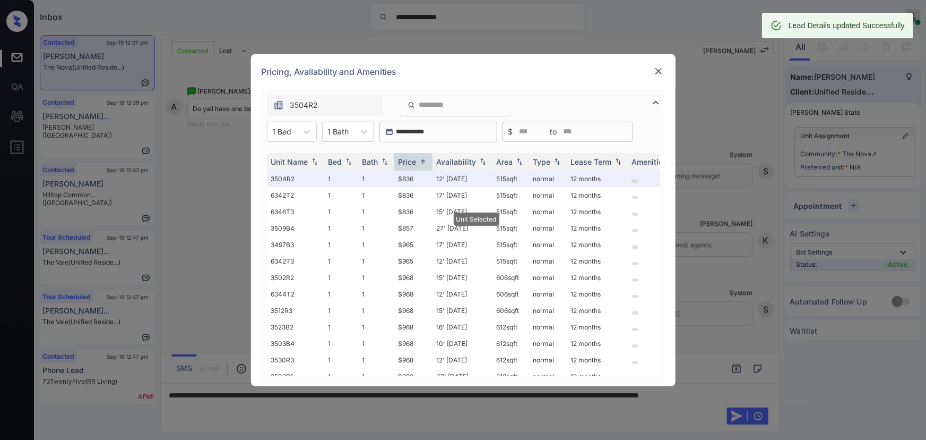
click at [658, 68] on img at bounding box center [659, 71] width 11 height 11
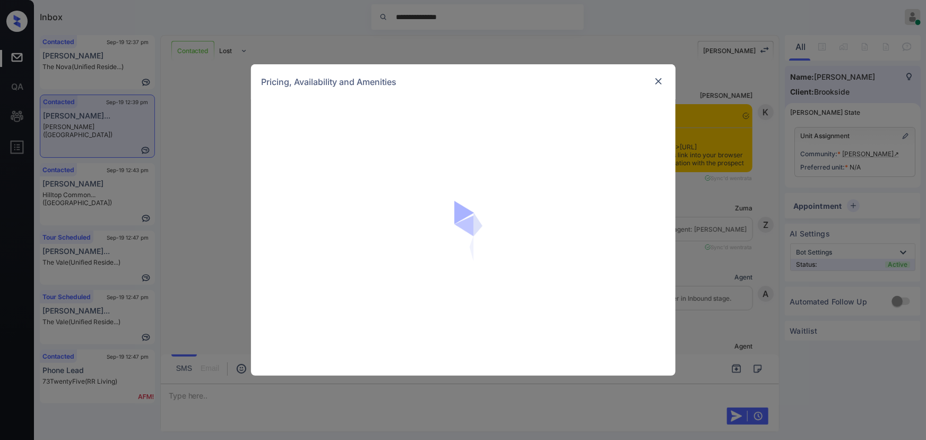
scroll to position [1725, 0]
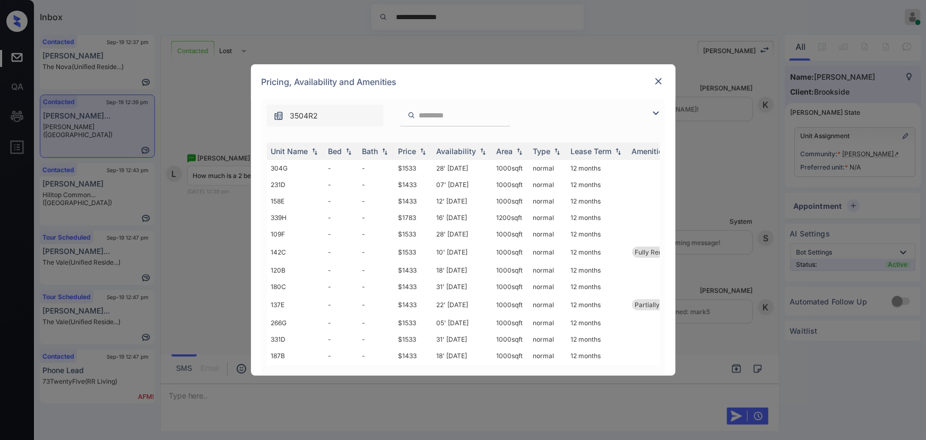
click at [652, 110] on img at bounding box center [656, 113] width 13 height 13
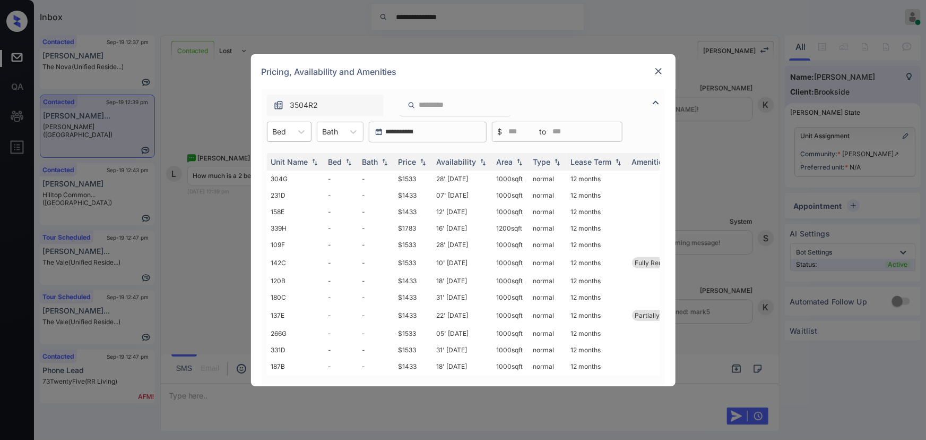
click at [290, 131] on div "Bed" at bounding box center [280, 131] width 24 height 15
click at [656, 67] on img at bounding box center [659, 71] width 11 height 11
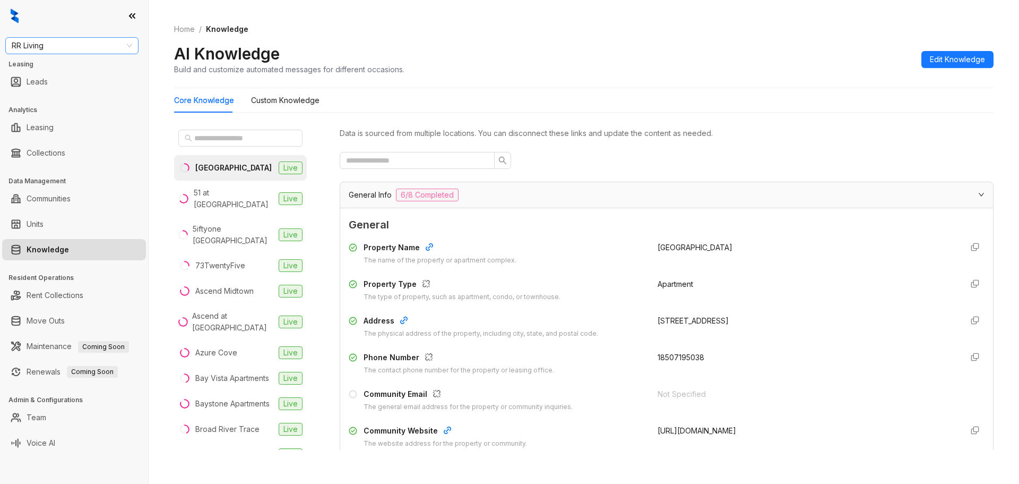
click at [89, 44] on span "RR Living" at bounding box center [72, 46] width 121 height 16
type input "***"
click at [243, 260] on div "73TwentyFive" at bounding box center [220, 266] width 50 height 12
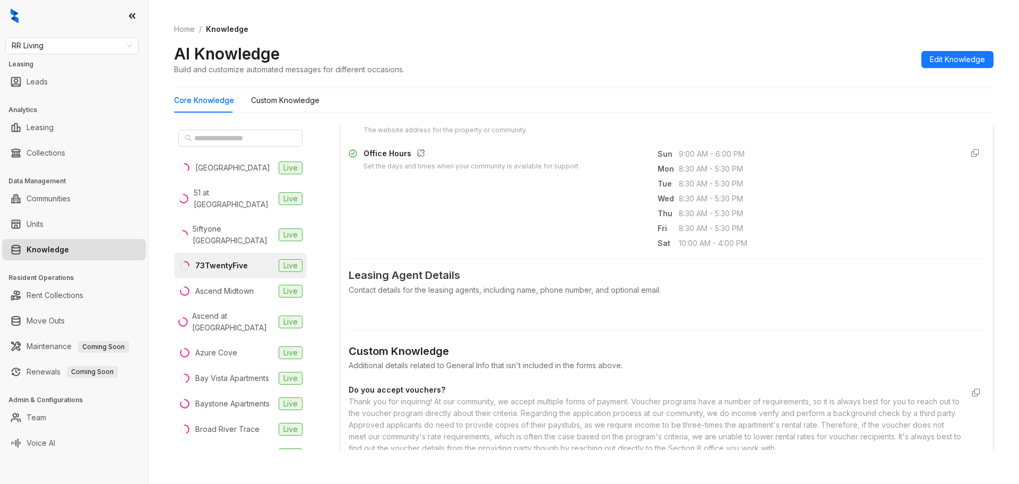
scroll to position [354, 0]
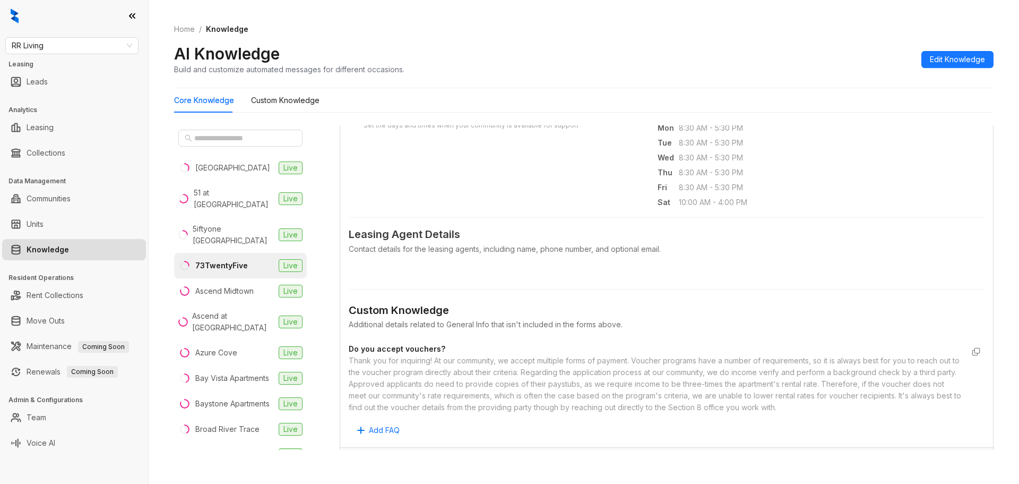
click at [423, 246] on div "Contact details for the leasing agents, including name, phone number, and optio…" at bounding box center [667, 249] width 636 height 12
click at [428, 235] on span "Leasing Agent Details" at bounding box center [667, 234] width 636 height 16
click at [430, 247] on div "Contact details for the leasing agents, including name, phone number, and optio…" at bounding box center [667, 249] width 636 height 12
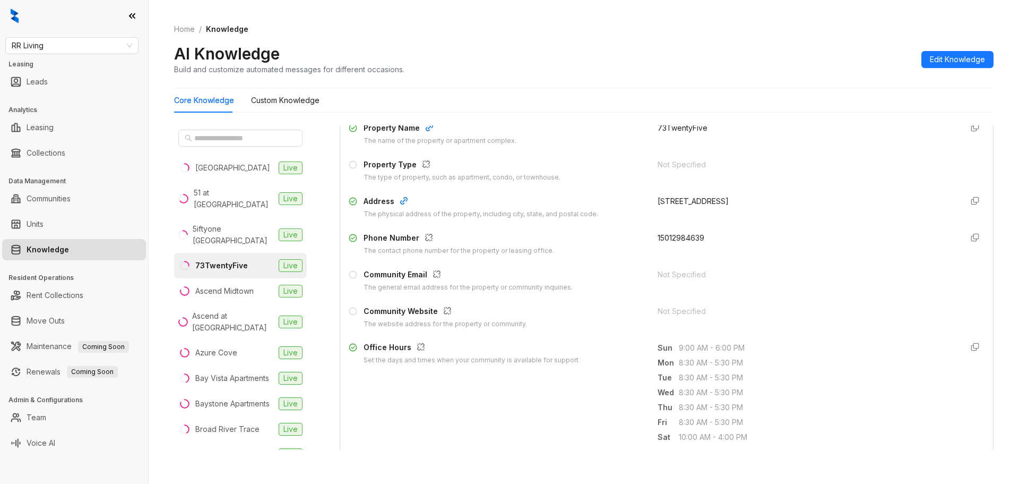
scroll to position [212, 0]
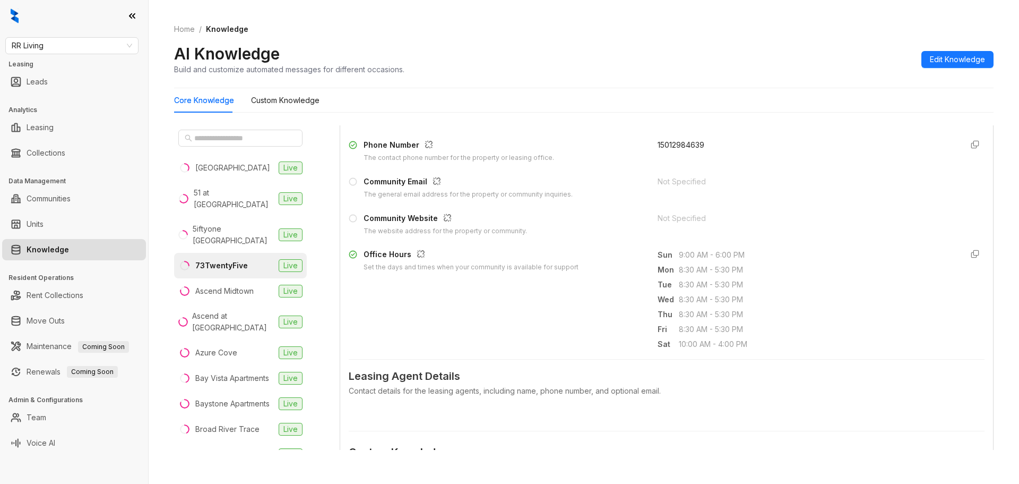
click at [234, 260] on div "73TwentyFive" at bounding box center [221, 266] width 53 height 12
click at [422, 380] on span "Leasing Agent Details" at bounding box center [667, 376] width 636 height 16
click at [475, 388] on div "Contact details for the leasing agents, including name, phone number, and optio…" at bounding box center [667, 391] width 636 height 12
click at [442, 394] on div "Contact details for the leasing agents, including name, phone number, and optio…" at bounding box center [667, 391] width 636 height 12
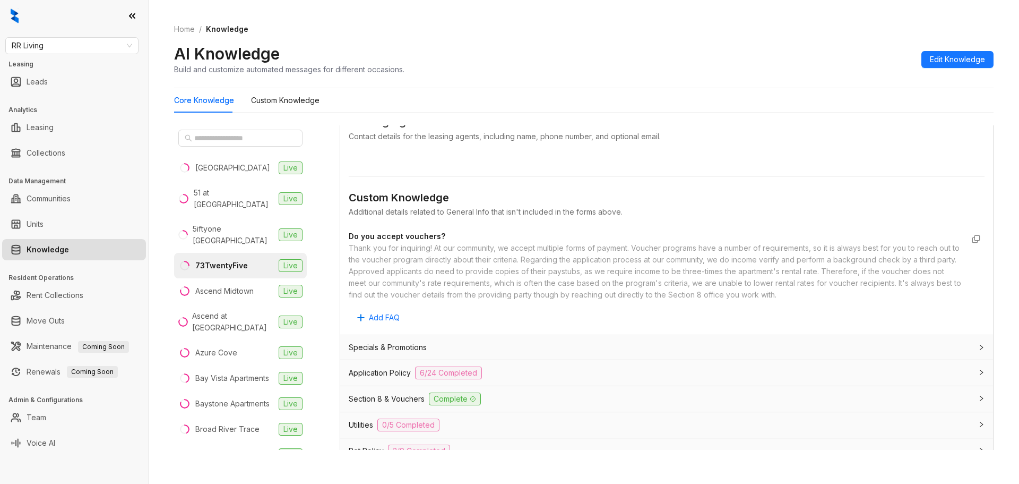
scroll to position [495, 0]
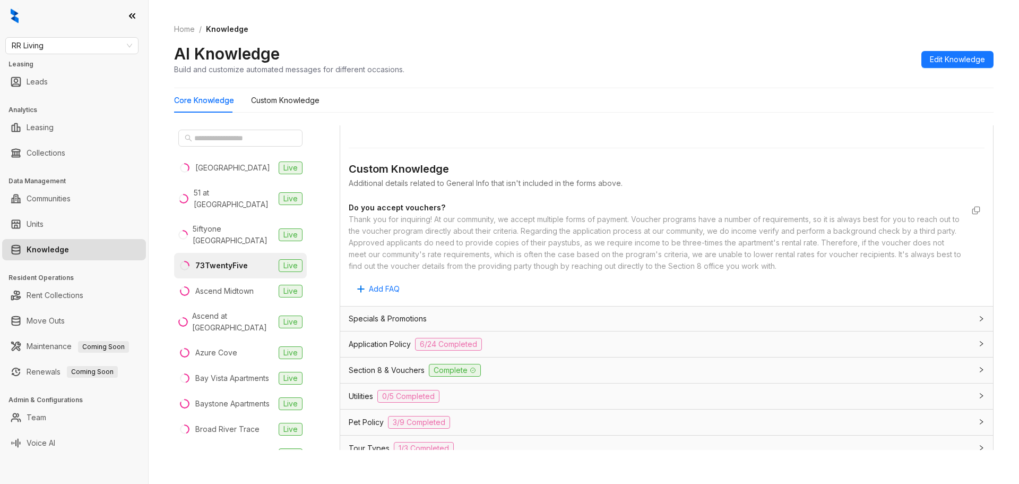
click at [387, 345] on span "Application Policy" at bounding box center [380, 344] width 62 height 12
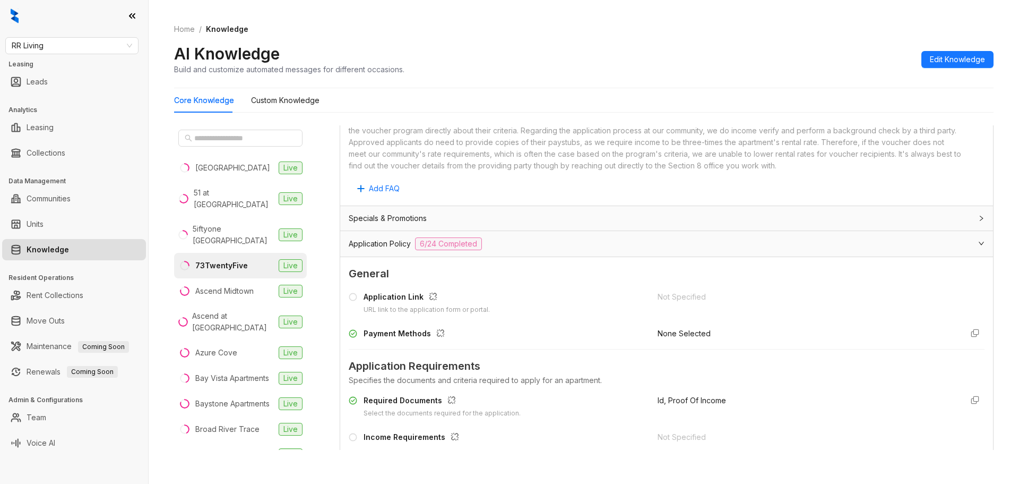
scroll to position [602, 0]
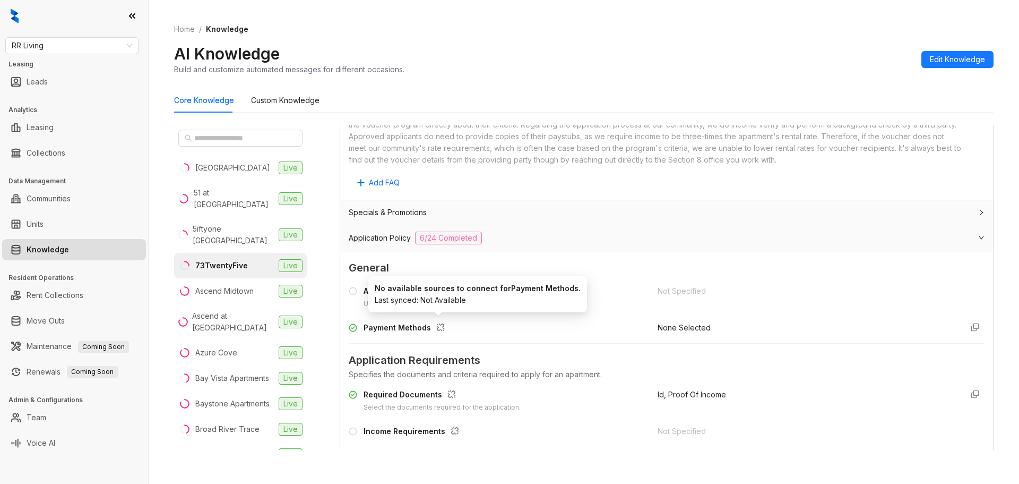
click at [432, 330] on button "button" at bounding box center [440, 327] width 17 height 17
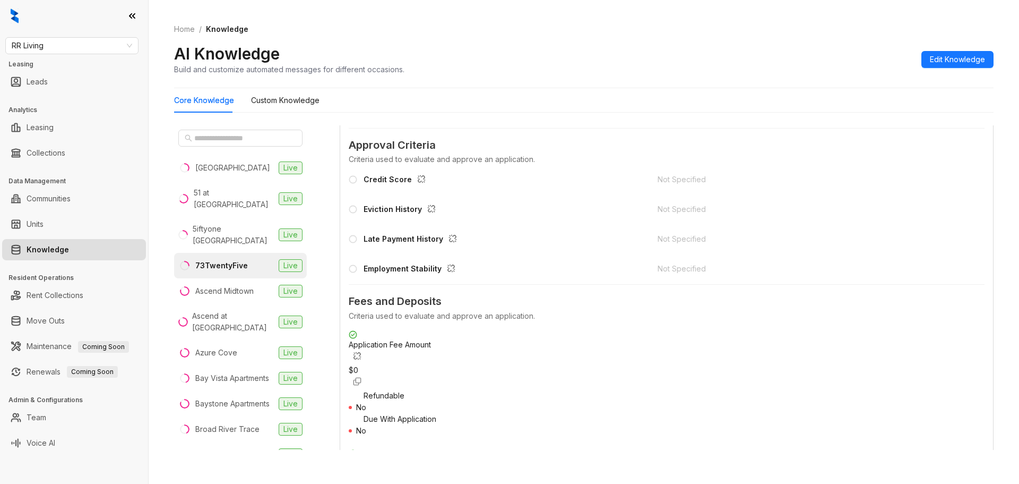
scroll to position [956, 0]
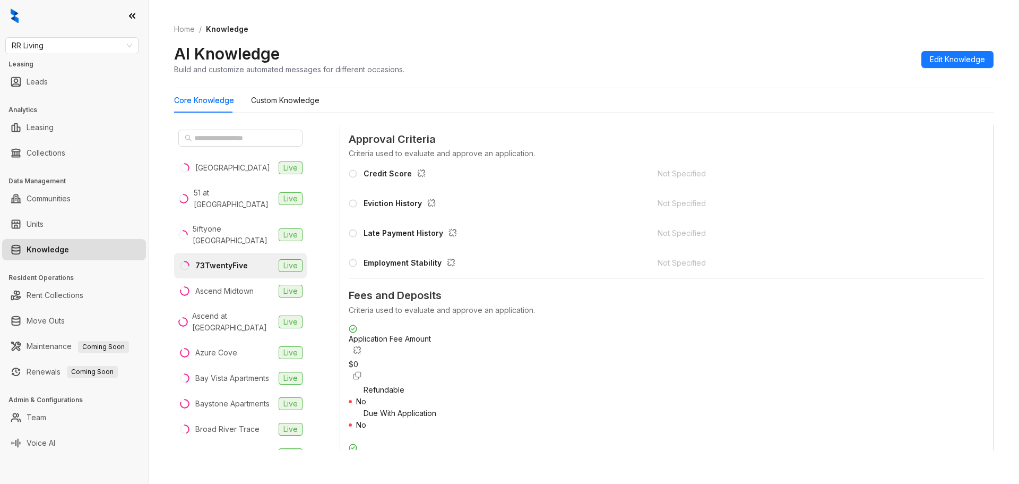
click at [424, 355] on div "Application Fee Amount" at bounding box center [667, 345] width 636 height 25
click at [427, 384] on div "Refundable" at bounding box center [667, 390] width 636 height 12
drag, startPoint x: 432, startPoint y: 406, endPoint x: 437, endPoint y: 408, distance: 5.7
click at [433, 407] on div "Due With Application" at bounding box center [674, 413] width 621 height 12
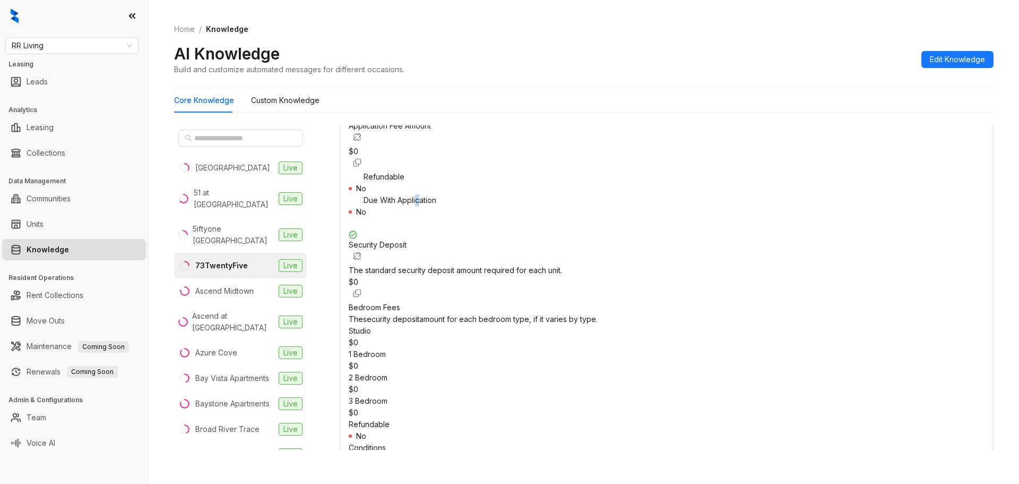
scroll to position [1168, 0]
click at [1011, 87] on div "Home / Knowledge AI Knowledge Build and customize automated messages for differ…" at bounding box center [584, 242] width 871 height 484
click at [425, 452] on div "Data is sourced from multiple locations. You can disconnect these links and upd…" at bounding box center [667, 291] width 654 height 333
click at [51, 47] on span "RR Living" at bounding box center [72, 46] width 121 height 16
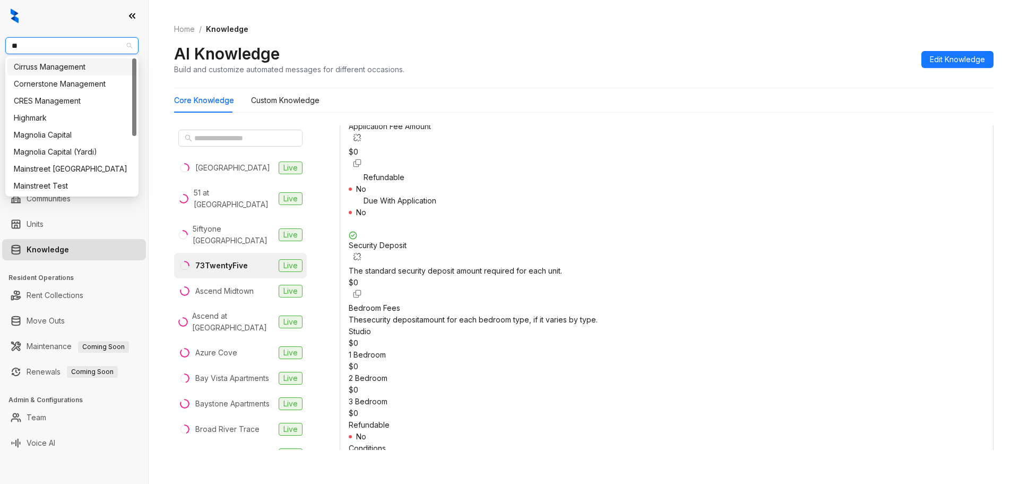
type input "***"
click at [50, 65] on div "Magnolia Capital" at bounding box center [72, 67] width 116 height 12
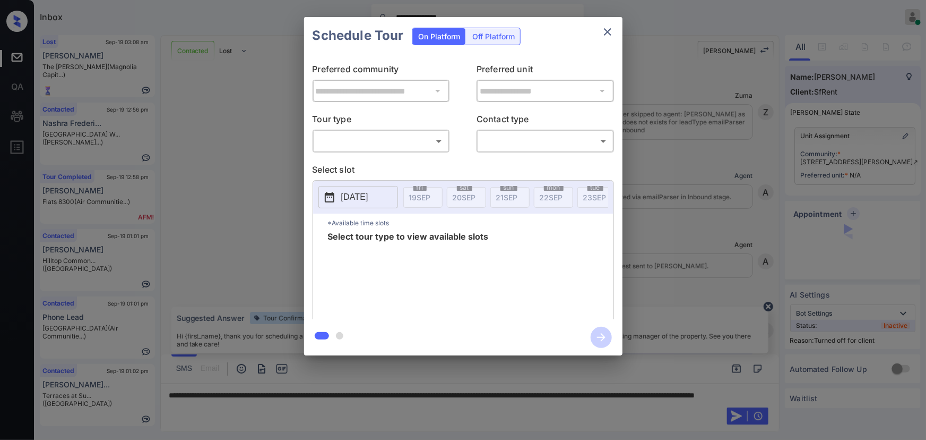
scroll to position [1420, 0]
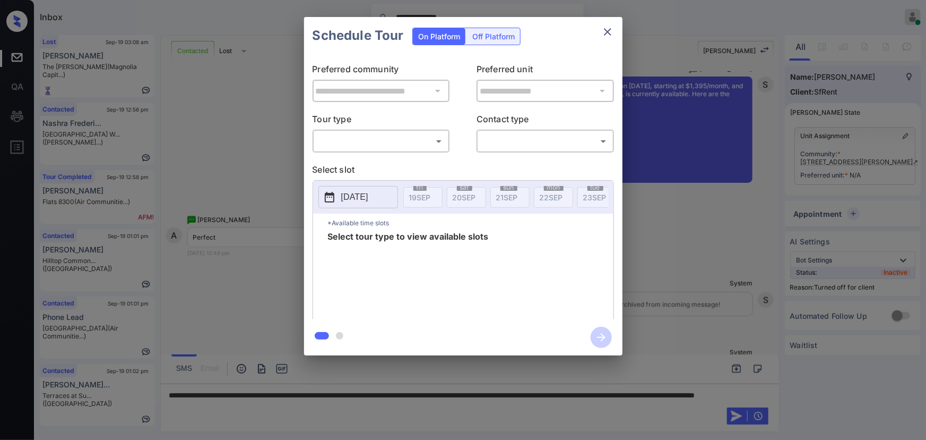
click at [709, 213] on div "**********" at bounding box center [463, 186] width 926 height 372
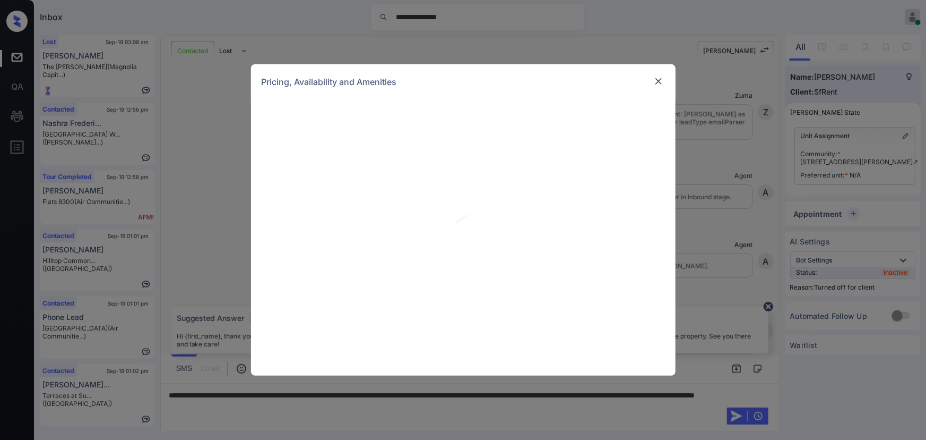
scroll to position [1420, 0]
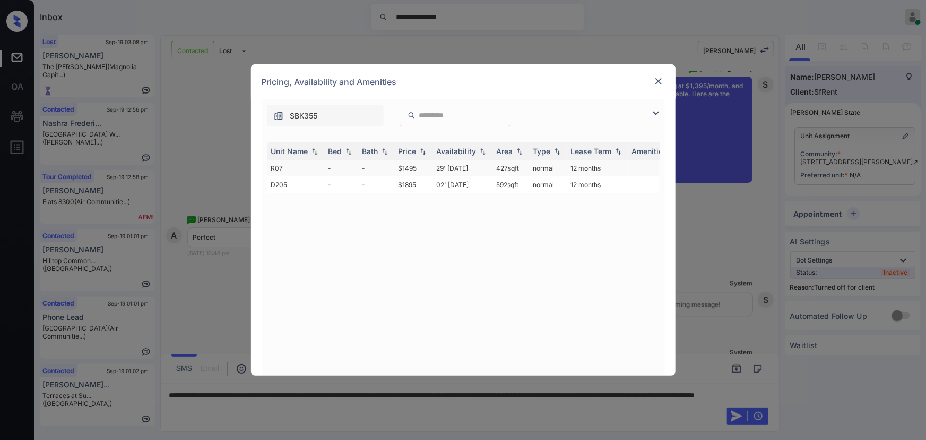
click at [417, 168] on td "$1495" at bounding box center [413, 168] width 38 height 16
click at [419, 165] on td "$1495" at bounding box center [413, 168] width 38 height 16
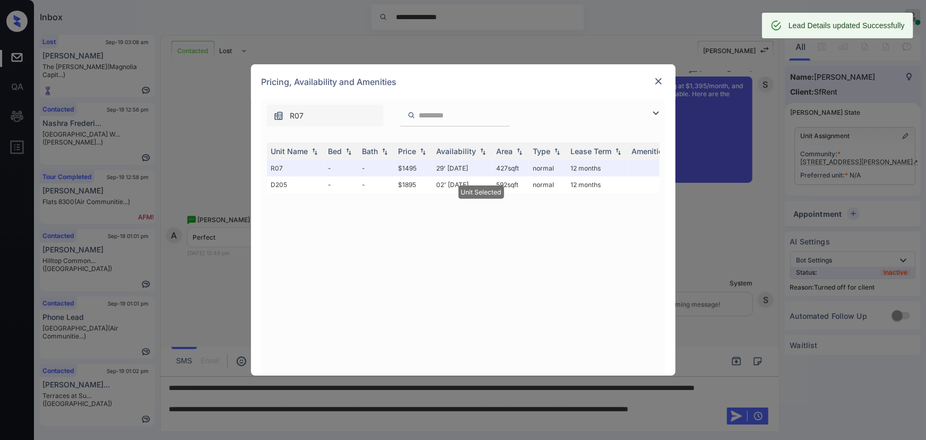
click at [658, 82] on img at bounding box center [659, 81] width 11 height 11
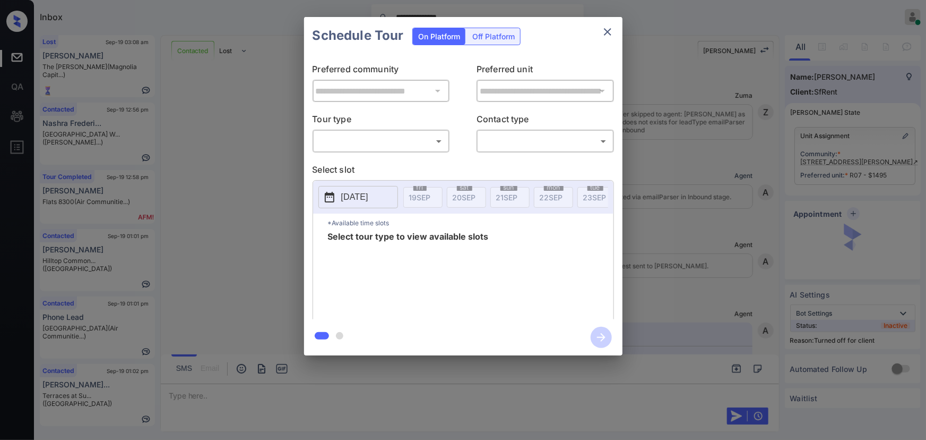
scroll to position [2504, 0]
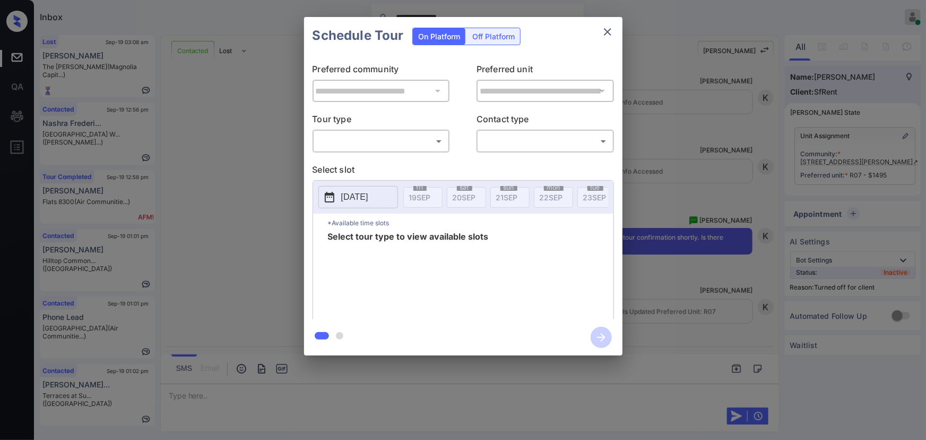
click at [504, 32] on div "Off Platform" at bounding box center [493, 36] width 53 height 16
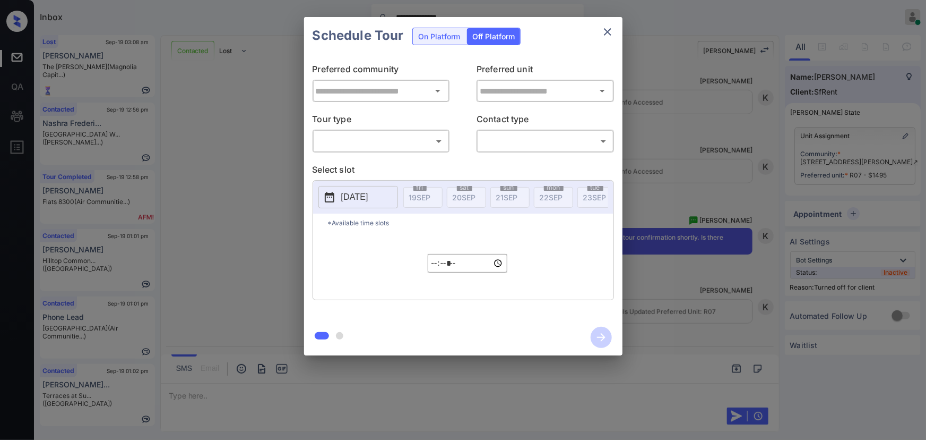
type input "**********"
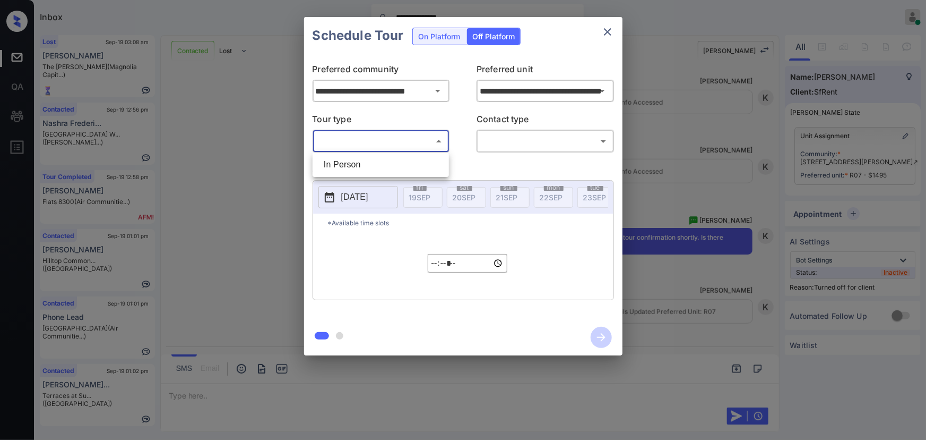
click at [393, 142] on body "**********" at bounding box center [463, 220] width 926 height 440
click at [377, 162] on li "In Person" at bounding box center [380, 164] width 131 height 19
type input "********"
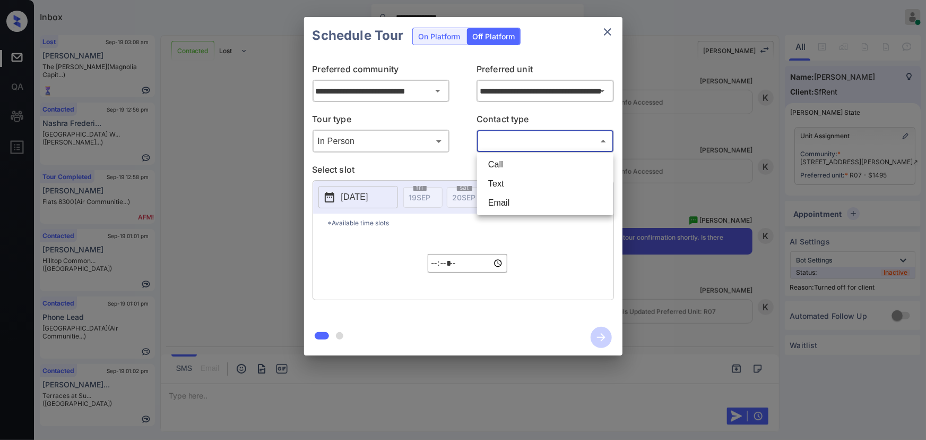
click at [496, 134] on body "**********" at bounding box center [463, 220] width 926 height 440
click at [499, 177] on li "Text" at bounding box center [545, 183] width 131 height 19
type input "****"
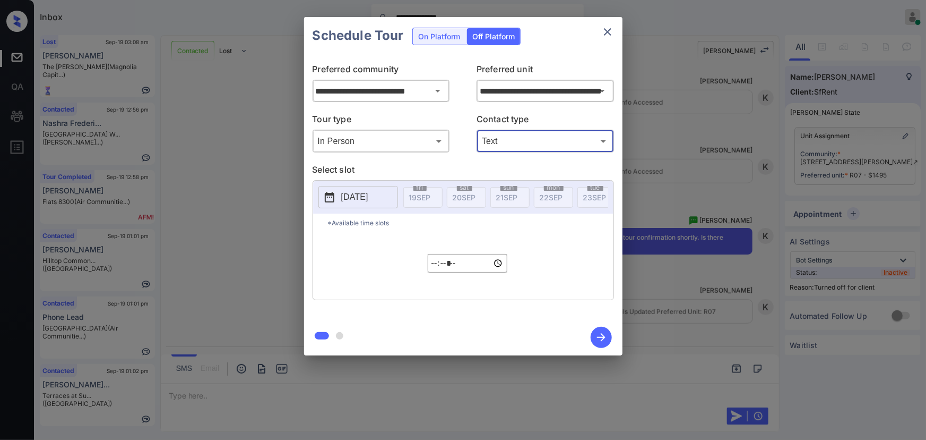
click at [358, 194] on p "2025-09-19" at bounding box center [354, 197] width 27 height 13
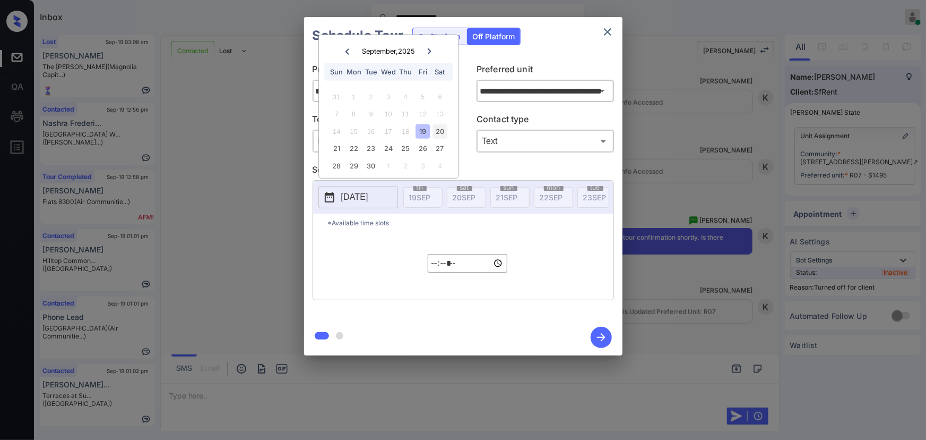
click at [435, 130] on div "20" at bounding box center [440, 131] width 14 height 14
click at [439, 129] on div "20" at bounding box center [440, 131] width 14 height 14
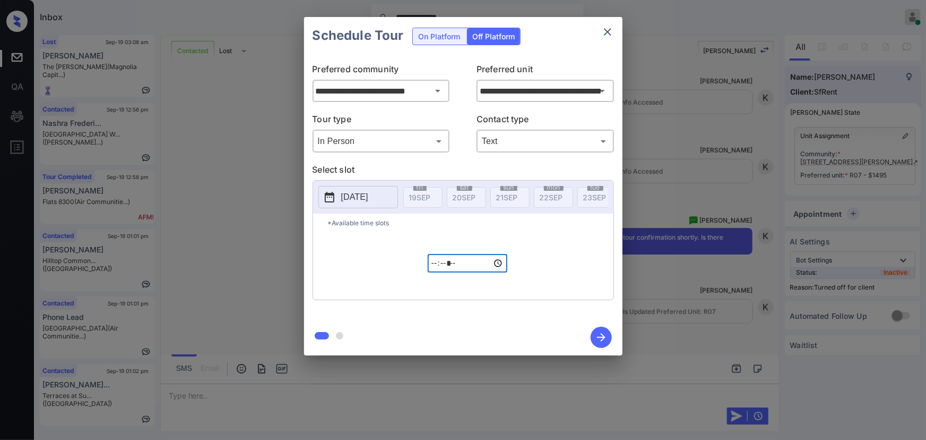
click at [434, 267] on input "*****" at bounding box center [468, 263] width 80 height 19
type input "*****"
click at [604, 341] on icon "button" at bounding box center [601, 337] width 21 height 21
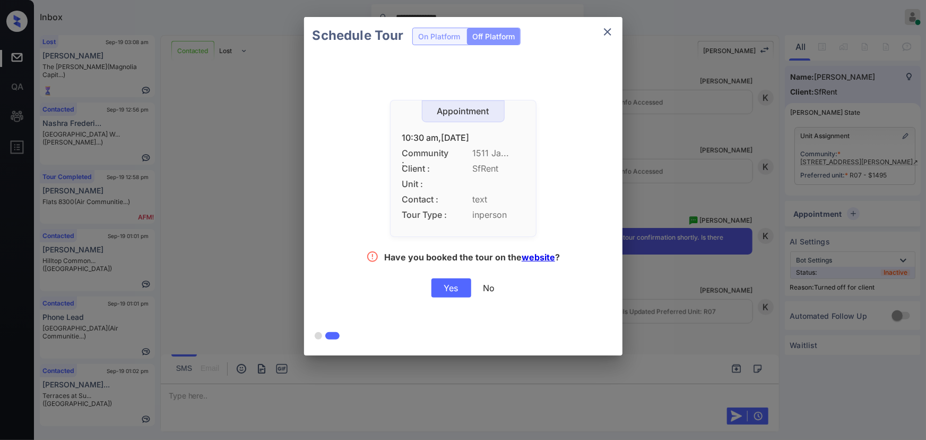
click at [443, 284] on div "Yes" at bounding box center [452, 287] width 40 height 19
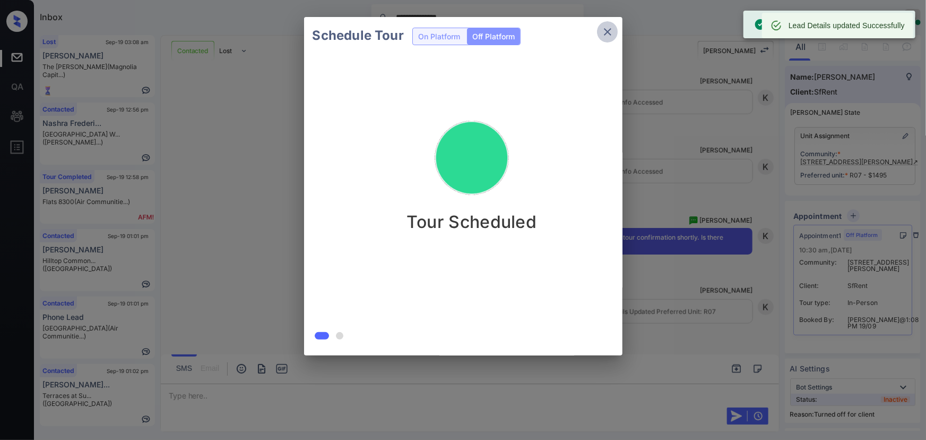
click at [608, 26] on icon "close" at bounding box center [608, 31] width 13 height 13
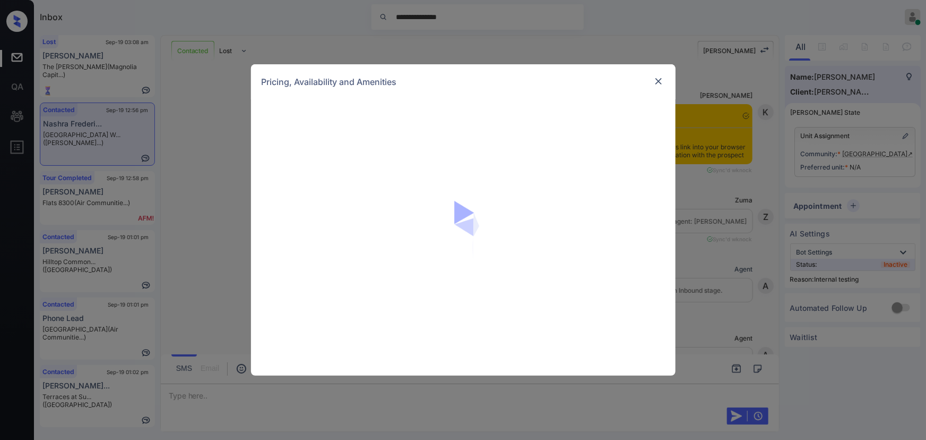
scroll to position [2910, 0]
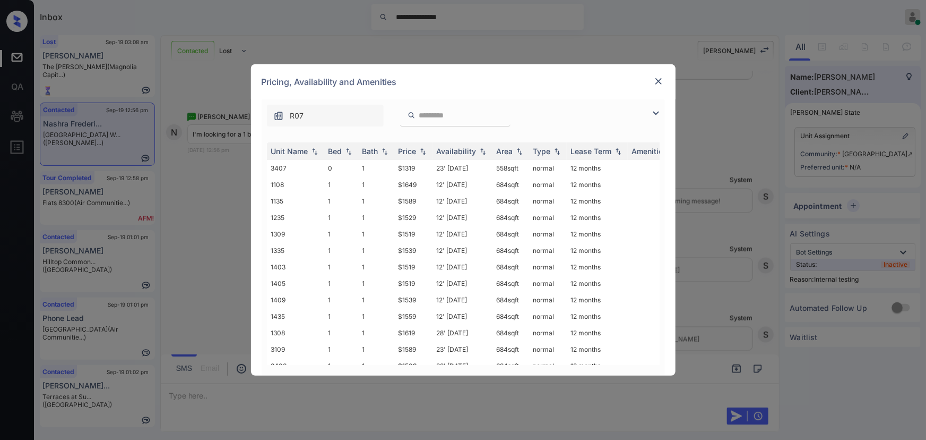
drag, startPoint x: 165, startPoint y: 281, endPoint x: 182, endPoint y: 220, distance: 63.9
click at [165, 280] on div "**********" at bounding box center [463, 220] width 926 height 440
click at [660, 78] on img at bounding box center [659, 81] width 11 height 11
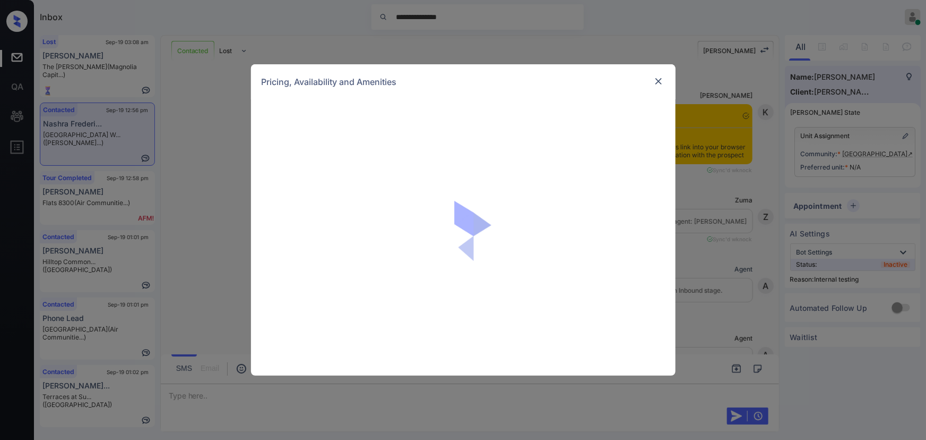
scroll to position [3039, 0]
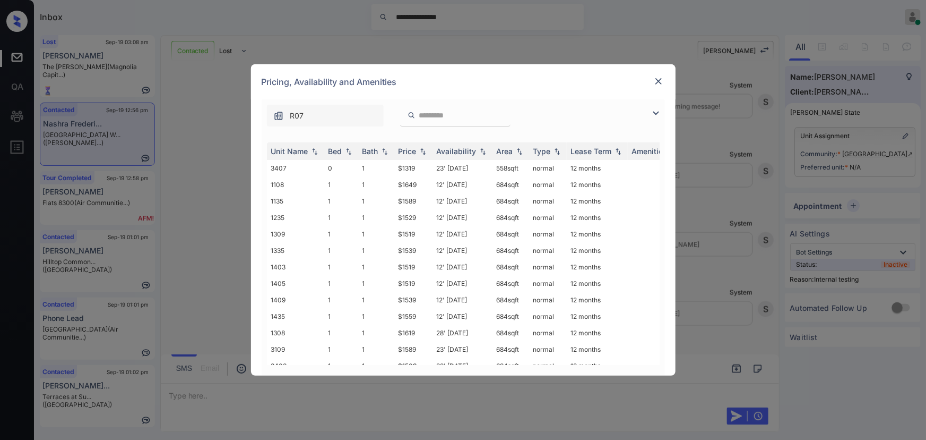
click at [653, 113] on img at bounding box center [656, 113] width 13 height 13
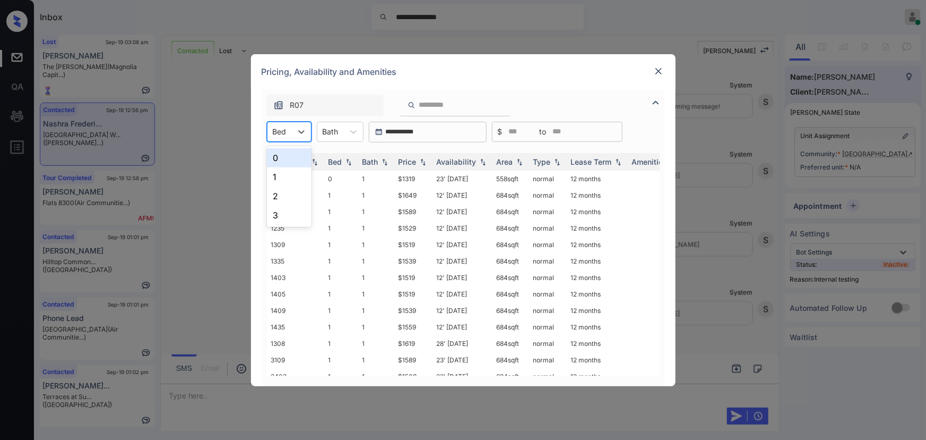
click at [287, 127] on div "Bed" at bounding box center [280, 131] width 24 height 15
click at [274, 174] on div "1" at bounding box center [289, 176] width 45 height 19
click at [343, 130] on div at bounding box center [336, 131] width 16 height 11
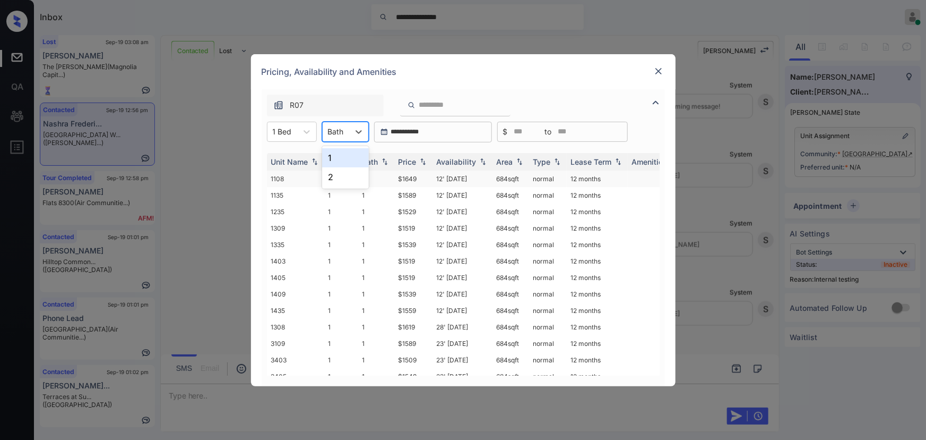
drag, startPoint x: 339, startPoint y: 154, endPoint x: 462, endPoint y: 182, distance: 126.9
click at [339, 154] on div "1" at bounding box center [345, 157] width 47 height 19
click at [421, 164] on img at bounding box center [423, 161] width 11 height 7
click at [422, 163] on img at bounding box center [423, 162] width 11 height 8
click at [416, 177] on td "$1439" at bounding box center [413, 178] width 38 height 16
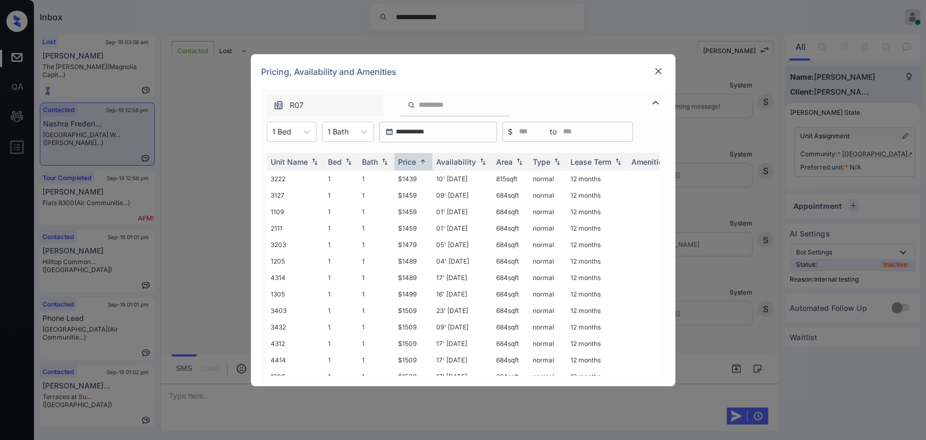
drag, startPoint x: 416, startPoint y: 177, endPoint x: 626, endPoint y: 76, distance: 233.7
click at [418, 177] on td "$1439" at bounding box center [413, 178] width 38 height 16
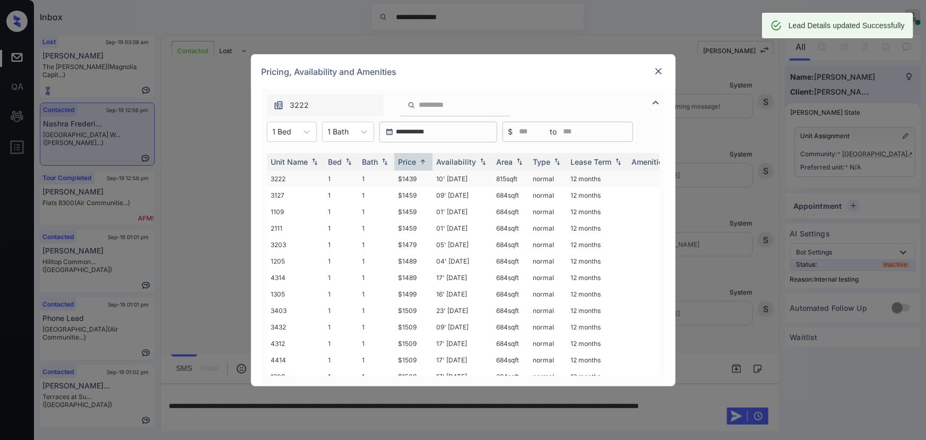
copy tr "815 sqft"
drag, startPoint x: 522, startPoint y: 175, endPoint x: 489, endPoint y: 173, distance: 33.0
click at [489, 173] on tr "3222 1 1 $1439 10' Nov 25 815 sqft normal 12 months" at bounding box center [544, 178] width 555 height 16
click at [658, 72] on img at bounding box center [659, 71] width 11 height 11
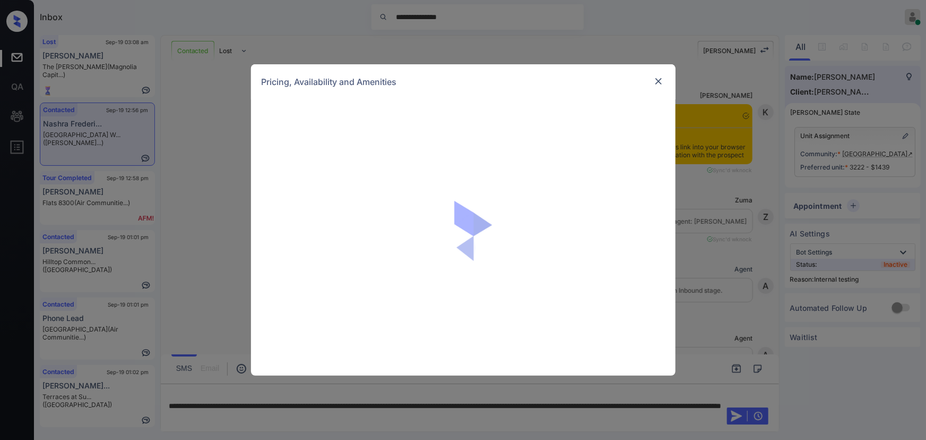
scroll to position [3039, 0]
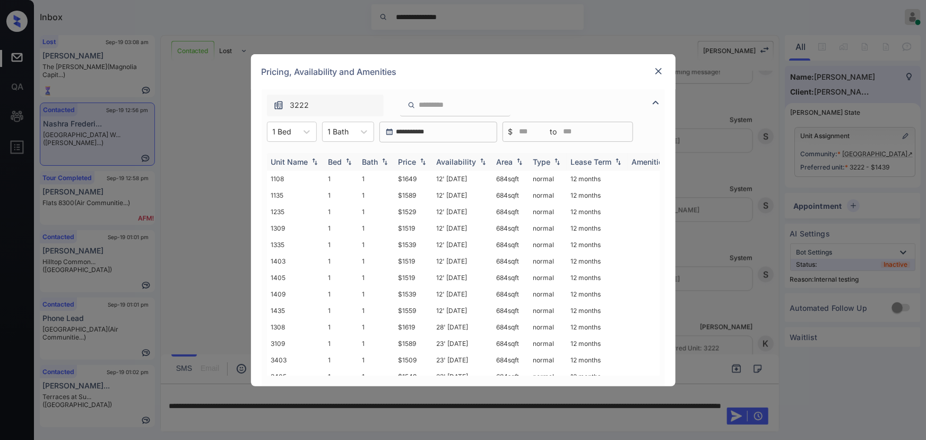
click at [423, 160] on img at bounding box center [423, 161] width 11 height 7
click at [423, 160] on img at bounding box center [423, 162] width 11 height 8
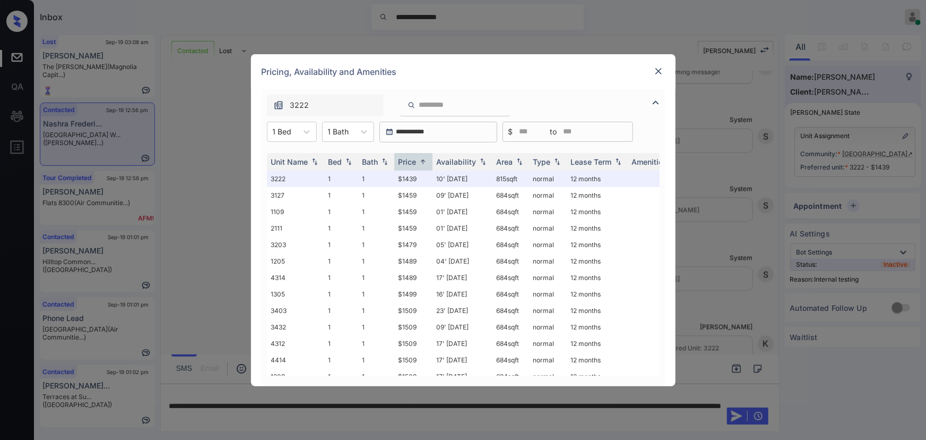
click at [657, 71] on img at bounding box center [659, 71] width 11 height 11
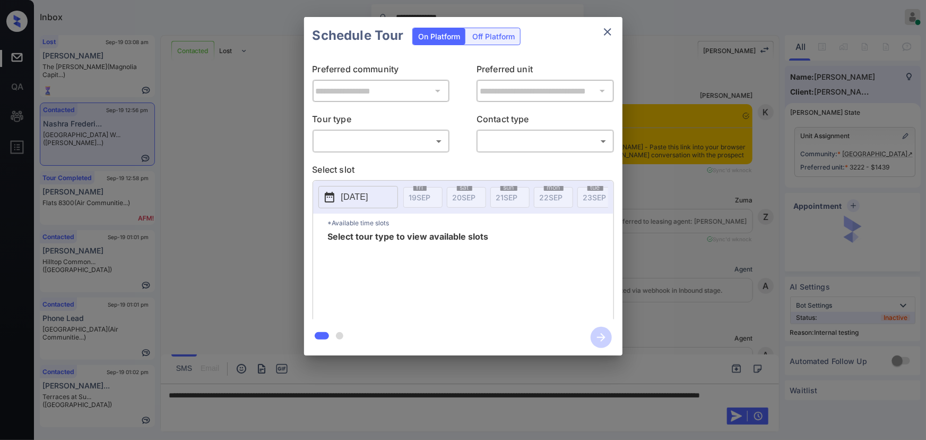
scroll to position [2843, 0]
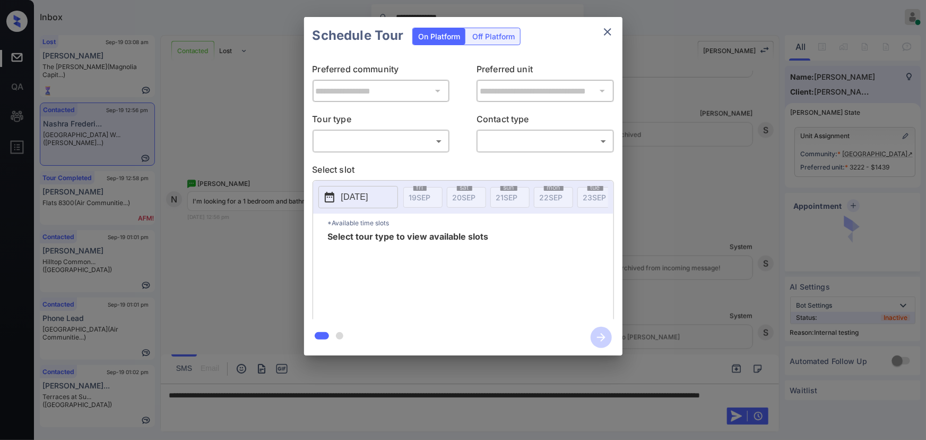
click at [413, 134] on body "**********" at bounding box center [463, 220] width 926 height 440
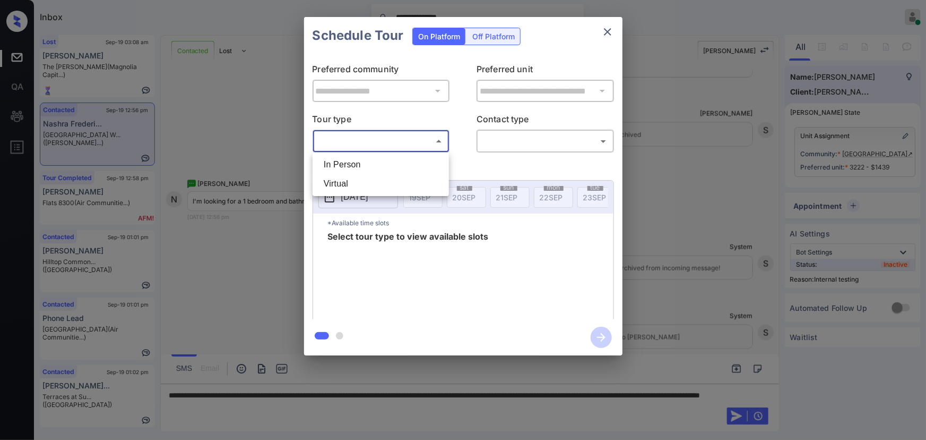
drag, startPoint x: 393, startPoint y: 168, endPoint x: 424, endPoint y: 167, distance: 30.8
click at [397, 167] on li "In Person" at bounding box center [380, 164] width 131 height 19
type input "********"
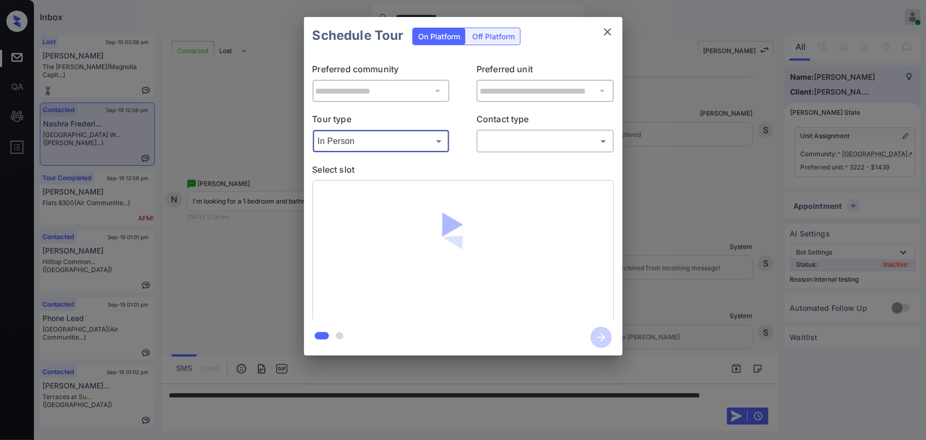
click at [525, 145] on body "**********" at bounding box center [463, 220] width 926 height 440
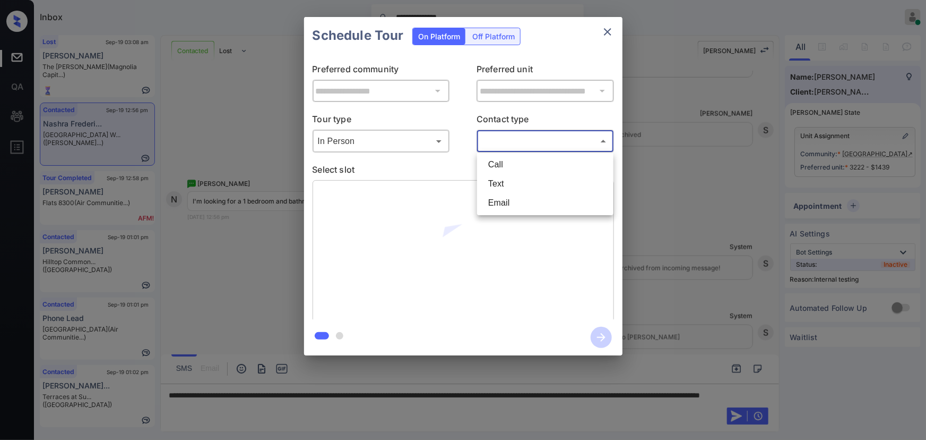
click at [504, 185] on li "Text" at bounding box center [545, 183] width 131 height 19
type input "****"
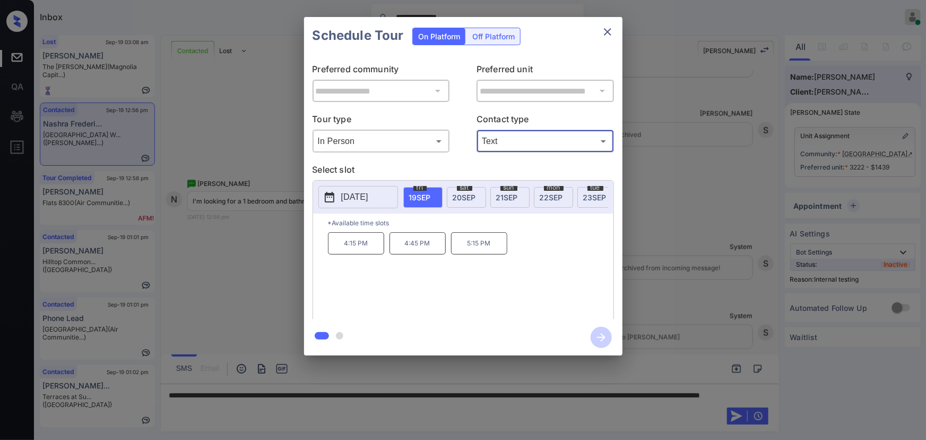
click at [550, 193] on span "22 SEP" at bounding box center [551, 197] width 23 height 9
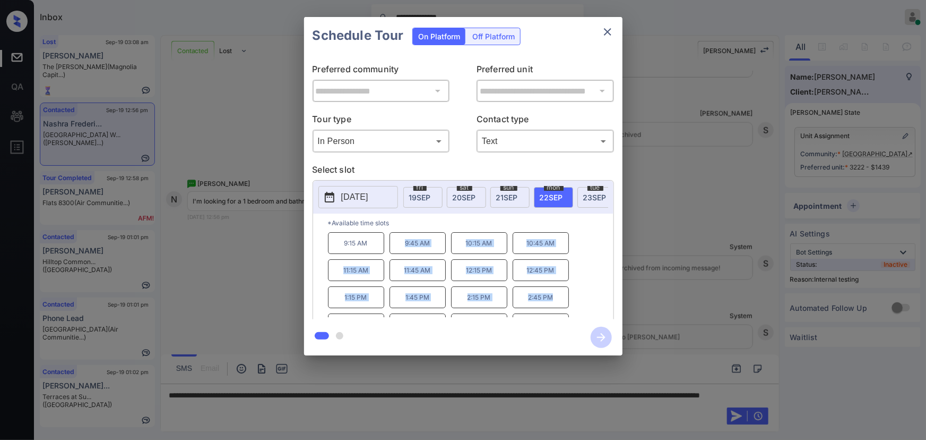
copy div "9:45 AM 10:15 AM 10:45 AM 11:15 AM 11:45 AM 12:15 PM 12:45 PM 1:15 PM 1:45 PM 2…"
drag, startPoint x: 522, startPoint y: 303, endPoint x: 402, endPoint y: 257, distance: 128.4
click at [402, 257] on div "9:15 AM 9:45 AM 10:15 AM 10:45 AM 11:15 AM 11:45 AM 12:15 PM 12:45 PM 1:15 PM 1…" at bounding box center [471, 274] width 286 height 85
click at [348, 406] on div at bounding box center [463, 220] width 926 height 440
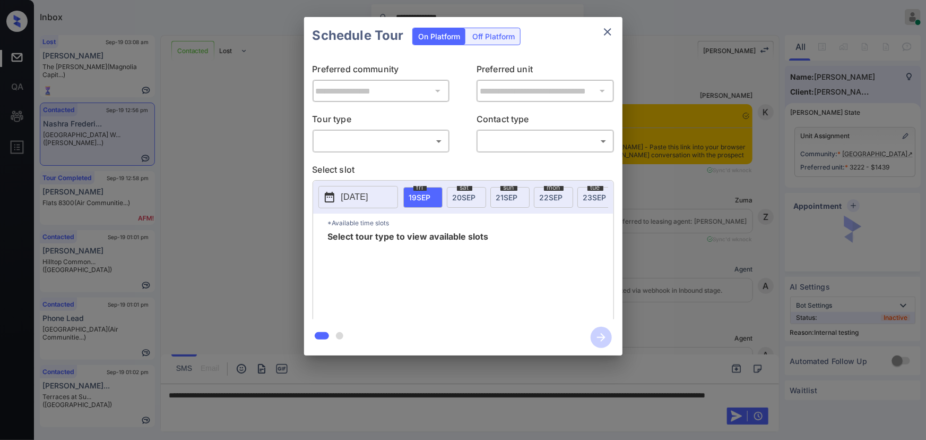
scroll to position [1749, 0]
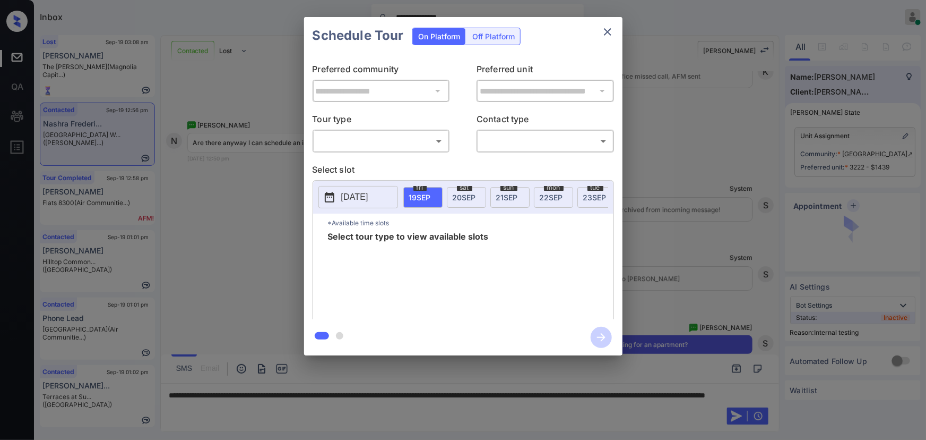
click at [381, 138] on body "**********" at bounding box center [463, 220] width 926 height 440
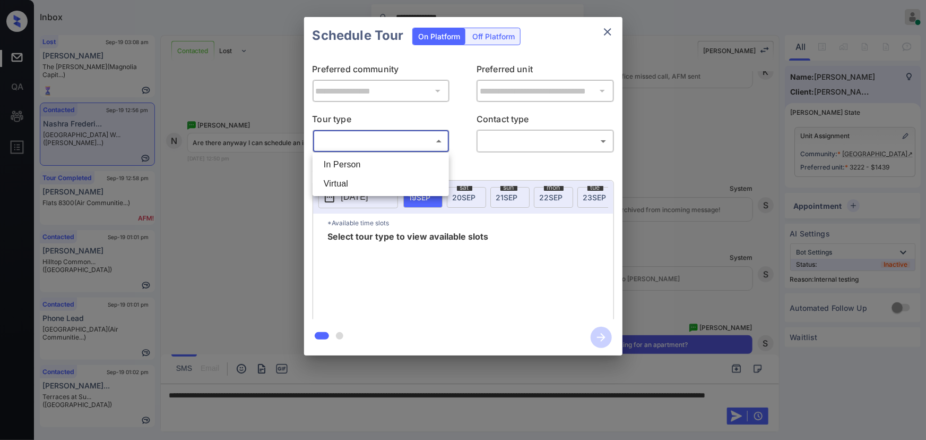
click at [363, 161] on li "In Person" at bounding box center [380, 164] width 131 height 19
type input "********"
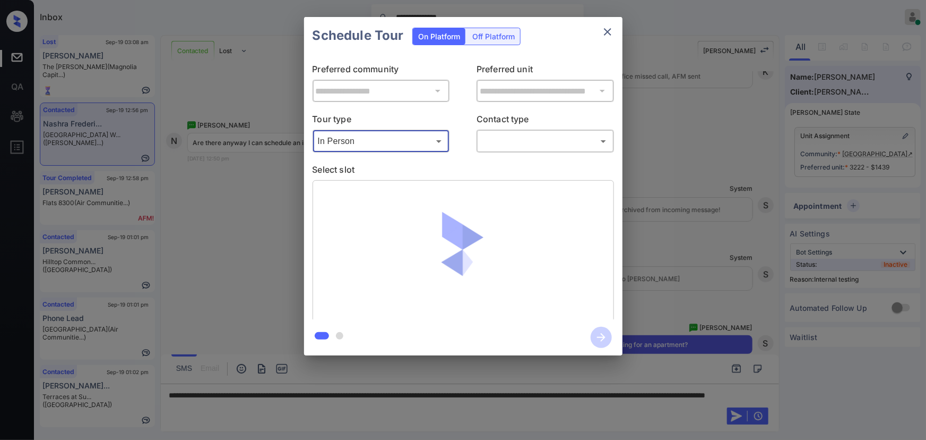
click at [518, 143] on body "**********" at bounding box center [463, 220] width 926 height 440
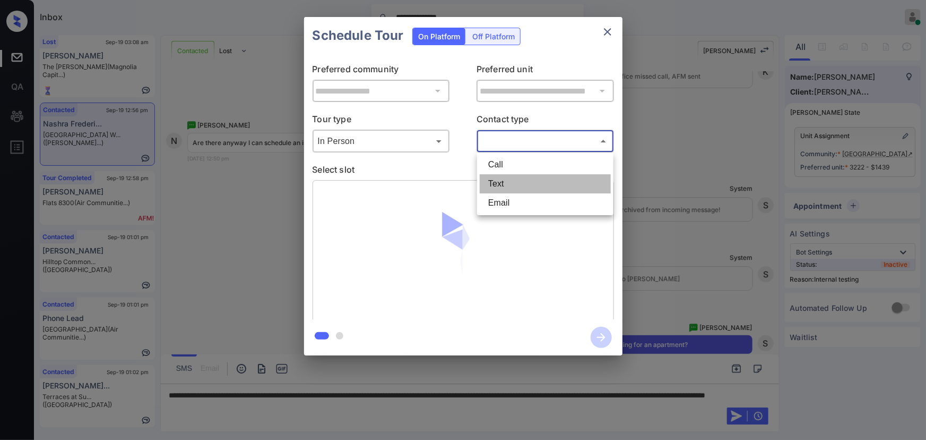
click at [493, 178] on li "Text" at bounding box center [545, 183] width 131 height 19
type input "****"
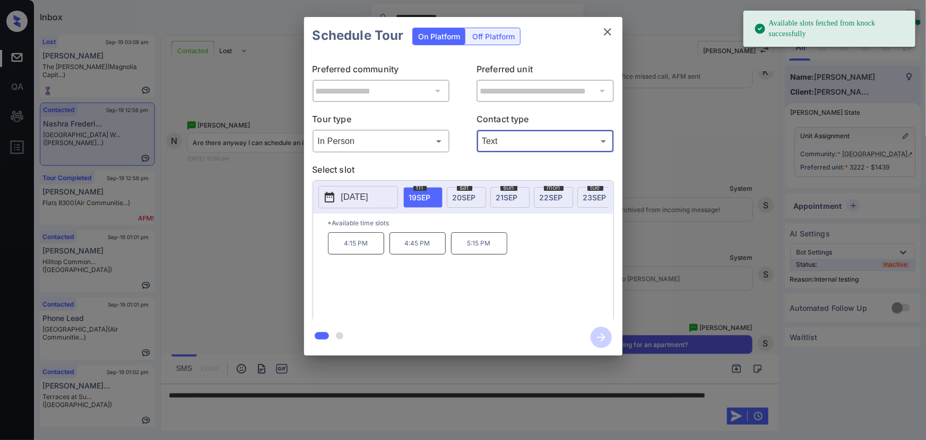
click at [361, 193] on p "[DATE]" at bounding box center [354, 197] width 27 height 13
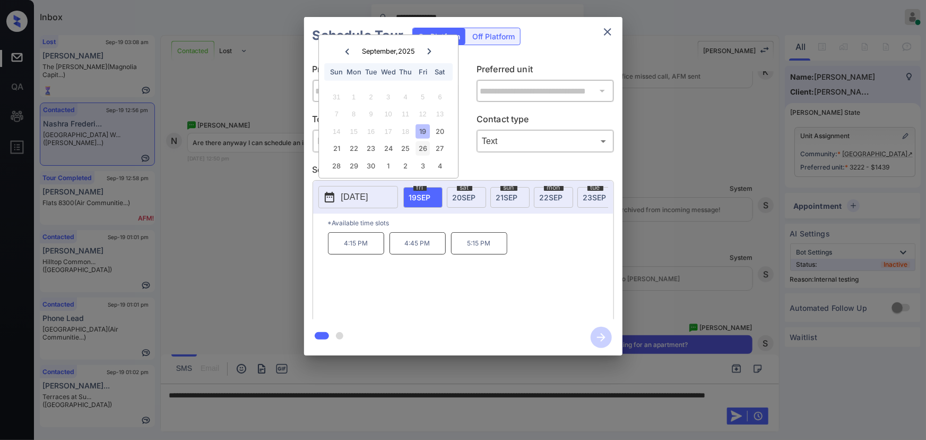
click at [424, 149] on div "26" at bounding box center [423, 148] width 14 height 14
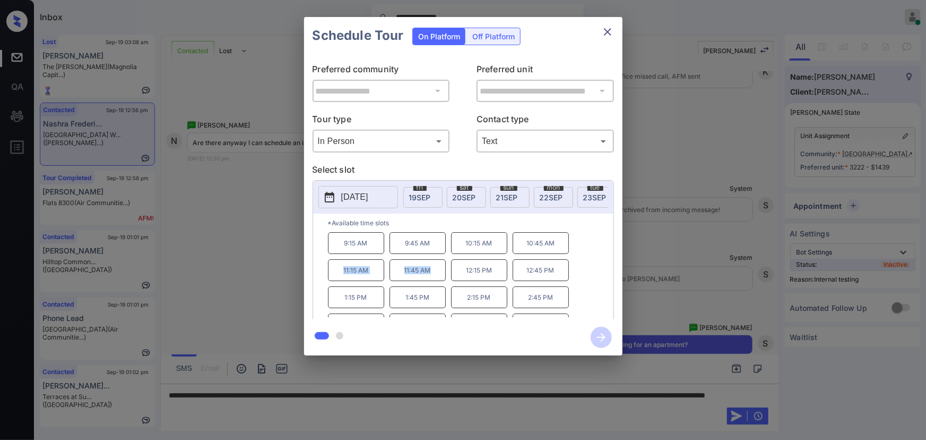
copy div "11:15 AM 11:45 AM"
drag, startPoint x: 437, startPoint y: 278, endPoint x: 332, endPoint y: 272, distance: 105.3
click at [335, 273] on div "9:15 AM 9:45 AM 10:15 AM 10:45 AM 11:15 AM 11:45 AM 12:15 PM 12:45 PM 1:15 PM 1…" at bounding box center [471, 274] width 286 height 85
click at [256, 263] on div "**********" at bounding box center [463, 186] width 926 height 372
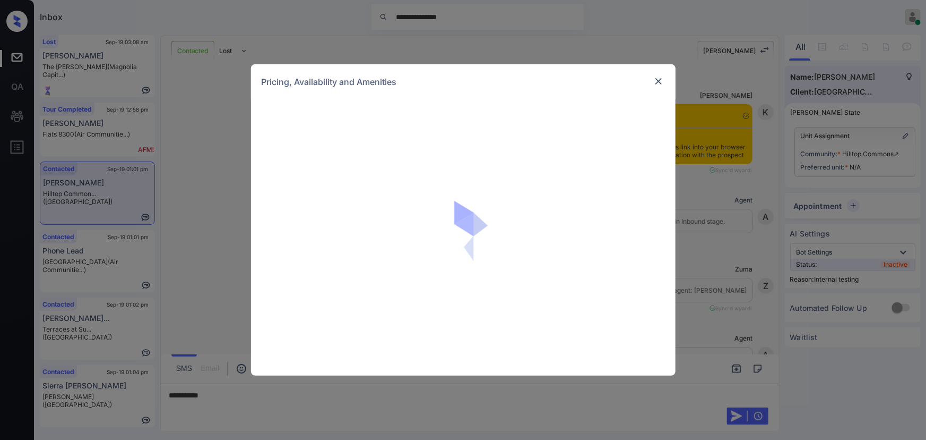
scroll to position [1489, 0]
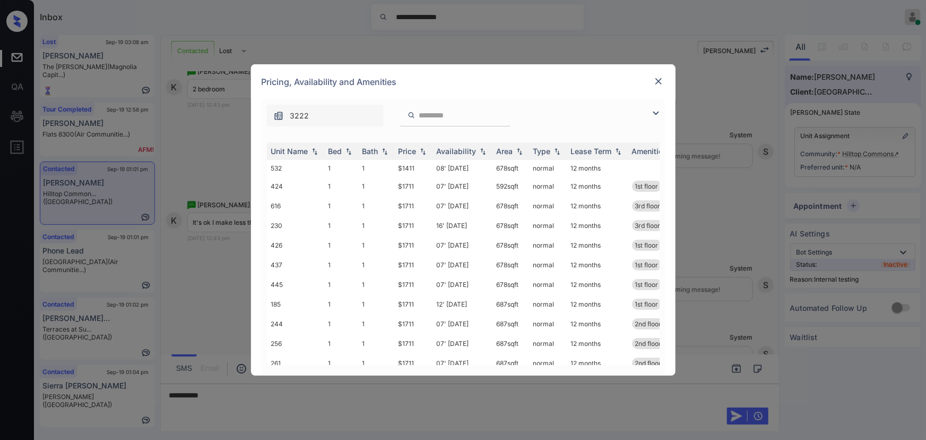
click at [657, 110] on img at bounding box center [656, 113] width 13 height 13
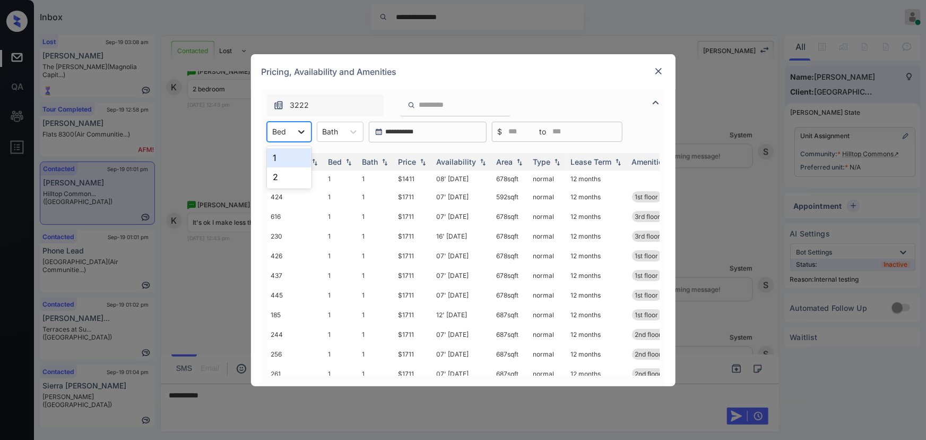
click at [302, 128] on icon at bounding box center [301, 131] width 11 height 11
click at [277, 175] on div "2" at bounding box center [289, 176] width 45 height 19
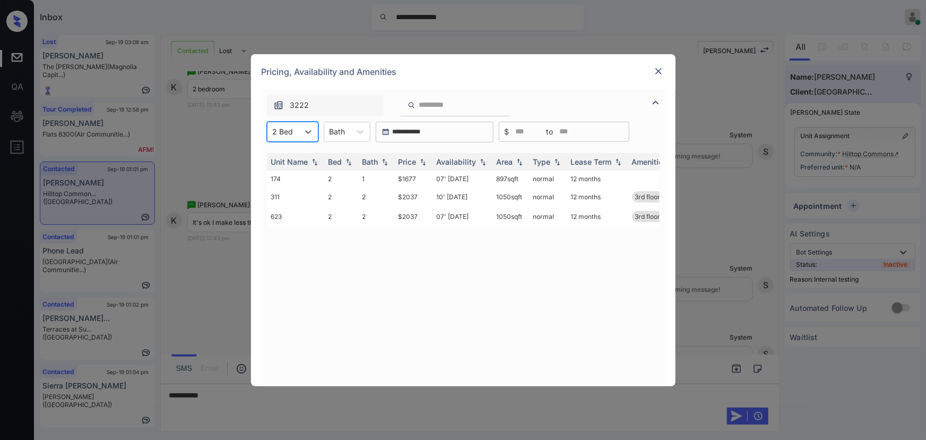
click at [348, 130] on div "Bath" at bounding box center [337, 131] width 27 height 15
click at [336, 159] on div "1" at bounding box center [347, 157] width 47 height 19
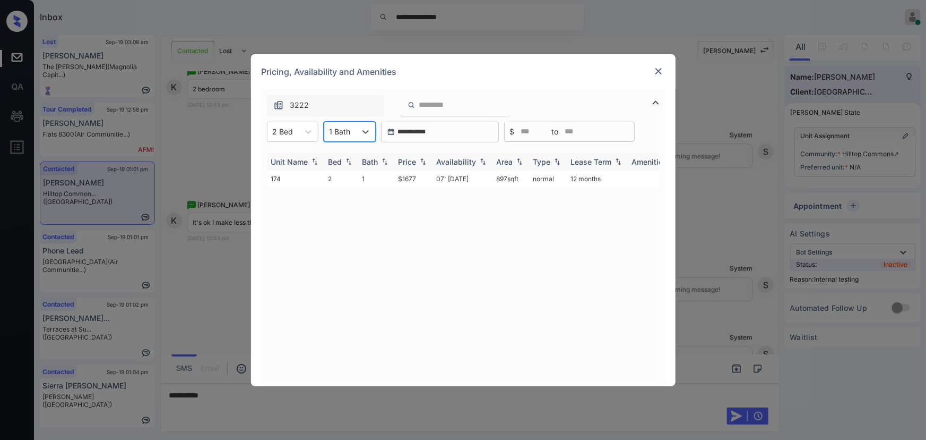
click at [419, 160] on img at bounding box center [423, 161] width 11 height 7
click at [419, 160] on img at bounding box center [423, 162] width 11 height 8
click at [416, 179] on td "$1677" at bounding box center [413, 178] width 38 height 16
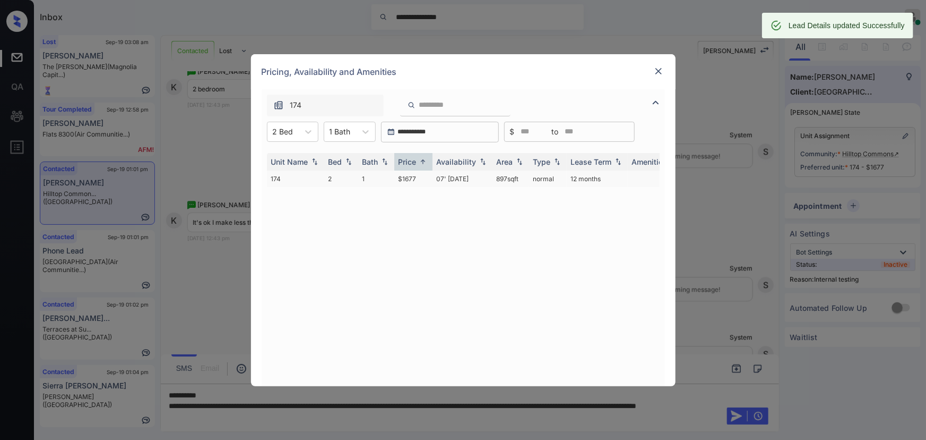
copy td "97 sqft"
drag, startPoint x: 525, startPoint y: 181, endPoint x: 496, endPoint y: 177, distance: 28.9
click at [496, 177] on td "897 sqft" at bounding box center [511, 178] width 37 height 16
click at [659, 67] on img at bounding box center [659, 71] width 11 height 11
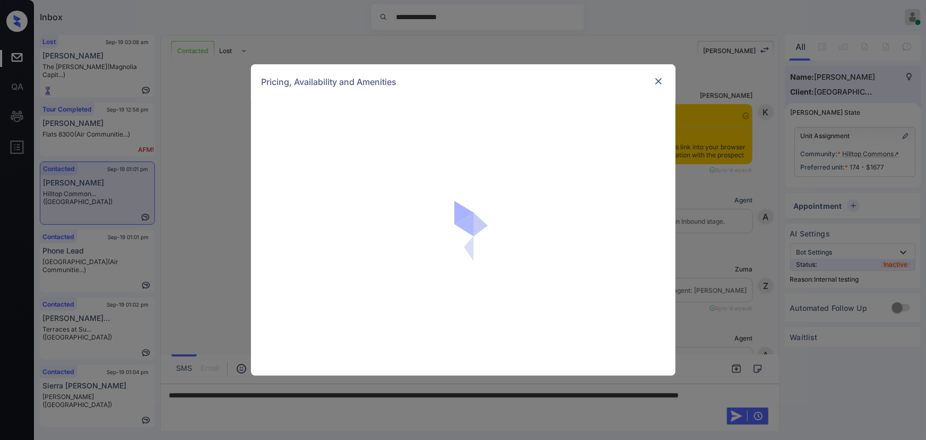
scroll to position [1489, 0]
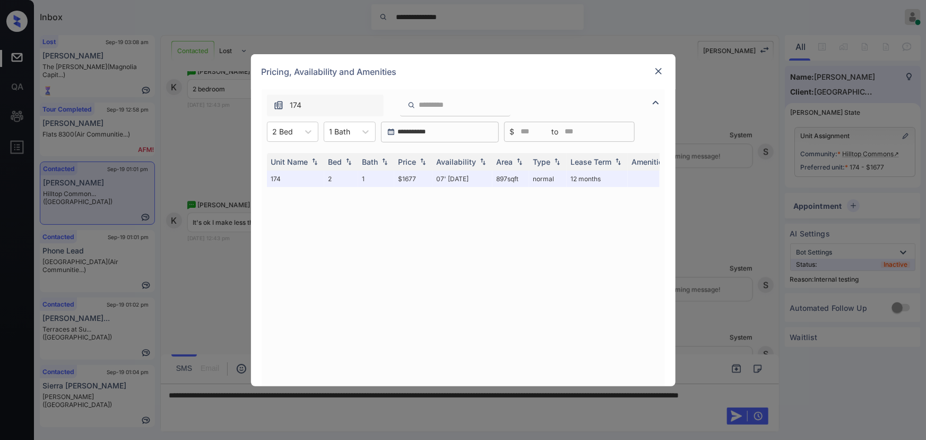
drag, startPoint x: 467, startPoint y: 406, endPoint x: 481, endPoint y: 406, distance: 14.3
click at [471, 406] on div "**********" at bounding box center [463, 220] width 926 height 440
click at [658, 69] on img at bounding box center [659, 71] width 11 height 11
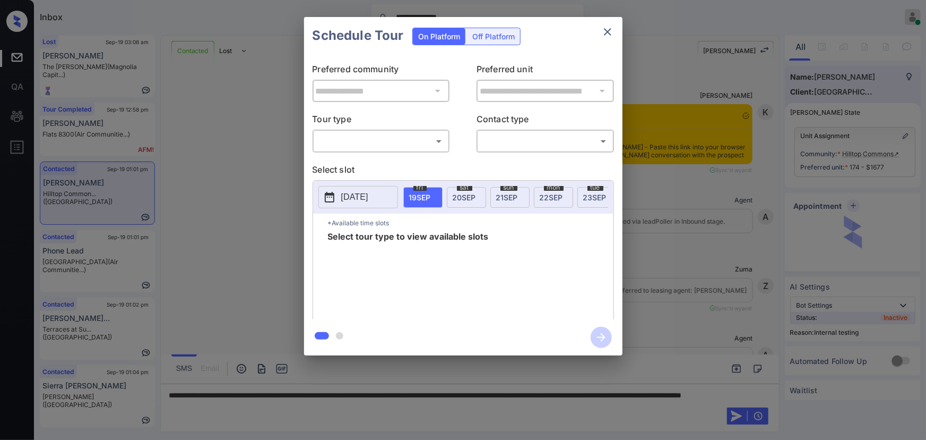
scroll to position [1843, 0]
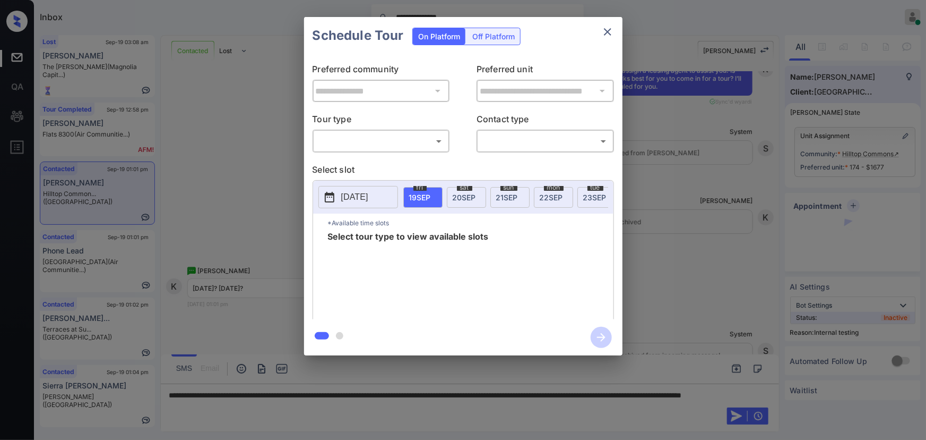
click at [394, 144] on body "**********" at bounding box center [463, 220] width 926 height 440
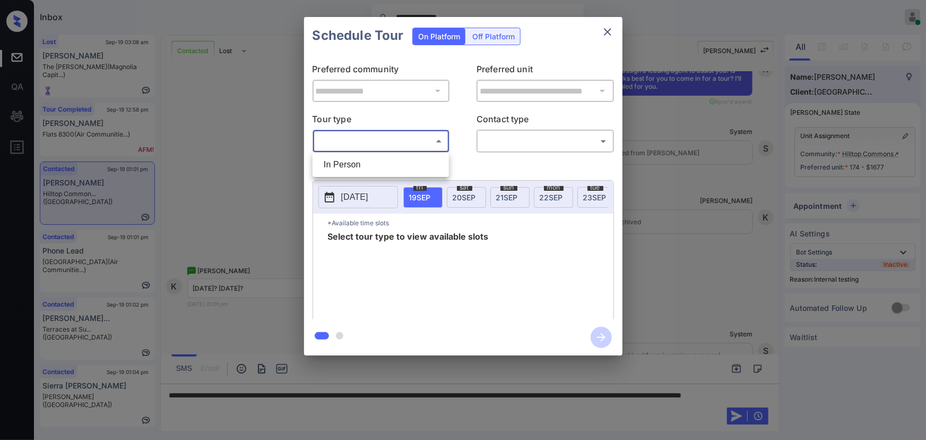
click at [360, 165] on li "In Person" at bounding box center [380, 164] width 131 height 19
type input "********"
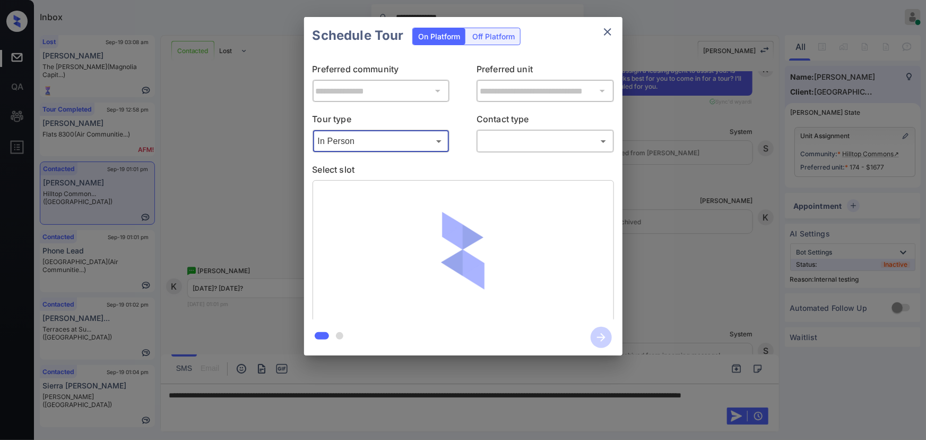
click at [578, 138] on body "**********" at bounding box center [463, 220] width 926 height 440
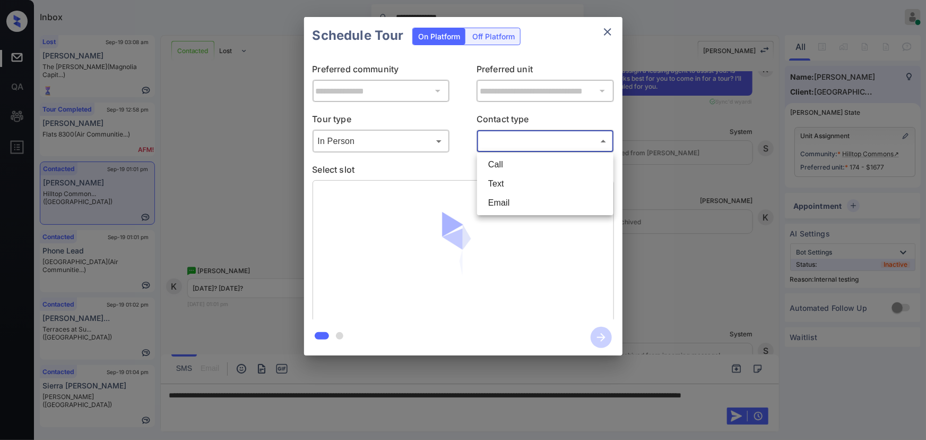
click at [508, 181] on li "Text" at bounding box center [545, 183] width 131 height 19
type input "****"
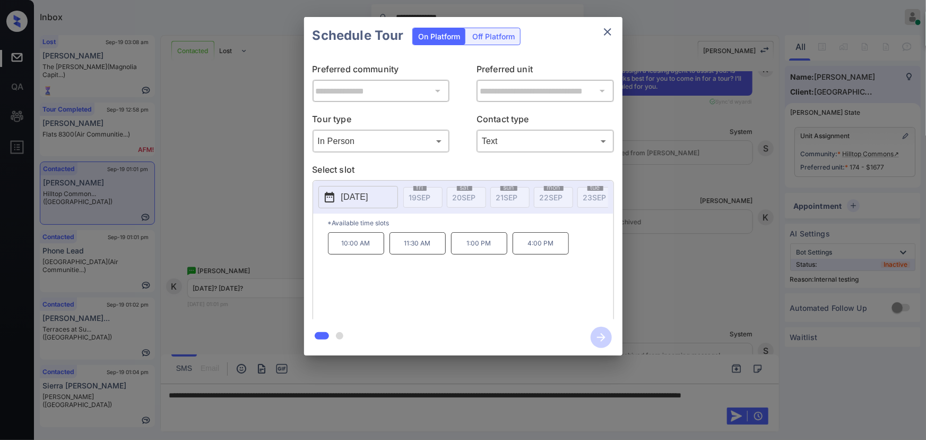
click at [344, 193] on p "[DATE]" at bounding box center [354, 197] width 27 height 13
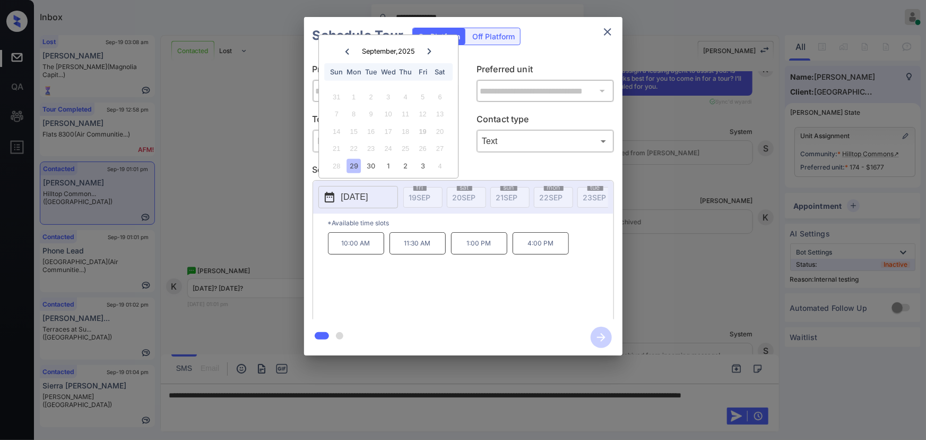
click at [356, 166] on div "29" at bounding box center [354, 166] width 14 height 14
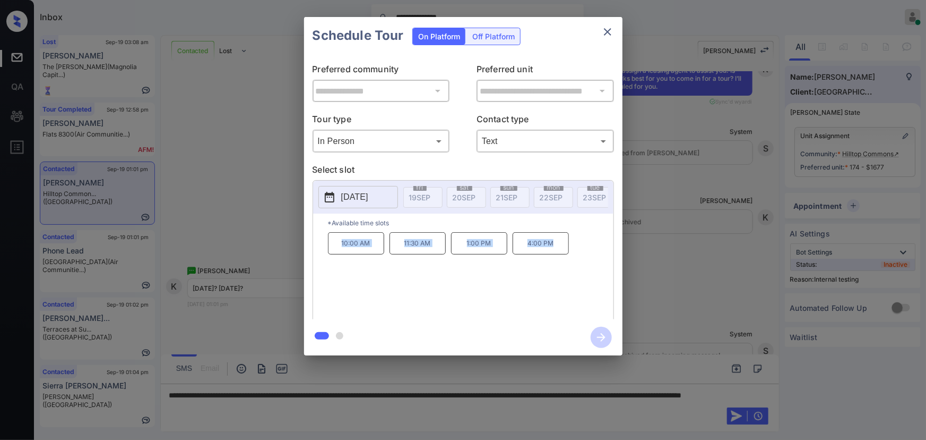
copy div "10:00 AM 11:30 AM 1:00 PM 4:00 PM"
drag, startPoint x: 483, startPoint y: 242, endPoint x: 338, endPoint y: 242, distance: 144.9
click at [338, 242] on div "10:00 AM 11:30 AM 1:00 PM 4:00 PM" at bounding box center [471, 274] width 286 height 85
click at [292, 405] on div at bounding box center [463, 220] width 926 height 440
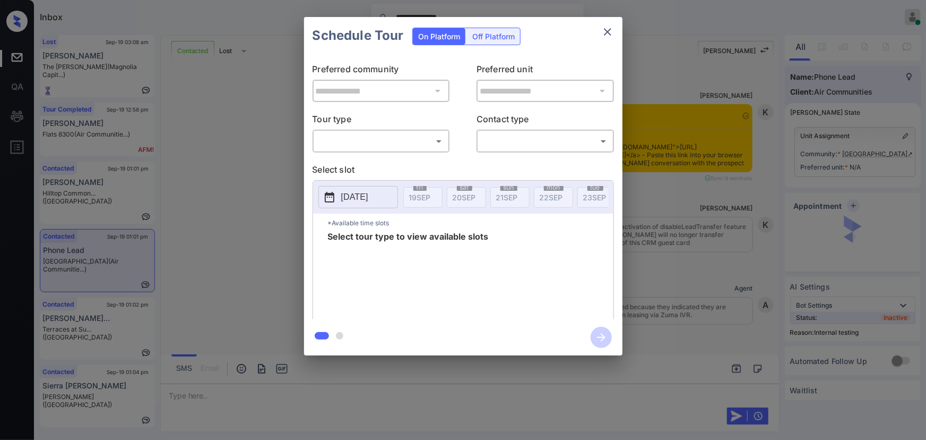
scroll to position [1157, 0]
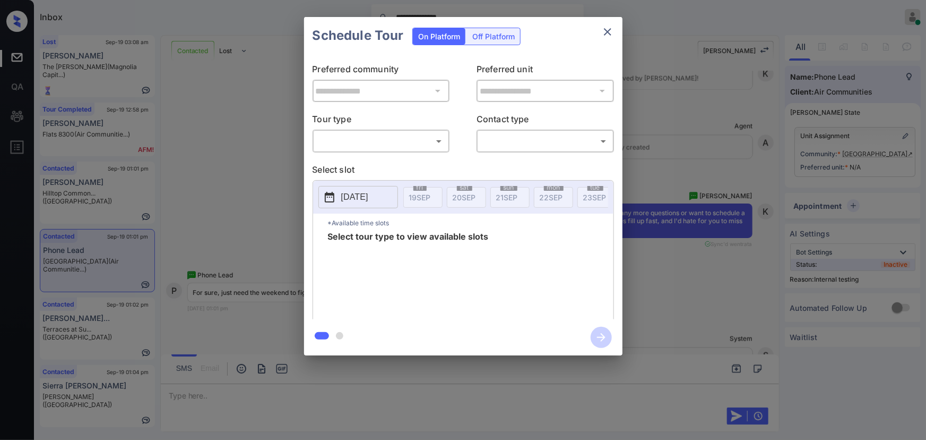
click at [353, 145] on body "**********" at bounding box center [463, 220] width 926 height 440
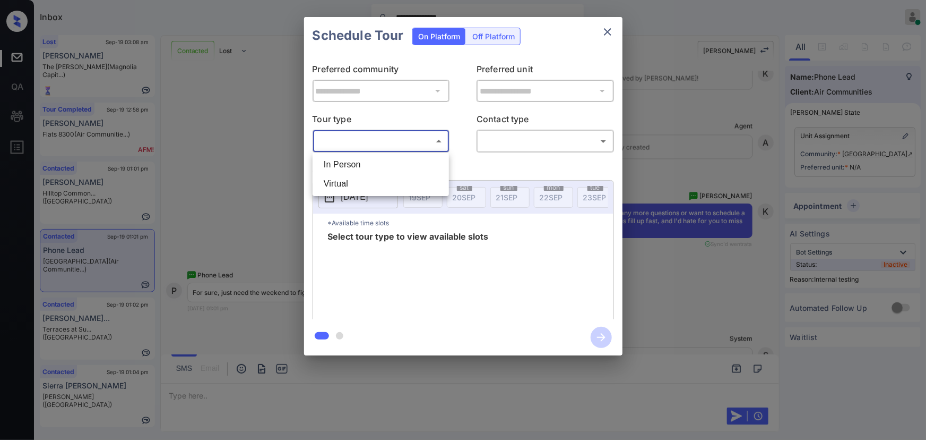
click at [346, 165] on li "In Person" at bounding box center [380, 164] width 131 height 19
type input "********"
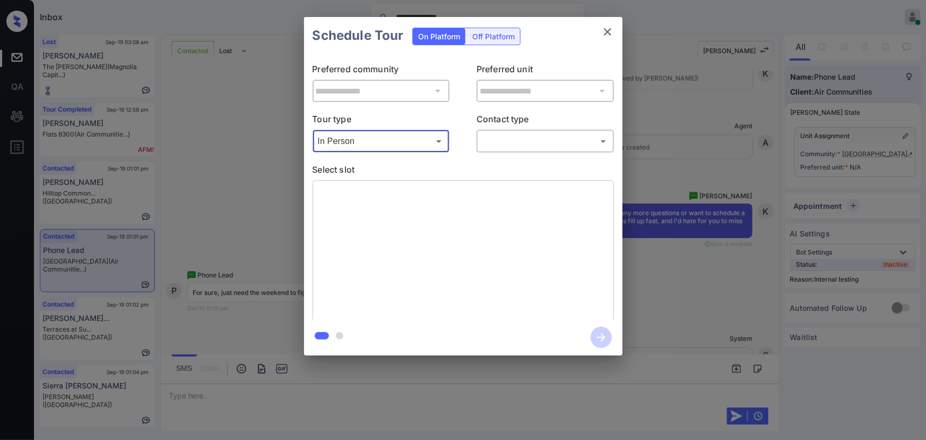
click at [537, 153] on div "**********" at bounding box center [463, 186] width 319 height 265
click at [528, 139] on body "**********" at bounding box center [463, 220] width 926 height 440
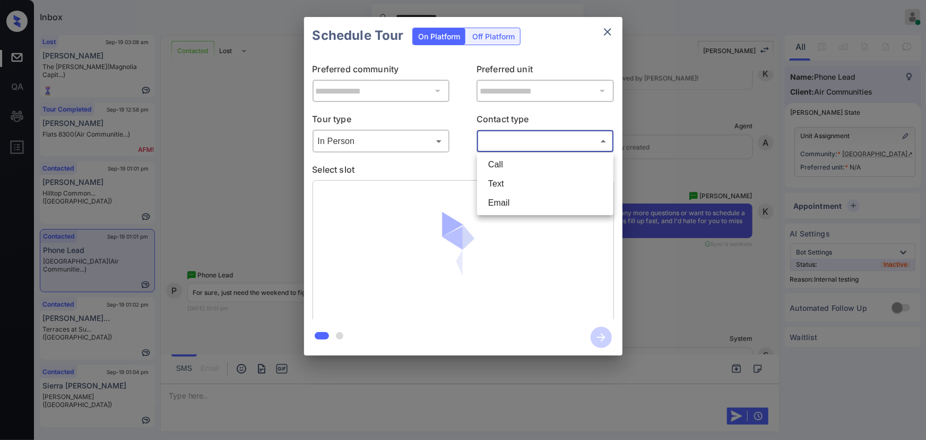
click at [494, 181] on li "Text" at bounding box center [545, 183] width 131 height 19
type input "****"
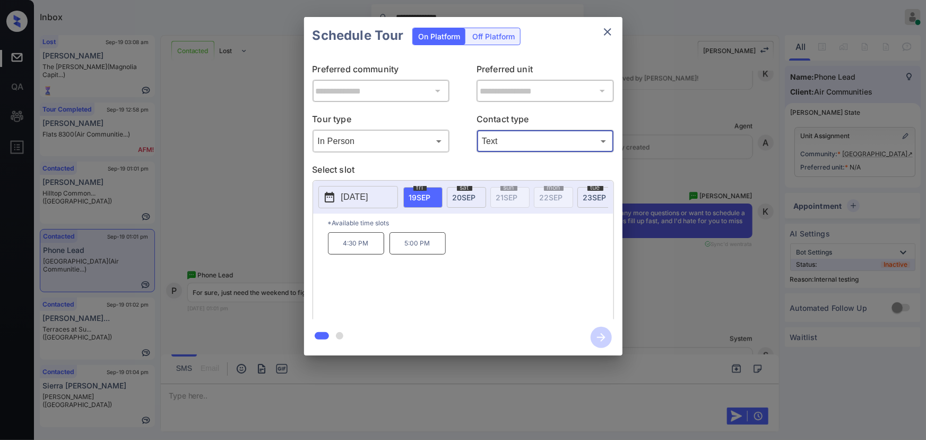
click at [368, 194] on p "[DATE]" at bounding box center [354, 197] width 27 height 13
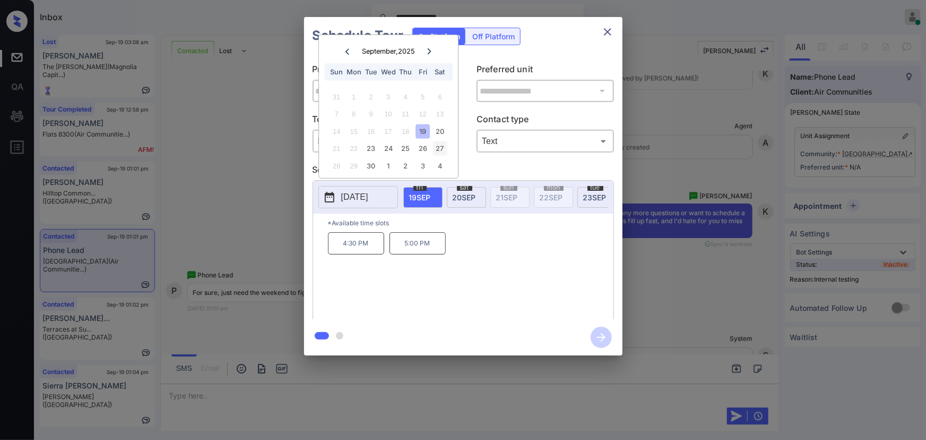
click at [445, 145] on div "27" at bounding box center [440, 148] width 14 height 14
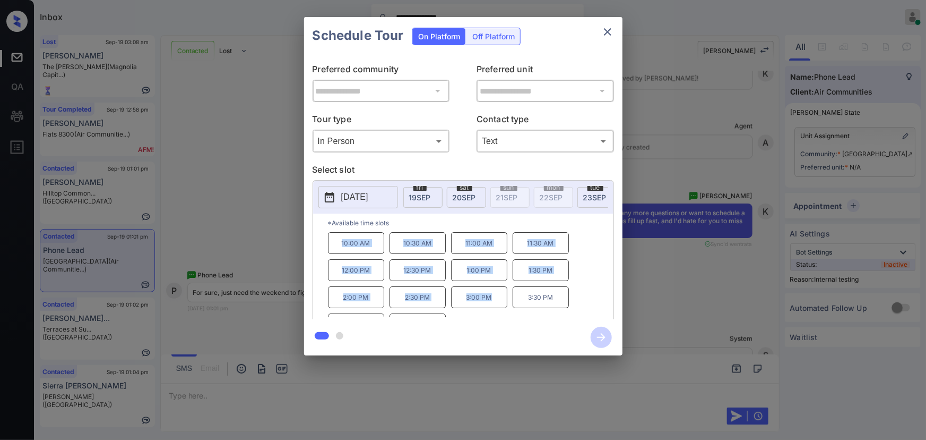
drag, startPoint x: 495, startPoint y: 302, endPoint x: 272, endPoint y: 349, distance: 228.0
click at [329, 251] on div "10:00 AM 10:30 AM 11:00 AM 11:30 AM 12:00 PM 12:30 PM 1:00 PM 1:30 PM 2:00 PM 2…" at bounding box center [471, 274] width 286 height 85
copy div "10:00 AM 10:30 AM 11:00 AM 11:30 AM 12:00 PM 12:30 PM 1:00 PM 1:30 PM 2:00 PM 2…"
click at [268, 394] on div at bounding box center [463, 220] width 926 height 440
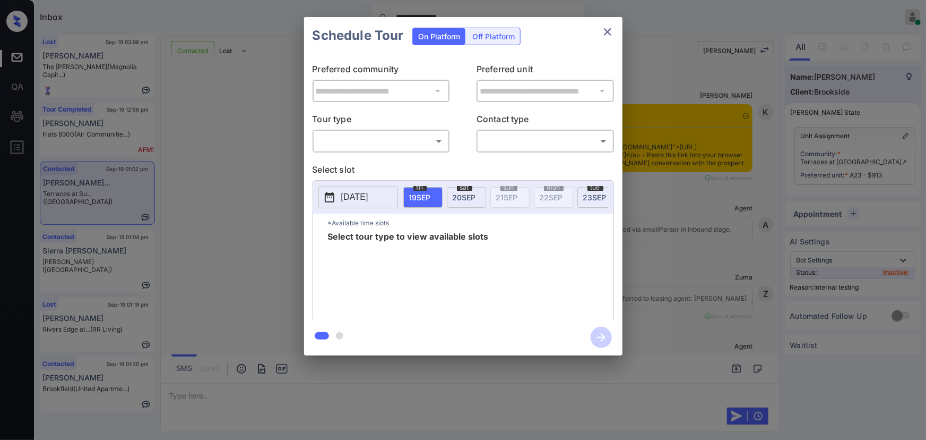
scroll to position [2586, 0]
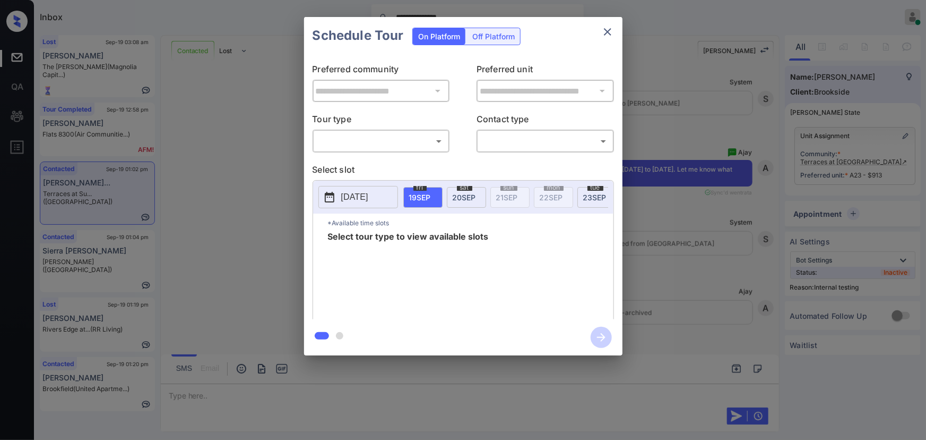
click at [393, 136] on body "**********" at bounding box center [463, 220] width 926 height 440
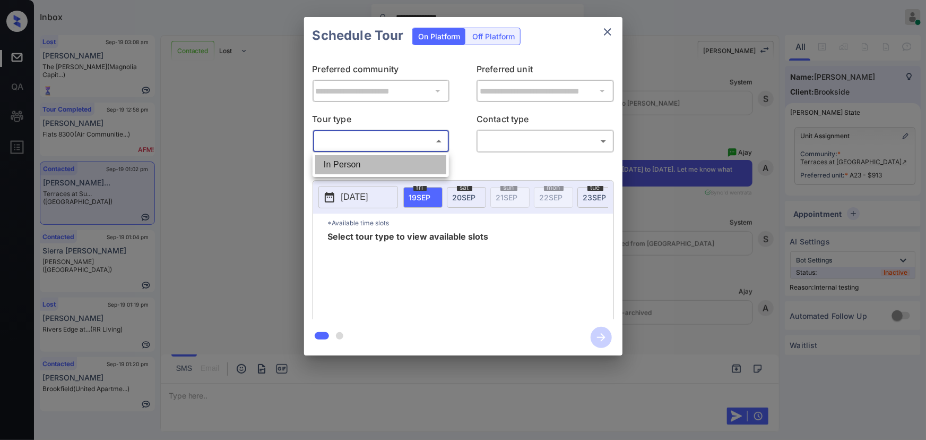
click at [367, 163] on li "In Person" at bounding box center [380, 164] width 131 height 19
type input "********"
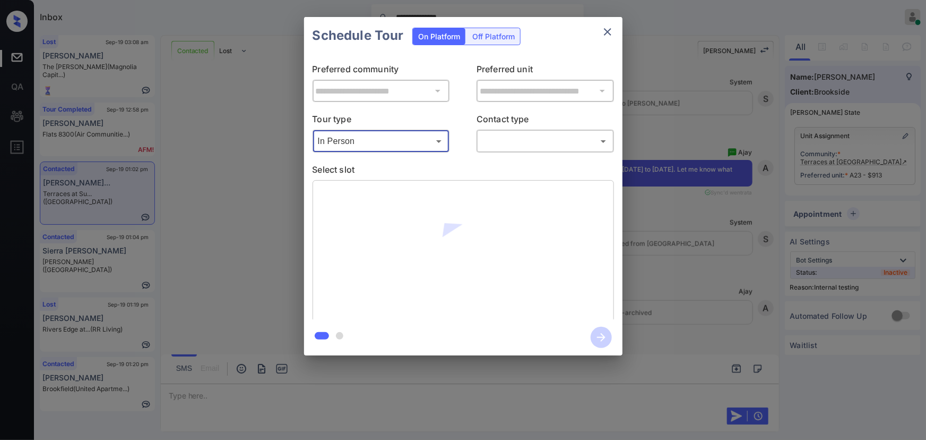
click at [533, 151] on div "​ ​" at bounding box center [546, 141] width 138 height 23
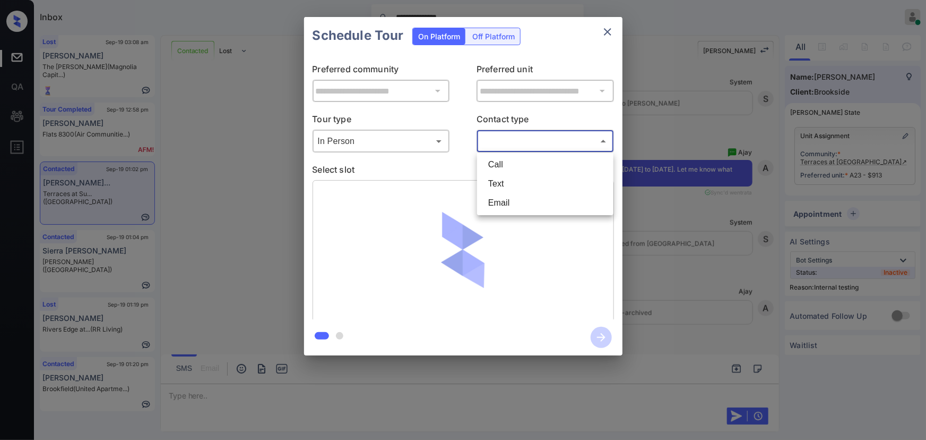
click at [509, 149] on body "**********" at bounding box center [463, 220] width 926 height 440
click at [494, 179] on li "Text" at bounding box center [545, 183] width 131 height 19
type input "****"
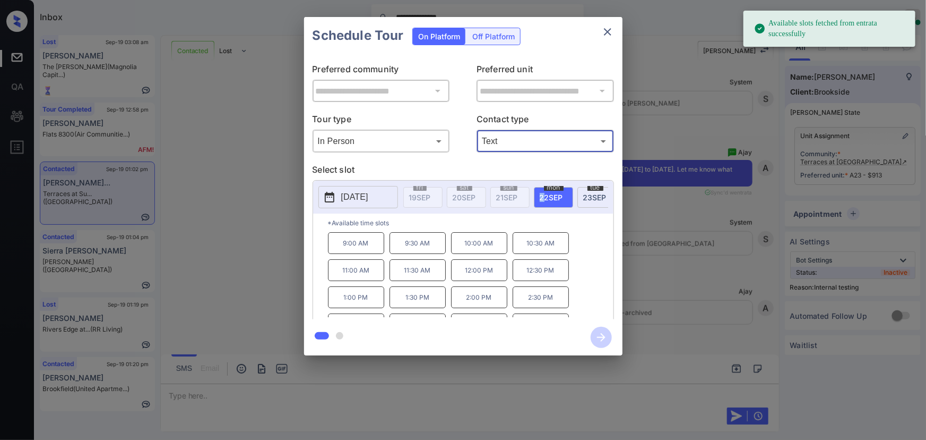
click at [542, 193] on span "22 SEP" at bounding box center [551, 197] width 23 height 9
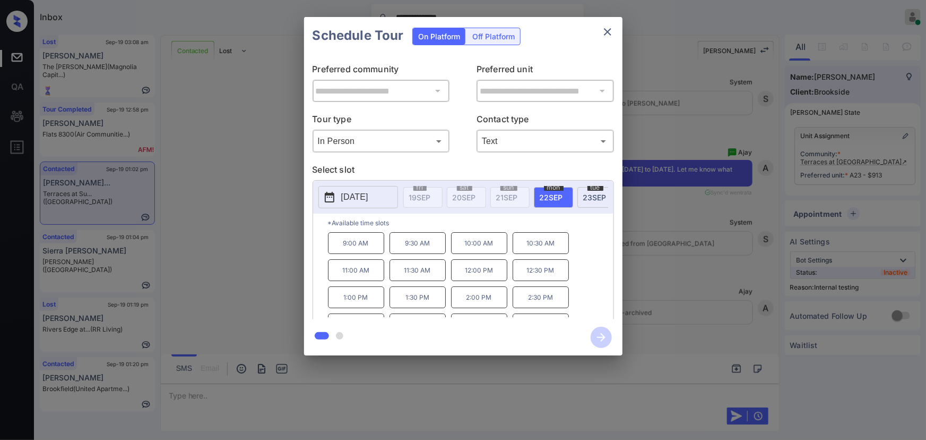
click at [552, 302] on p "2:30 PM" at bounding box center [541, 297] width 56 height 22
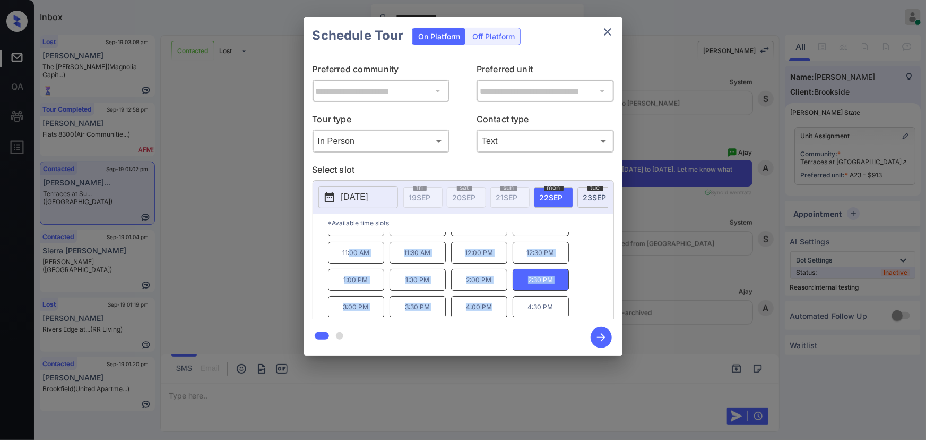
scroll to position [0, 0]
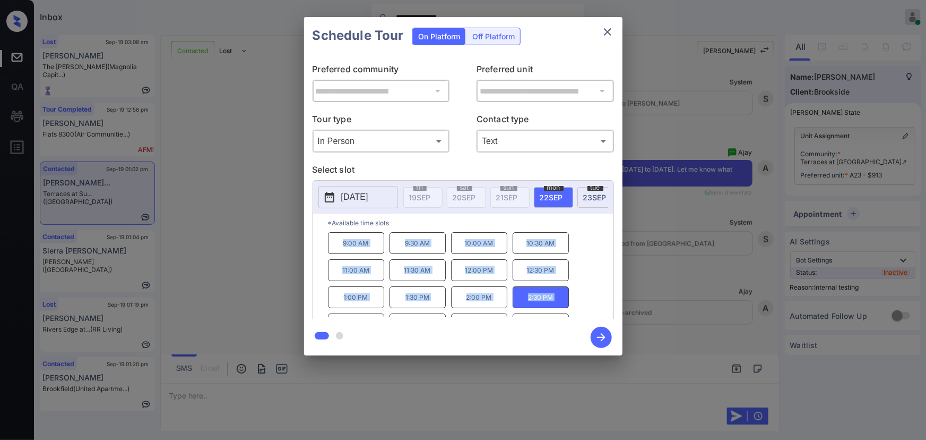
drag, startPoint x: 492, startPoint y: 311, endPoint x: 328, endPoint y: 247, distance: 176.0
click at [328, 247] on div "9:00 AM 9:30 AM 10:00 AM 10:30 AM 11:00 AM 11:30 AM 12:00 PM 12:30 PM 1:00 PM 1…" at bounding box center [471, 274] width 286 height 85
copy div "9:00 AM 9:30 AM 10:00 AM 10:30 AM 11:00 AM 11:30 AM 12:00 PM 12:30 PM 1:00 PM 1…"
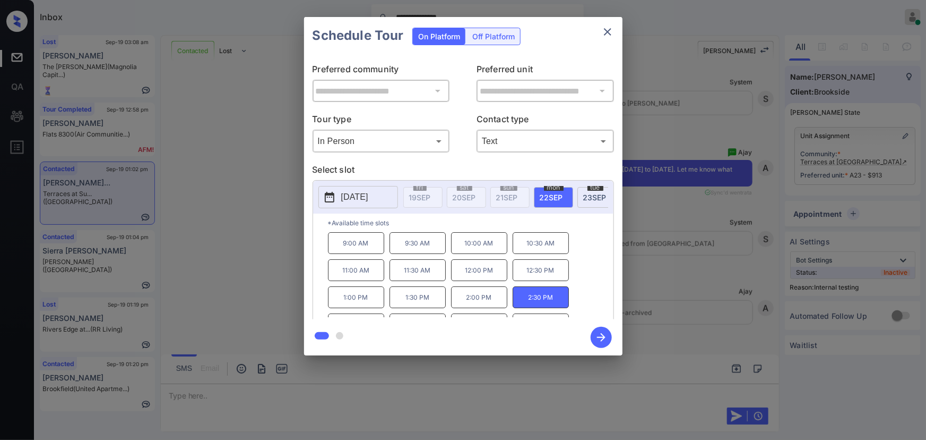
click at [277, 322] on div "**********" at bounding box center [463, 186] width 926 height 372
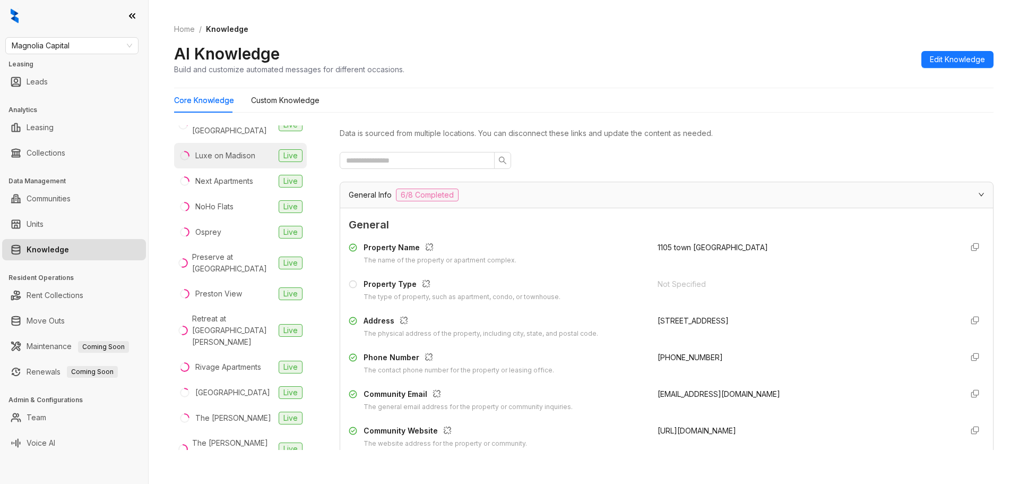
scroll to position [708, 0]
click at [231, 415] on div "The [PERSON_NAME]" at bounding box center [233, 421] width 76 height 12
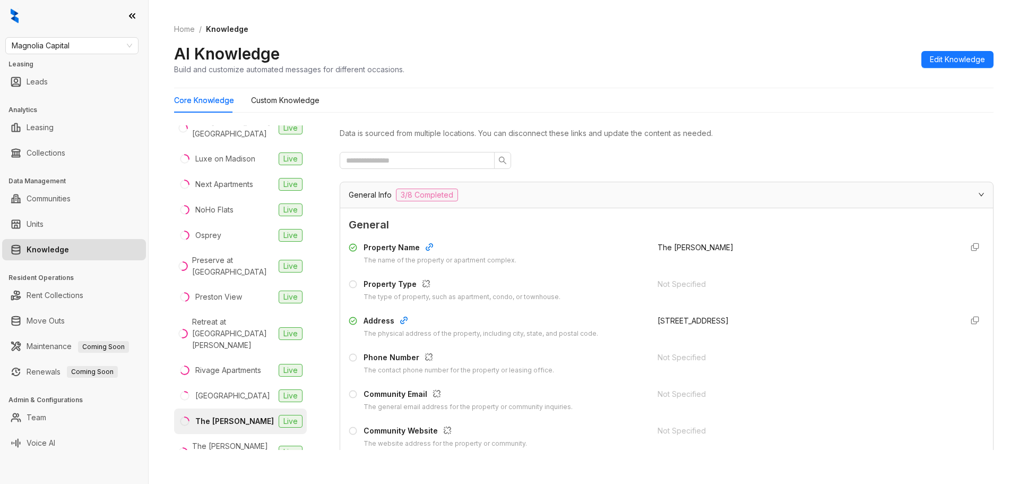
click at [407, 393] on div "Community Email" at bounding box center [468, 395] width 209 height 14
drag, startPoint x: 477, startPoint y: 391, endPoint x: 363, endPoint y: 396, distance: 113.7
click at [363, 396] on div "Community Email The general email address for the property or community inquiri…" at bounding box center [497, 400] width 296 height 24
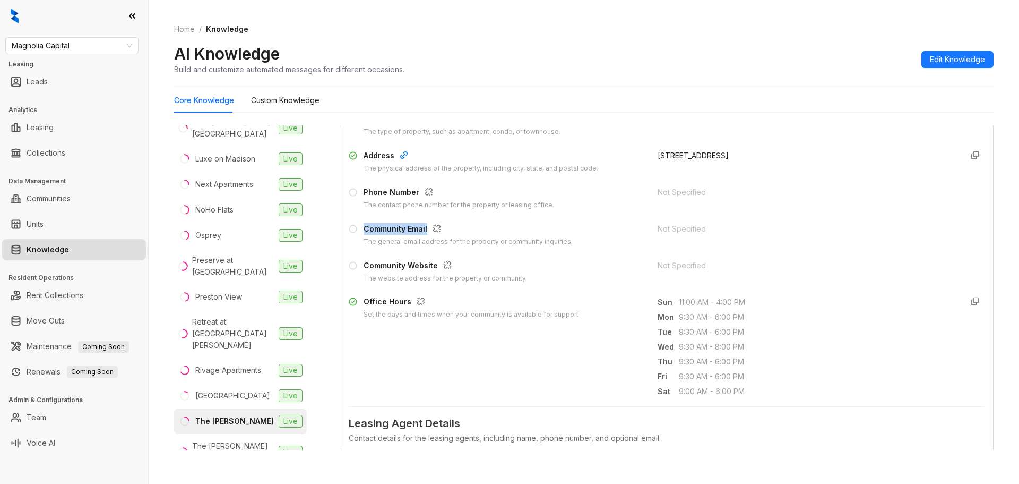
scroll to position [177, 0]
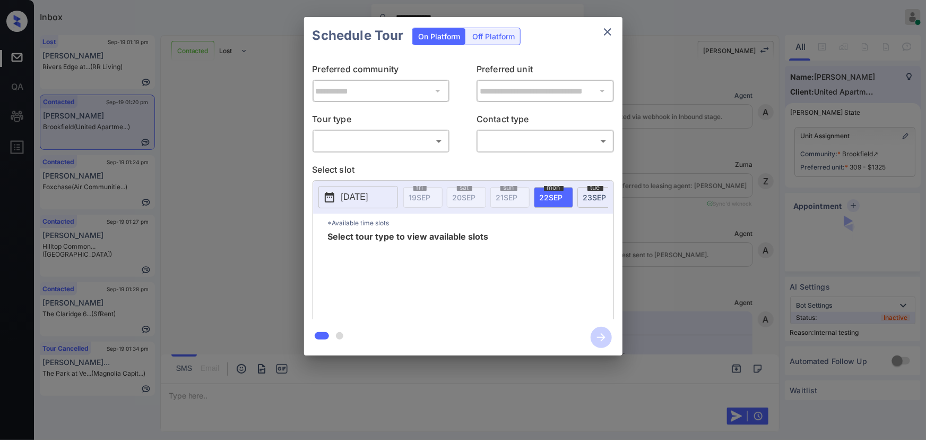
scroll to position [1651, 0]
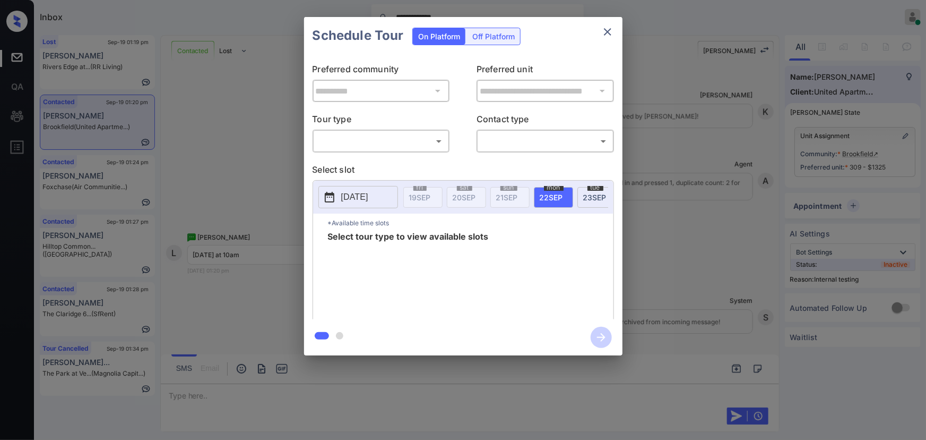
drag, startPoint x: 393, startPoint y: 130, endPoint x: 384, endPoint y: 147, distance: 18.8
click at [393, 130] on div "​ ​" at bounding box center [382, 141] width 138 height 23
click at [384, 136] on body "**********" at bounding box center [463, 220] width 926 height 440
click at [361, 160] on li "In Person" at bounding box center [380, 164] width 131 height 19
type input "********"
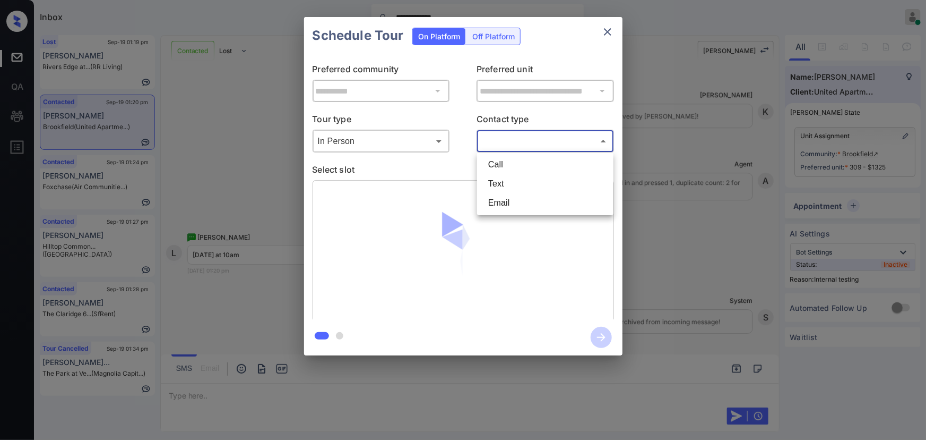
drag, startPoint x: 515, startPoint y: 142, endPoint x: 511, endPoint y: 153, distance: 11.9
click at [516, 141] on body "**********" at bounding box center [463, 220] width 926 height 440
click at [499, 176] on li "Text" at bounding box center [545, 183] width 131 height 19
type input "****"
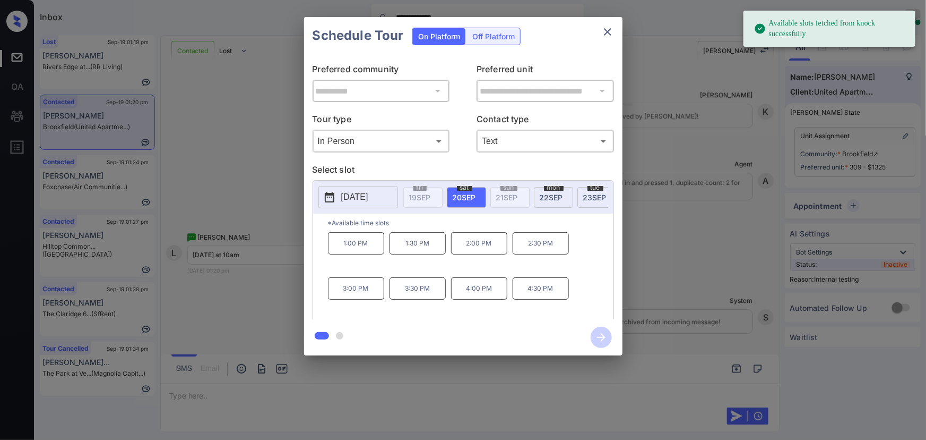
click at [467, 193] on span "20 SEP" at bounding box center [464, 197] width 23 height 9
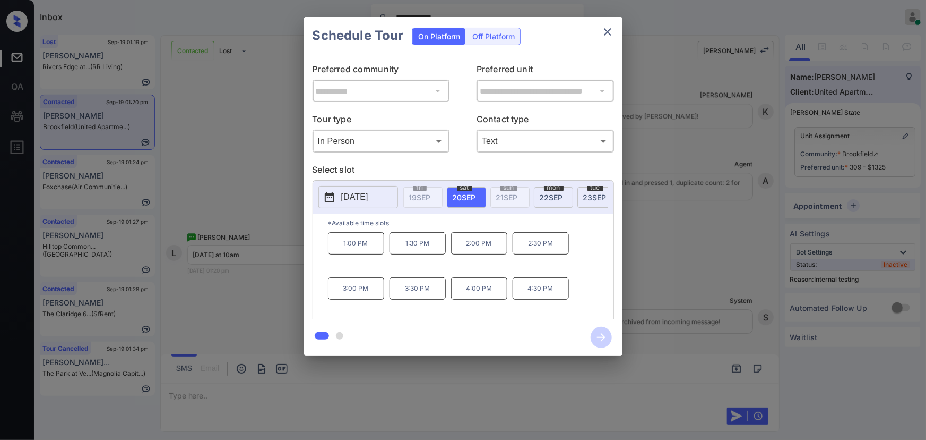
click at [363, 196] on p "2025-09-20" at bounding box center [354, 197] width 27 height 13
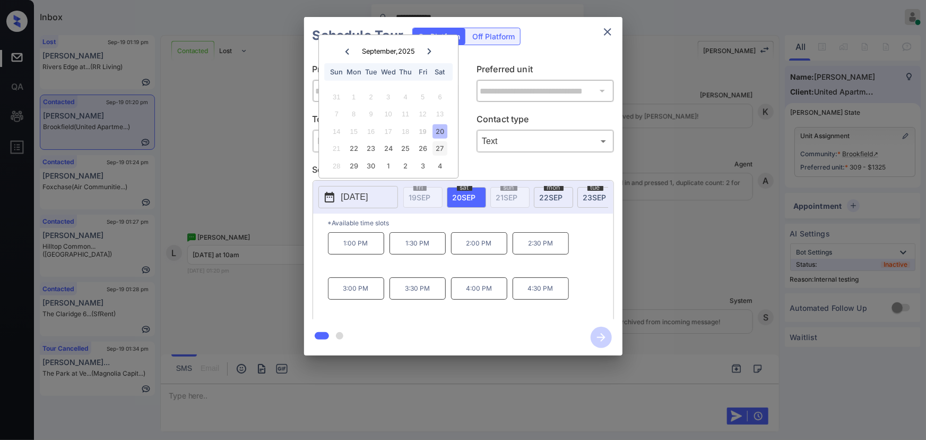
click at [441, 149] on div "27" at bounding box center [440, 148] width 14 height 14
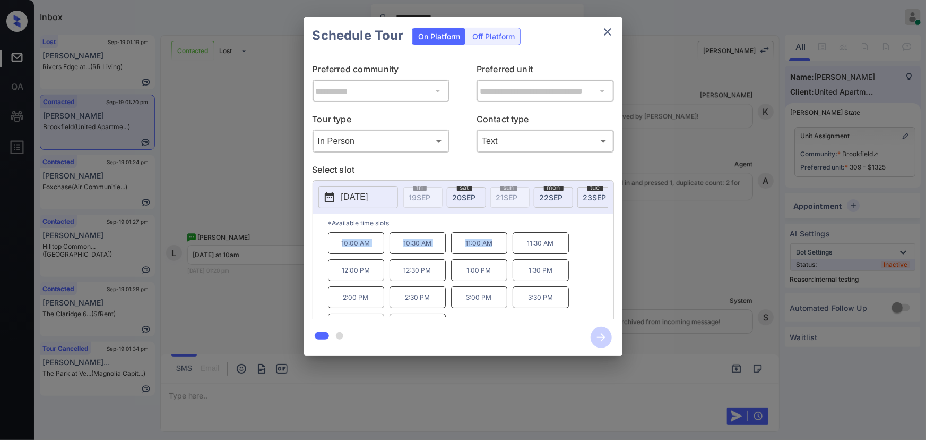
copy div "10:00 AM 10:30 AM 11:00 AM"
drag, startPoint x: 500, startPoint y: 247, endPoint x: 334, endPoint y: 241, distance: 165.7
click at [334, 241] on div "10:00 AM 10:30 AM 11:00 AM 11:30 AM 12:00 PM 12:30 PM 1:00 PM 1:30 PM 2:00 PM 2…" at bounding box center [471, 274] width 286 height 85
click at [363, 391] on div at bounding box center [463, 220] width 926 height 440
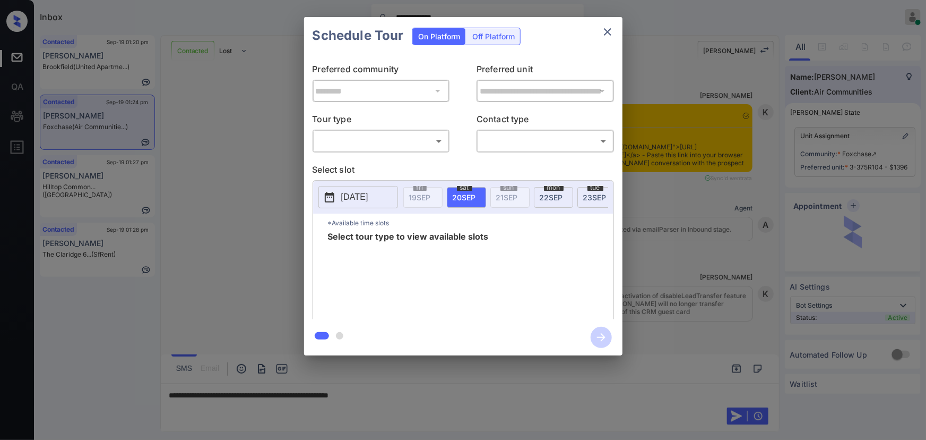
scroll to position [807, 0]
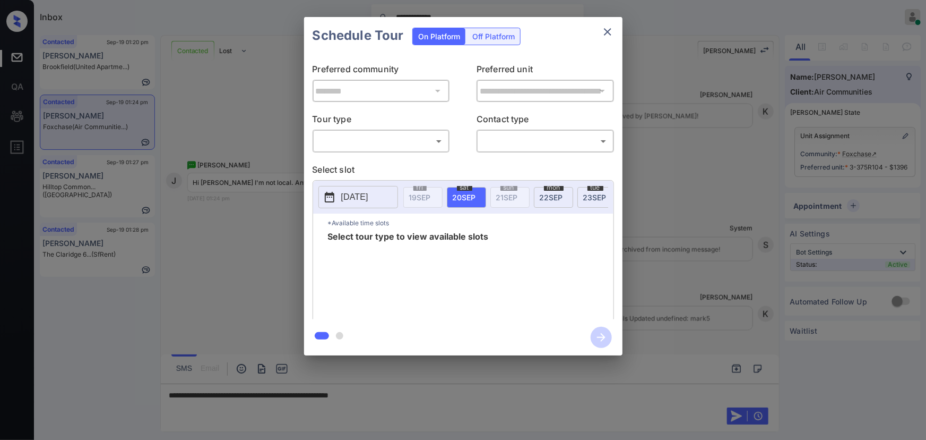
click at [394, 139] on body "**********" at bounding box center [463, 220] width 926 height 440
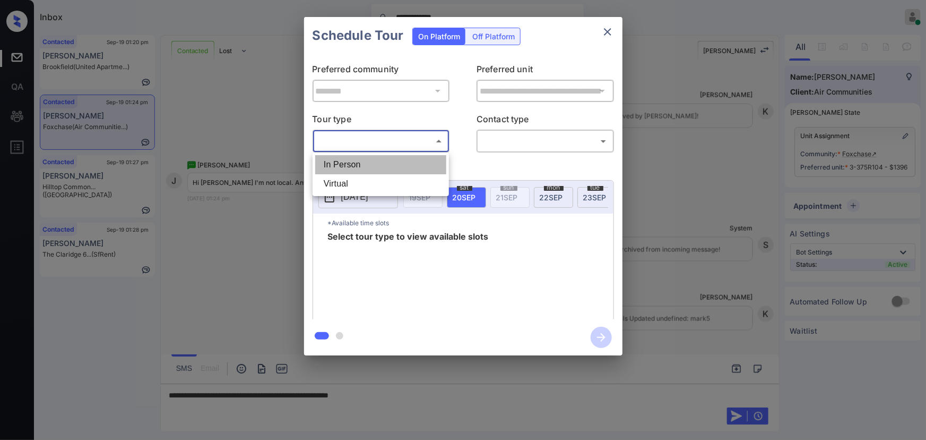
drag, startPoint x: 364, startPoint y: 166, endPoint x: 397, endPoint y: 163, distance: 33.0
click at [364, 165] on li "In Person" at bounding box center [380, 164] width 131 height 19
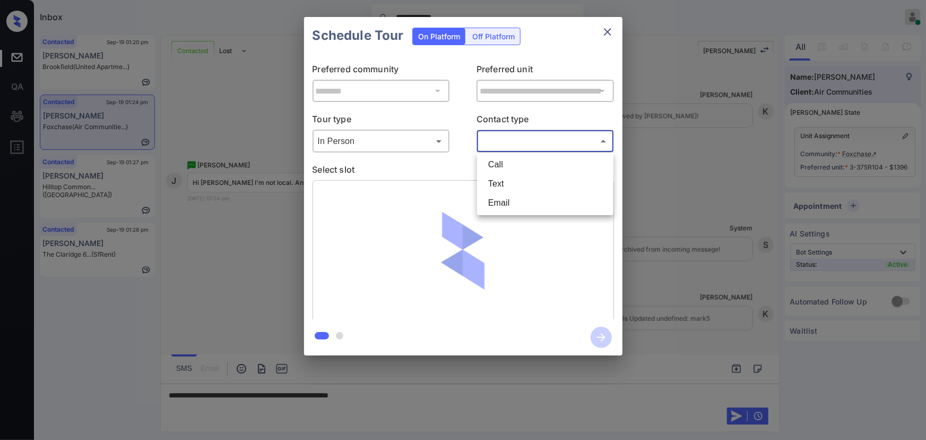
click at [518, 143] on body "**********" at bounding box center [463, 220] width 926 height 440
click at [363, 127] on div at bounding box center [463, 220] width 926 height 440
click at [363, 146] on body "**********" at bounding box center [463, 220] width 926 height 440
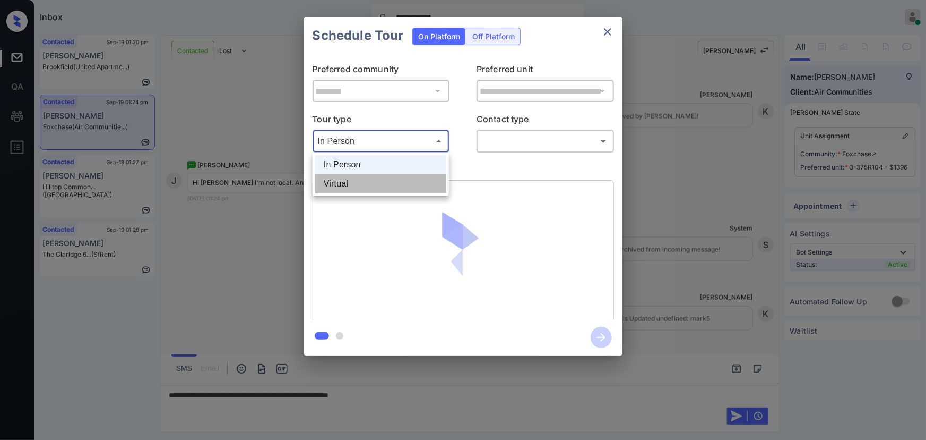
click at [354, 178] on li "Virtual" at bounding box center [380, 183] width 131 height 19
type input "*******"
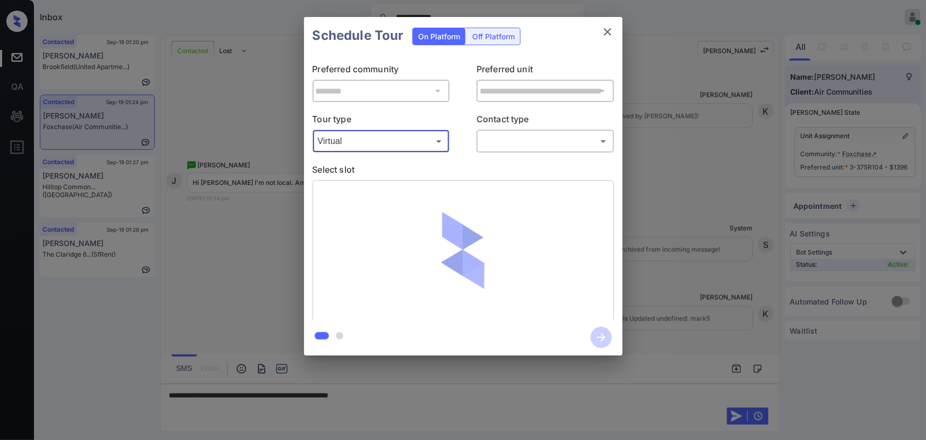
click at [502, 144] on body "**********" at bounding box center [463, 220] width 926 height 440
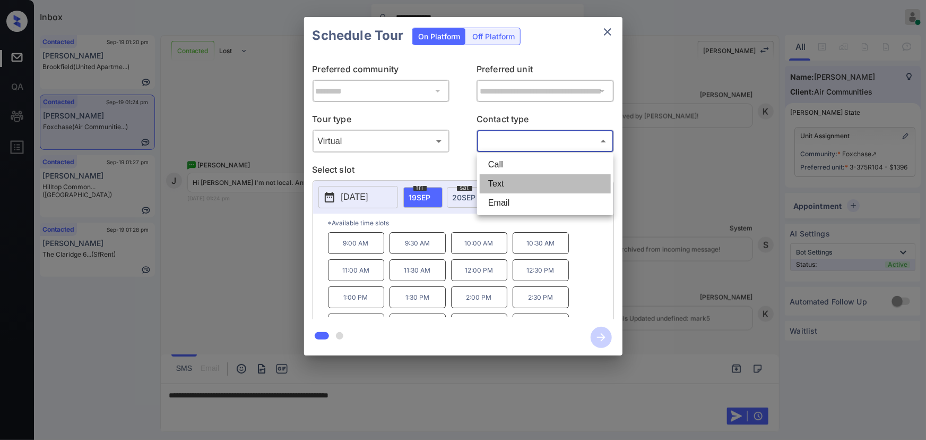
click at [496, 188] on li "Text" at bounding box center [545, 183] width 131 height 19
type input "****"
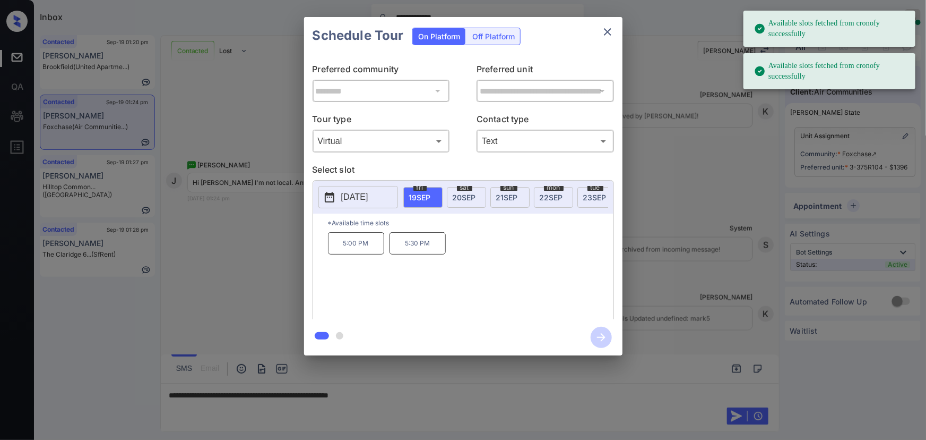
click at [465, 193] on span "20 SEP" at bounding box center [464, 197] width 23 height 9
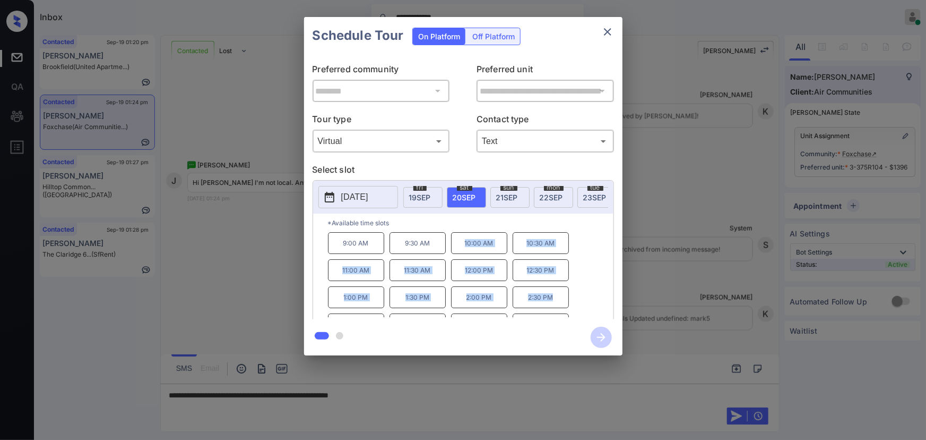
copy div "10:00 AM 10:30 AM 11:00 AM 11:30 AM 12:00 PM 12:30 PM 1:00 PM 1:30 PM 2:00 PM 2…"
drag, startPoint x: 555, startPoint y: 302, endPoint x: 460, endPoint y: 252, distance: 106.6
click at [460, 252] on div "9:00 AM 9:30 AM 10:00 AM 10:30 AM 11:00 AM 11:30 AM 12:00 PM 12:30 PM 1:00 PM 1…" at bounding box center [471, 274] width 286 height 85
click at [412, 396] on div at bounding box center [463, 220] width 926 height 440
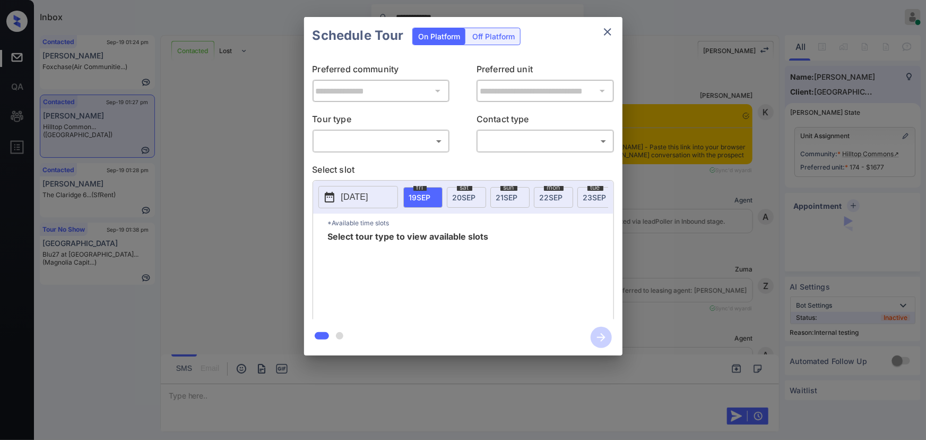
scroll to position [2265, 0]
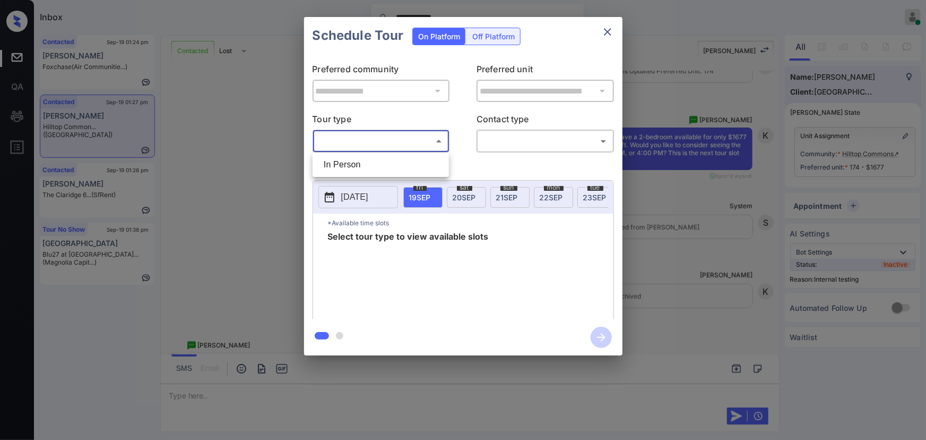
click at [390, 143] on body "**********" at bounding box center [463, 220] width 926 height 440
click at [371, 159] on li "In Person" at bounding box center [380, 164] width 131 height 19
type input "********"
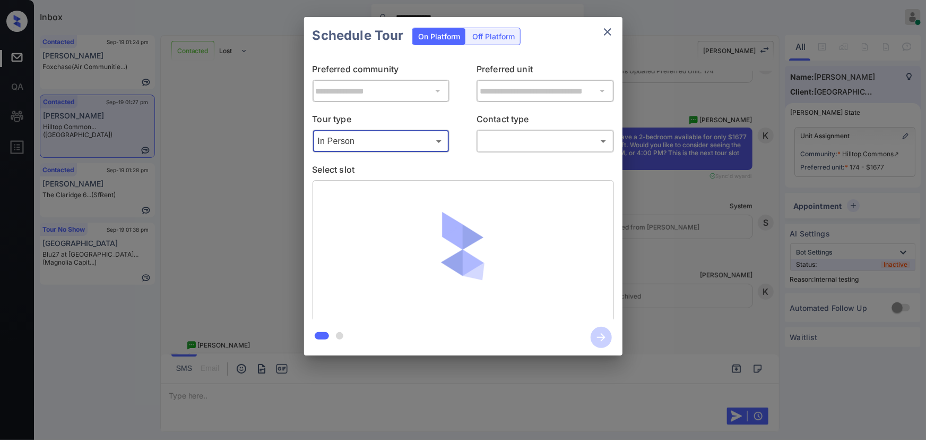
click at [549, 140] on body "**********" at bounding box center [463, 220] width 926 height 440
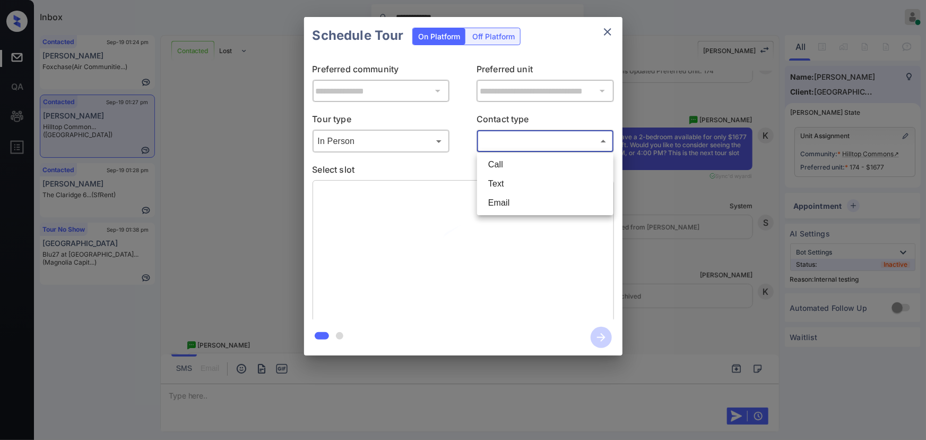
click at [504, 179] on li "Text" at bounding box center [545, 183] width 131 height 19
type input "****"
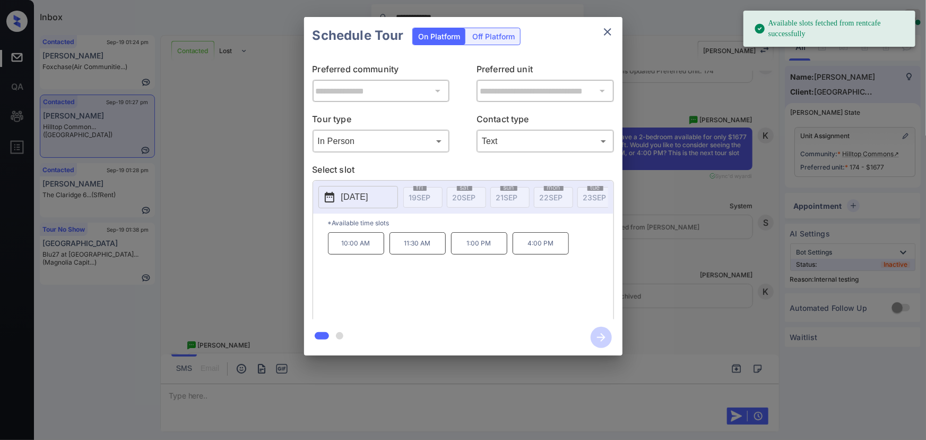
click at [356, 193] on p "2025-09-29" at bounding box center [354, 197] width 27 height 13
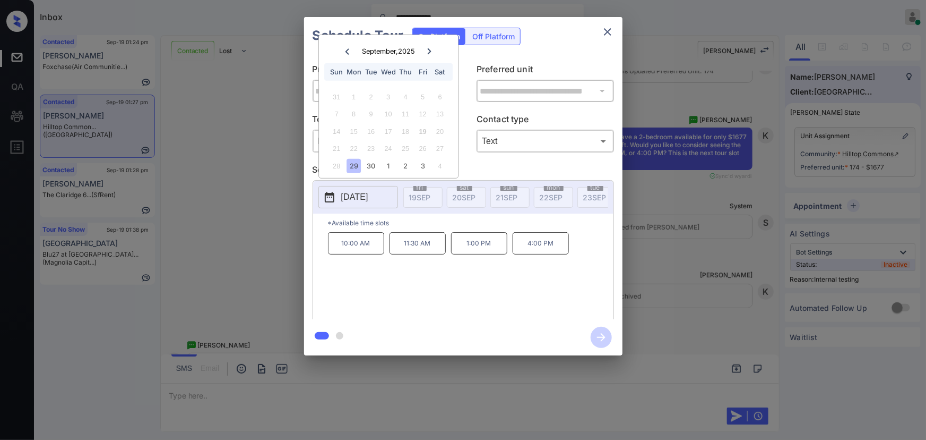
click at [355, 164] on div "29" at bounding box center [354, 166] width 14 height 14
click at [532, 244] on p "4:00 PM" at bounding box center [541, 243] width 56 height 22
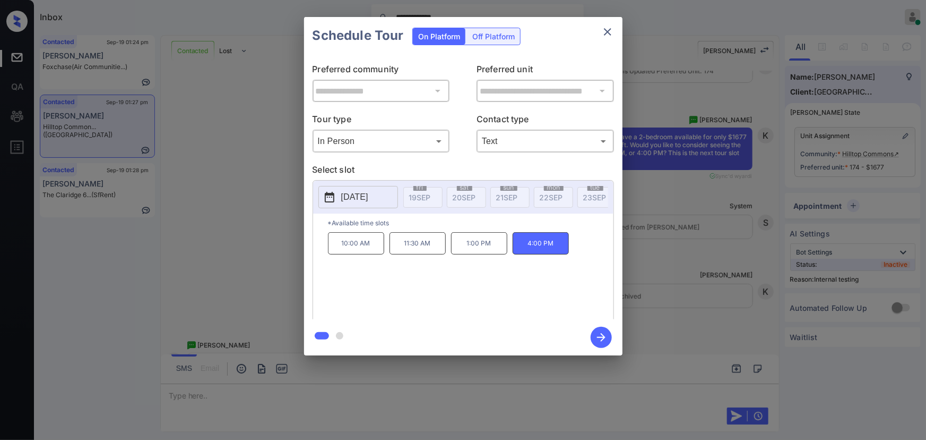
click at [604, 336] on icon "button" at bounding box center [601, 337] width 8 height 8
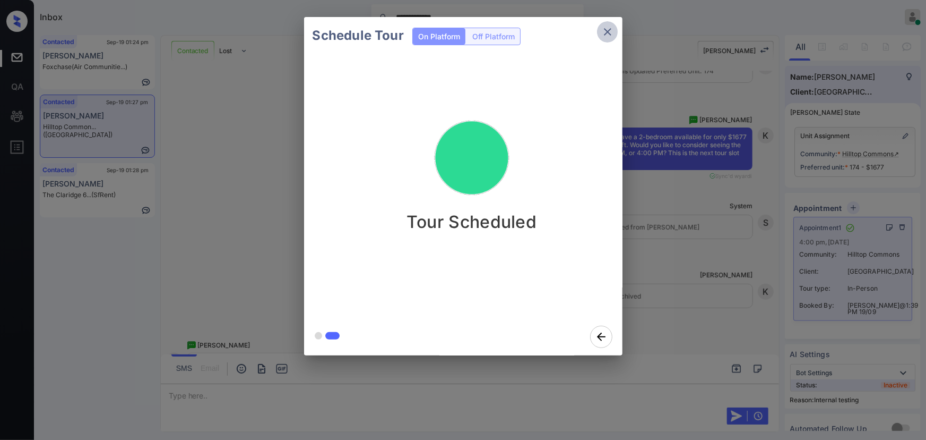
click at [608, 30] on icon "close" at bounding box center [608, 31] width 13 height 13
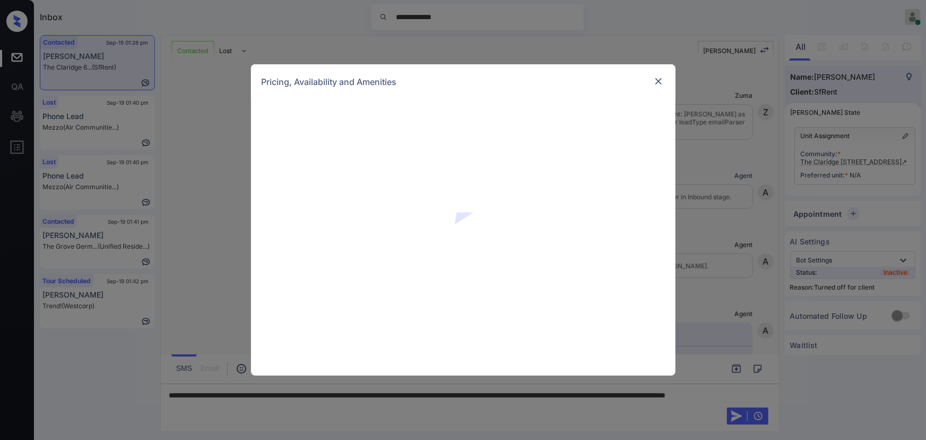
scroll to position [3932, 0]
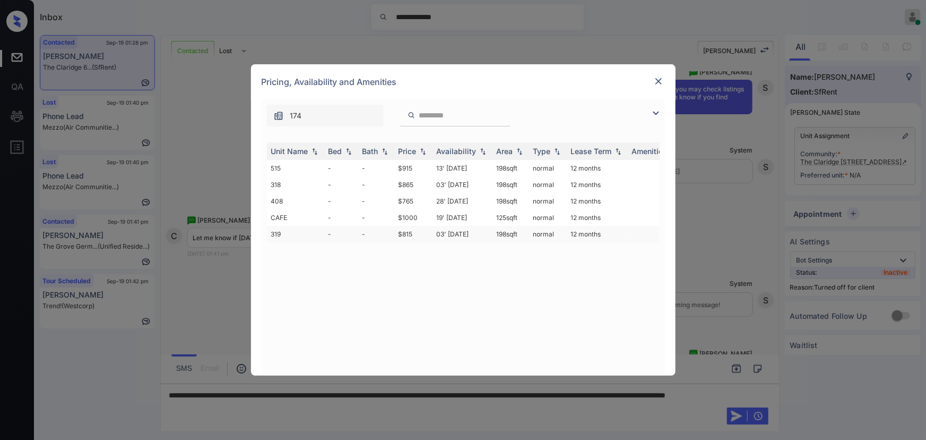
click at [414, 233] on td "$815" at bounding box center [413, 234] width 38 height 16
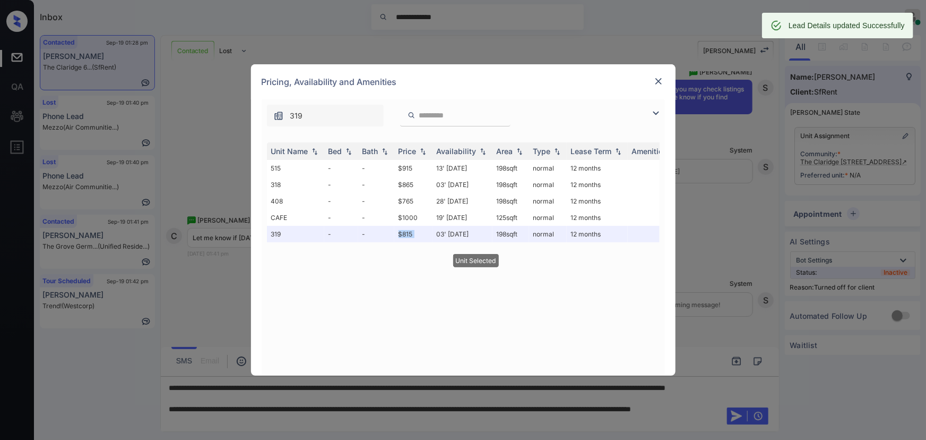
click at [654, 82] on img at bounding box center [659, 81] width 11 height 11
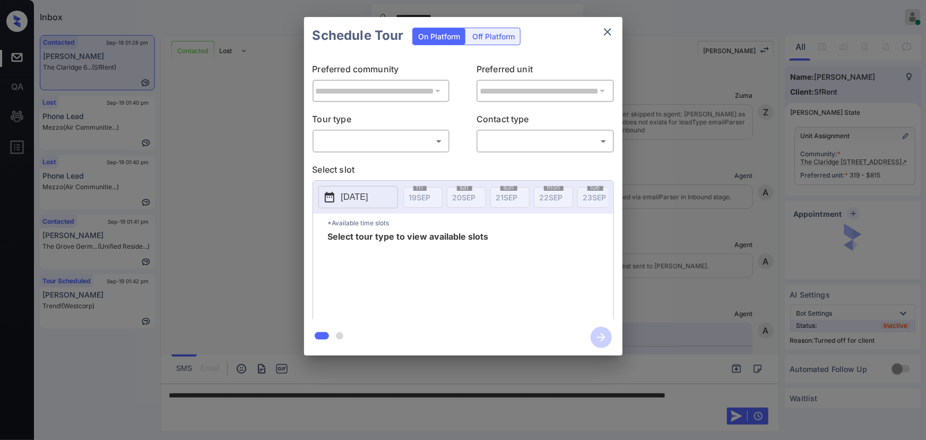
scroll to position [3932, 0]
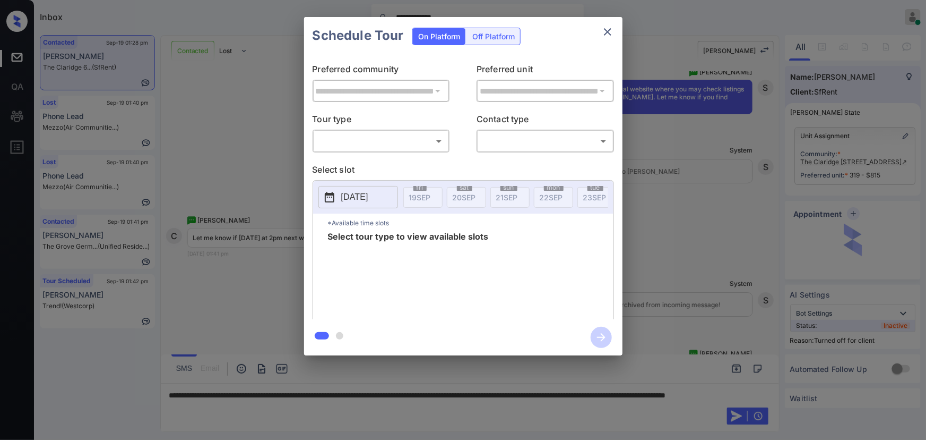
click at [399, 151] on div "​ ​" at bounding box center [382, 141] width 138 height 23
click at [493, 34] on div "Off Platform" at bounding box center [493, 36] width 53 height 16
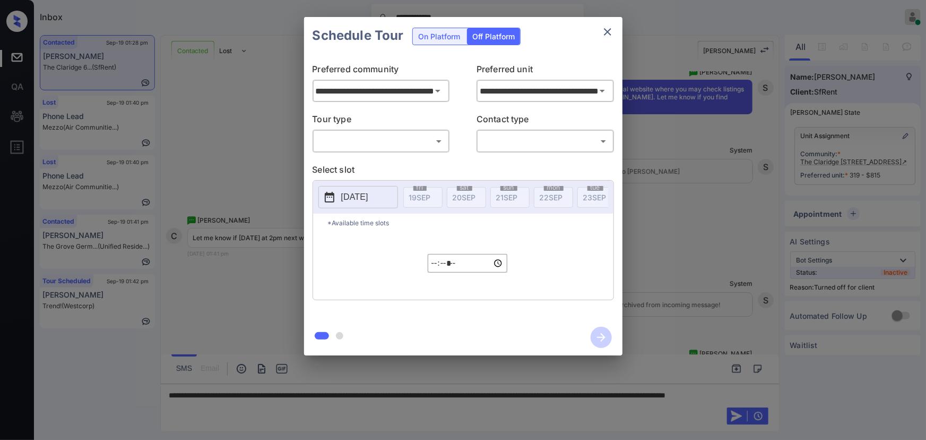
click at [382, 148] on body "**********" at bounding box center [463, 220] width 926 height 440
drag, startPoint x: 375, startPoint y: 164, endPoint x: 462, endPoint y: 157, distance: 87.3
click at [375, 165] on li "In Person" at bounding box center [380, 164] width 131 height 19
type input "********"
click at [525, 132] on body "**********" at bounding box center [463, 220] width 926 height 440
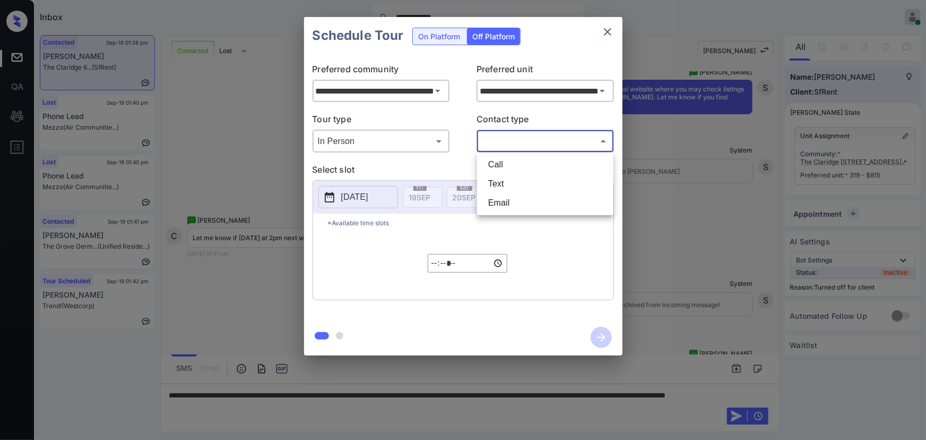
click at [501, 177] on li "Text" at bounding box center [545, 183] width 131 height 19
type input "****"
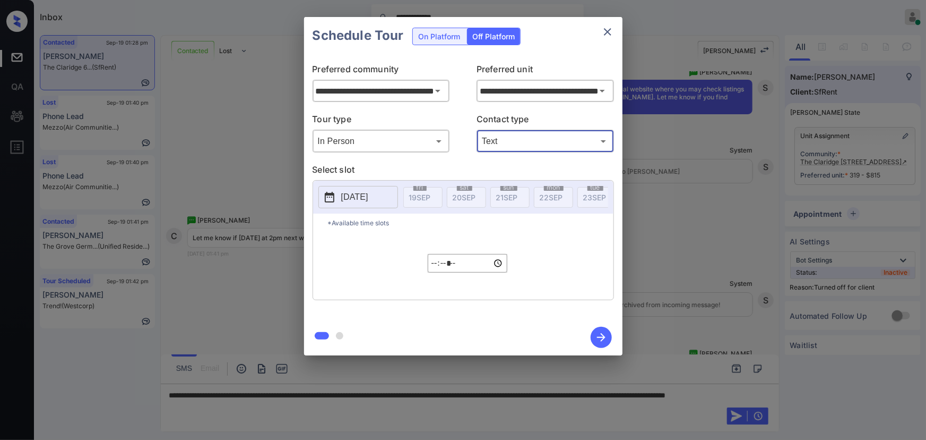
click at [354, 194] on p "2025-09-28" at bounding box center [354, 197] width 27 height 13
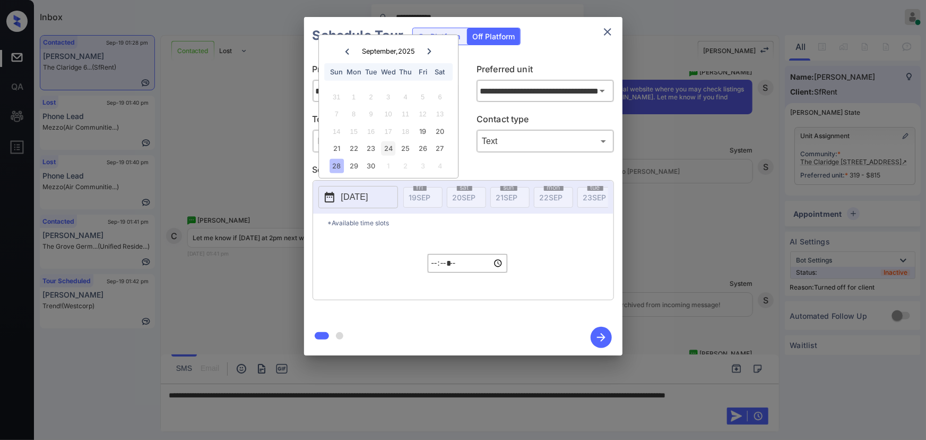
click at [389, 150] on div "24" at bounding box center [388, 148] width 14 height 14
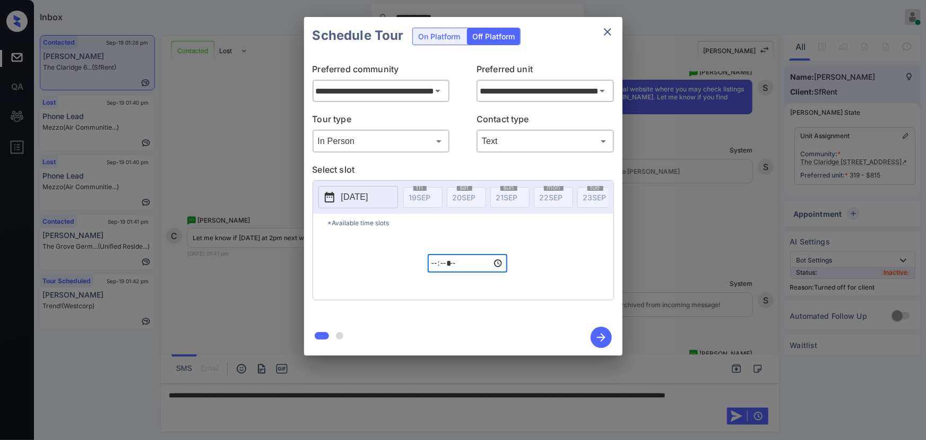
click at [440, 271] on input "*****" at bounding box center [468, 263] width 80 height 19
type input "*****"
click at [606, 340] on icon "button" at bounding box center [601, 337] width 21 height 21
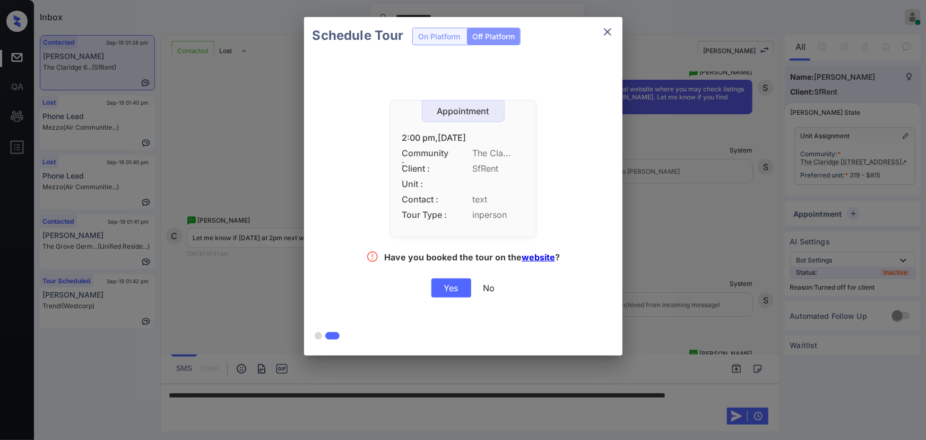
click at [459, 288] on div "Yes" at bounding box center [452, 287] width 40 height 19
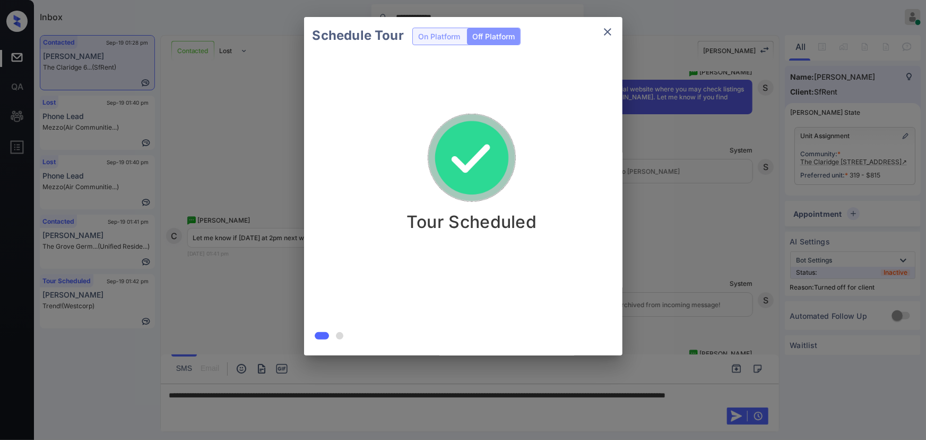
click at [608, 32] on icon "close" at bounding box center [607, 31] width 7 height 7
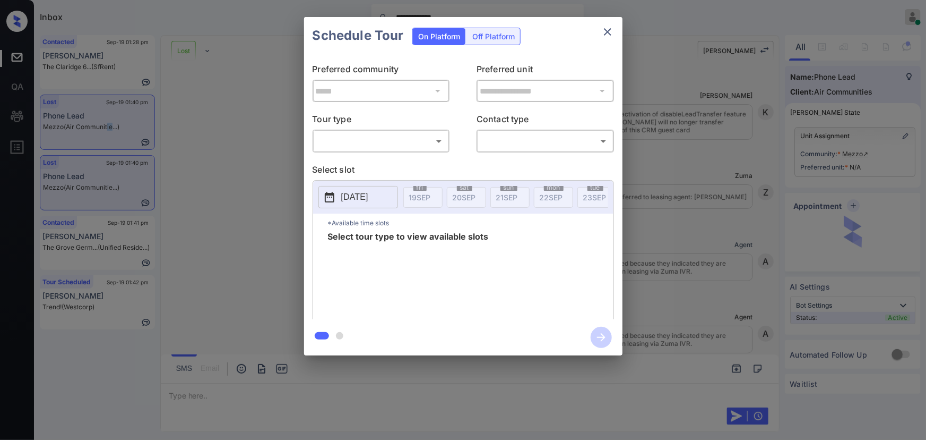
scroll to position [3575, 0]
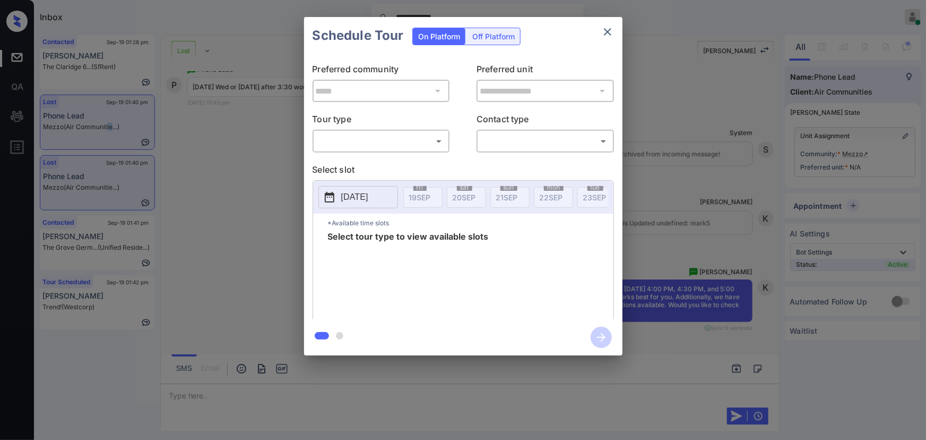
click at [380, 139] on body "**********" at bounding box center [463, 220] width 926 height 440
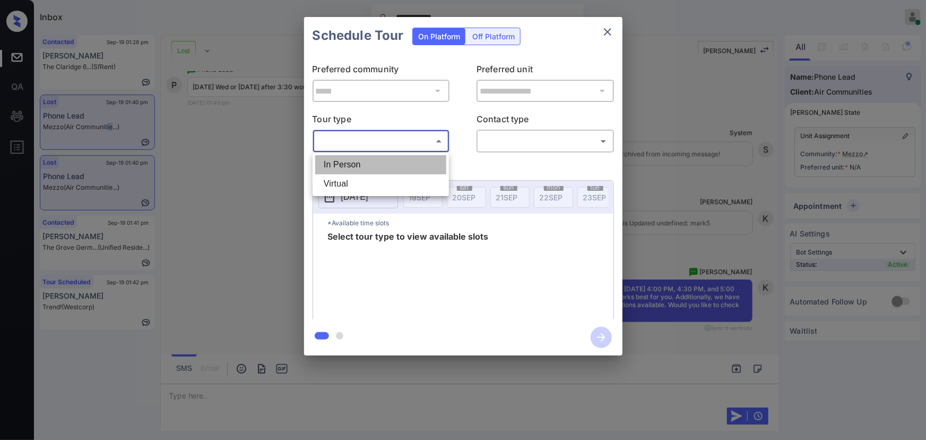
drag, startPoint x: 344, startPoint y: 164, endPoint x: 527, endPoint y: 159, distance: 182.7
click at [348, 164] on li "In Person" at bounding box center [380, 164] width 131 height 19
type input "********"
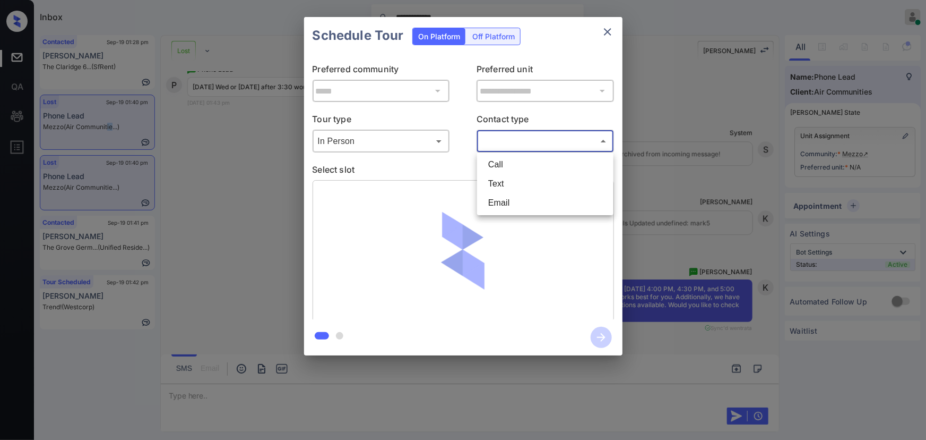
click at [561, 148] on body "**********" at bounding box center [463, 220] width 926 height 440
click at [509, 179] on li "Text" at bounding box center [545, 183] width 131 height 19
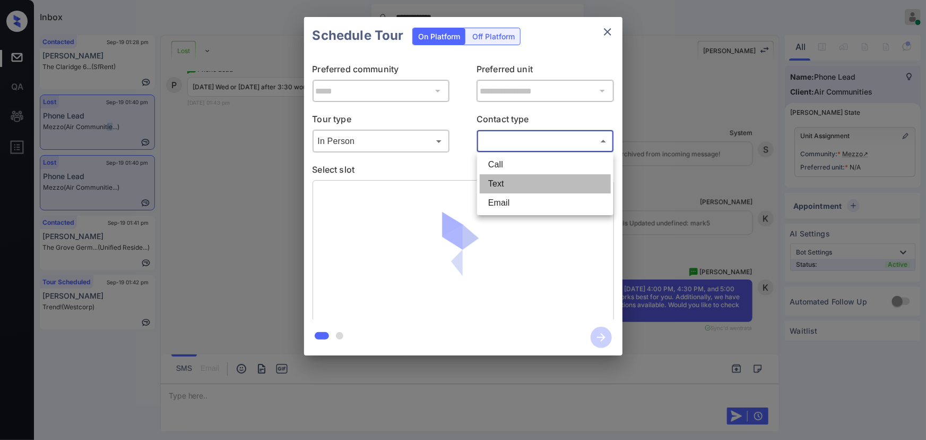
type input "****"
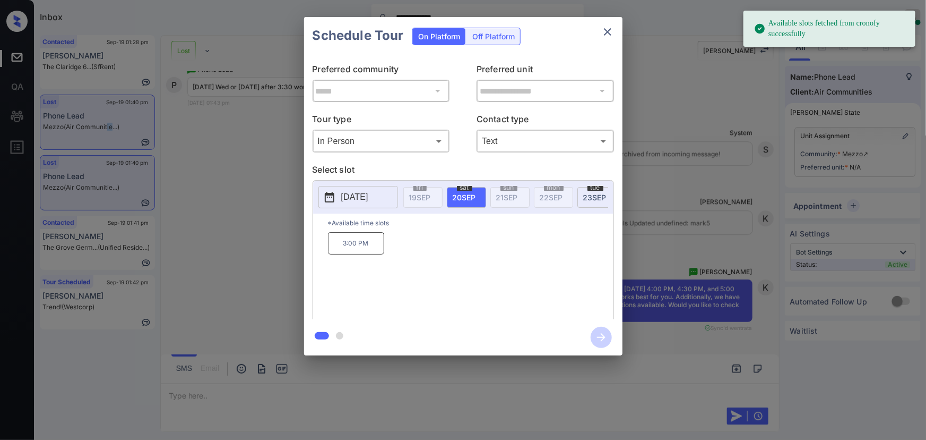
click at [356, 191] on p "2025-09-20" at bounding box center [354, 197] width 27 height 13
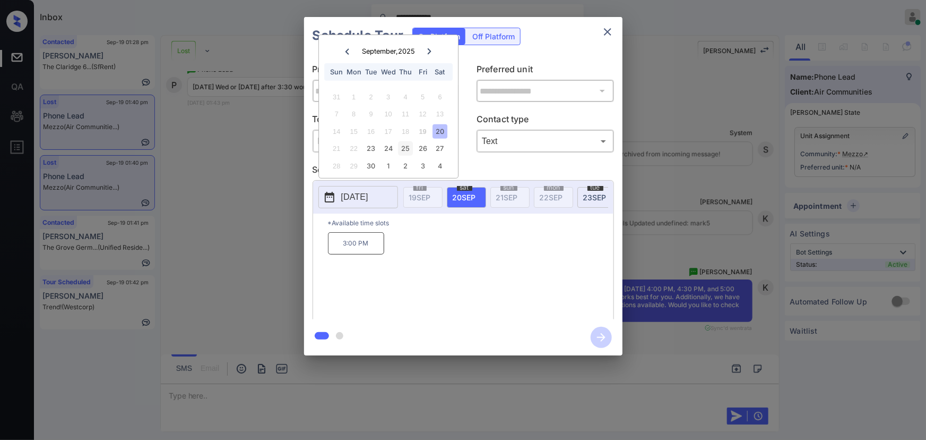
click at [404, 145] on div "25" at bounding box center [406, 148] width 14 height 14
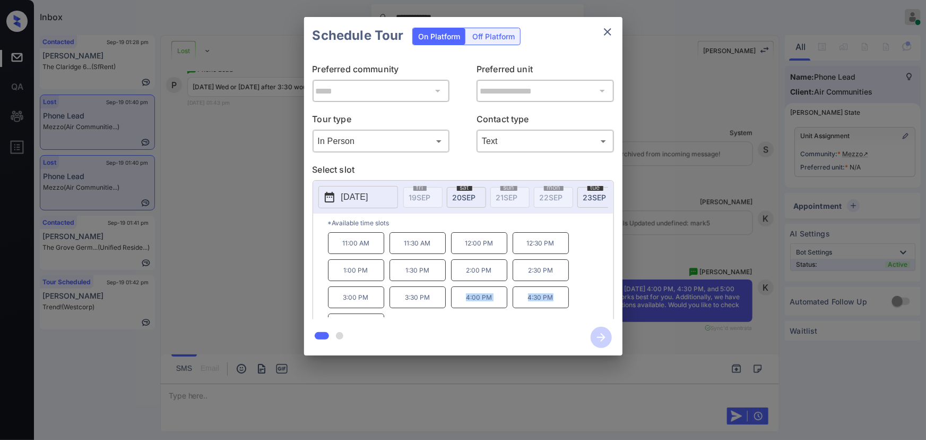
drag, startPoint x: 562, startPoint y: 303, endPoint x: 466, endPoint y: 302, distance: 96.6
click at [466, 302] on div "11:00 AM 11:30 AM 12:00 PM 12:30 PM 1:00 PM 1:30 PM 2:00 PM 2:30 PM 3:00 PM 3:3…" at bounding box center [471, 274] width 286 height 85
copy div "4:00 PM 4:30 PM"
click at [368, 196] on p "2025-09-25" at bounding box center [354, 197] width 27 height 13
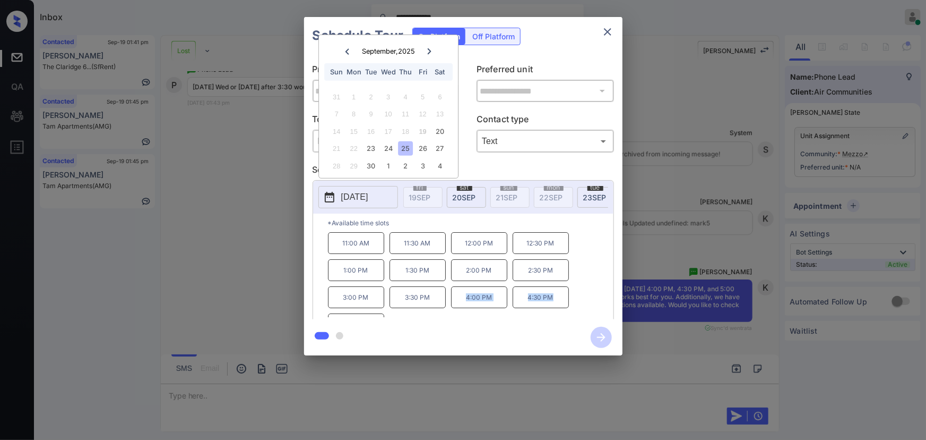
copy div "4:00 PM 4:30 PM"
click at [454, 392] on div at bounding box center [463, 220] width 926 height 440
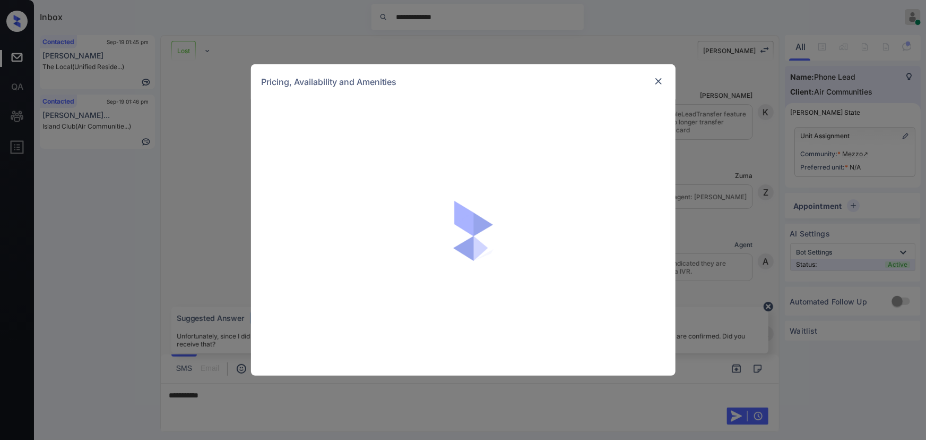
scroll to position [3865, 0]
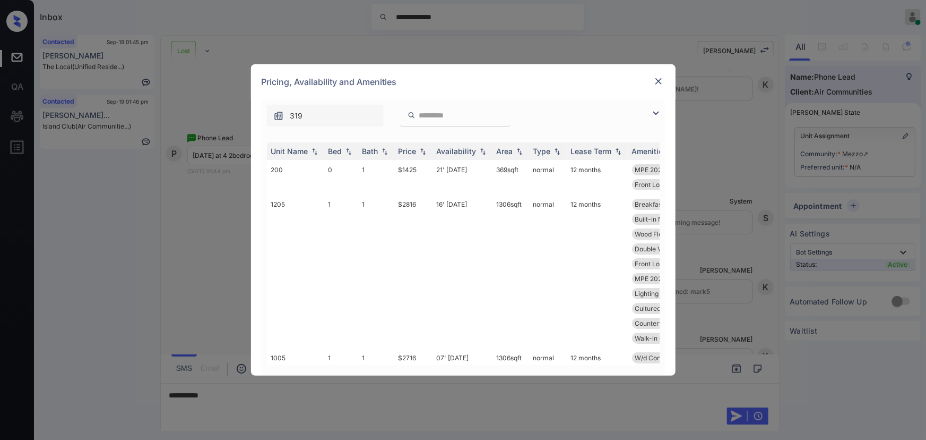
click at [652, 109] on img at bounding box center [656, 113] width 13 height 13
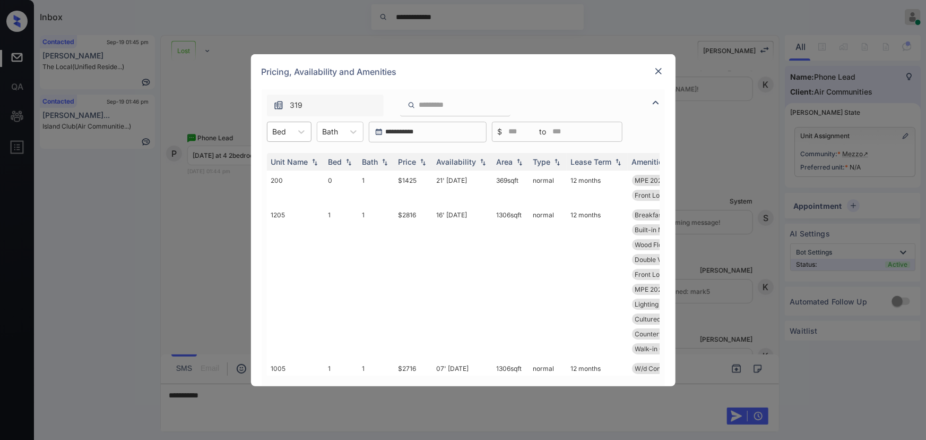
click at [289, 134] on div "Bed" at bounding box center [280, 131] width 24 height 15
drag, startPoint x: 276, startPoint y: 196, endPoint x: 347, endPoint y: 132, distance: 95.9
click at [276, 194] on div "2" at bounding box center [289, 195] width 45 height 19
click at [344, 132] on div "Bath" at bounding box center [330, 131] width 27 height 15
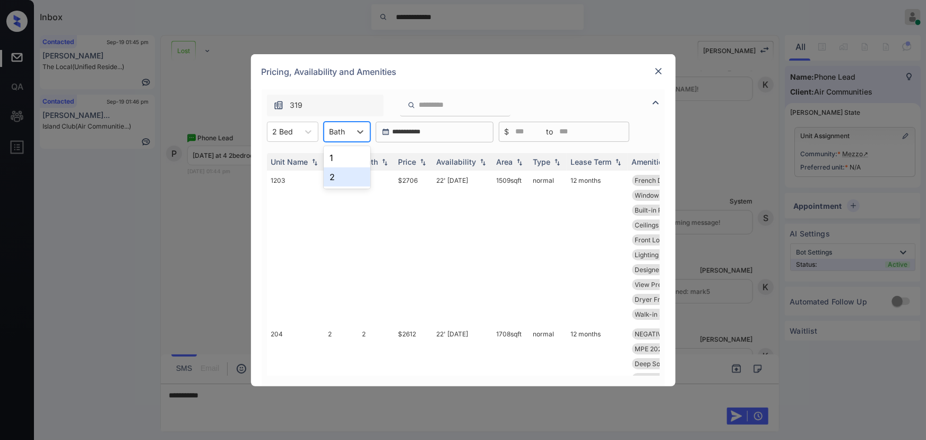
click at [337, 154] on div "1" at bounding box center [347, 157] width 47 height 19
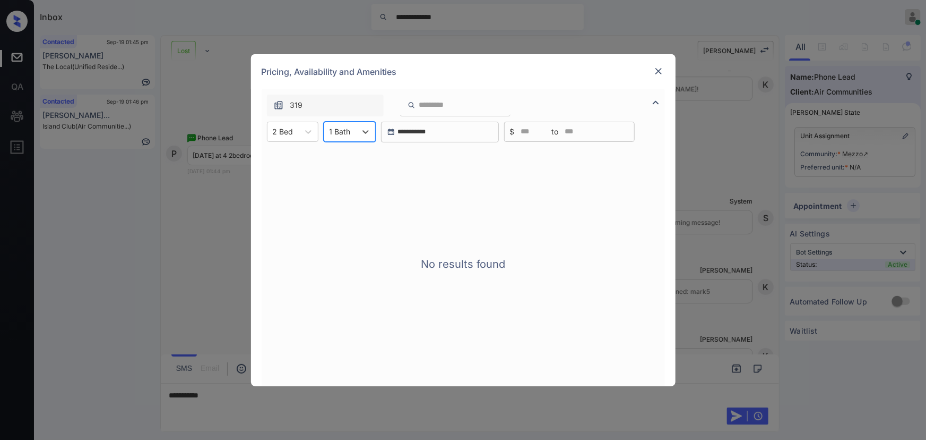
click at [347, 130] on div at bounding box center [340, 131] width 21 height 11
click at [341, 177] on div "2" at bounding box center [350, 176] width 52 height 19
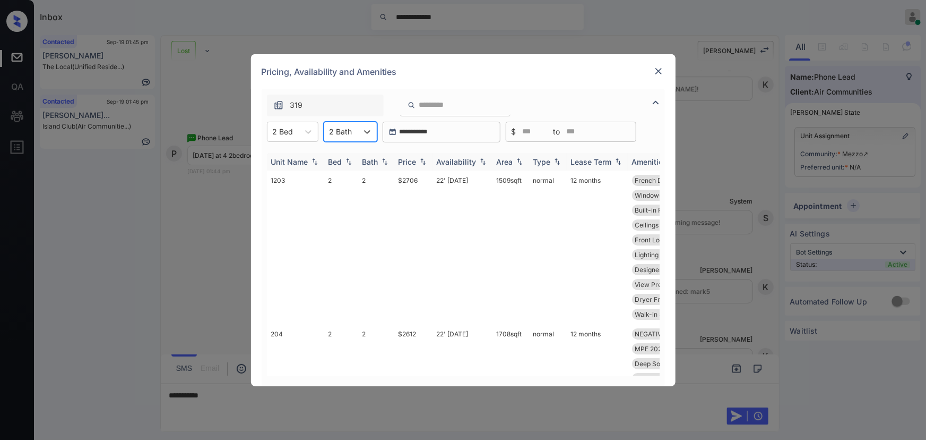
click at [420, 161] on img at bounding box center [423, 161] width 11 height 7
click at [420, 161] on img at bounding box center [423, 162] width 11 height 8
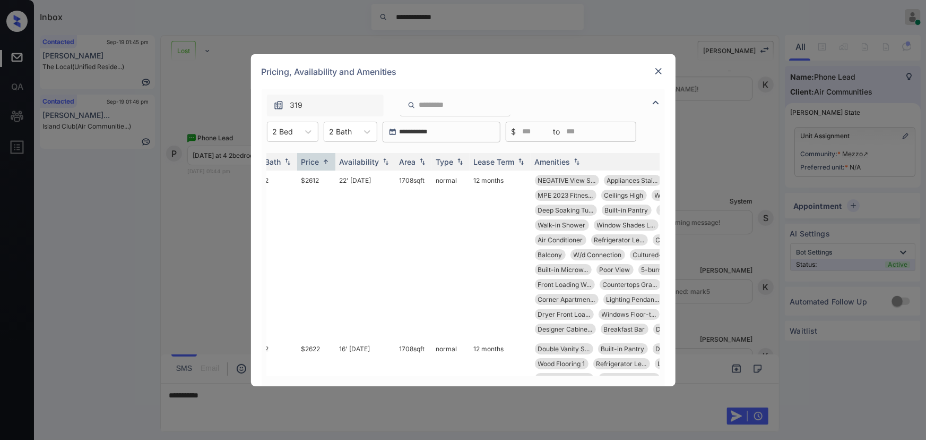
scroll to position [0, 100]
copy td "1708 sqft"
drag, startPoint x: 424, startPoint y: 177, endPoint x: 394, endPoint y: 178, distance: 29.2
click at [394, 178] on td "1708 sqft" at bounding box center [411, 254] width 37 height 168
click at [314, 181] on td "$2612" at bounding box center [314, 254] width 38 height 168
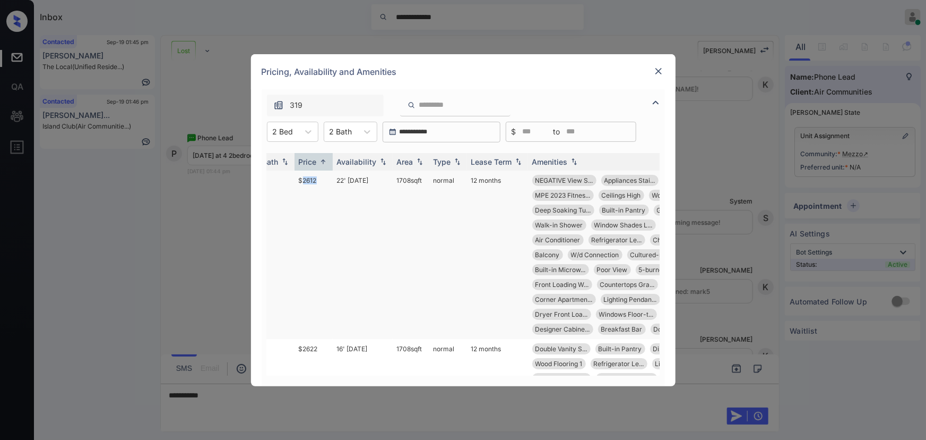
click at [314, 181] on td "$2612" at bounding box center [314, 254] width 38 height 168
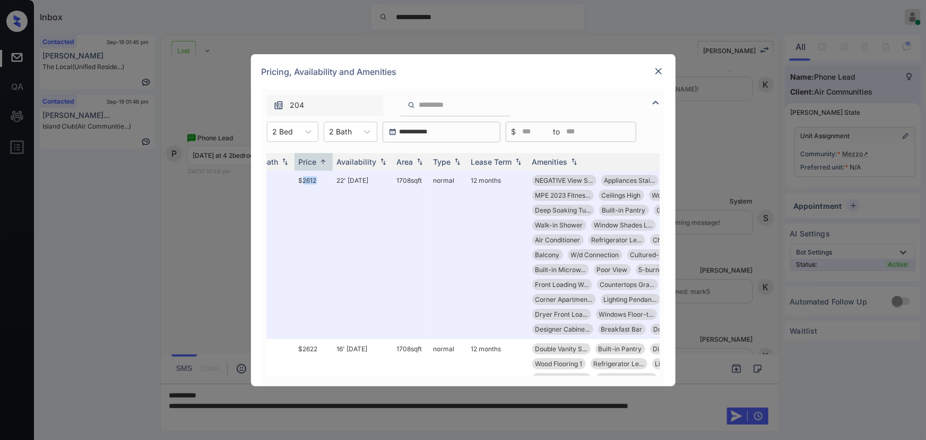
click at [655, 70] on img at bounding box center [659, 71] width 11 height 11
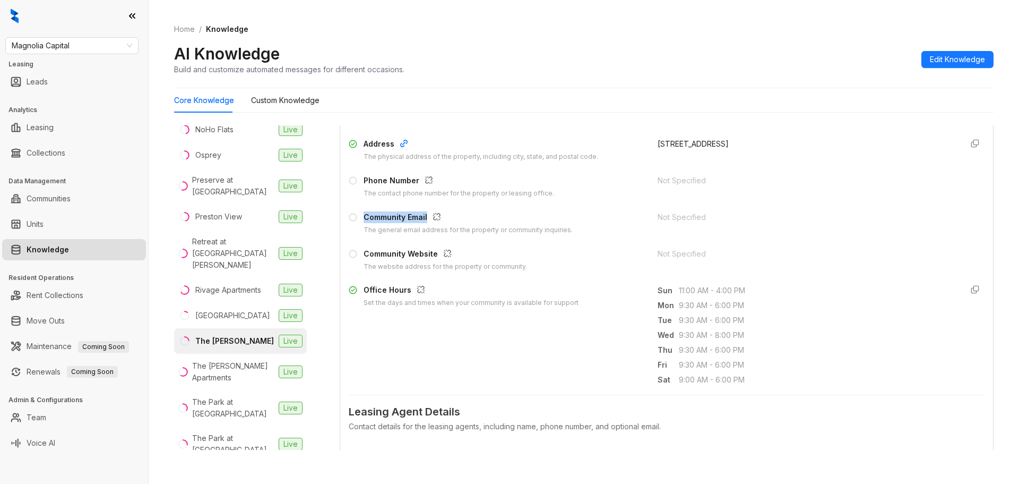
scroll to position [784, 0]
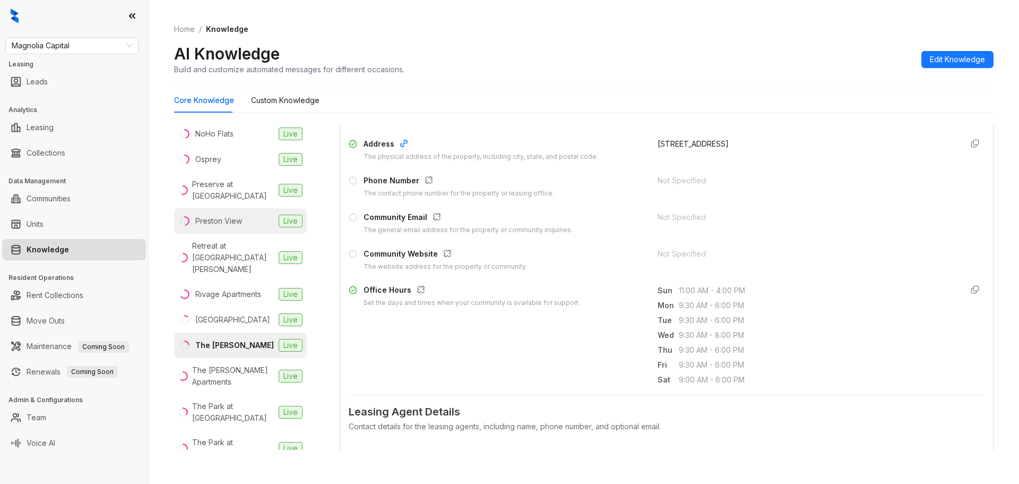
click at [219, 215] on div "Preston View" at bounding box center [218, 221] width 47 height 12
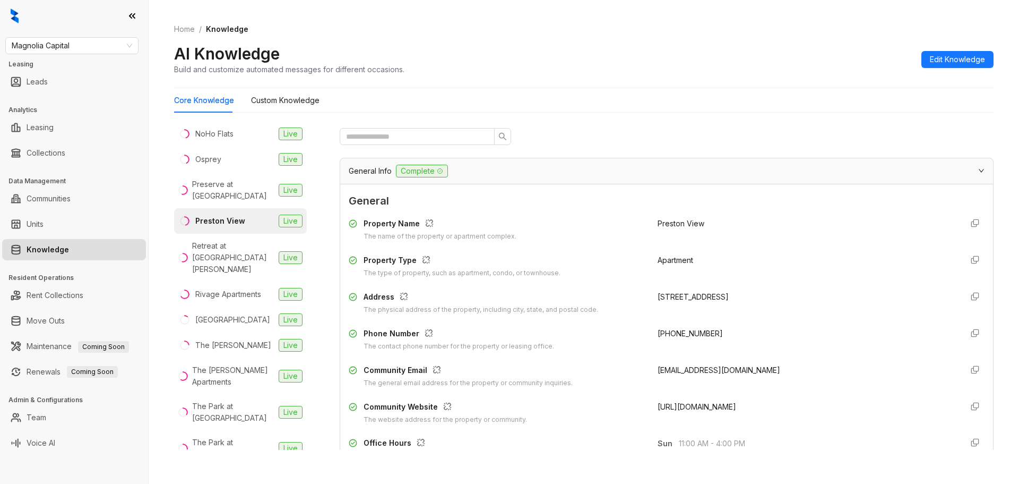
scroll to position [36, 0]
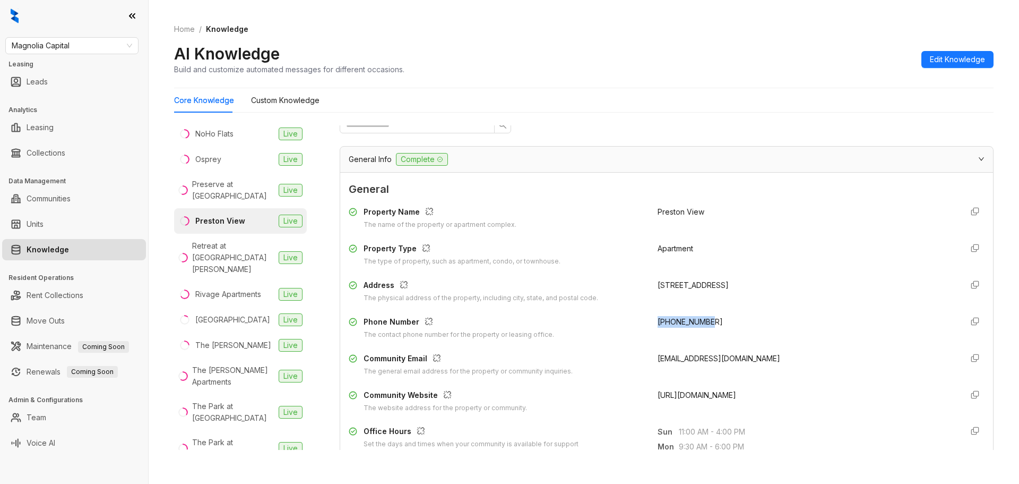
drag, startPoint x: 684, startPoint y: 321, endPoint x: 643, endPoint y: 321, distance: 40.9
click at [643, 321] on div "Phone Number The contact phone number for the property or leasing office. [PHON…" at bounding box center [667, 328] width 636 height 24
copy div "The contact phone number for the property or leasing office. [PHONE_NUMBER]"
